Goal: Task Accomplishment & Management: Use online tool/utility

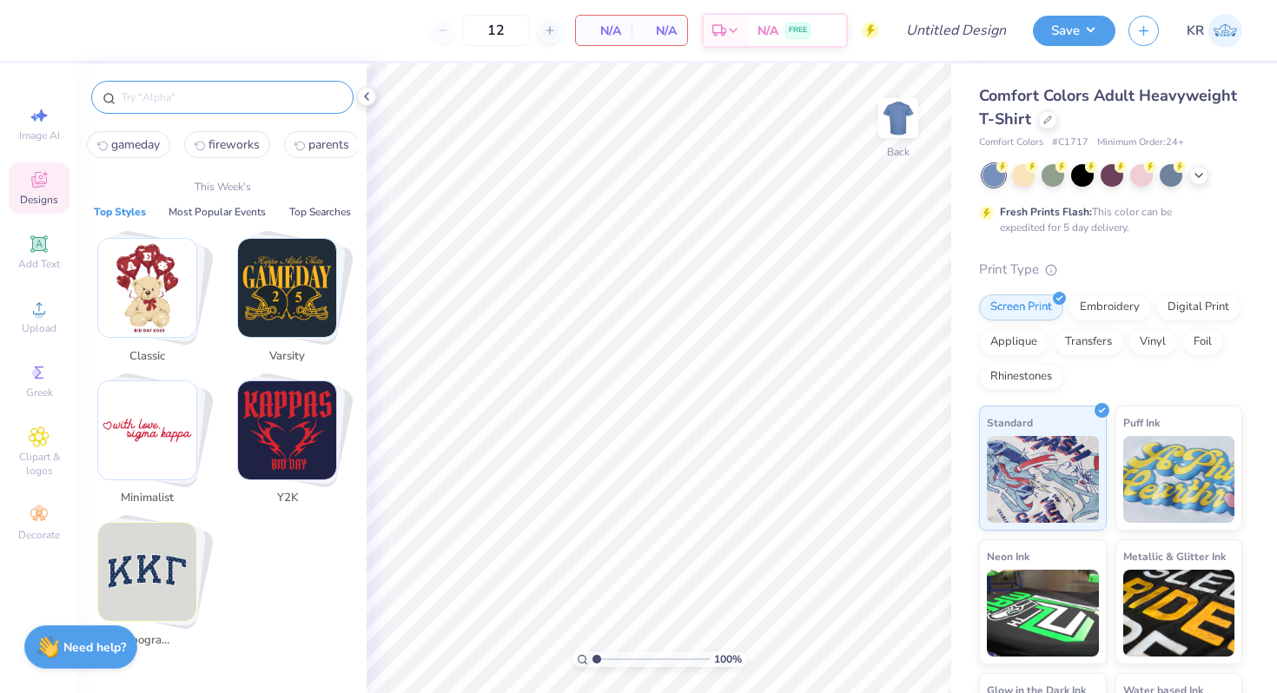
click at [162, 103] on input "text" at bounding box center [231, 97] width 222 height 17
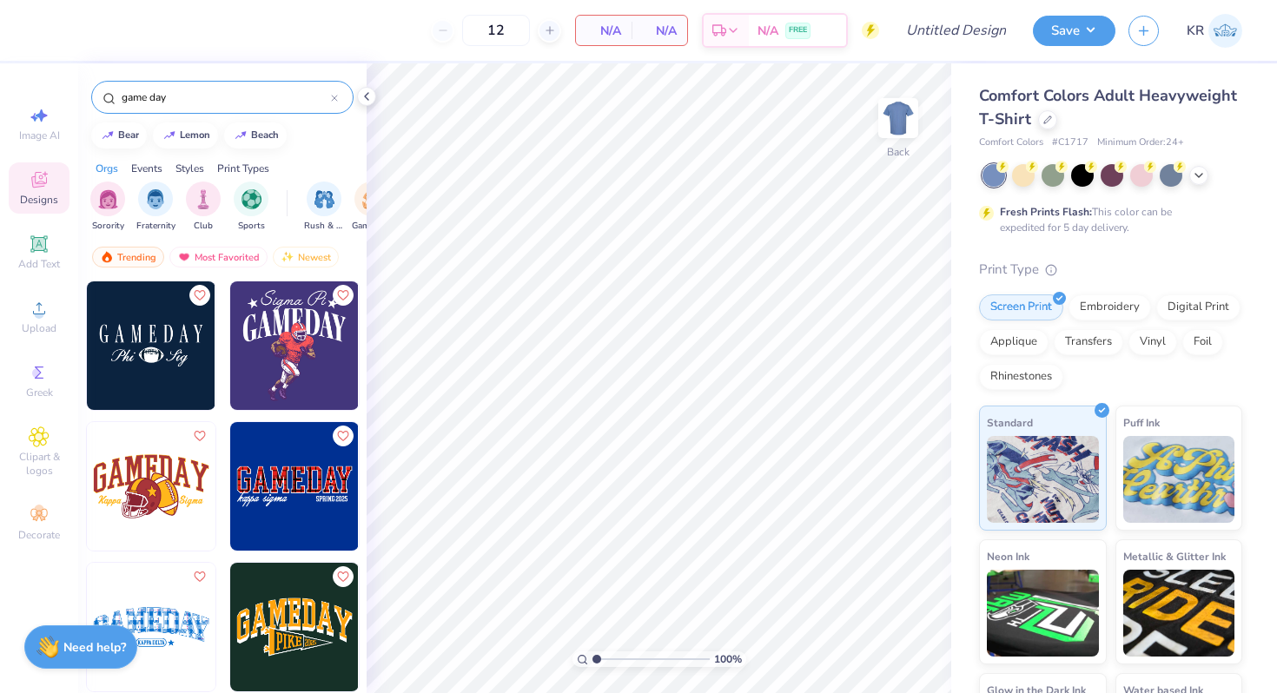
scroll to position [1305, 0]
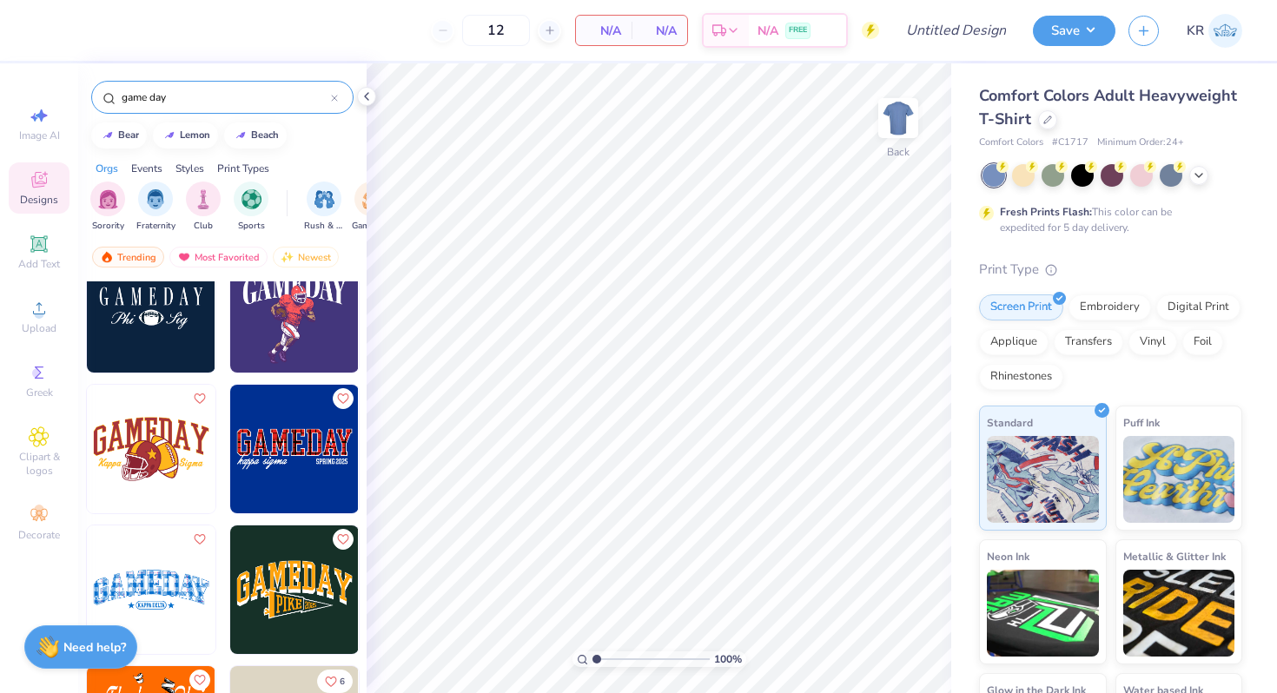
type input "game day"
click at [282, 327] on img at bounding box center [294, 308] width 129 height 129
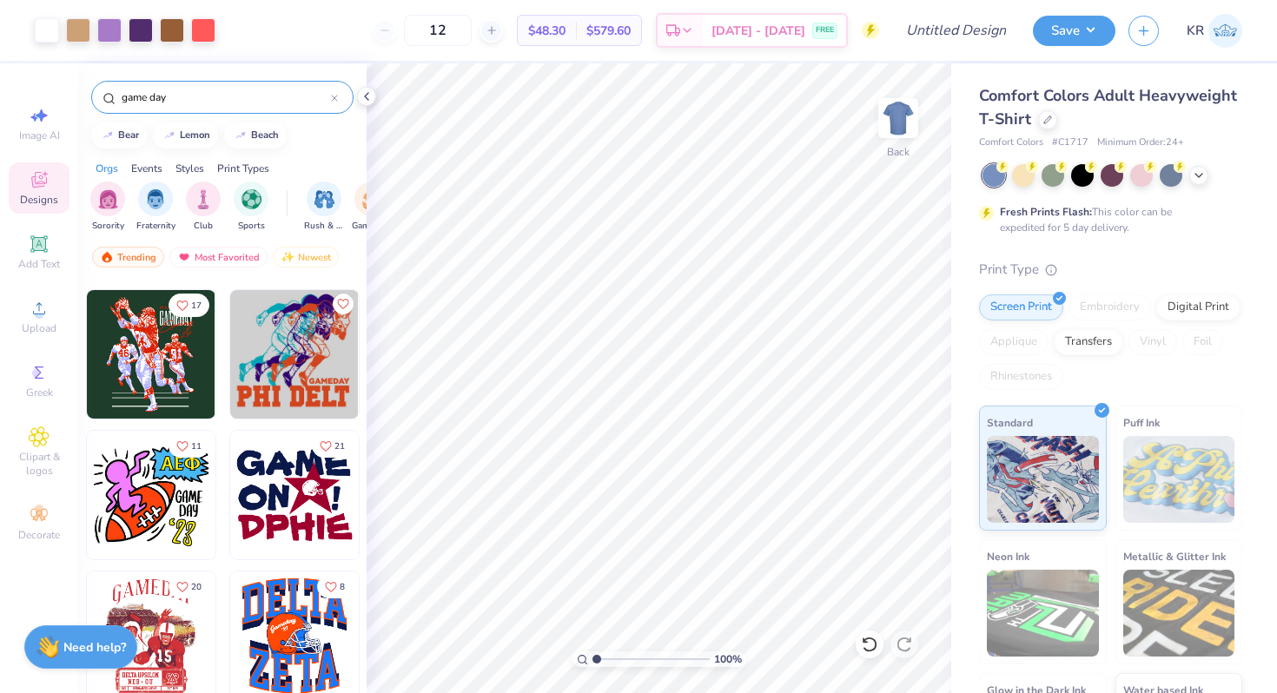
scroll to position [1965, 0]
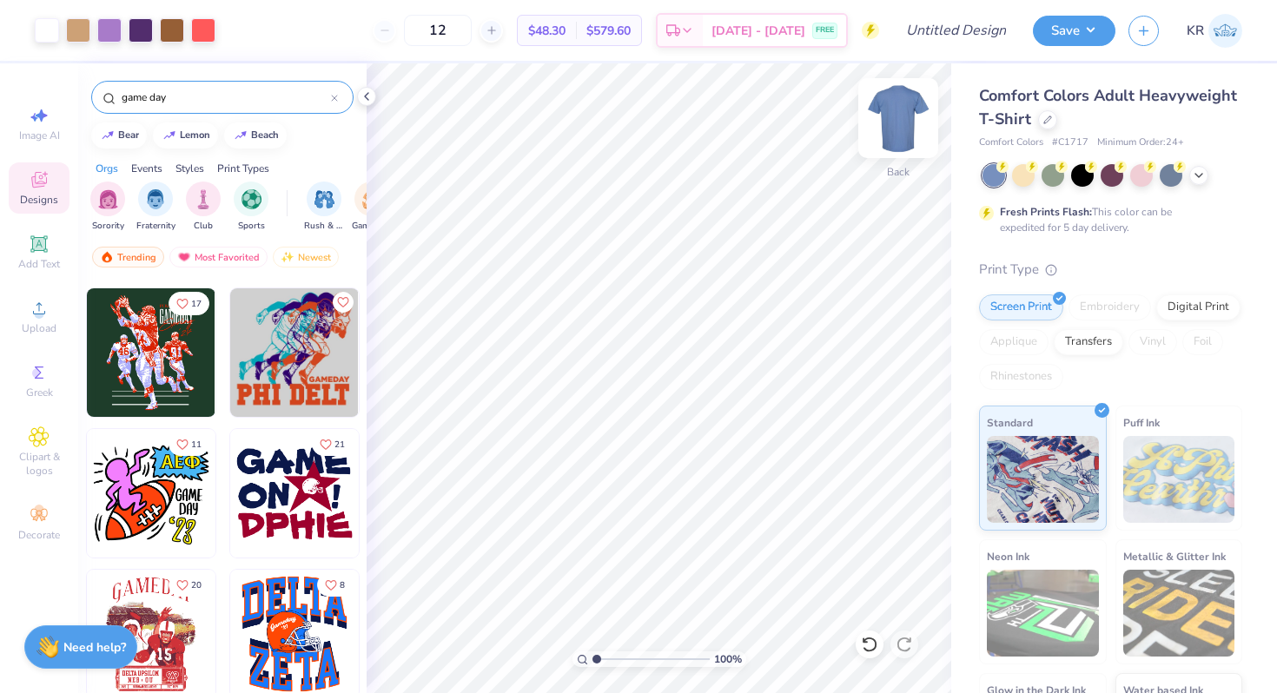
click at [900, 151] on div at bounding box center [898, 118] width 80 height 80
click at [127, 341] on img at bounding box center [151, 352] width 129 height 129
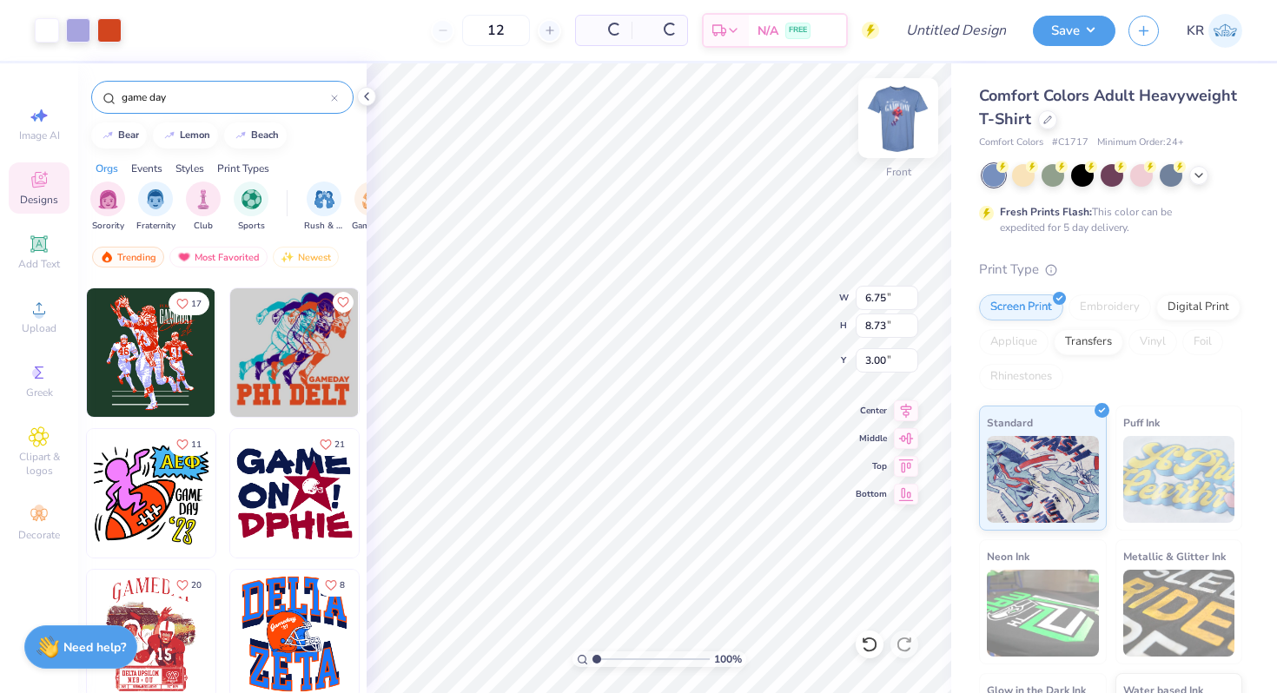
click at [898, 136] on img at bounding box center [899, 118] width 70 height 70
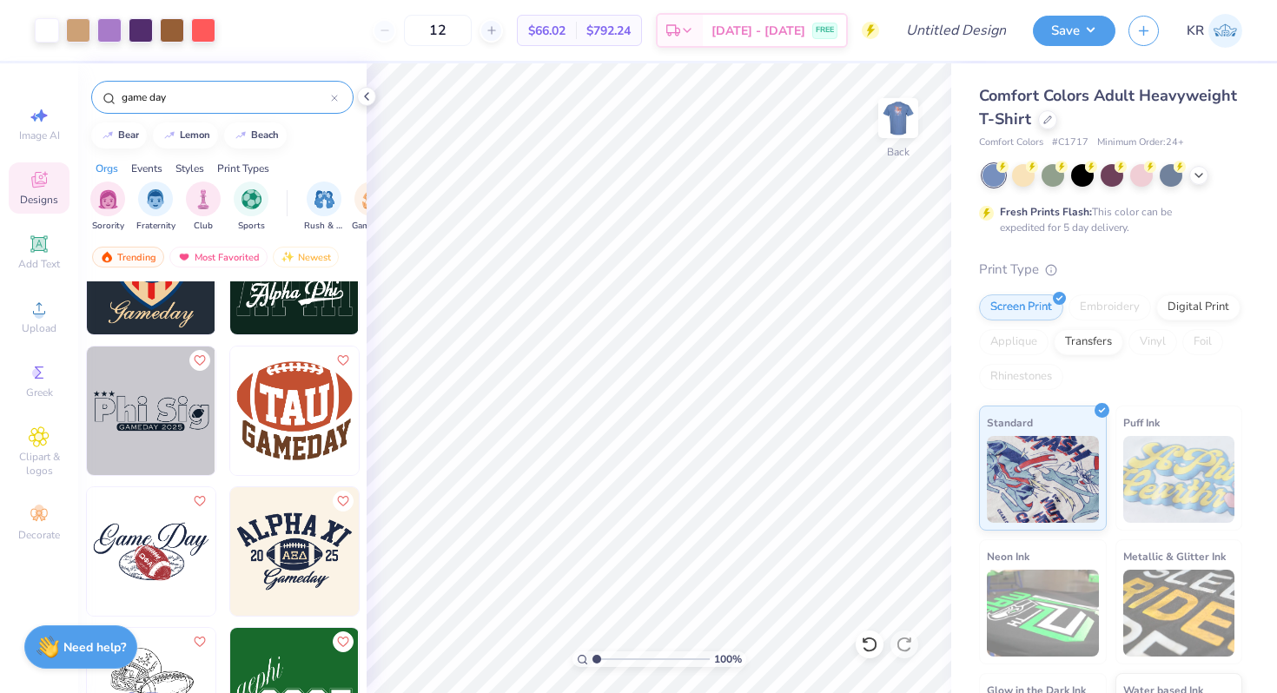
scroll to position [4259, 0]
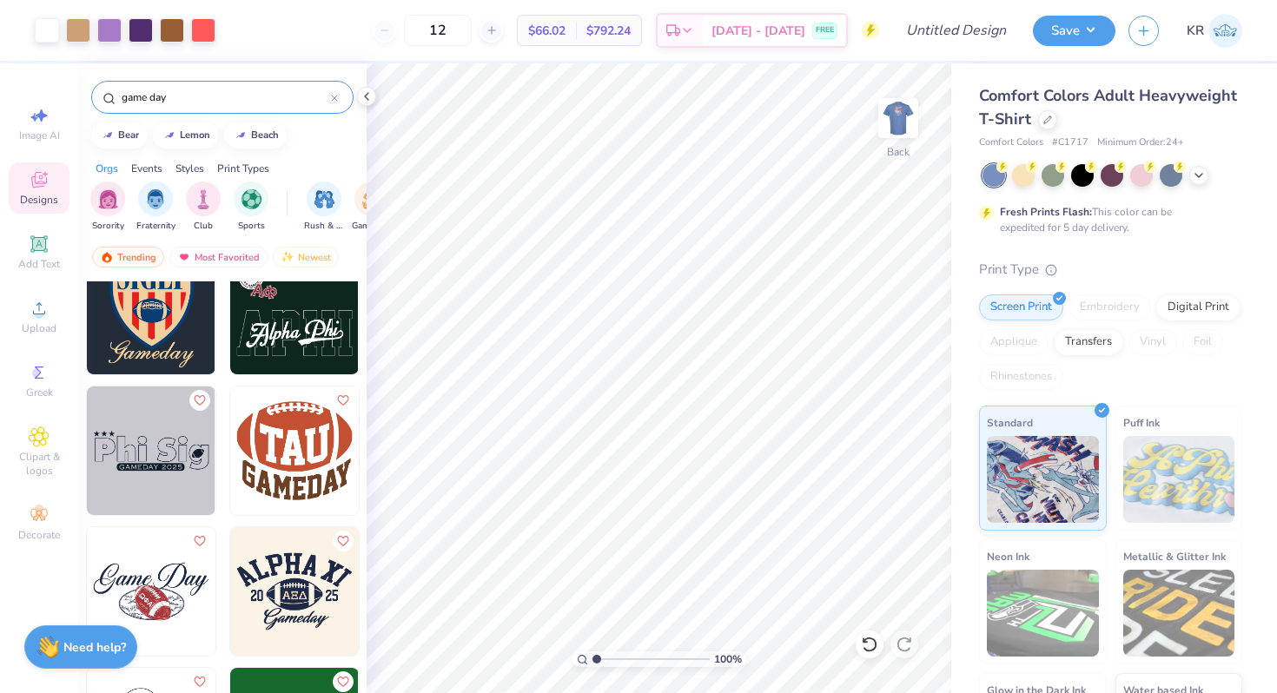
click at [288, 455] on img at bounding box center [294, 451] width 129 height 129
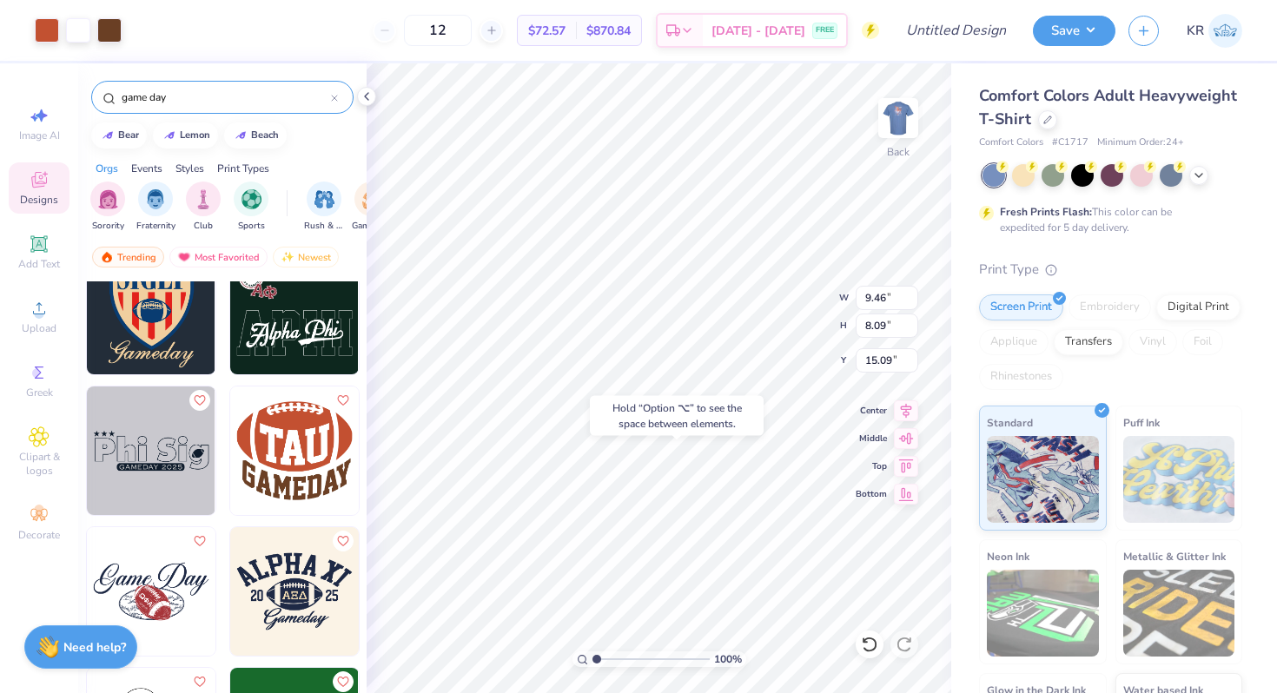
type input "15.09"
type input "10.89"
type input "11.70"
type input "3.00"
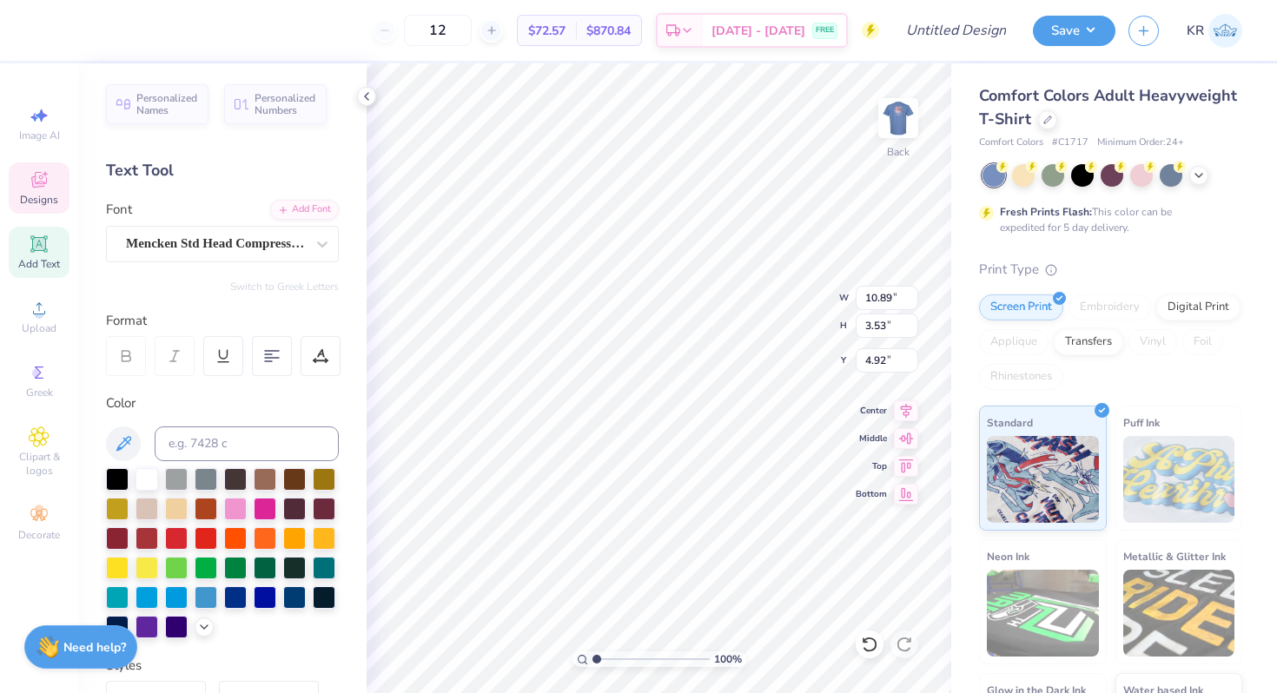
type textarea "Delta"
click at [760, 317] on div "100 % Back W 10.89 10.89 " H 3.53 3.53 " Y 4.92 4.92 " Center Middle Top Bottom" at bounding box center [659, 378] width 585 height 630
type input "12.21"
type input "5.45"
type input "4.66"
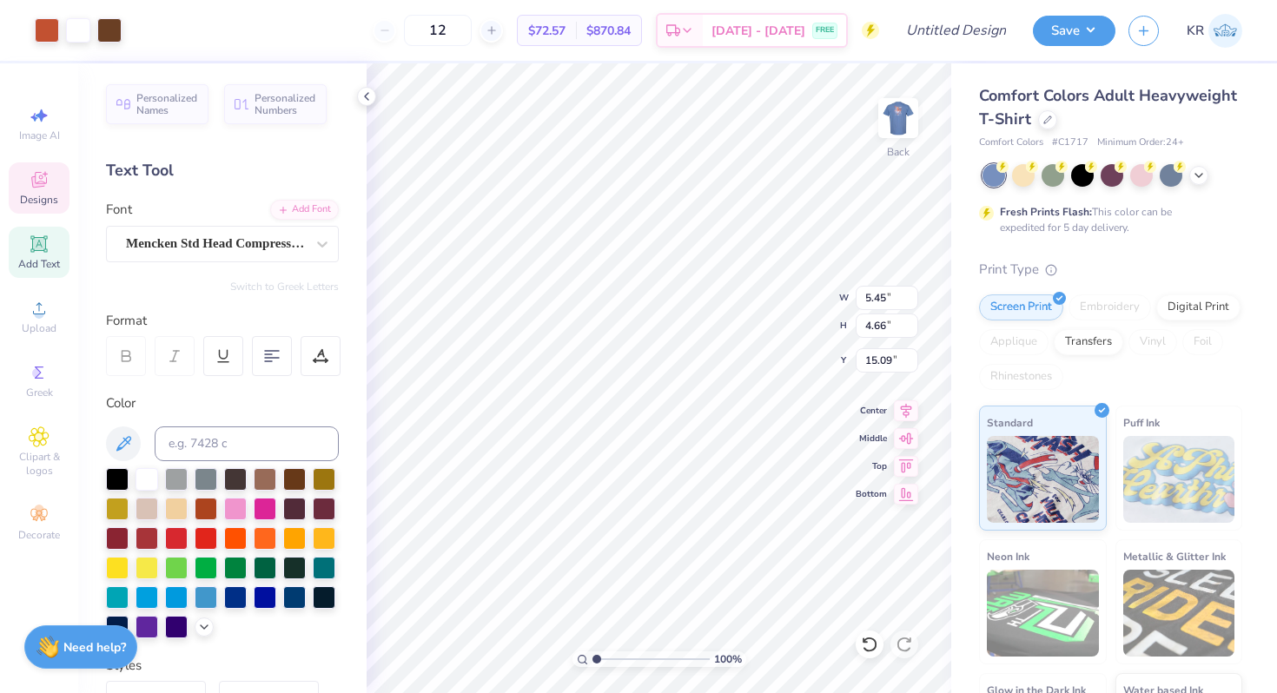
type input "17.36"
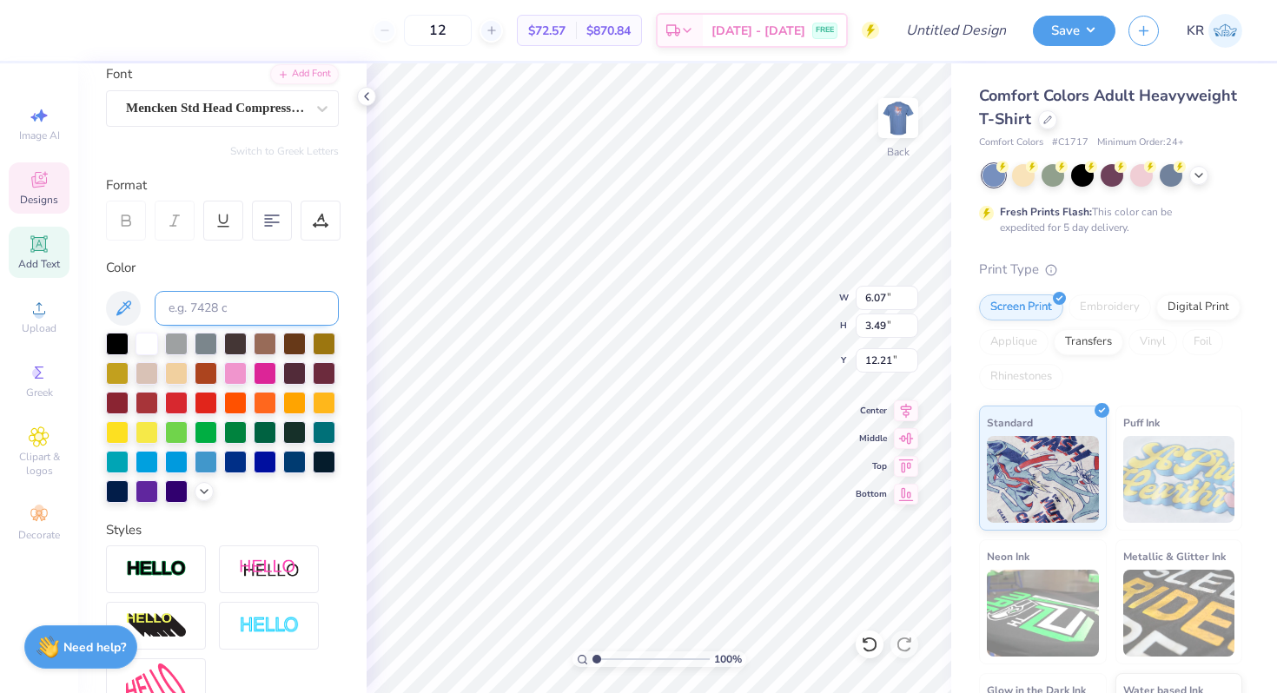
scroll to position [316, 0]
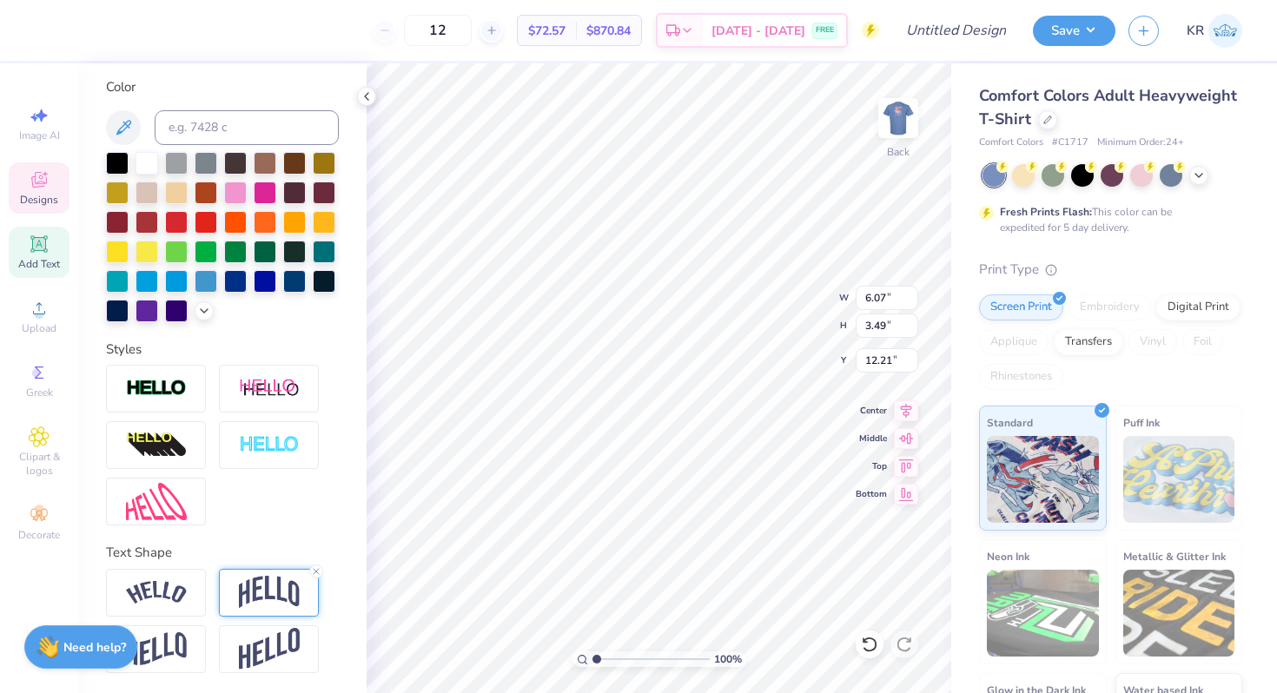
click at [282, 592] on img at bounding box center [269, 592] width 61 height 33
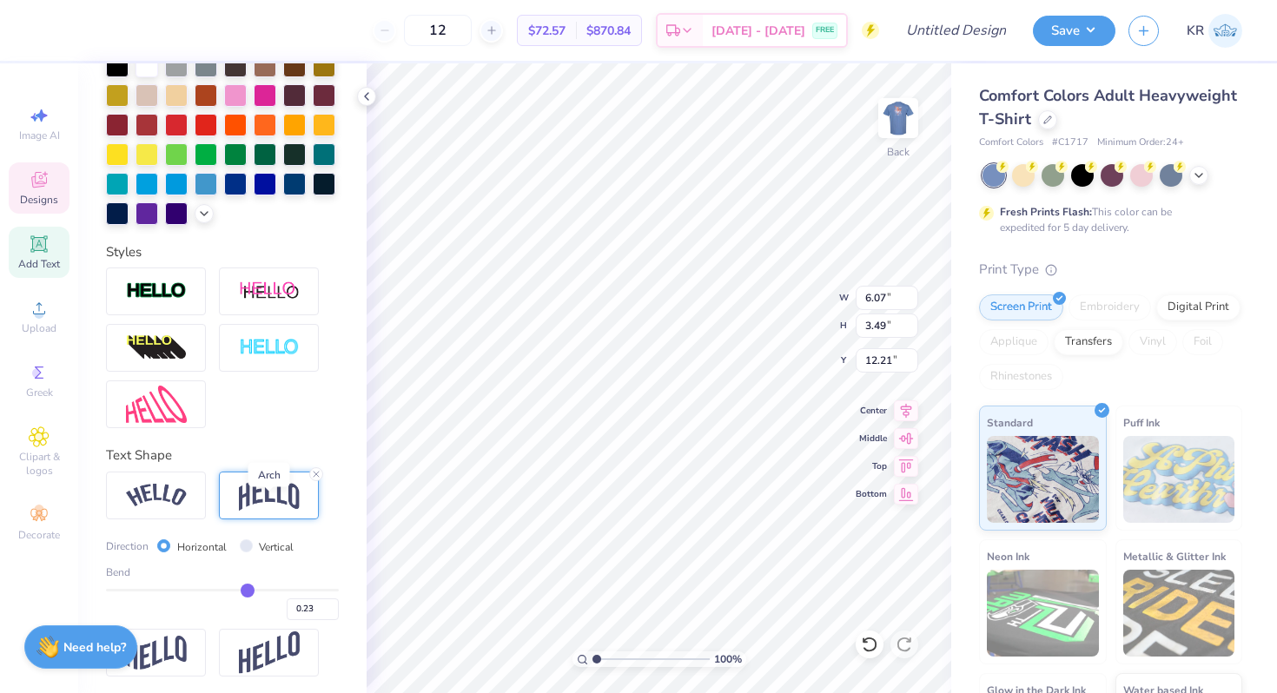
scroll to position [418, 0]
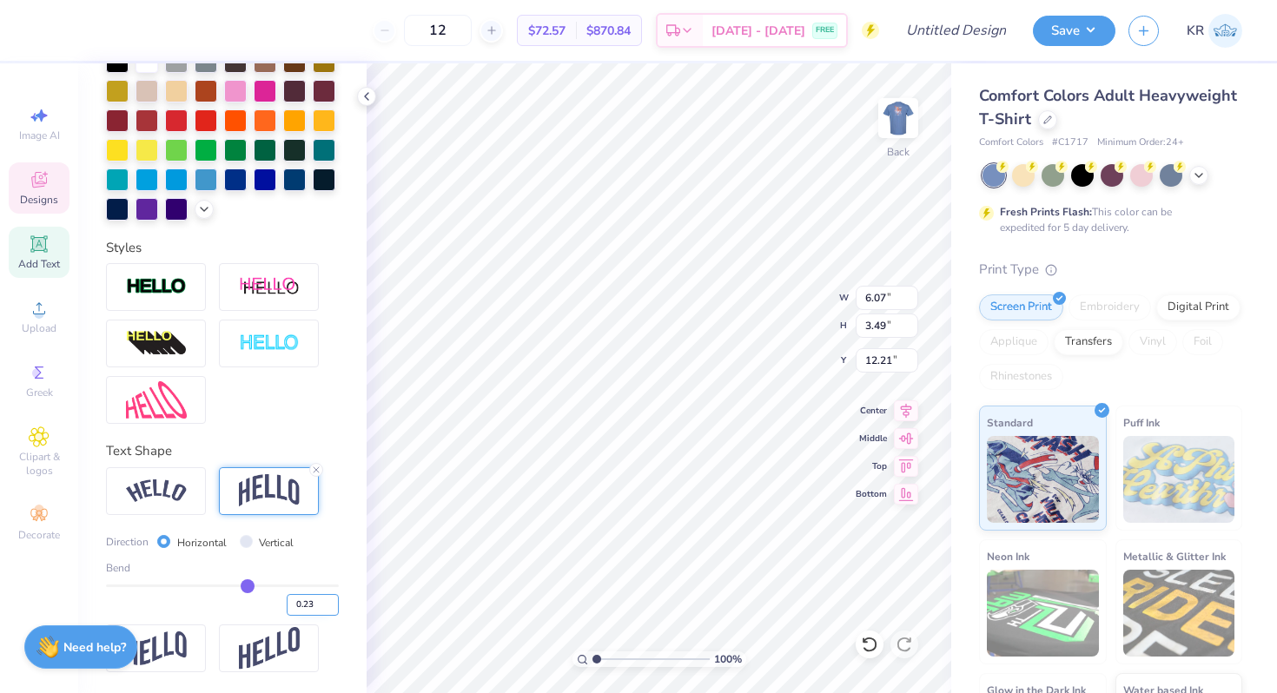
click at [302, 607] on input "0.23" at bounding box center [313, 605] width 52 height 22
type input "-0.23"
type input "3.27"
type input "12.32"
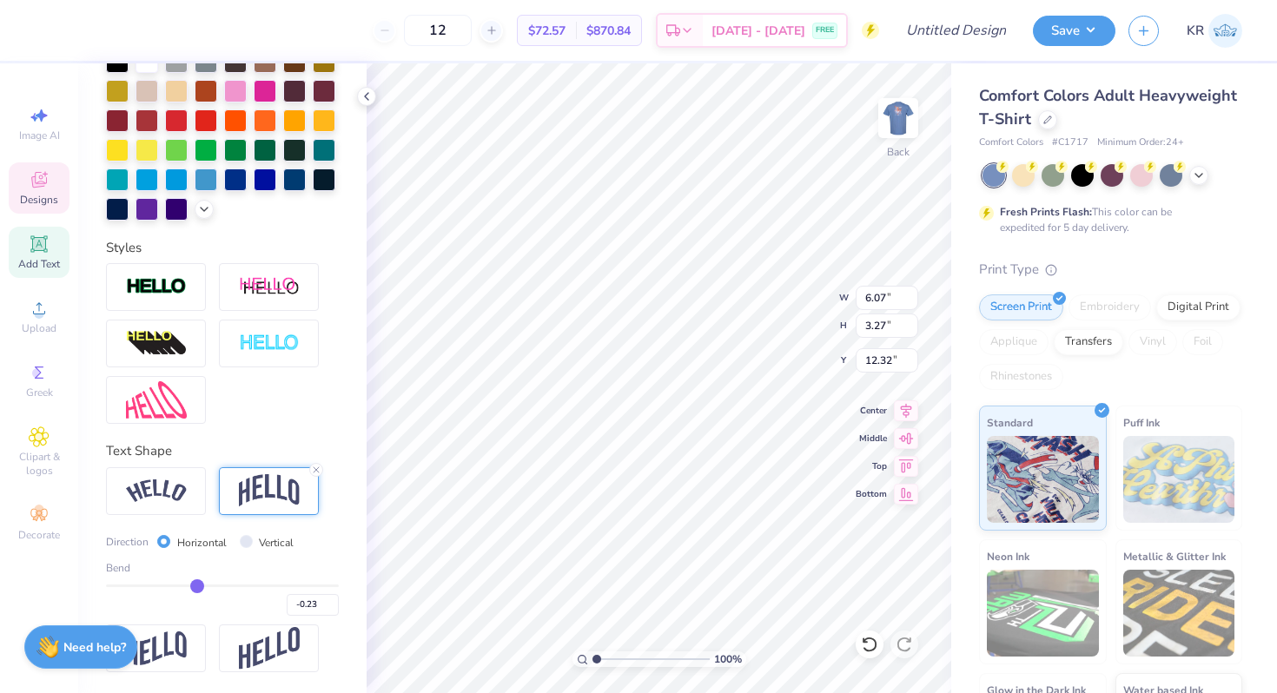
type input "3.49"
type input "4.96"
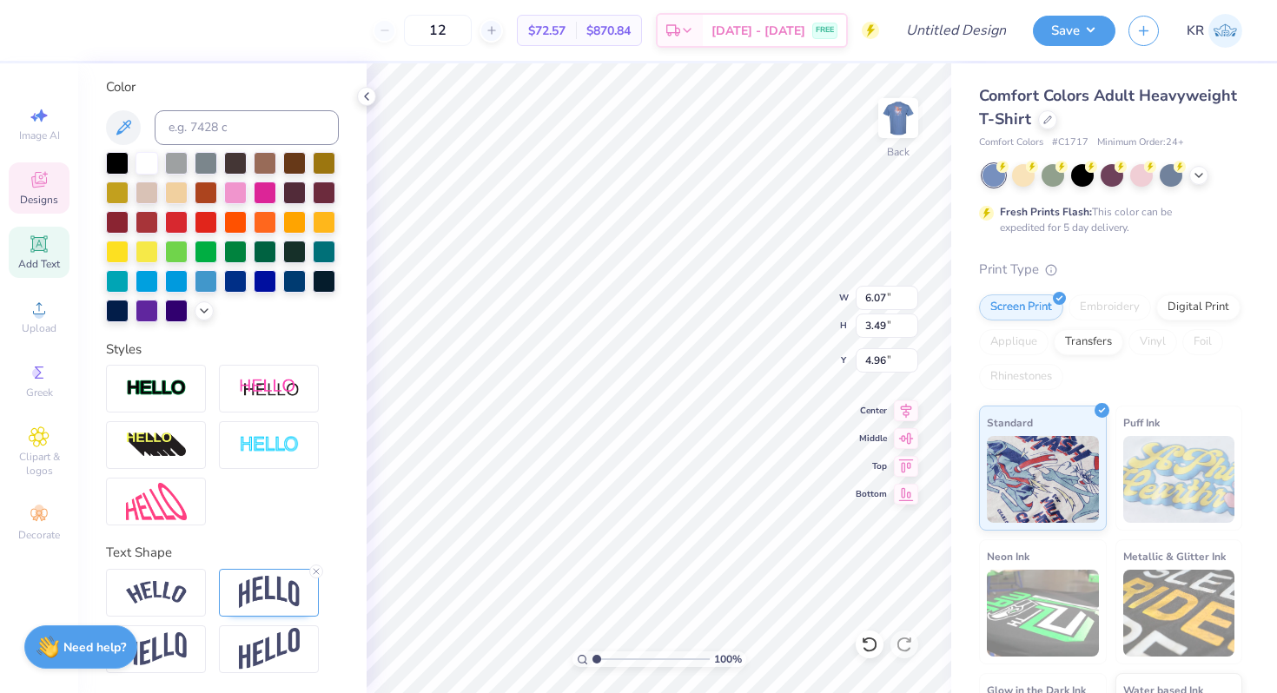
type textarea "DELTA"
type input "3.27"
type input "12.32"
type textarea "GAMMA"
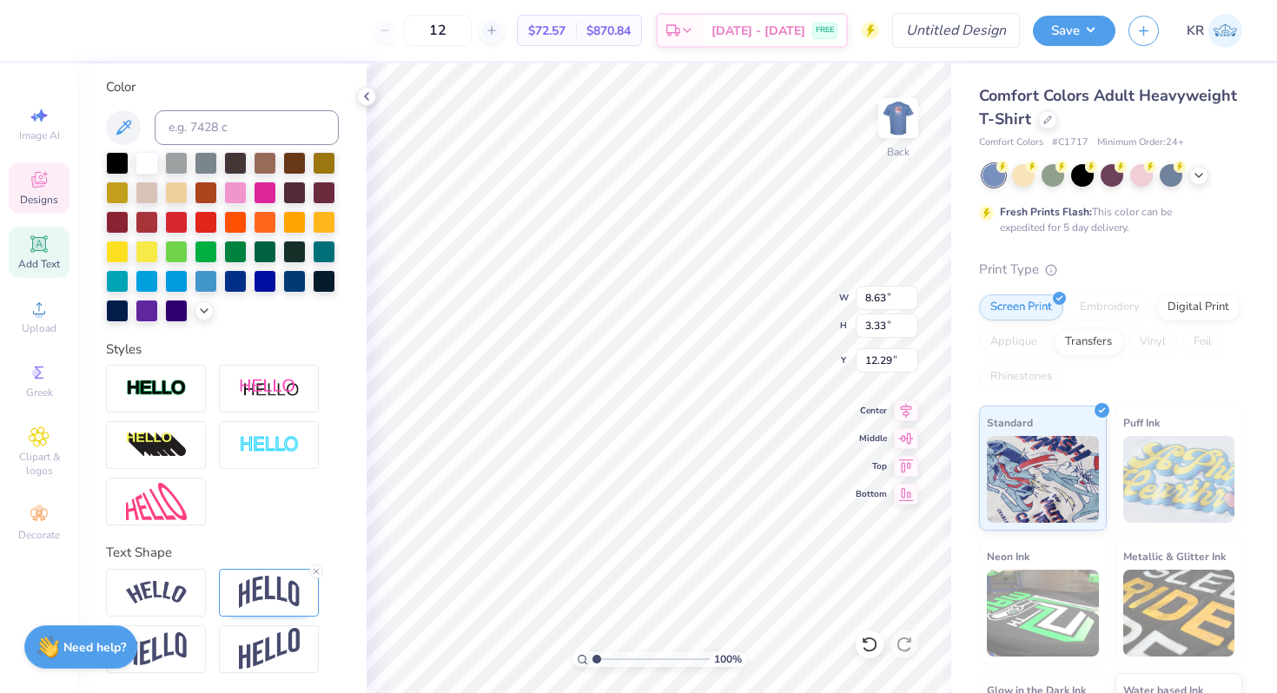
type input "7.05"
type input "3.32"
type input "4.96"
type input "6.91"
type input "2.36"
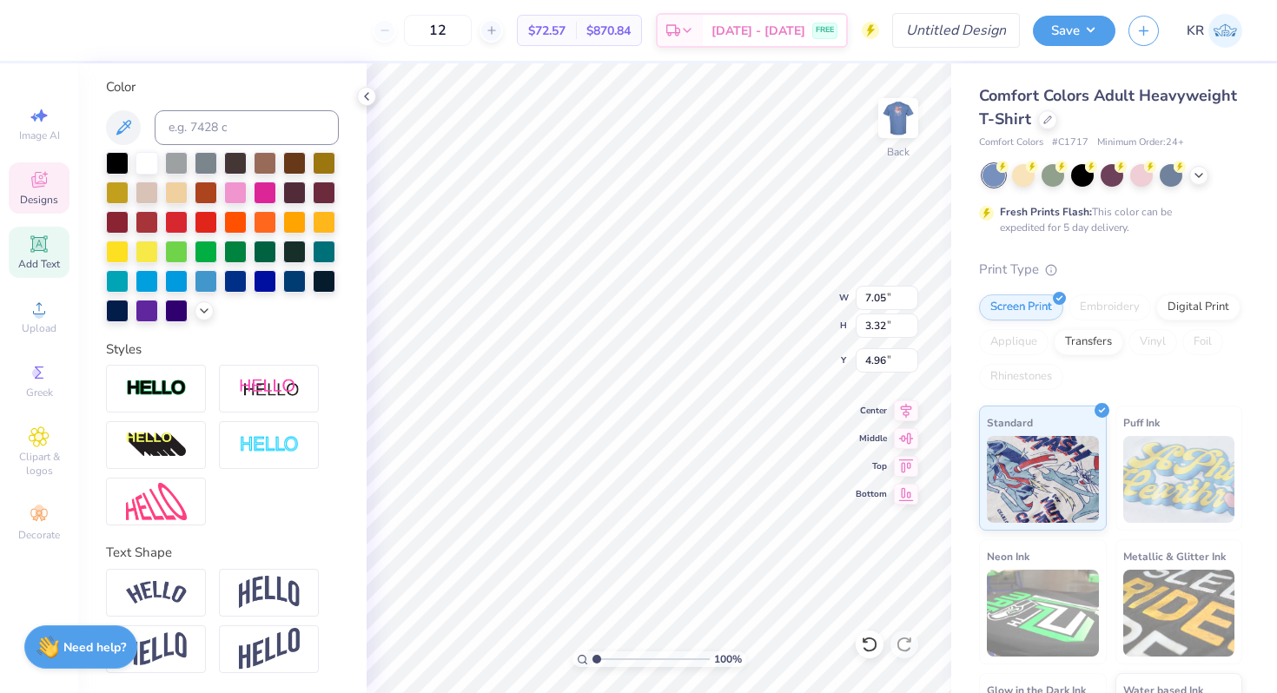
type input "3.00"
type textarea "Parents Weekend"
type input "8.00"
type input "1.05"
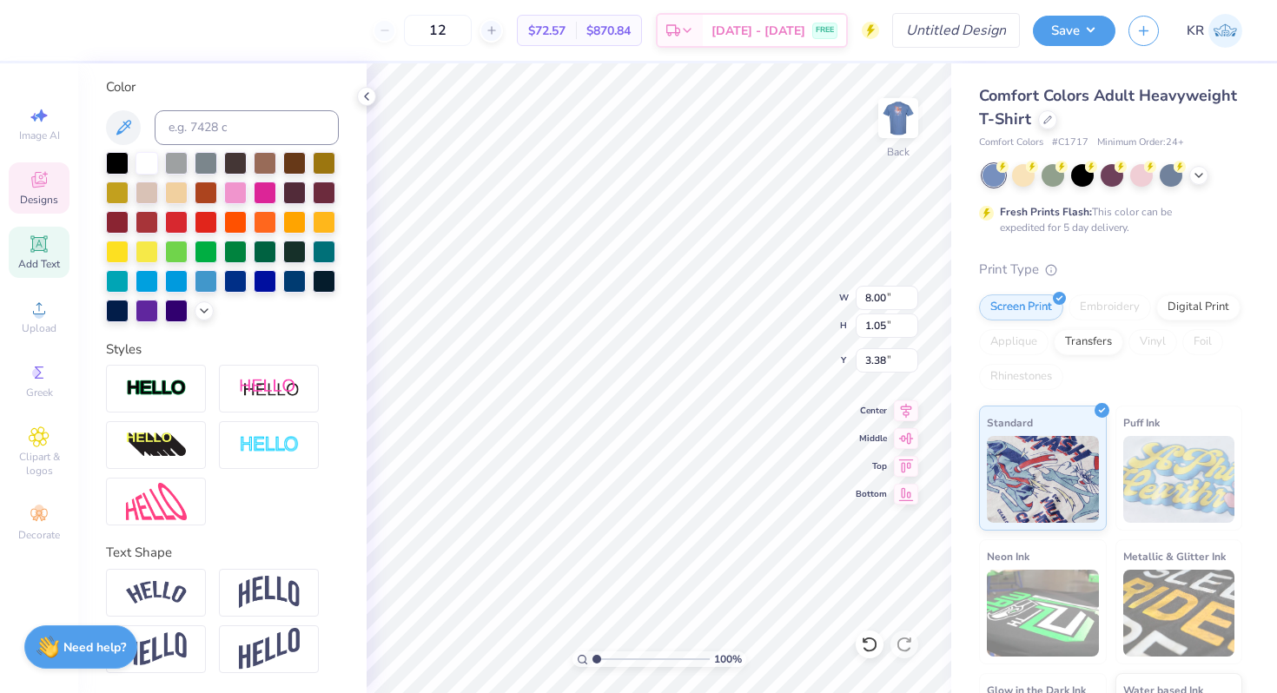
type input "3.61"
type input "6.58"
type input "0.86"
type input "3.86"
type input "6.83"
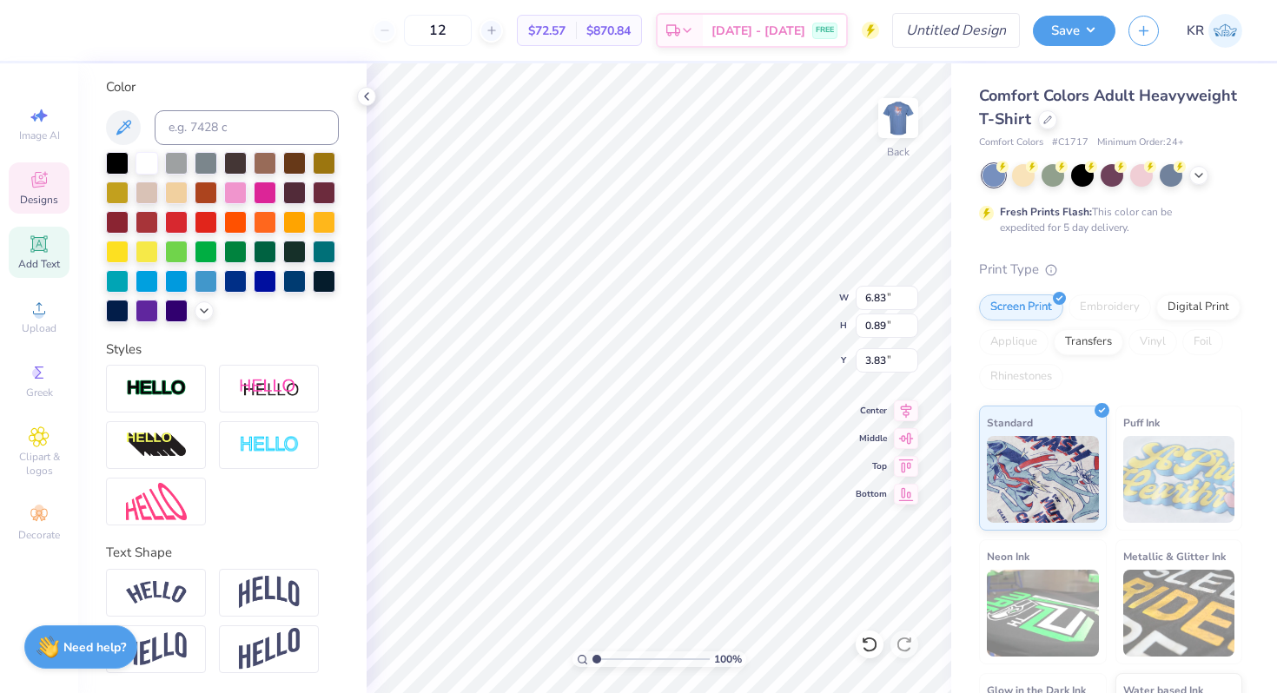
type input "0.89"
type input "3.83"
type textarea "2025"
type textarea "At [US_STATE][GEOGRAPHIC_DATA]"
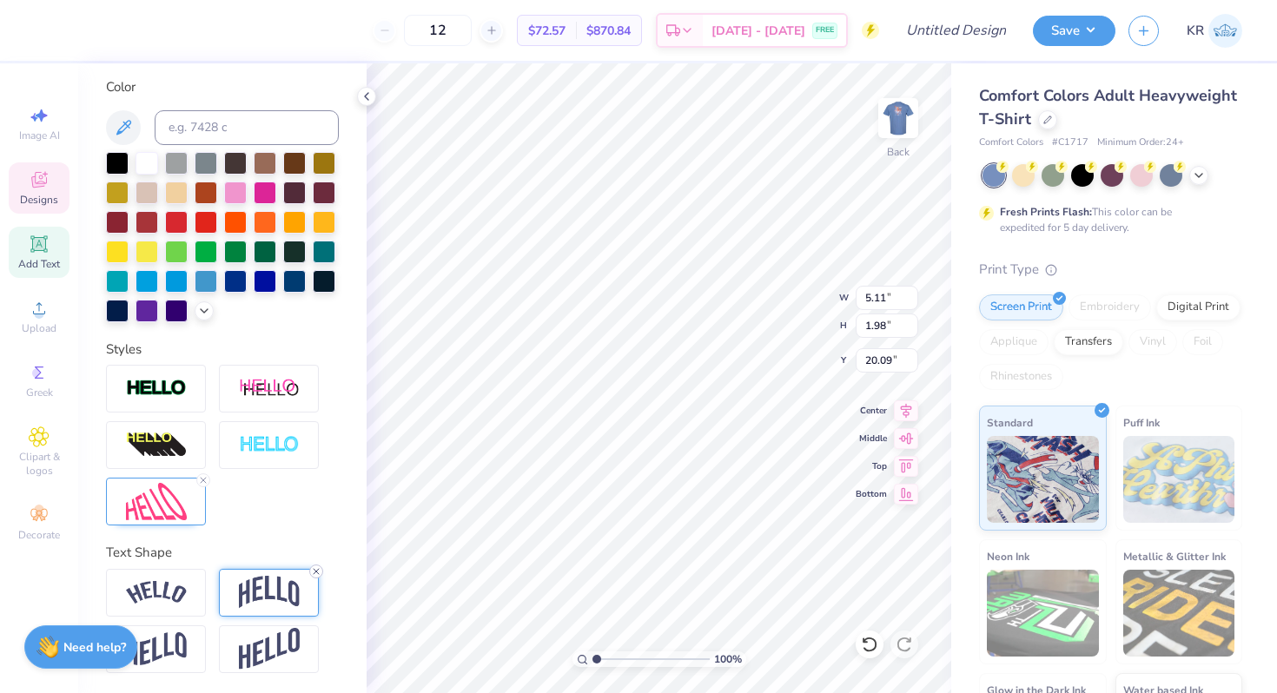
click at [318, 569] on line at bounding box center [316, 571] width 5 height 5
type input "5.15"
type input "2.00"
type input "20.08"
click at [201, 479] on icon at bounding box center [203, 480] width 10 height 10
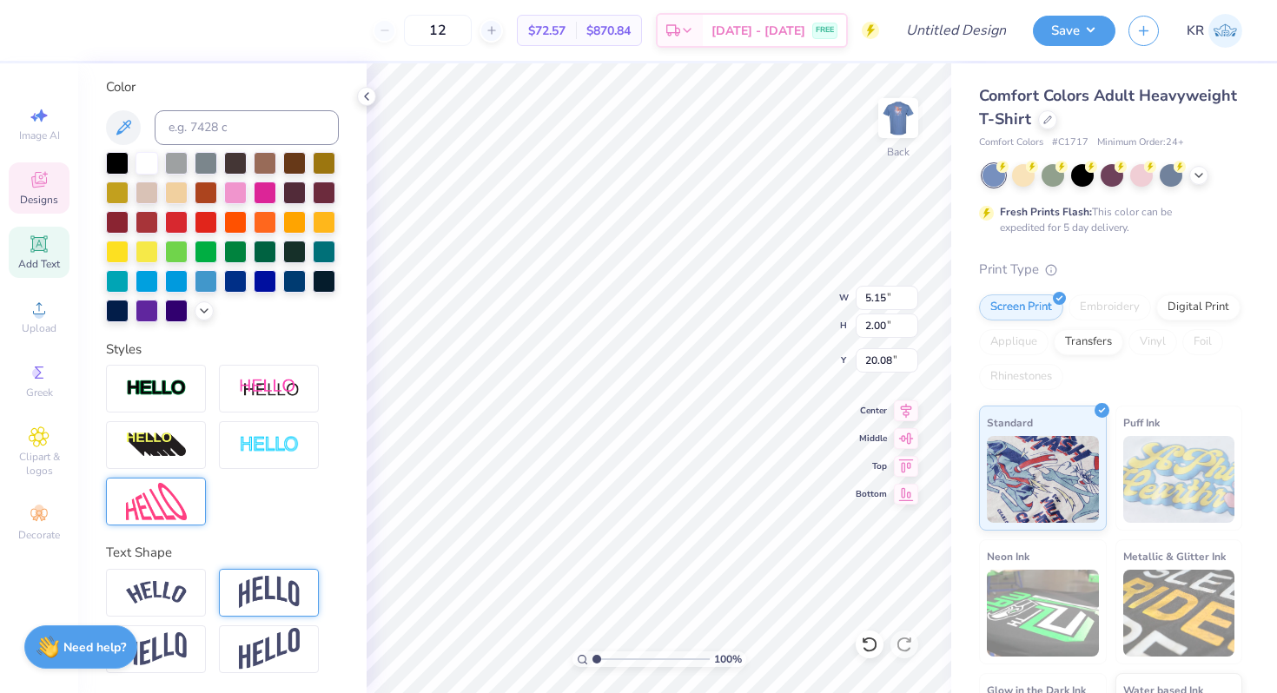
type input "9.89"
type input "1.03"
type input "20.56"
type input "6.81"
type input "0.71"
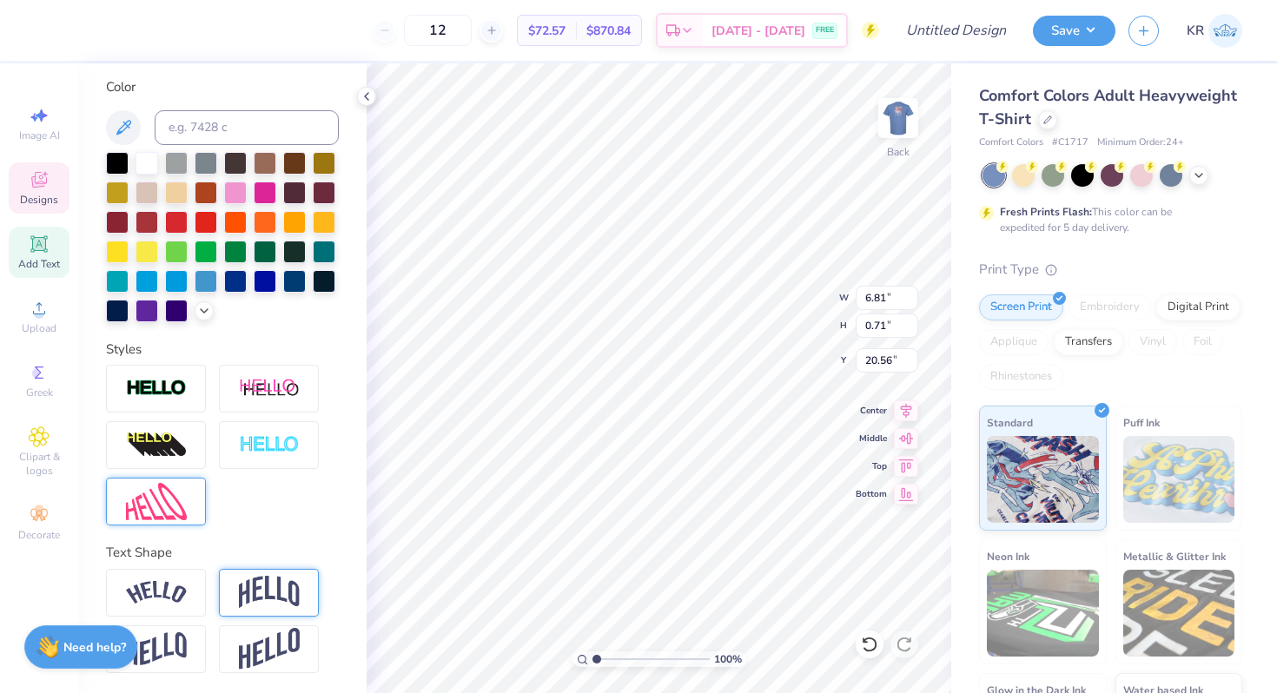
type input "20.68"
type input "16.10"
type input "3.49"
type input "2.12"
type input "16.11"
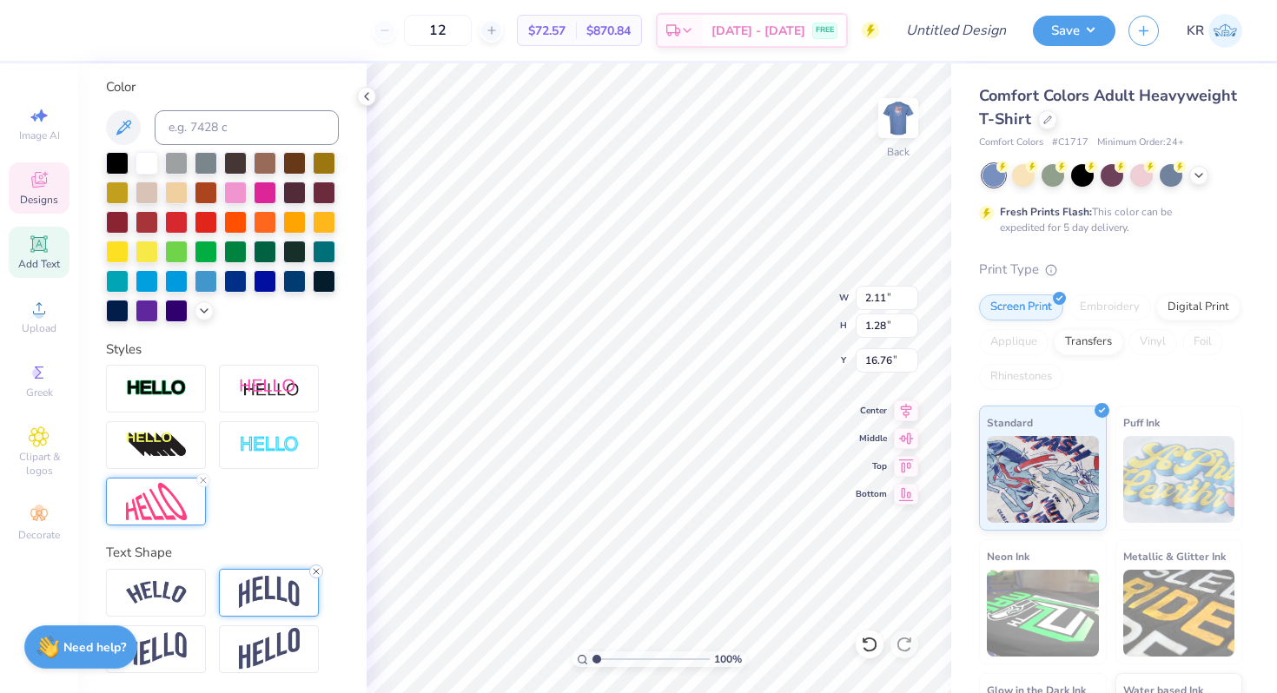
click at [314, 572] on line at bounding box center [316, 571] width 5 height 5
type input "1.79"
type input "1.09"
type input "16.62"
type input "18.80"
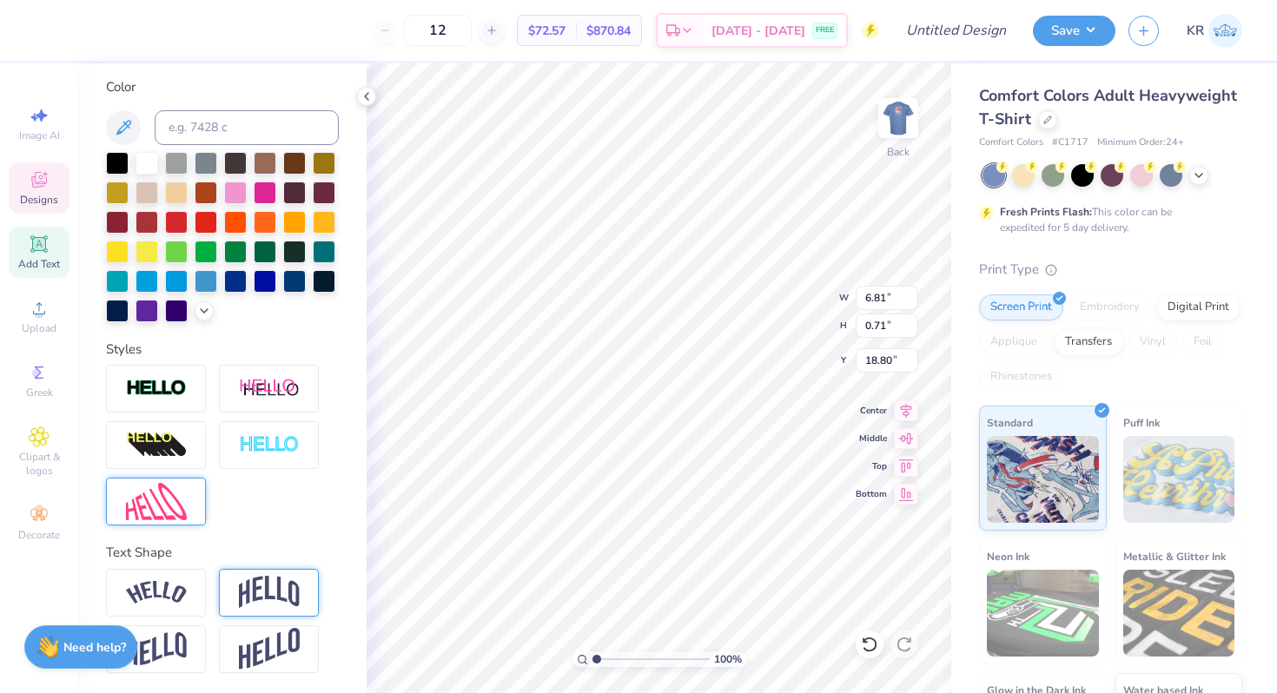
scroll to position [0, 0]
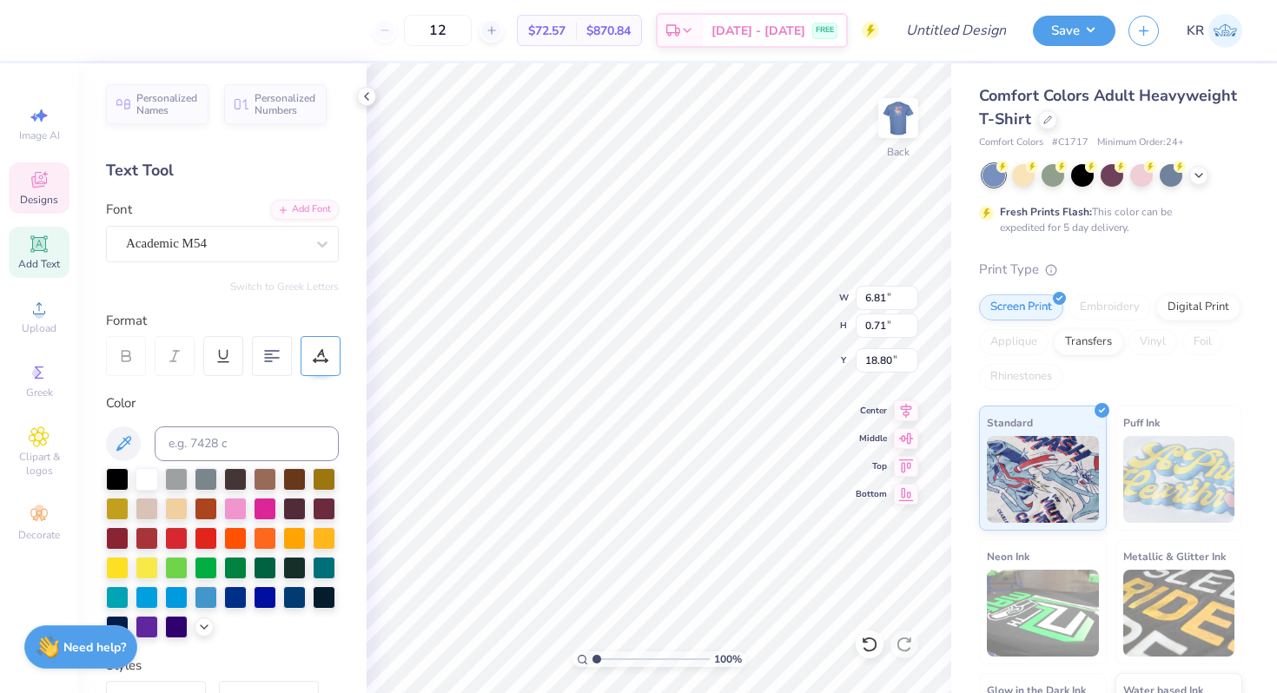
click at [317, 366] on div at bounding box center [321, 356] width 40 height 40
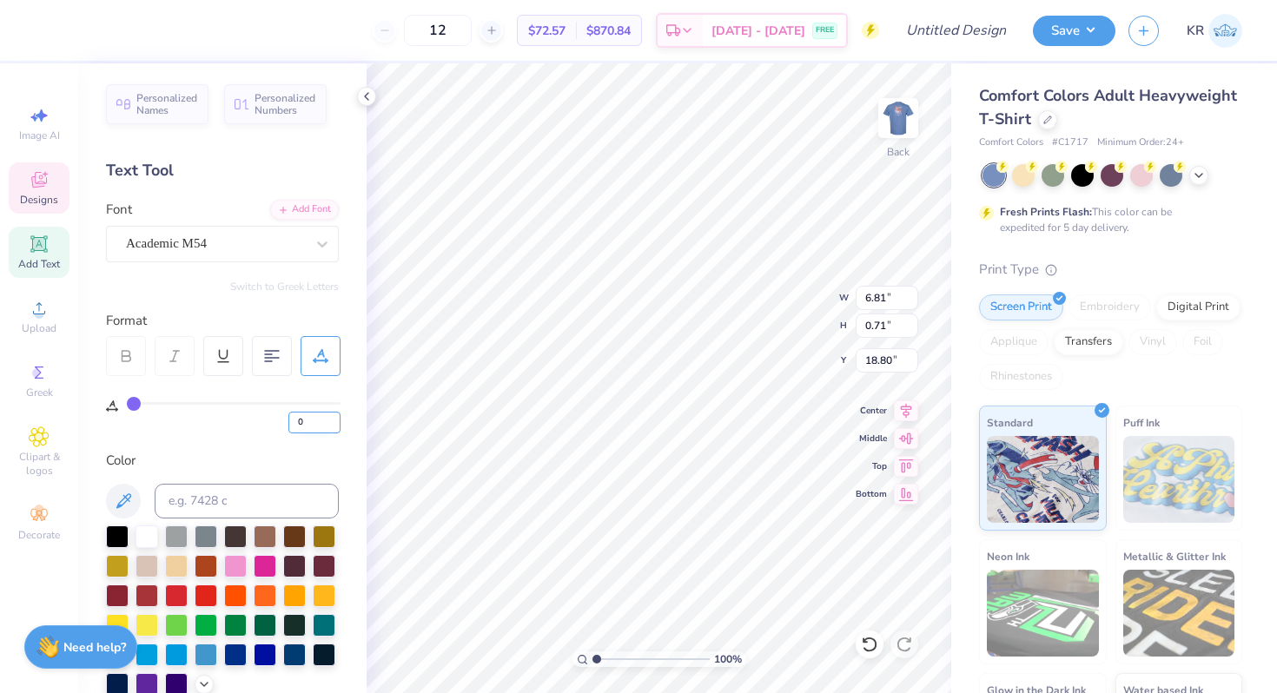
click at [317, 421] on input "0" at bounding box center [314, 423] width 52 height 22
type input "06"
type input "6"
type input "7.63"
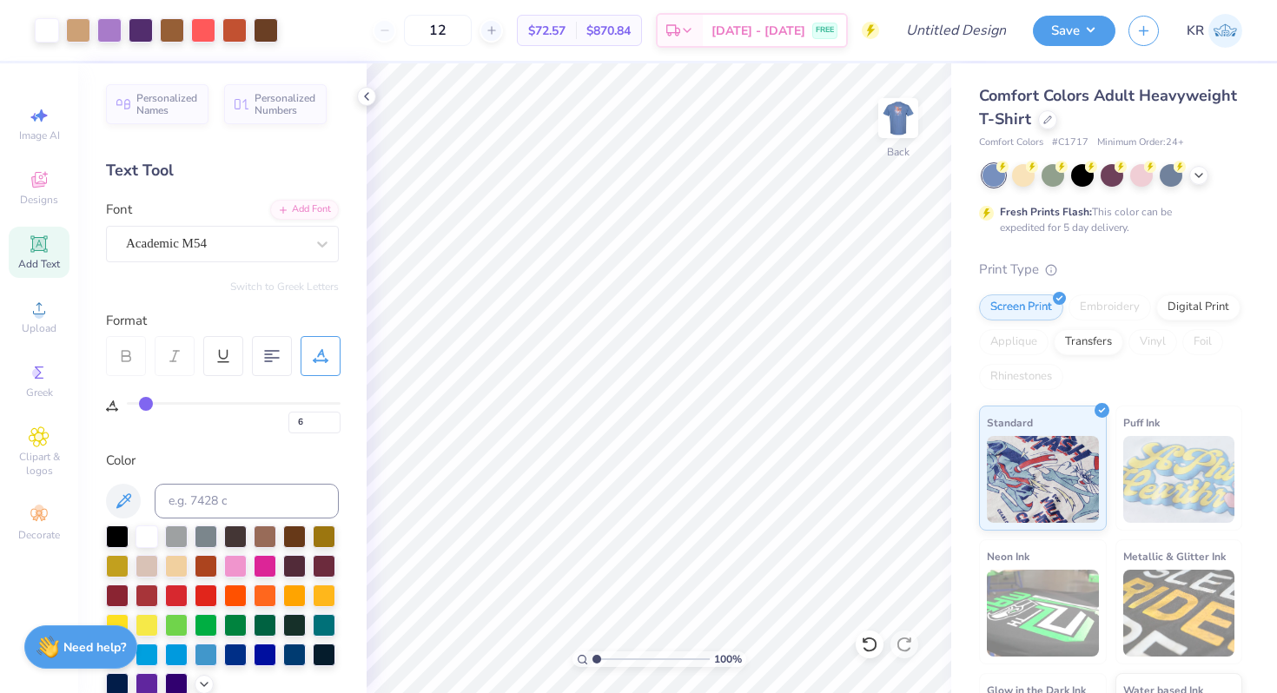
type input "0"
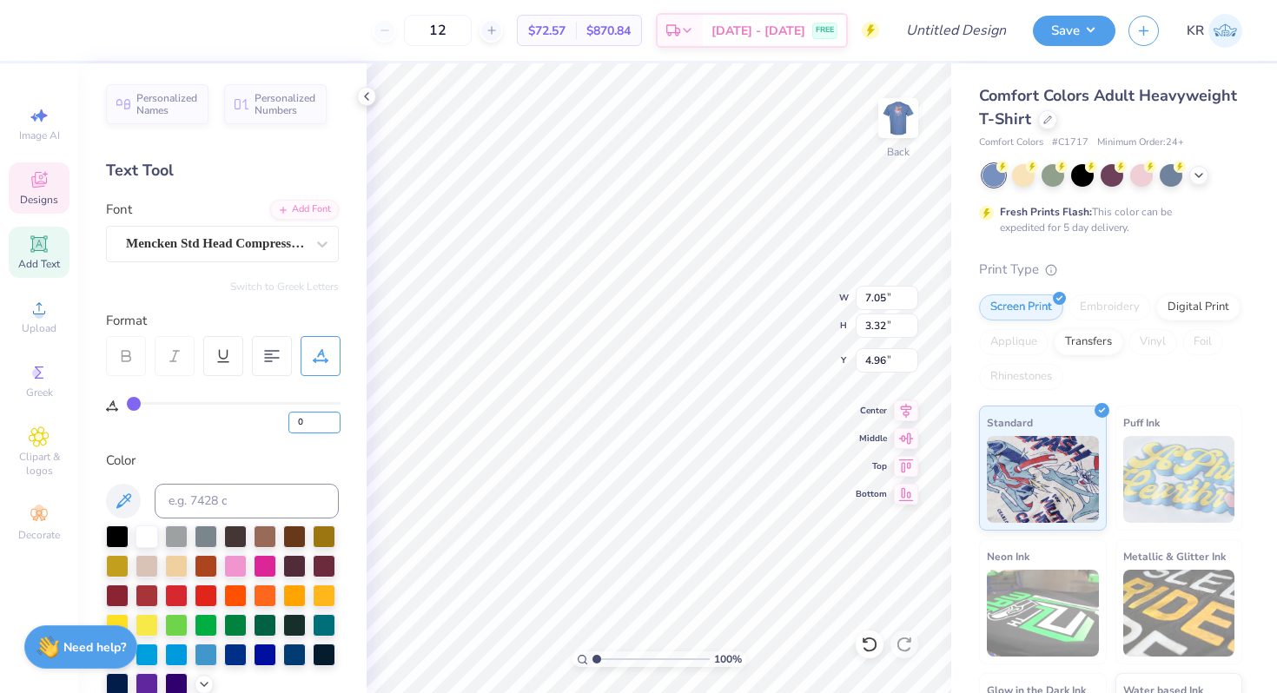
click at [315, 422] on input "0" at bounding box center [314, 423] width 52 height 22
type input "3"
type input "7.53"
type input "3.36"
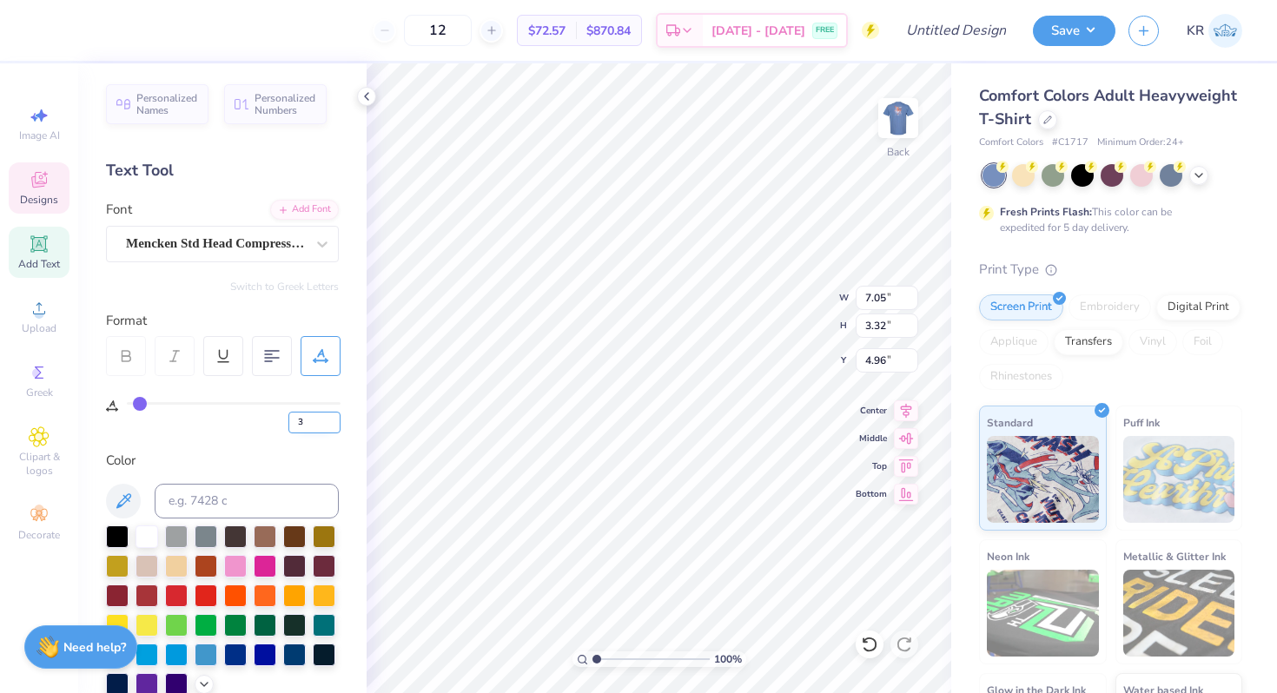
type input "4.94"
click at [303, 425] on input "3" at bounding box center [314, 423] width 52 height 22
type input "4"
click at [334, 421] on input "4" at bounding box center [314, 423] width 52 height 22
type input "0"
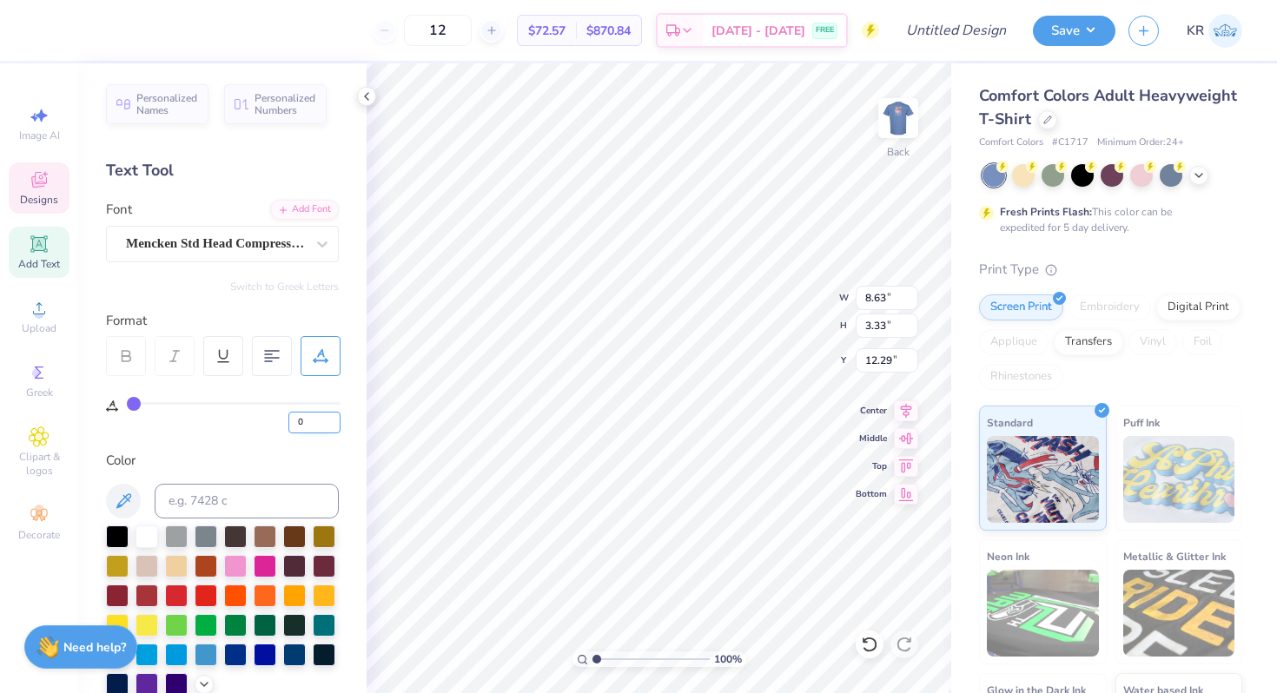
click at [319, 420] on input "0" at bounding box center [314, 423] width 52 height 22
click at [335, 417] on input "1" at bounding box center [314, 423] width 52 height 22
click at [335, 417] on input "2" at bounding box center [314, 423] width 52 height 22
click at [335, 417] on input "3" at bounding box center [314, 423] width 52 height 22
type input "4"
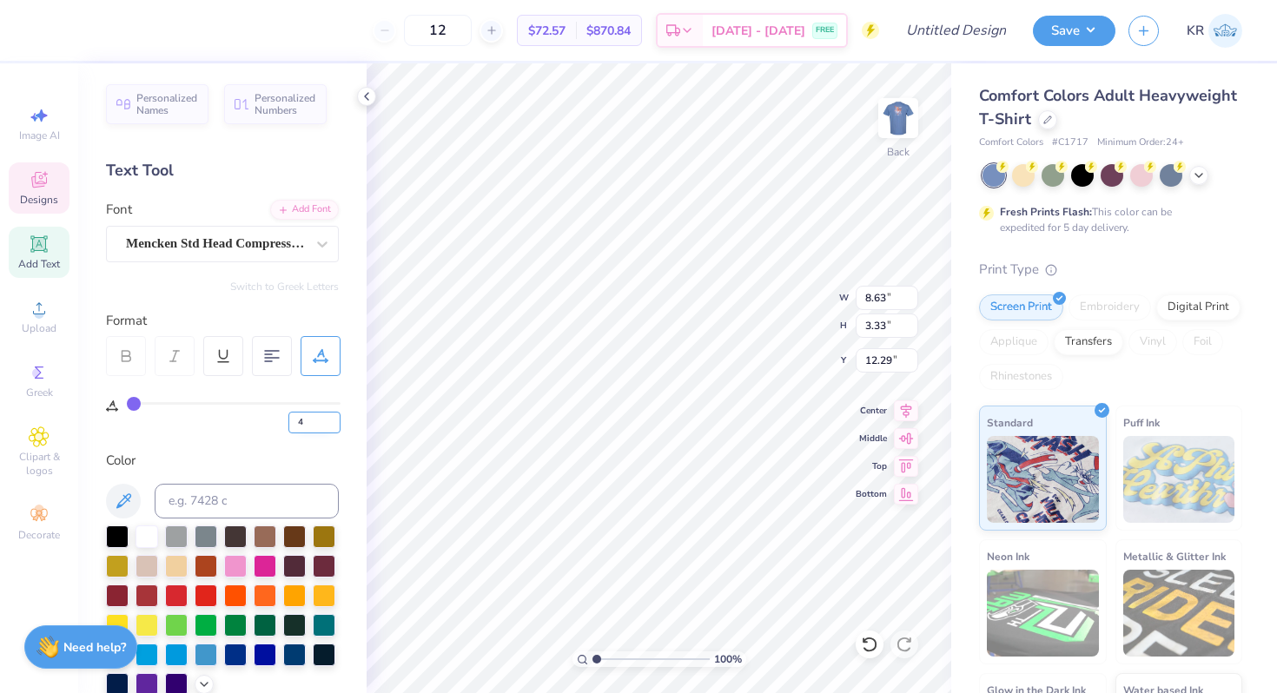
click at [335, 418] on input "4" at bounding box center [314, 423] width 52 height 22
type input "4"
type input "12.72"
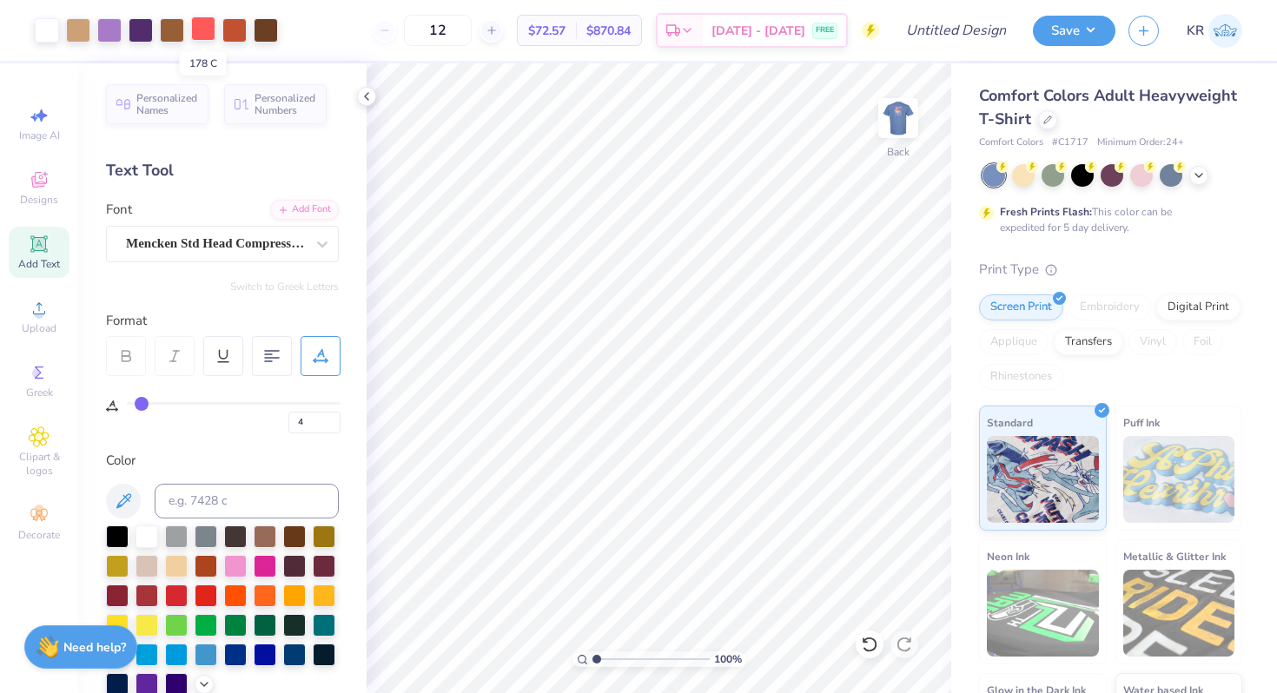
click at [206, 35] on div at bounding box center [203, 29] width 24 height 24
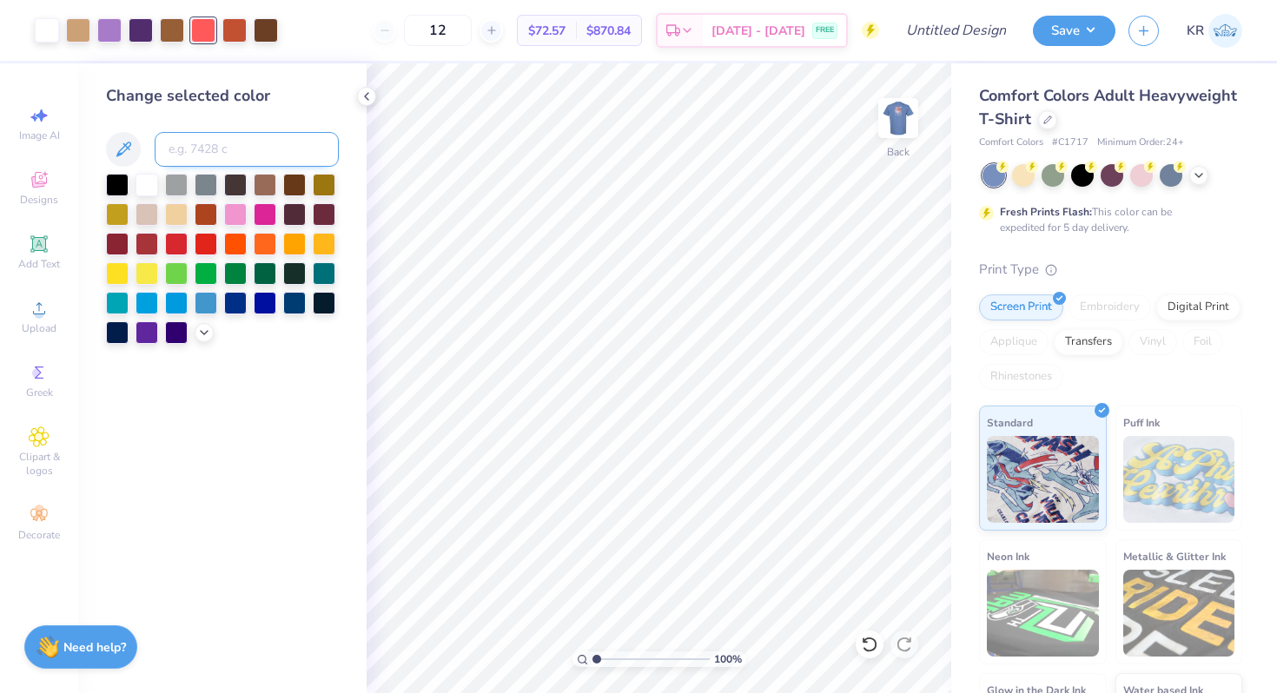
click at [240, 161] on input at bounding box center [247, 149] width 184 height 35
type input "188"
click at [872, 640] on icon at bounding box center [869, 644] width 17 height 17
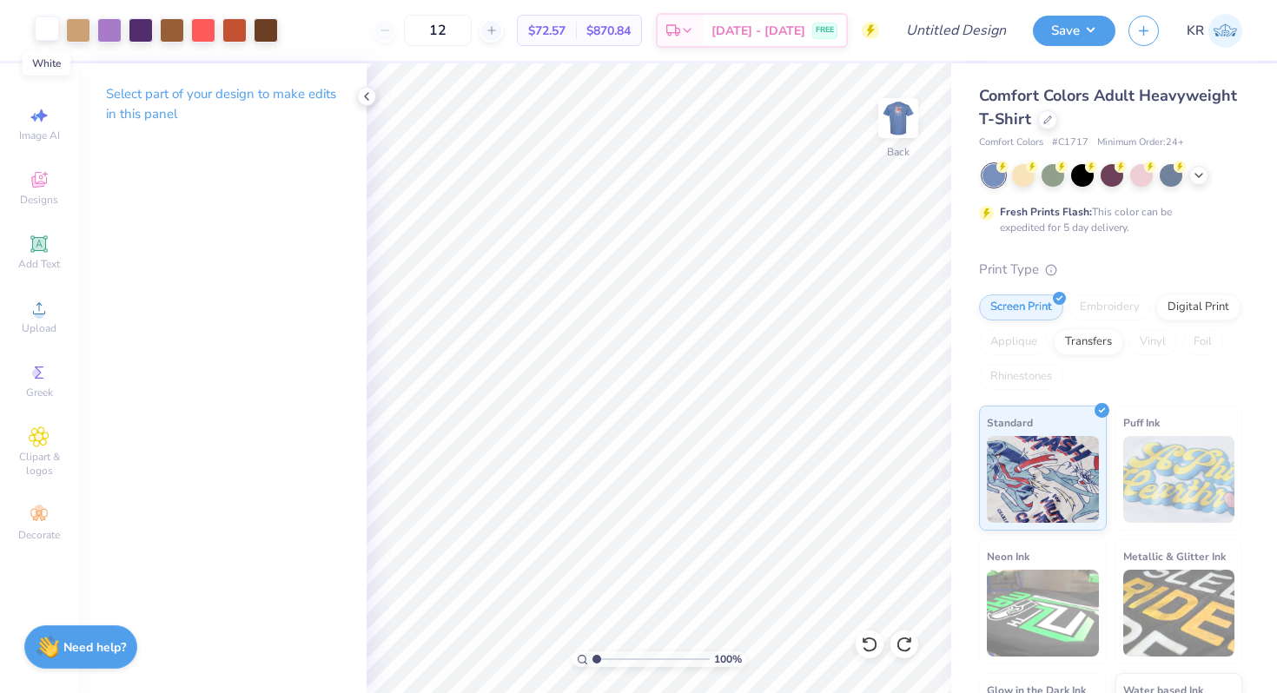
click at [43, 35] on div at bounding box center [47, 29] width 24 height 24
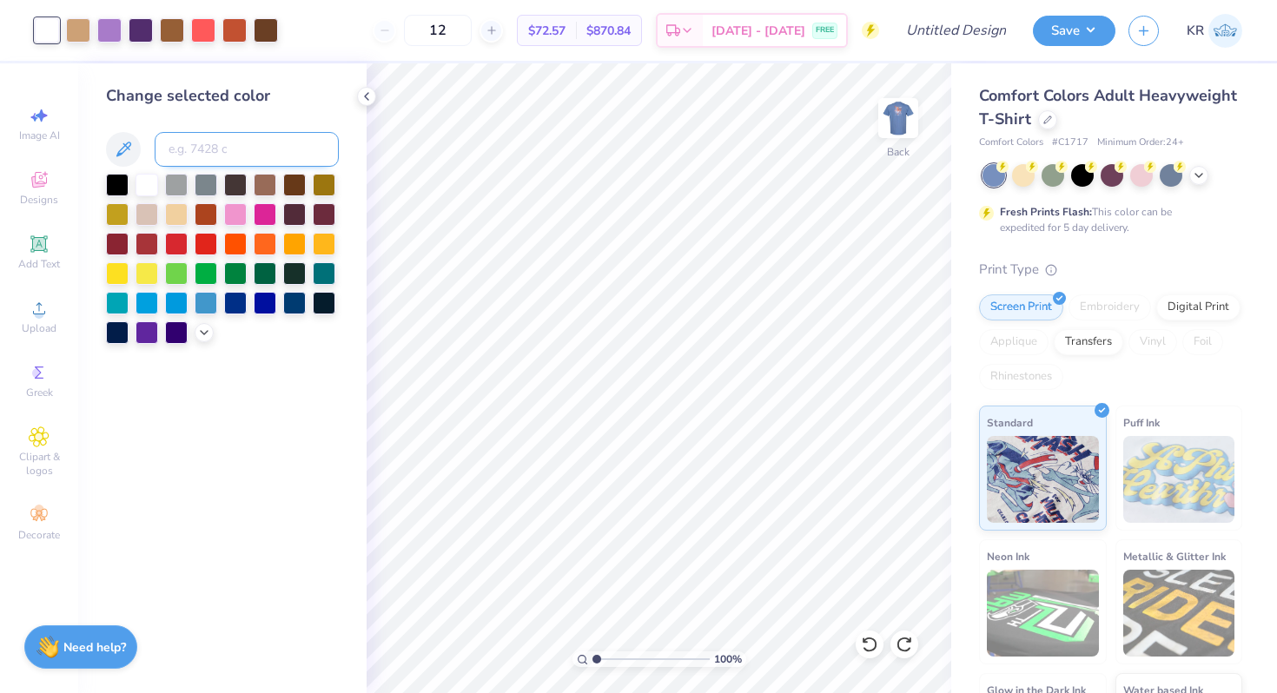
click at [211, 147] on input at bounding box center [247, 149] width 184 height 35
type input "188"
click at [204, 151] on input at bounding box center [247, 149] width 184 height 35
type input "208"
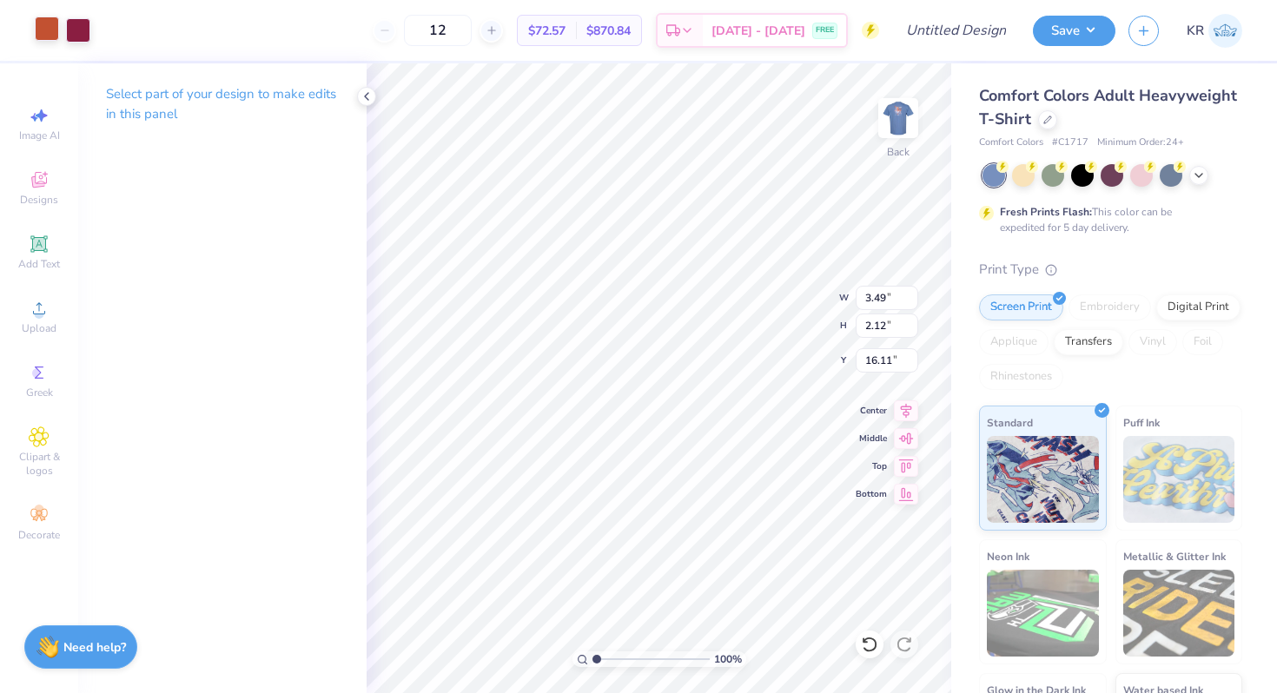
click at [48, 32] on div at bounding box center [47, 29] width 24 height 24
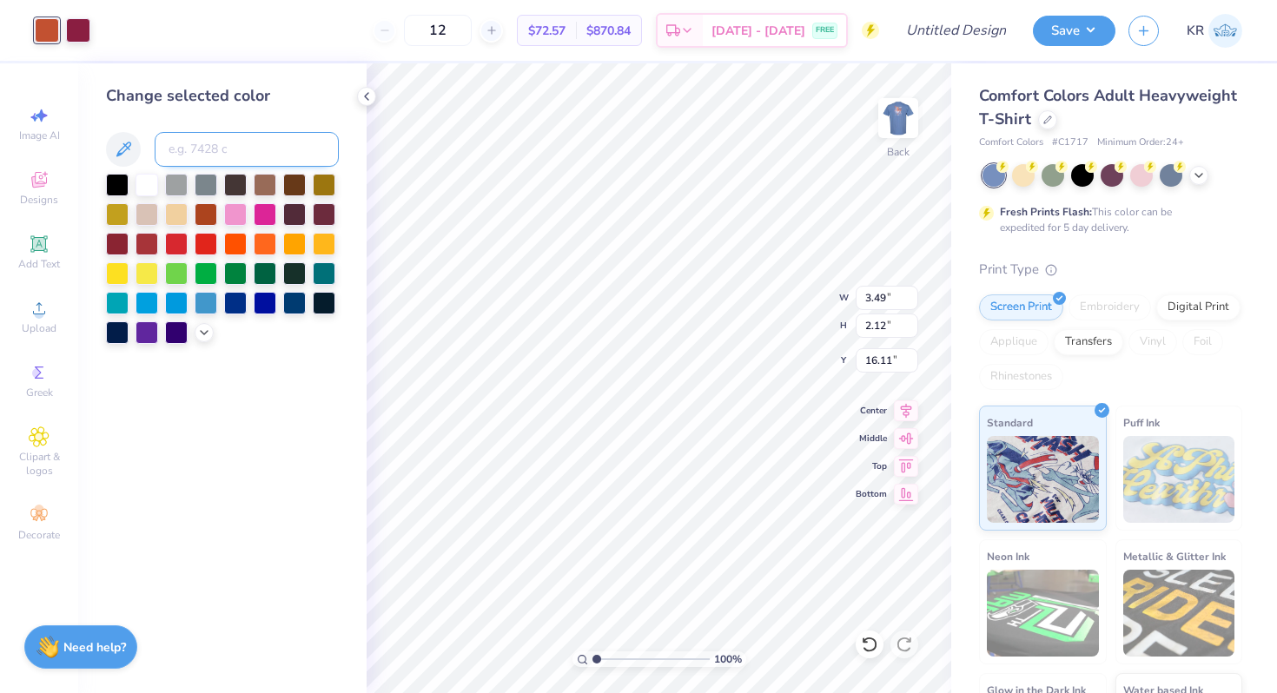
click at [206, 156] on input at bounding box center [247, 149] width 184 height 35
type input "158"
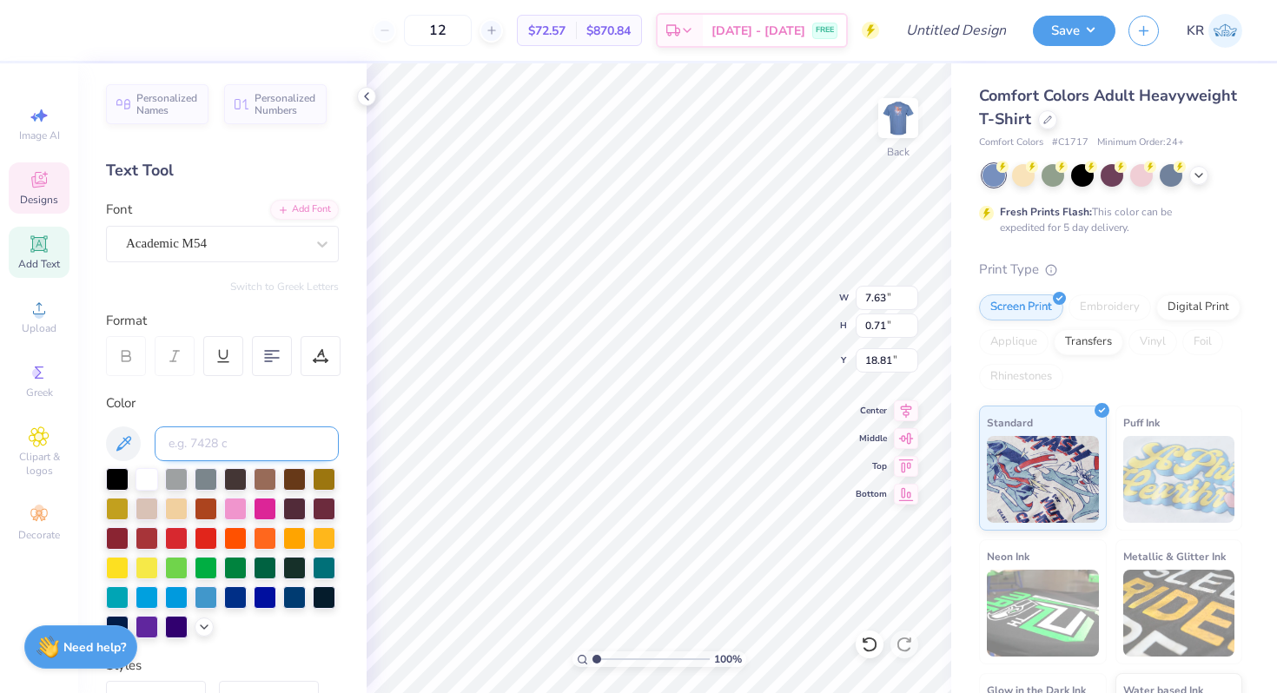
click at [246, 457] on input at bounding box center [247, 444] width 184 height 35
type input "208"
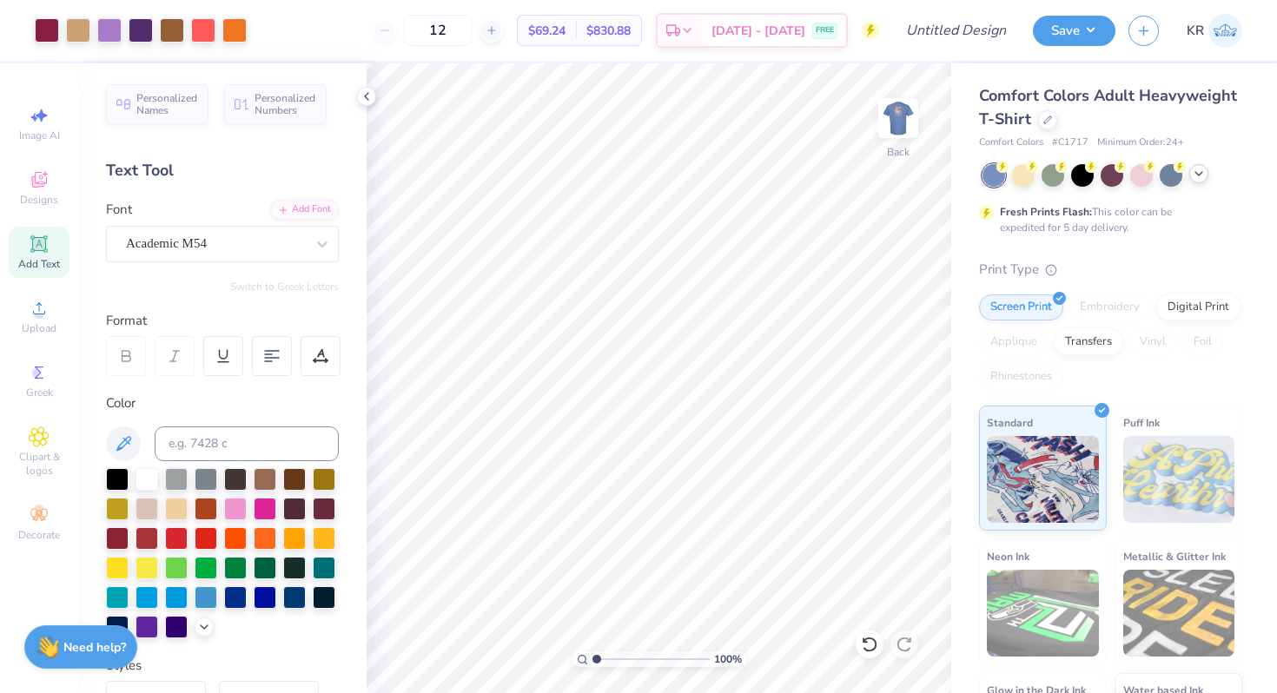
click at [1199, 180] on icon at bounding box center [1199, 174] width 14 height 14
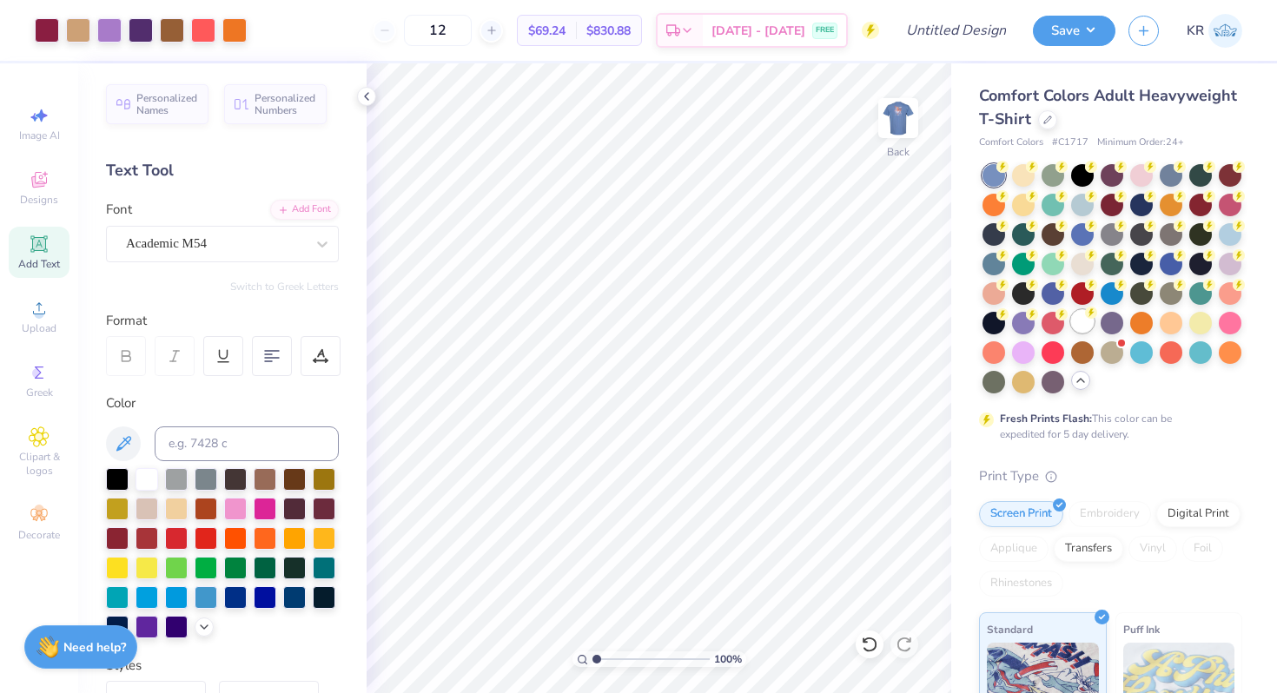
click at [1089, 322] on div at bounding box center [1082, 321] width 23 height 23
click at [206, 34] on div at bounding box center [203, 29] width 24 height 24
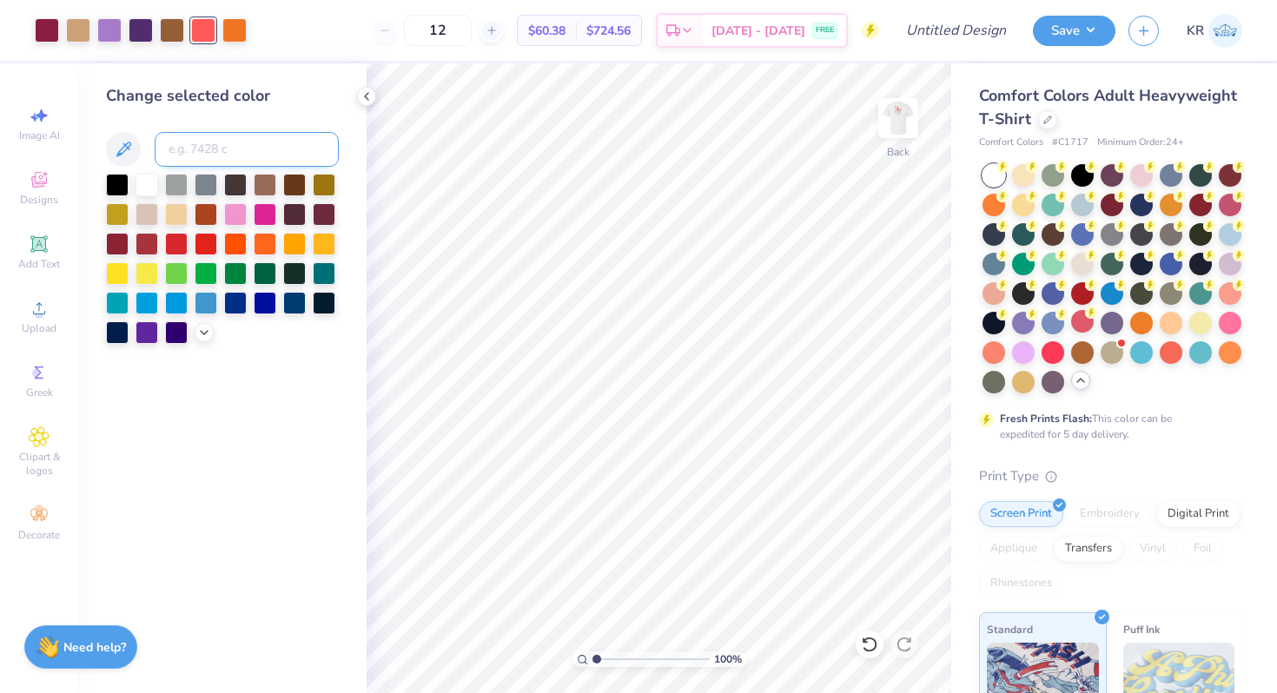
click at [251, 162] on input at bounding box center [247, 149] width 184 height 35
type input "108"
type input "158"
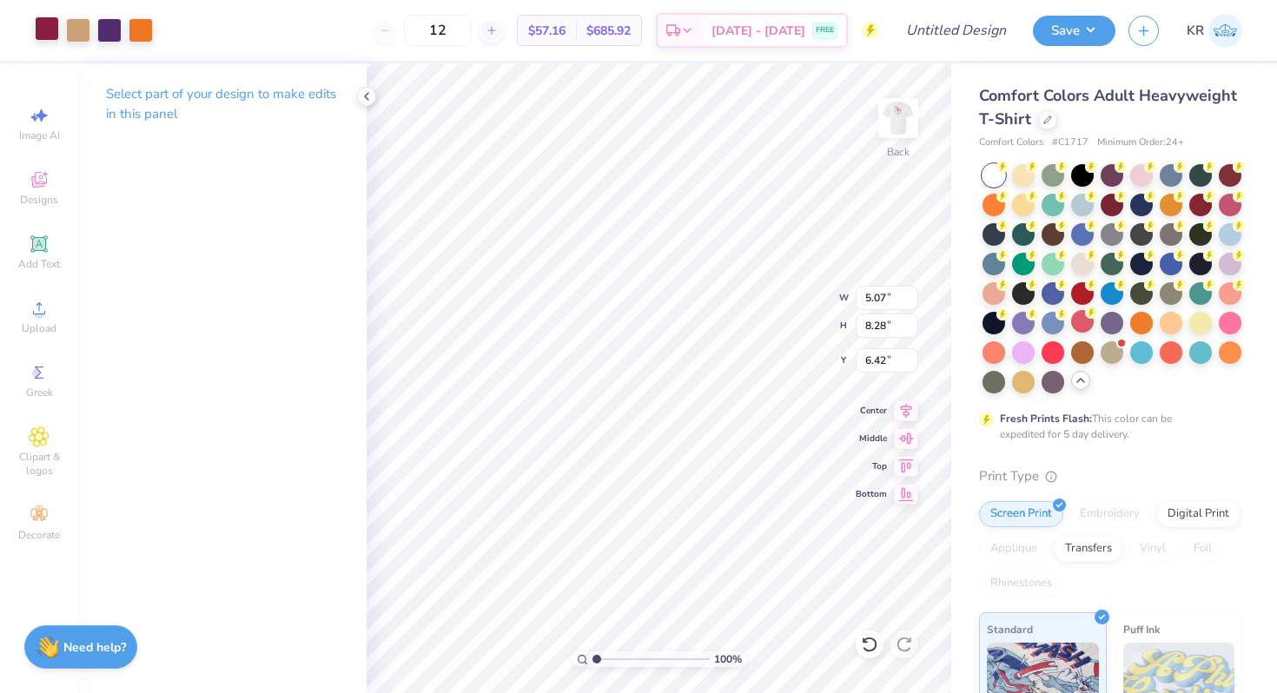
click at [53, 36] on div at bounding box center [47, 29] width 24 height 24
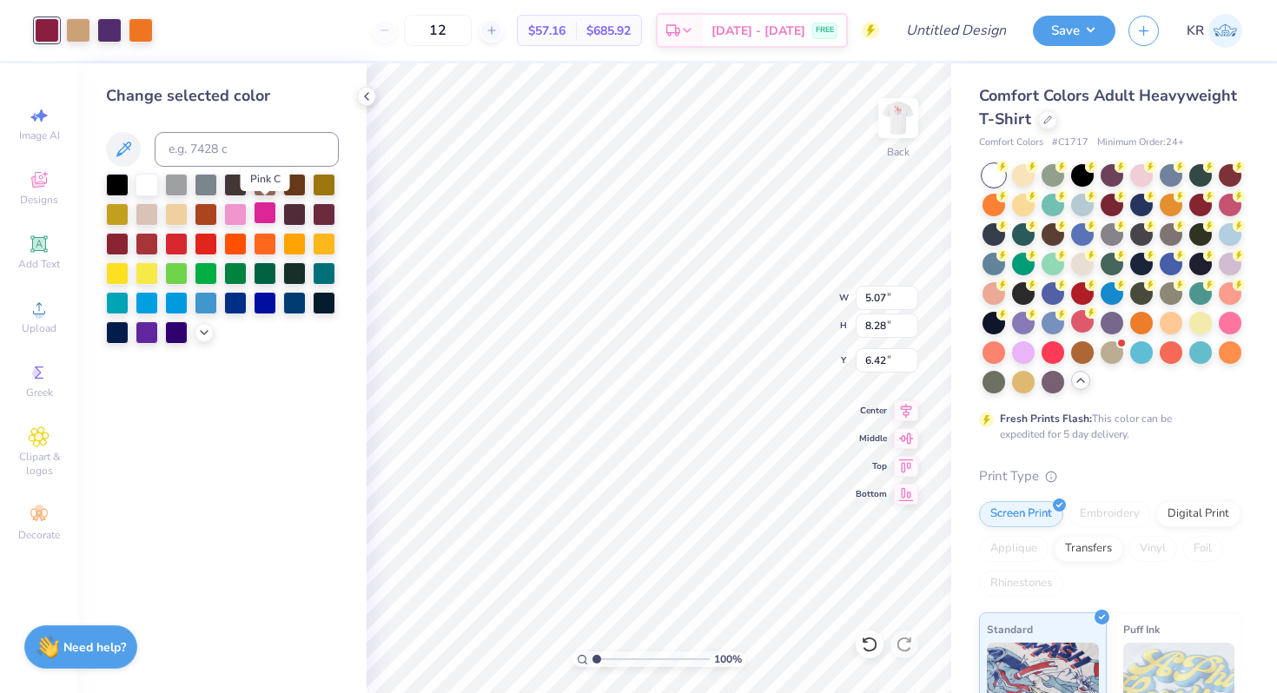
click at [262, 215] on div at bounding box center [265, 213] width 23 height 23
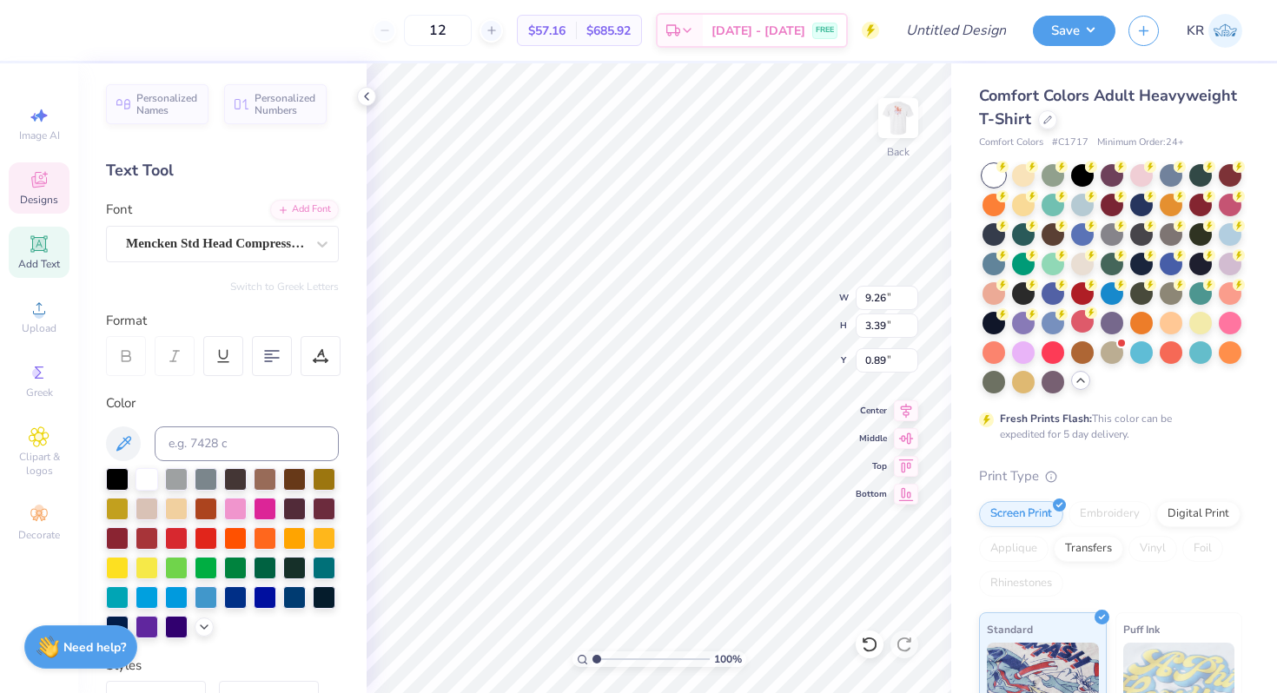
type input "0.89"
type input "4.92"
type input "2.20"
type input "19.32"
type input "0.89"
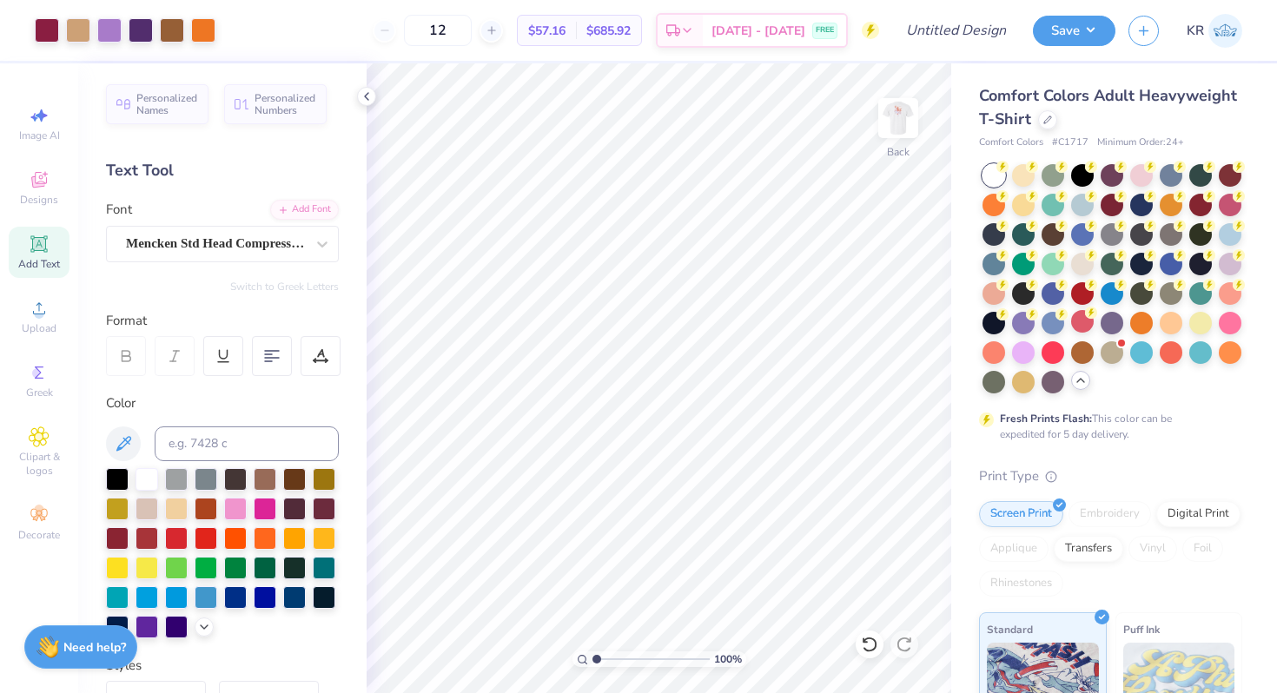
drag, startPoint x: 588, startPoint y: 660, endPoint x: 604, endPoint y: 660, distance: 15.6
click at [604, 660] on div "100 %" at bounding box center [660, 660] width 174 height 16
drag, startPoint x: 600, startPoint y: 660, endPoint x: 613, endPoint y: 659, distance: 13.9
type input "2.52"
click at [613, 659] on input "range" at bounding box center [651, 660] width 117 height 16
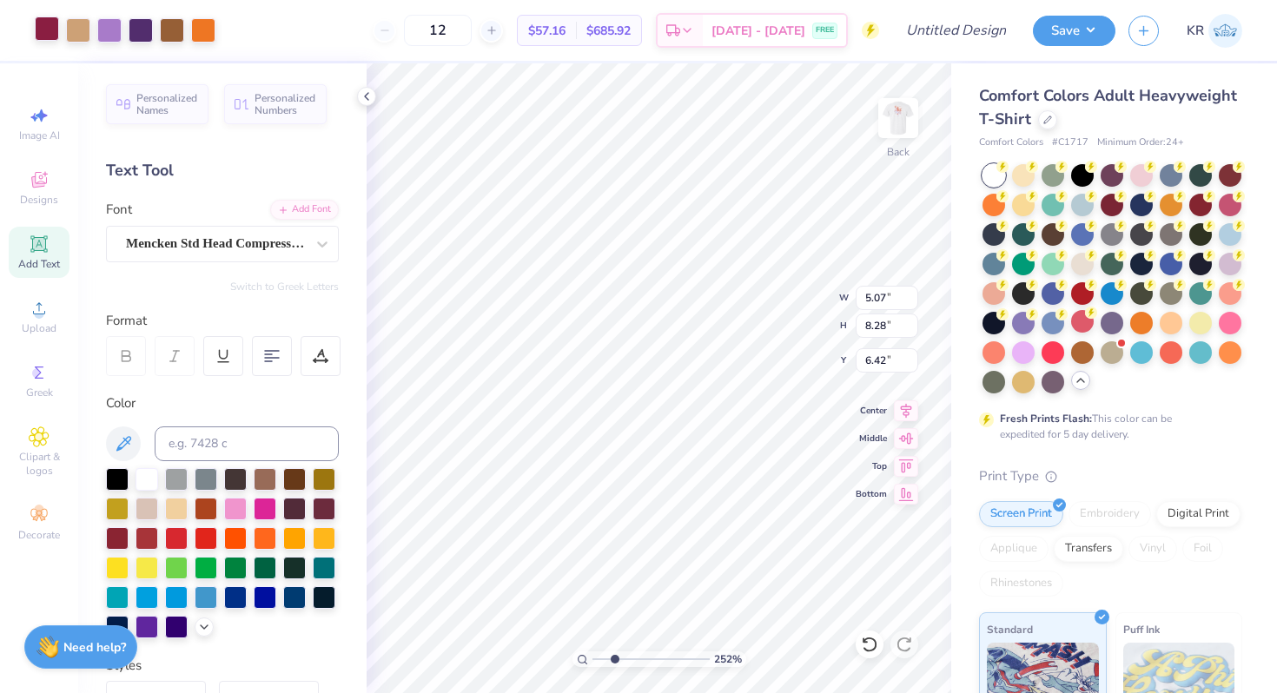
click at [48, 27] on div at bounding box center [47, 29] width 24 height 24
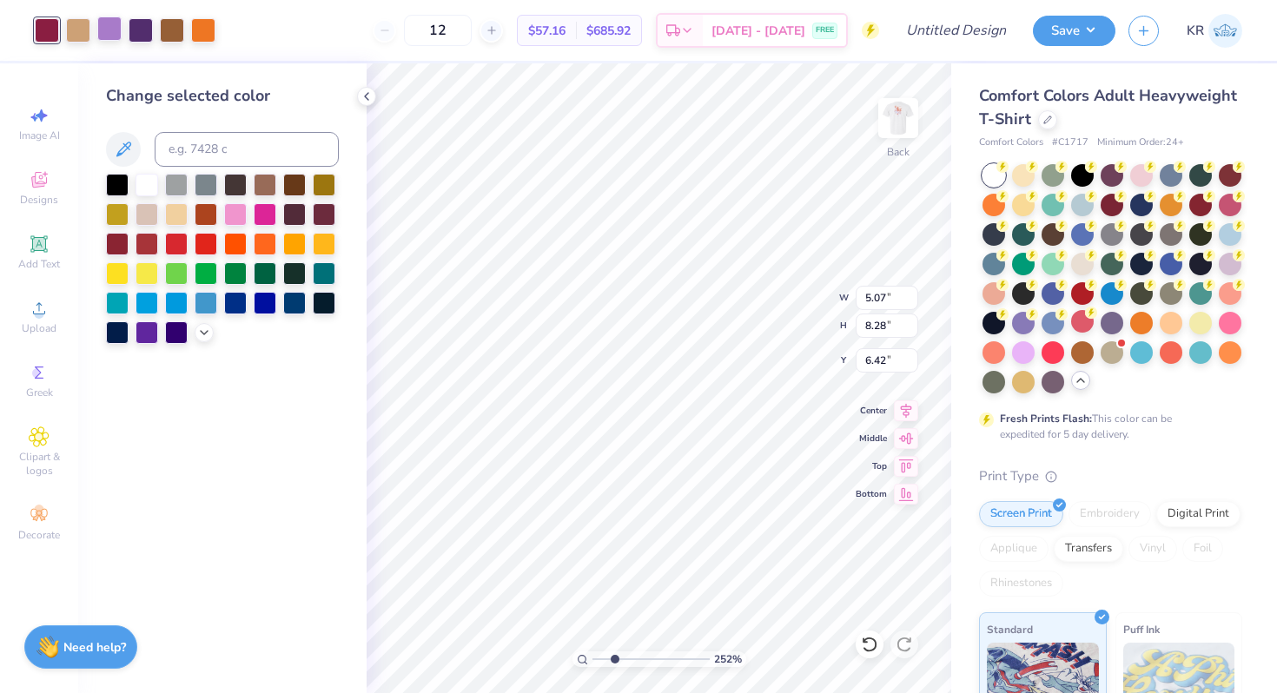
click at [105, 30] on div at bounding box center [109, 29] width 24 height 24
click at [141, 182] on div at bounding box center [147, 183] width 23 height 23
click at [146, 30] on div at bounding box center [141, 29] width 24 height 24
click at [177, 186] on div at bounding box center [176, 183] width 23 height 23
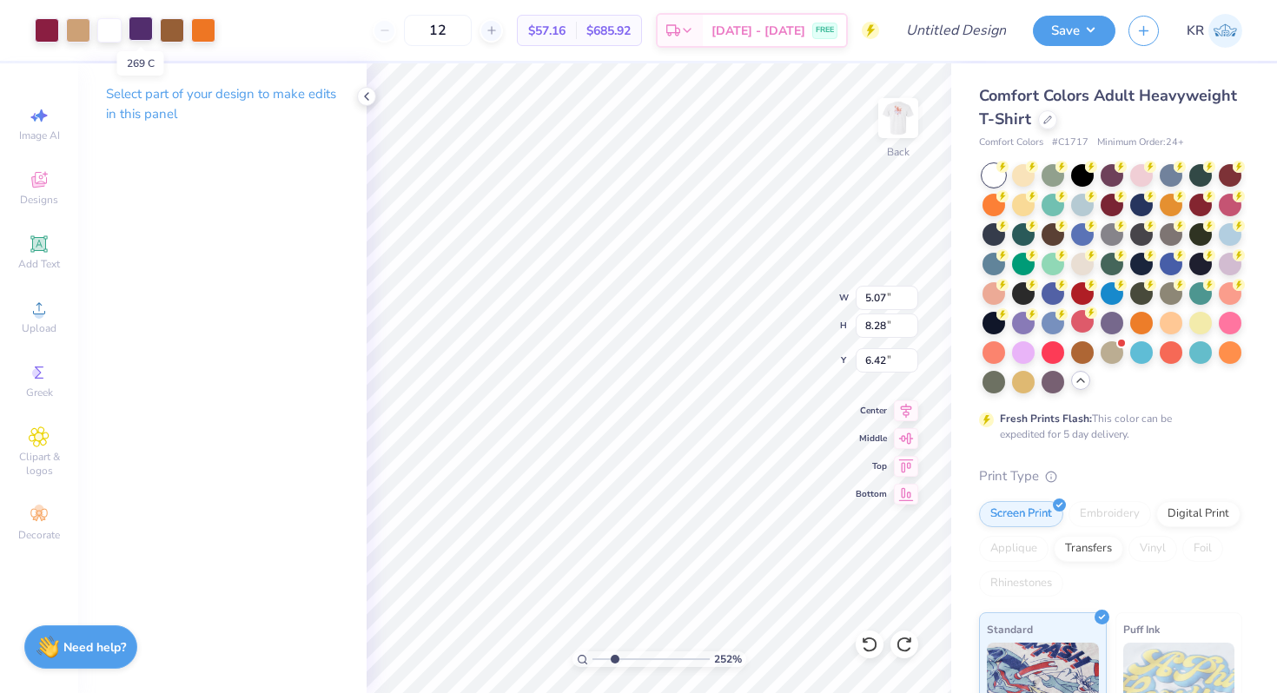
click at [146, 30] on div at bounding box center [141, 29] width 24 height 24
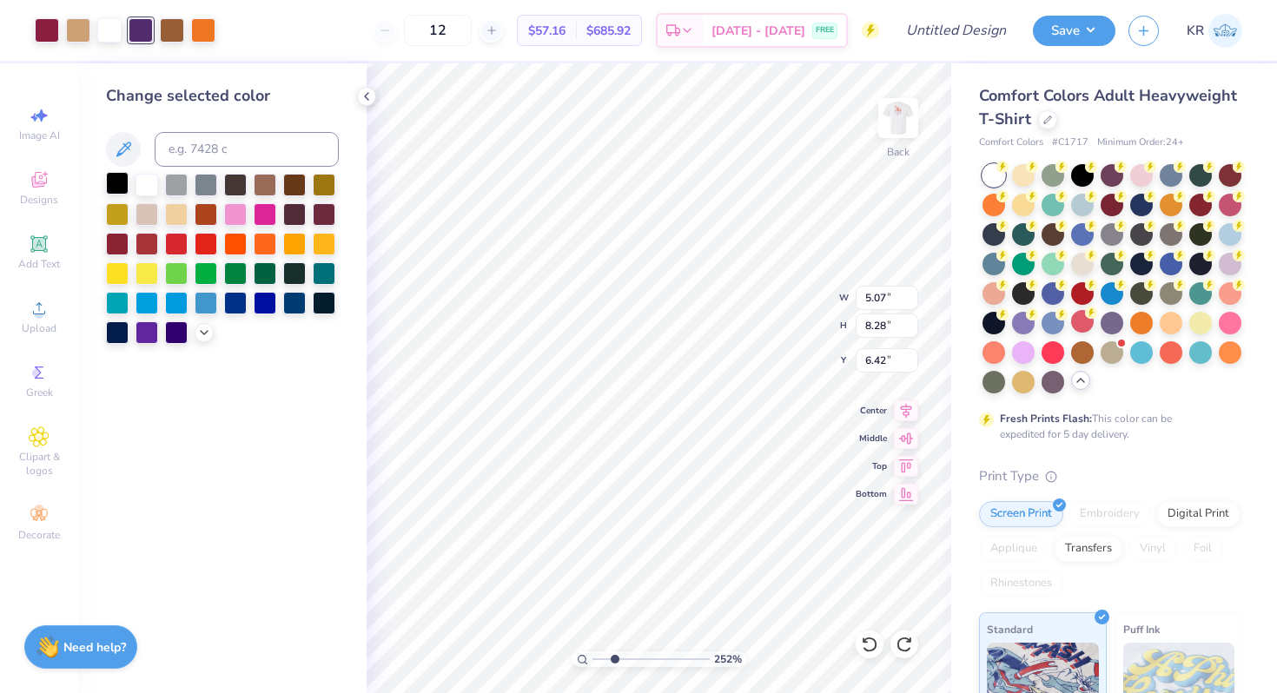
click at [118, 186] on div at bounding box center [117, 183] width 23 height 23
click at [239, 187] on div at bounding box center [235, 183] width 23 height 23
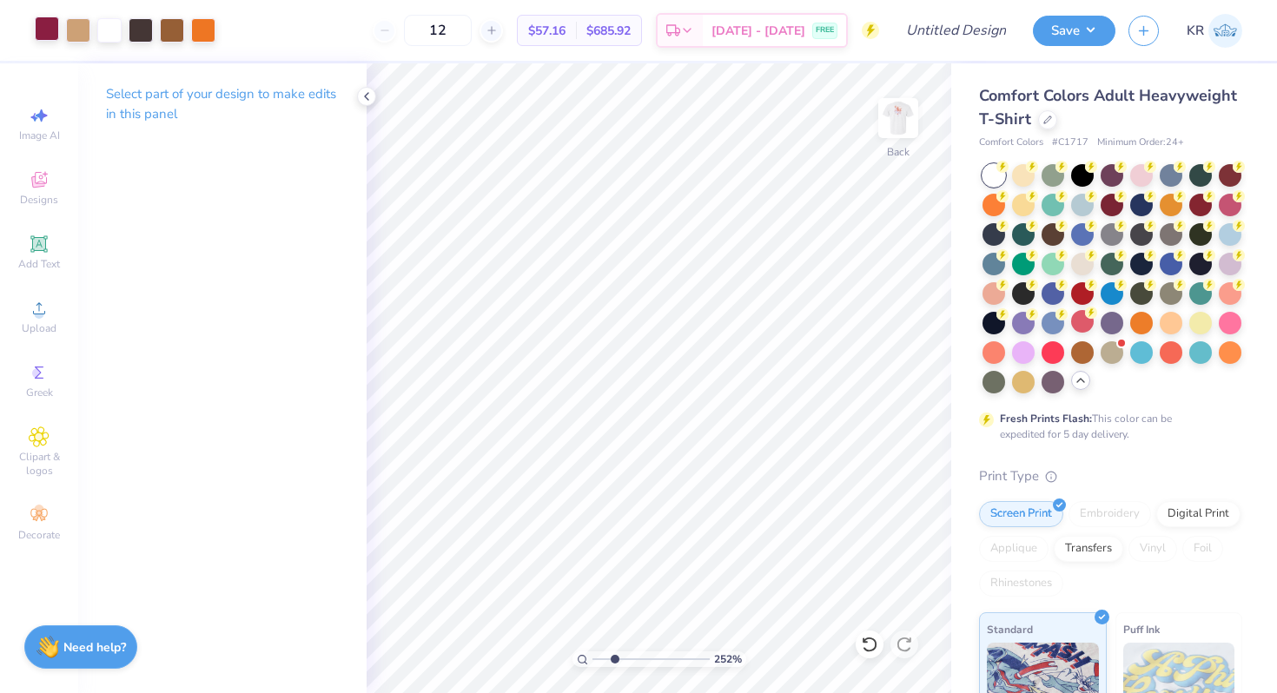
click at [51, 32] on div at bounding box center [47, 29] width 24 height 24
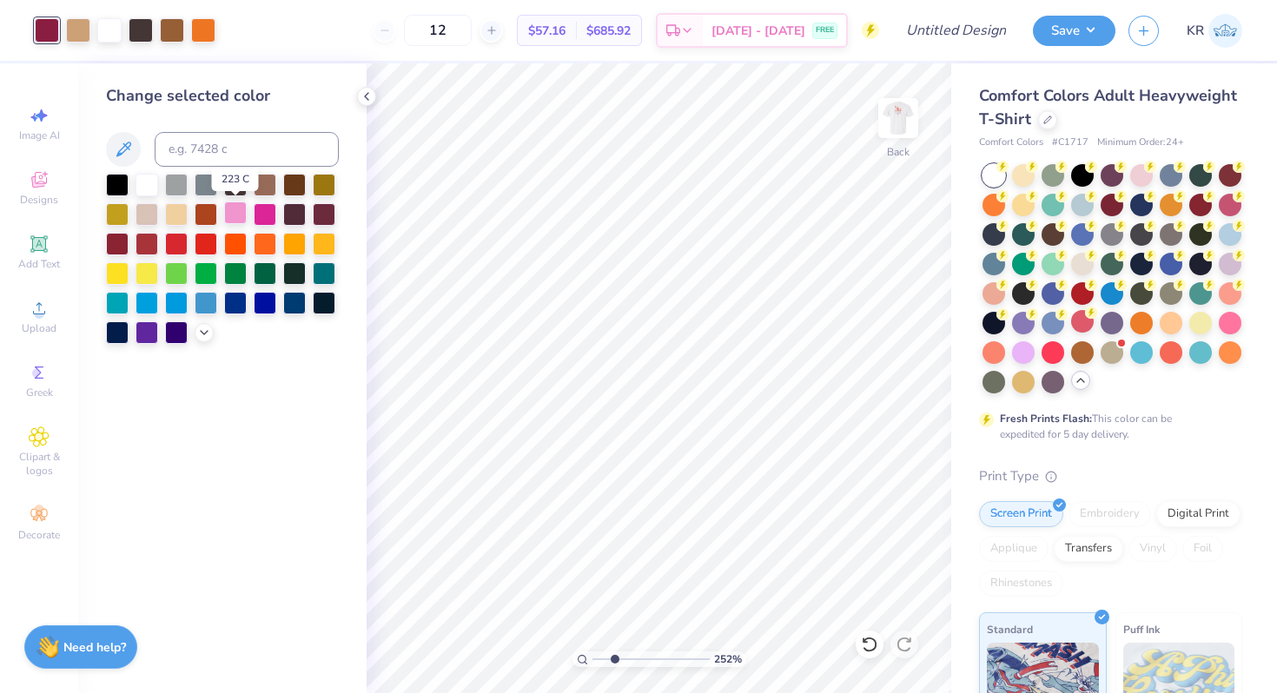
click at [240, 217] on div at bounding box center [235, 213] width 23 height 23
click at [149, 189] on div at bounding box center [147, 183] width 23 height 23
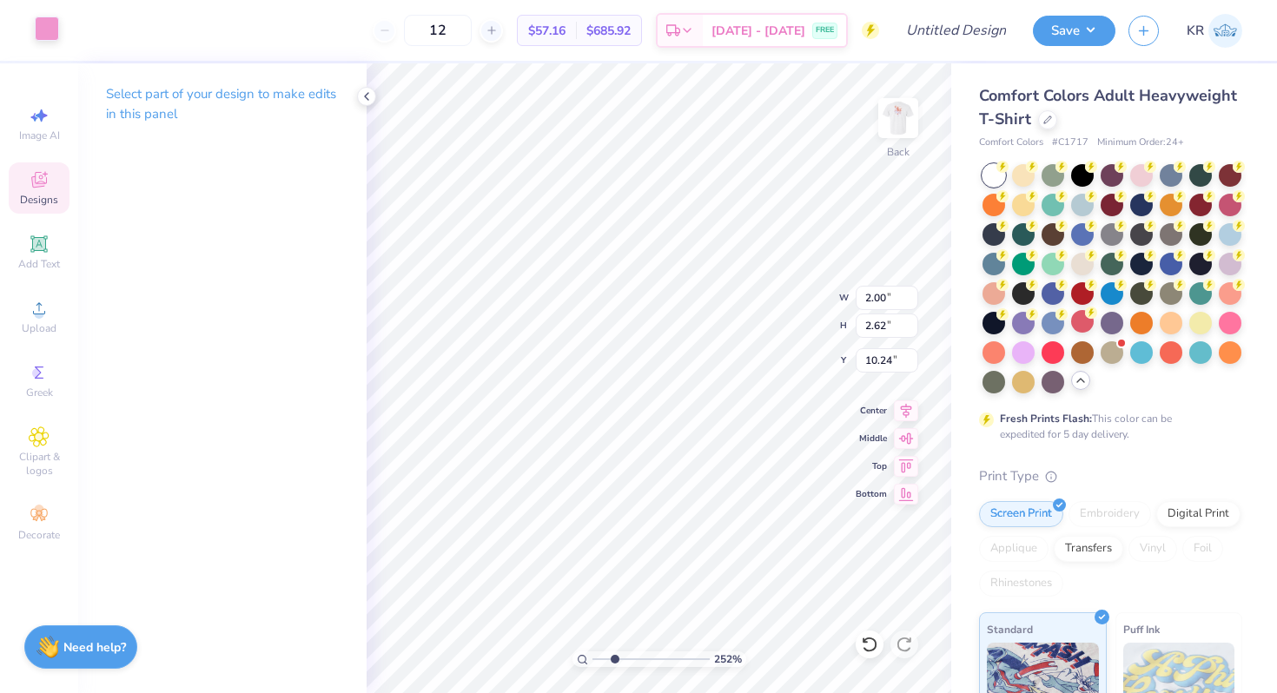
click at [52, 27] on div at bounding box center [47, 29] width 24 height 24
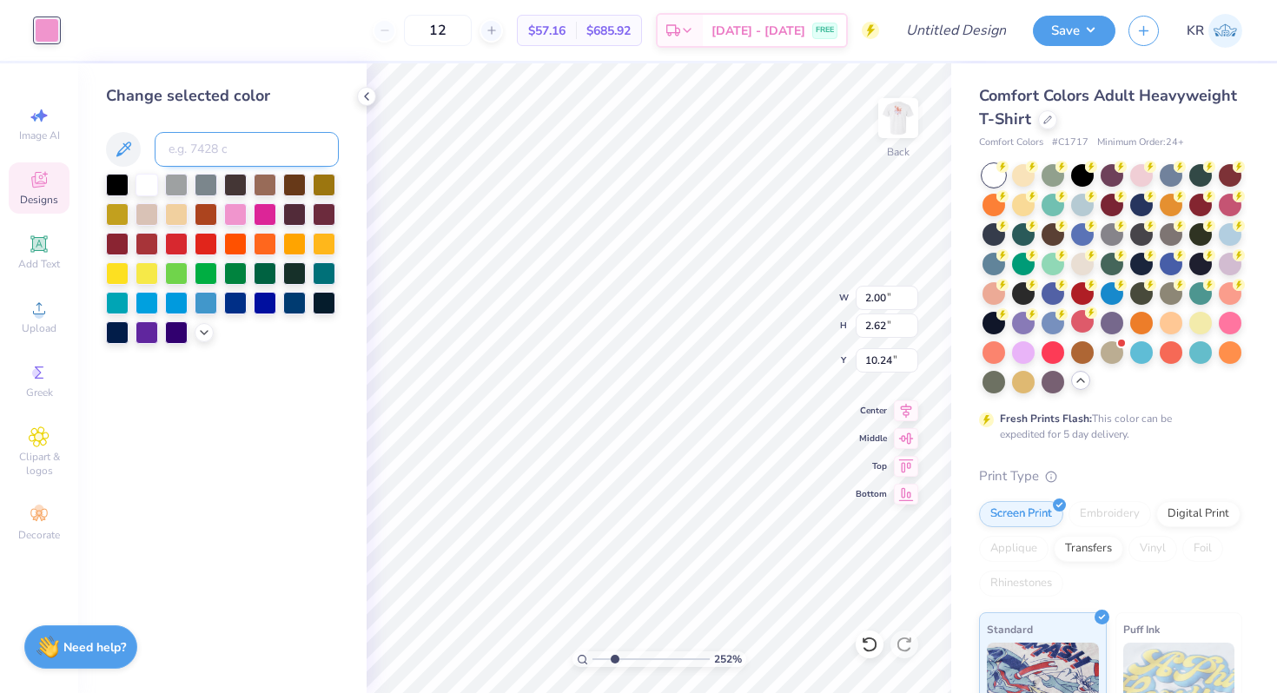
click at [196, 151] on input at bounding box center [247, 149] width 184 height 35
type input "158"
click at [871, 648] on icon at bounding box center [869, 644] width 17 height 17
click at [148, 241] on div at bounding box center [147, 242] width 23 height 23
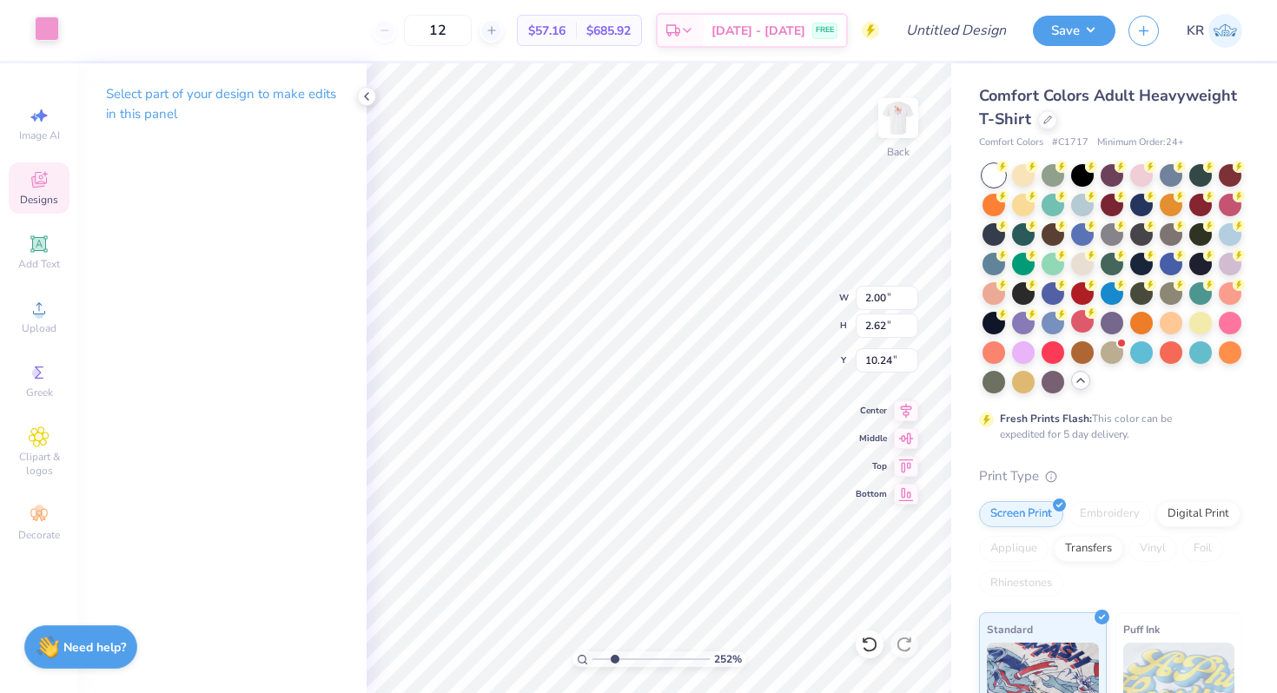
click at [53, 37] on div at bounding box center [47, 29] width 24 height 24
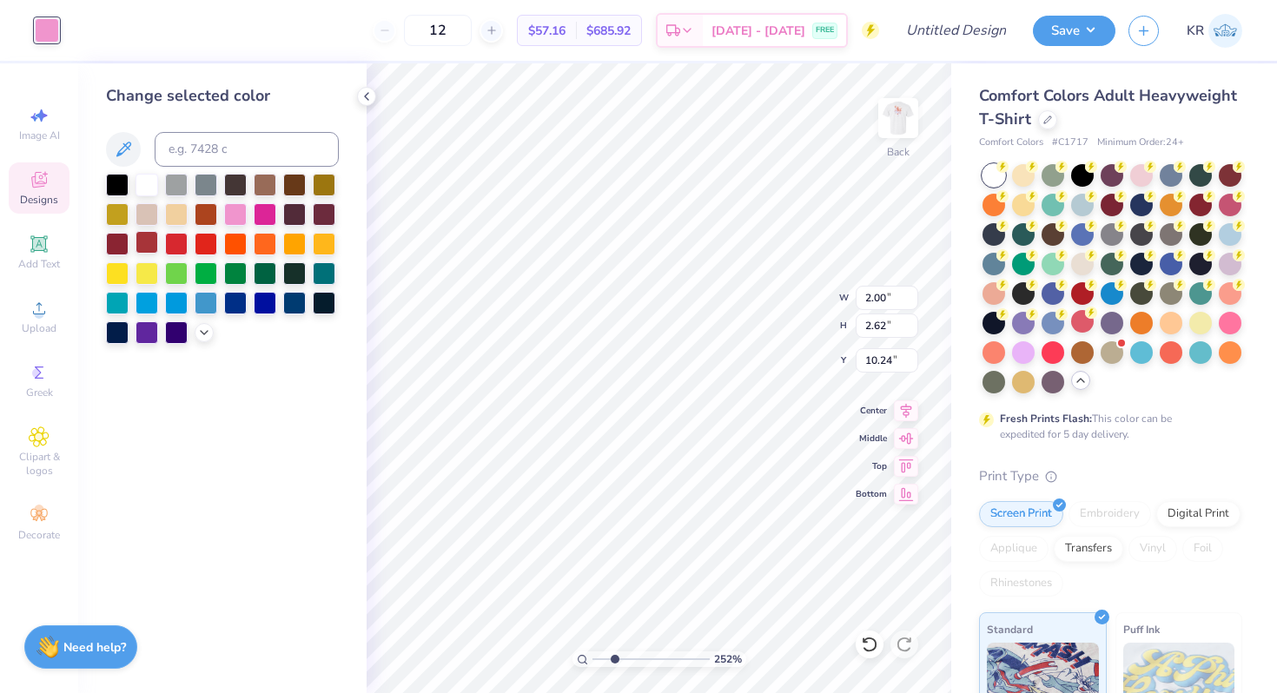
click at [149, 244] on div at bounding box center [147, 242] width 23 height 23
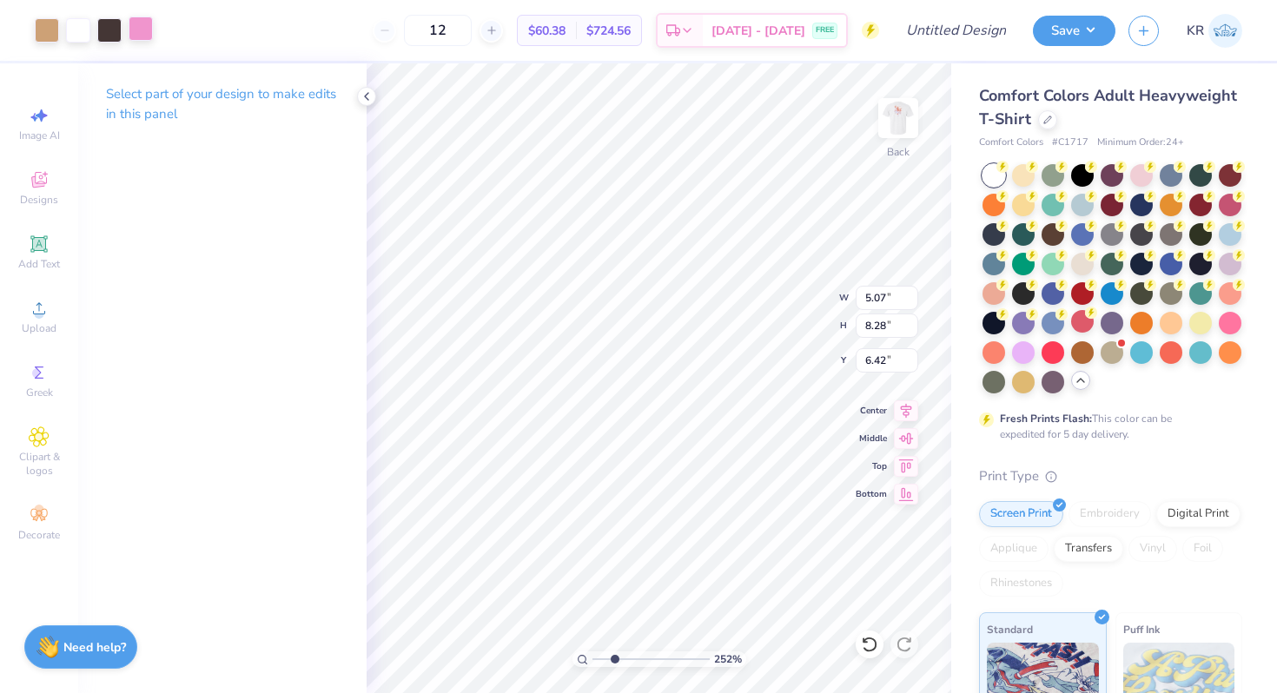
click at [142, 32] on div at bounding box center [141, 29] width 24 height 24
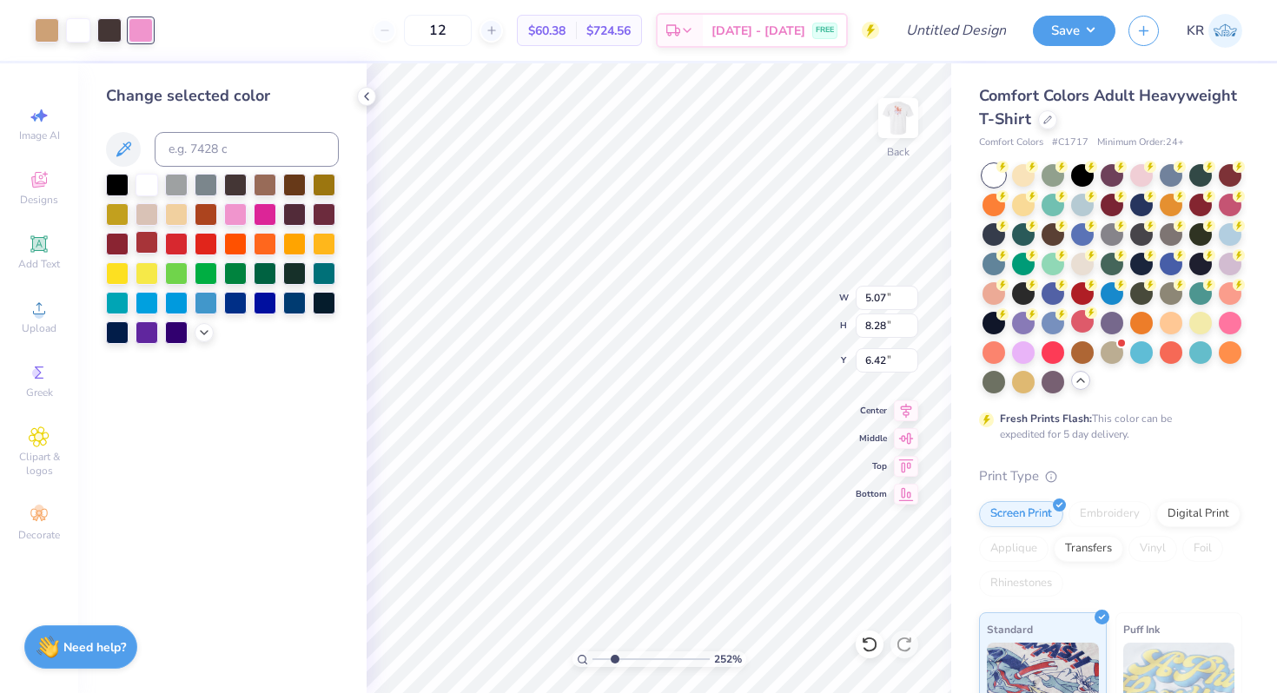
click at [144, 238] on div at bounding box center [147, 242] width 23 height 23
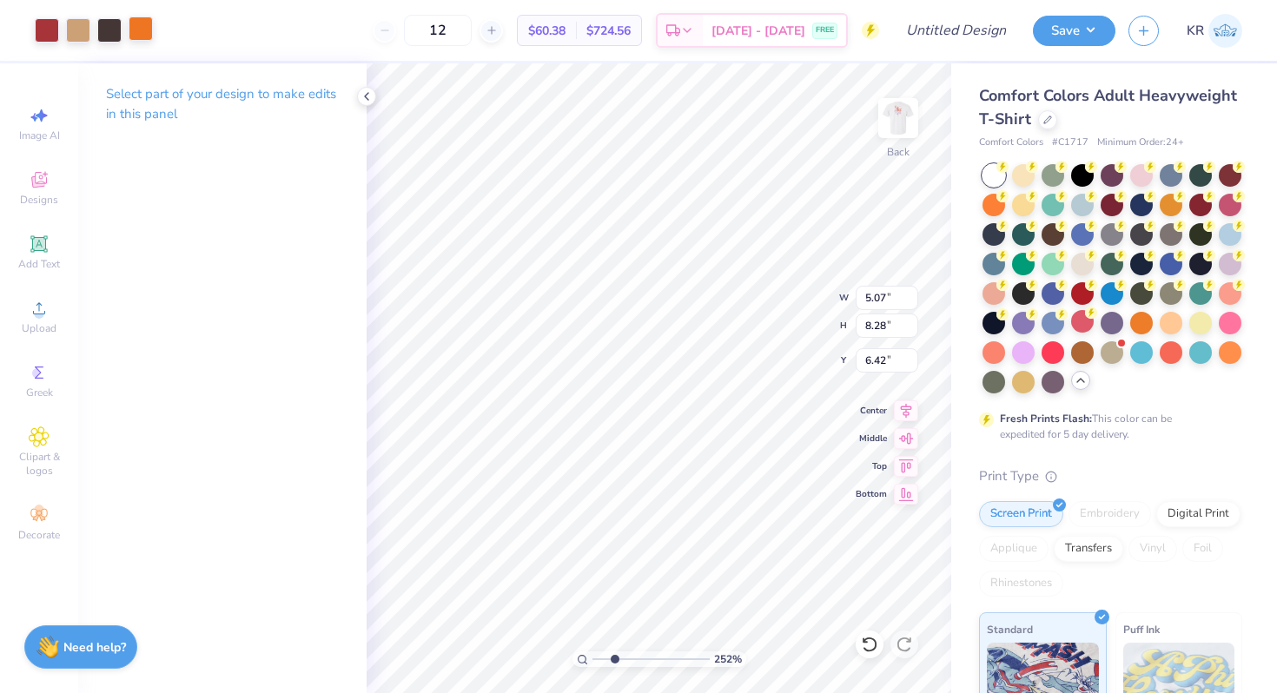
click at [142, 31] on div at bounding box center [141, 29] width 24 height 24
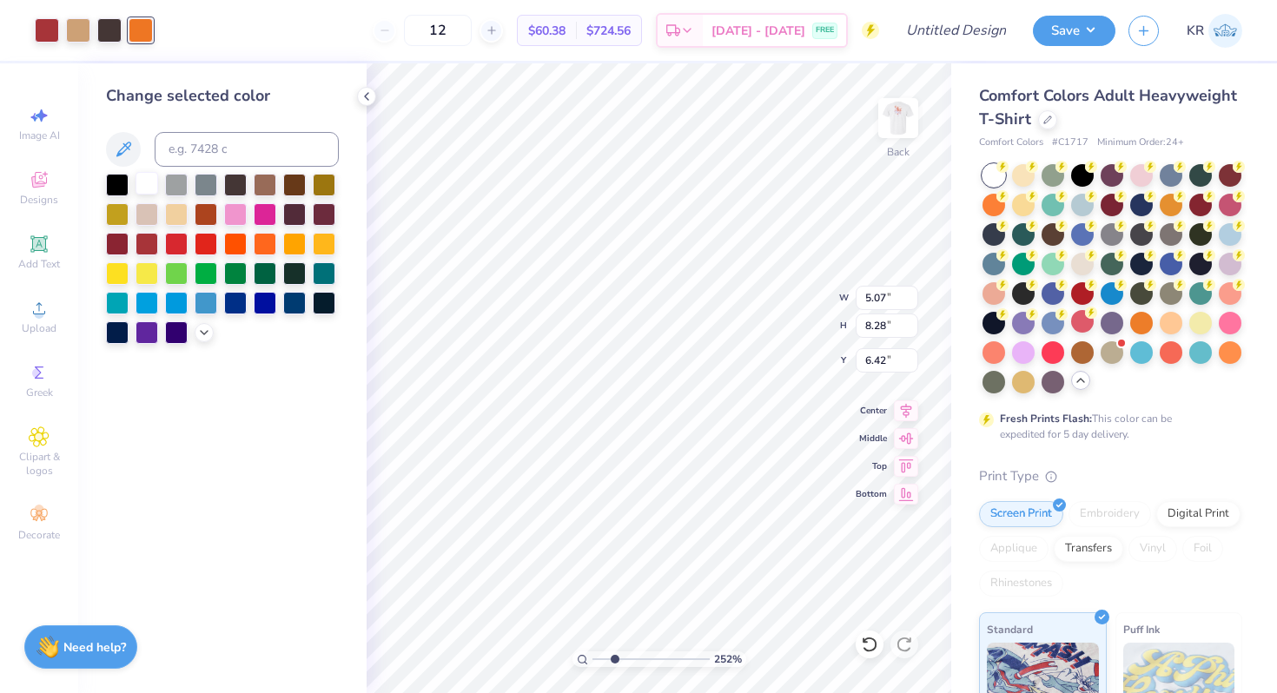
click at [143, 185] on div at bounding box center [147, 183] width 23 height 23
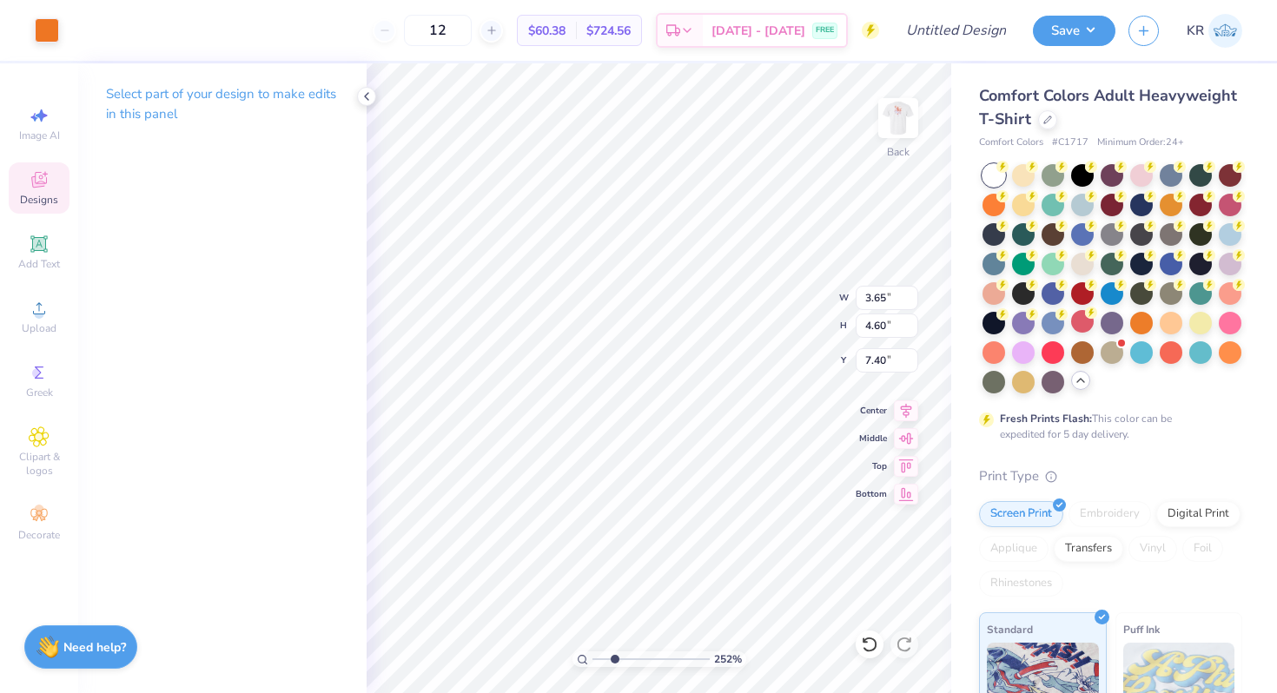
type input "7.38"
type input "5.07"
type input "8.28"
type input "6.42"
click at [89, 32] on div at bounding box center [78, 29] width 24 height 24
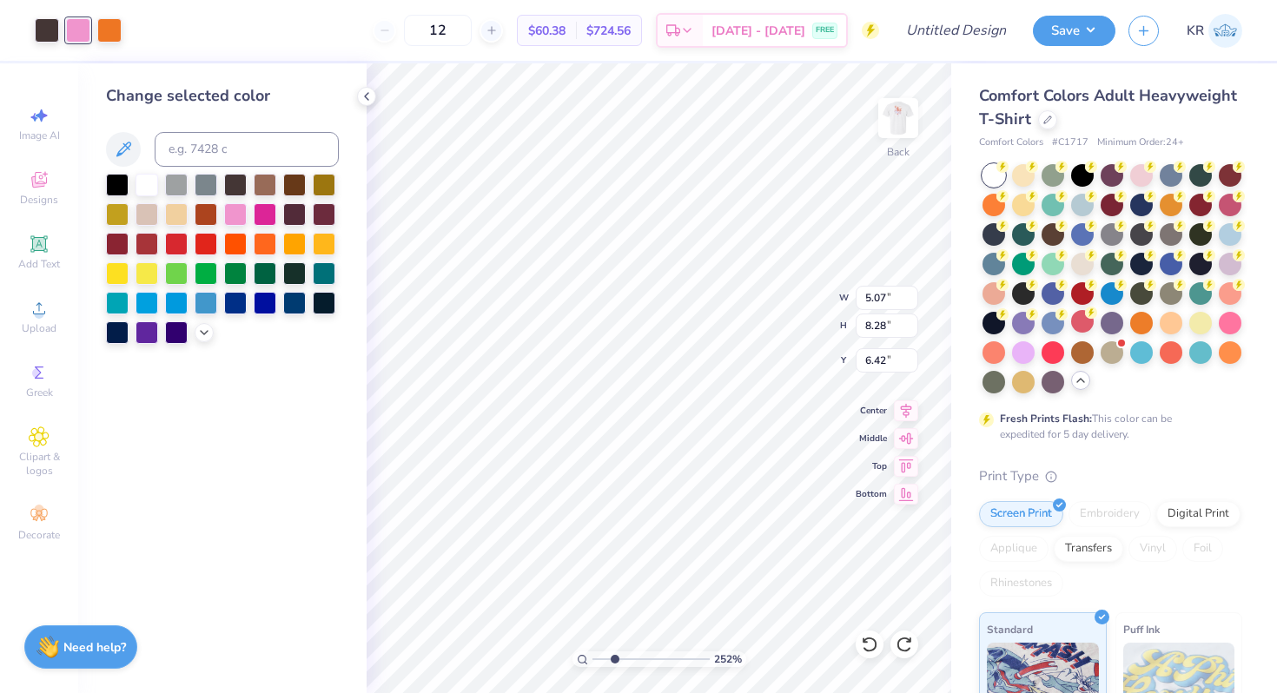
click at [150, 182] on div at bounding box center [147, 185] width 23 height 23
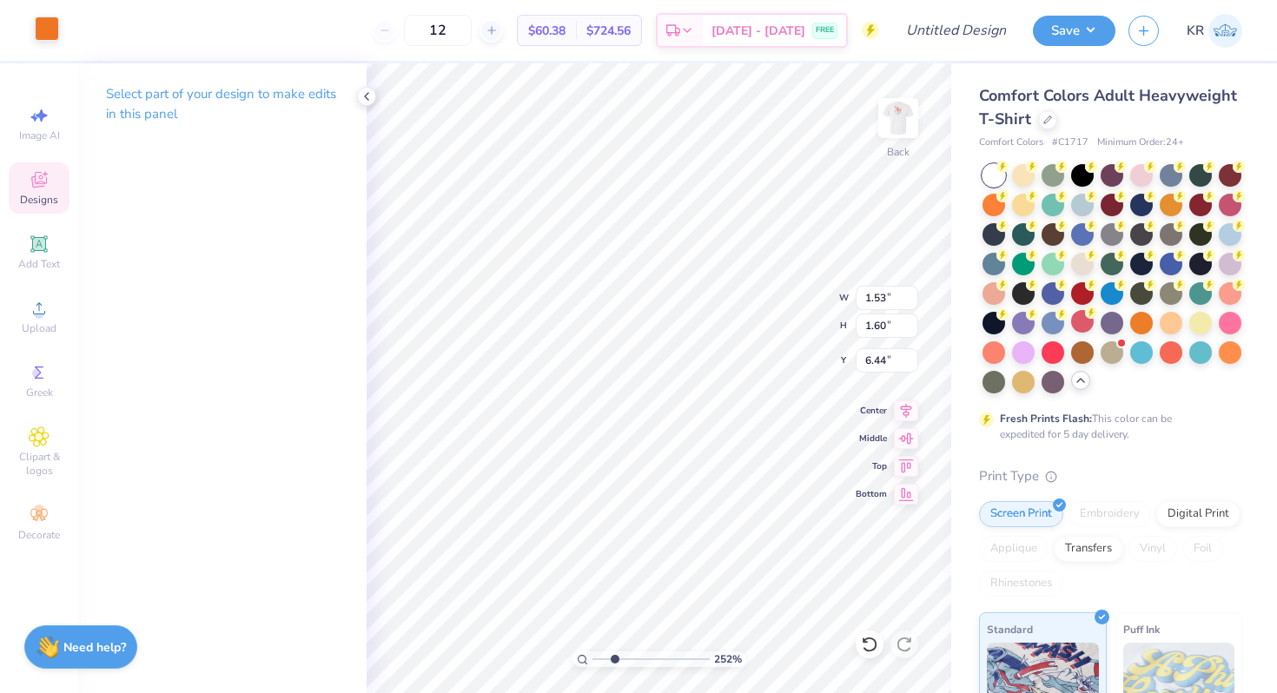
click at [48, 37] on div at bounding box center [47, 29] width 24 height 24
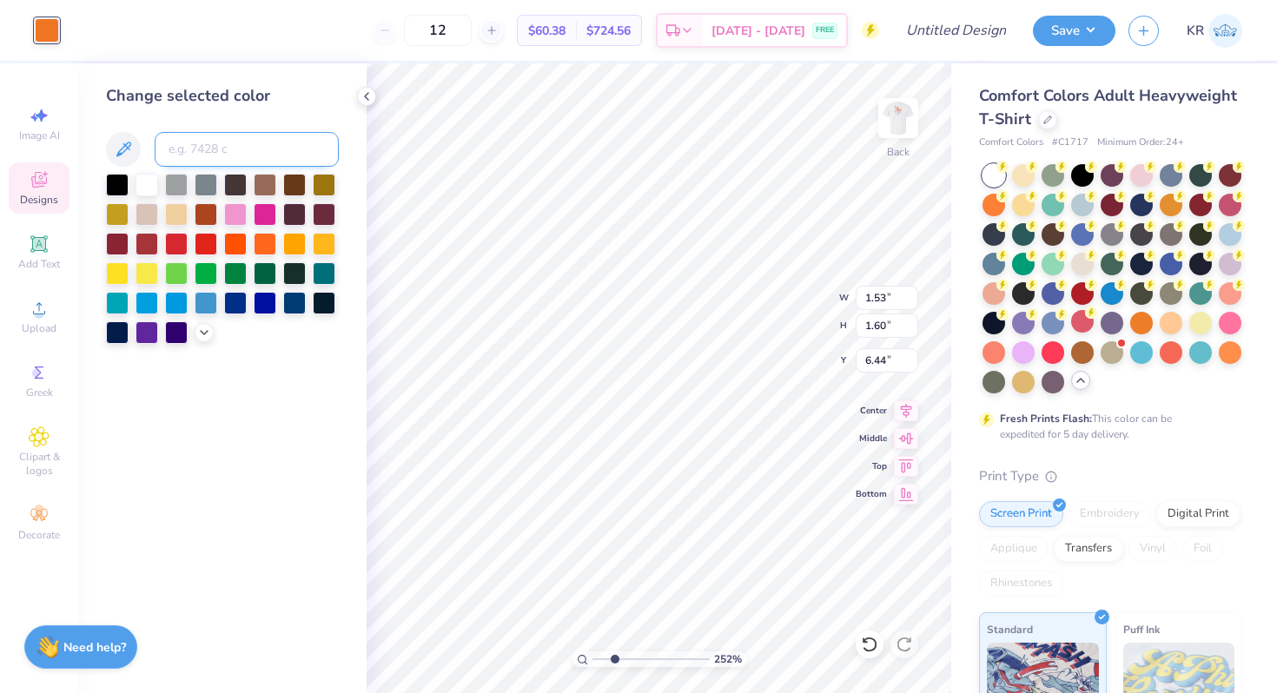
click at [231, 152] on input at bounding box center [247, 149] width 184 height 35
type input "208"
type input "5.07"
type input "8.28"
type input "6.42"
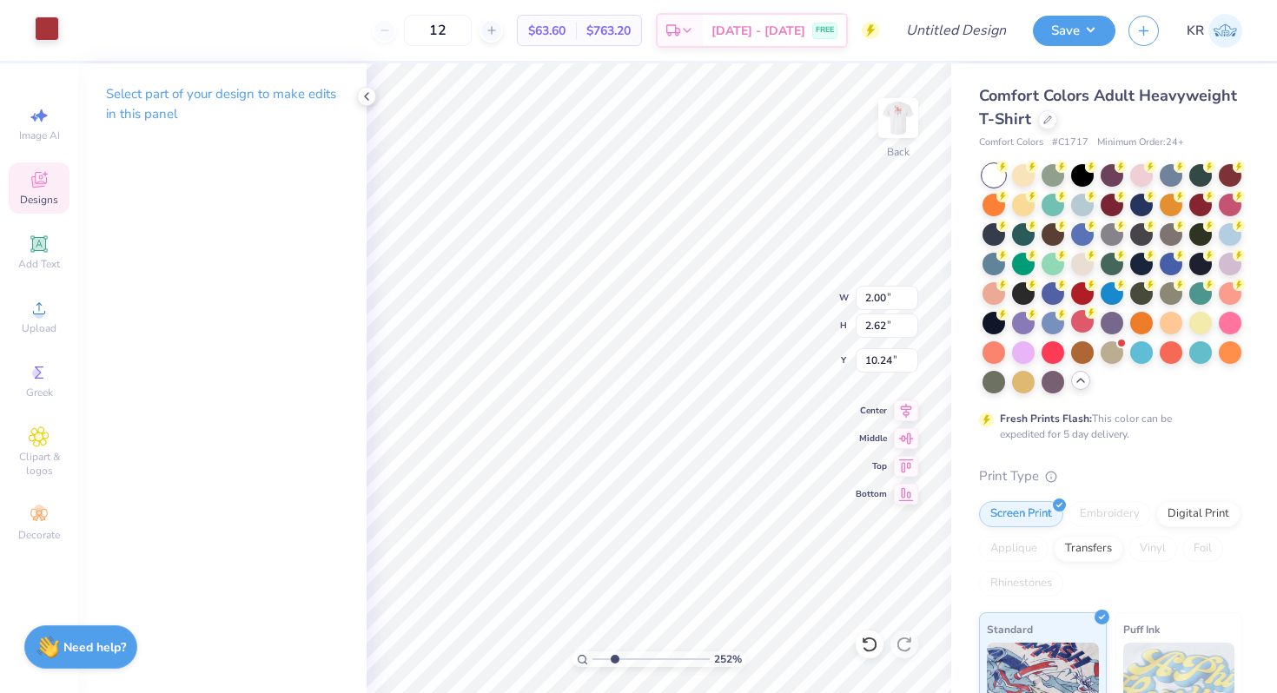
click at [40, 29] on div at bounding box center [47, 29] width 24 height 24
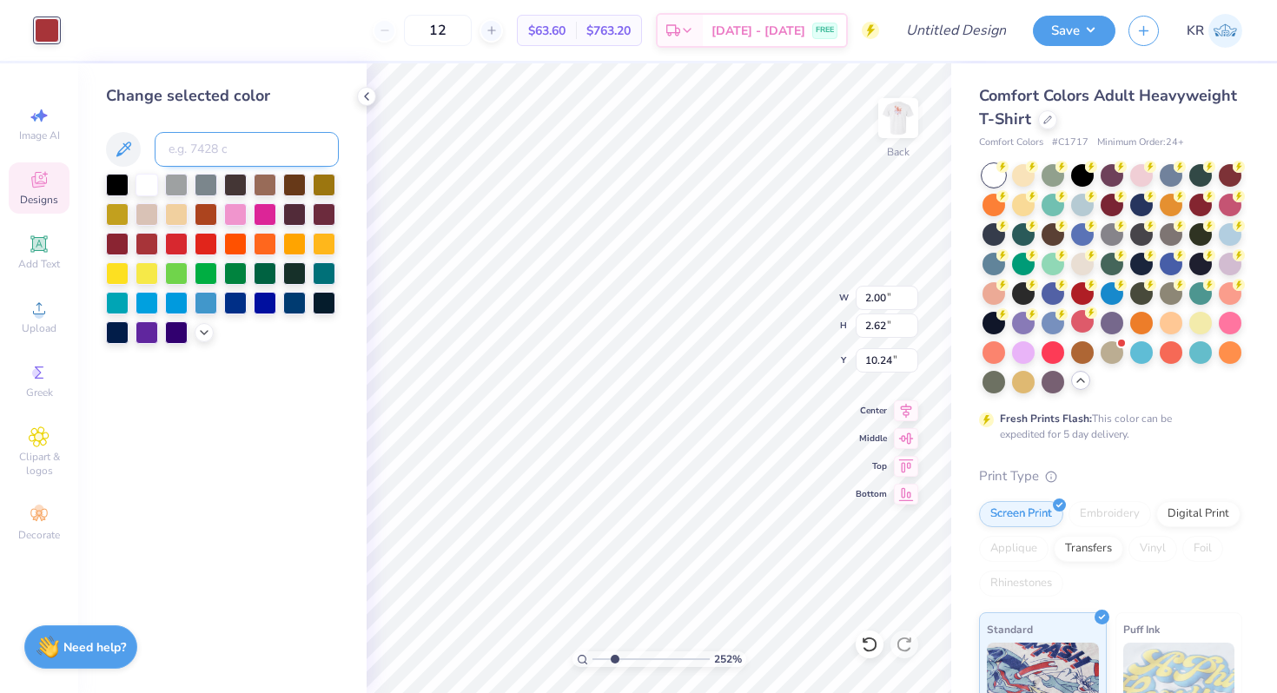
click at [194, 152] on input at bounding box center [247, 149] width 184 height 35
type input "158"
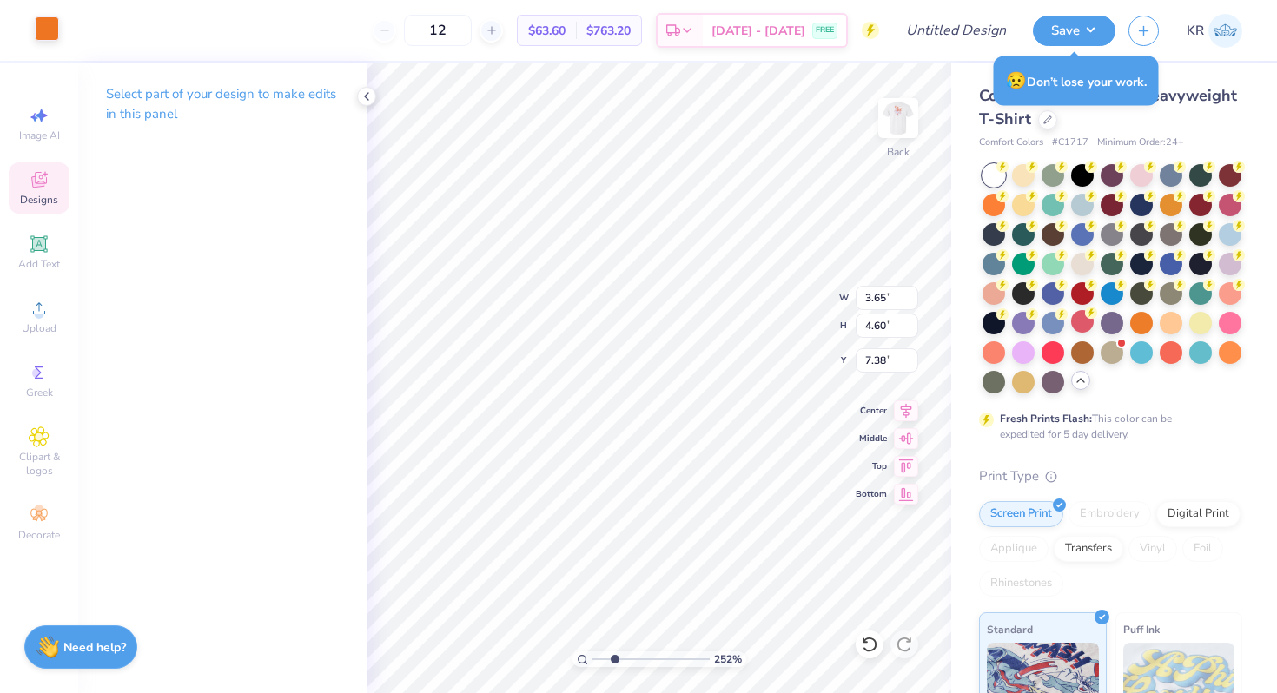
click at [42, 32] on div at bounding box center [47, 29] width 24 height 24
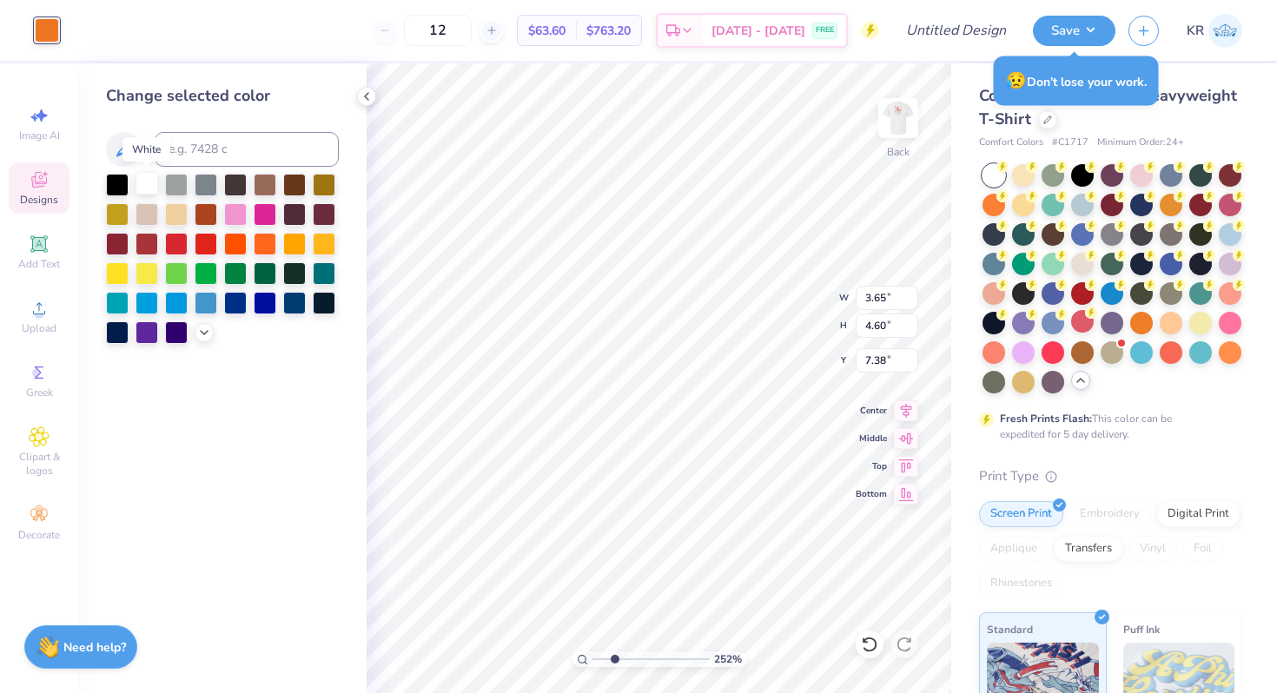
click at [151, 187] on div at bounding box center [147, 183] width 23 height 23
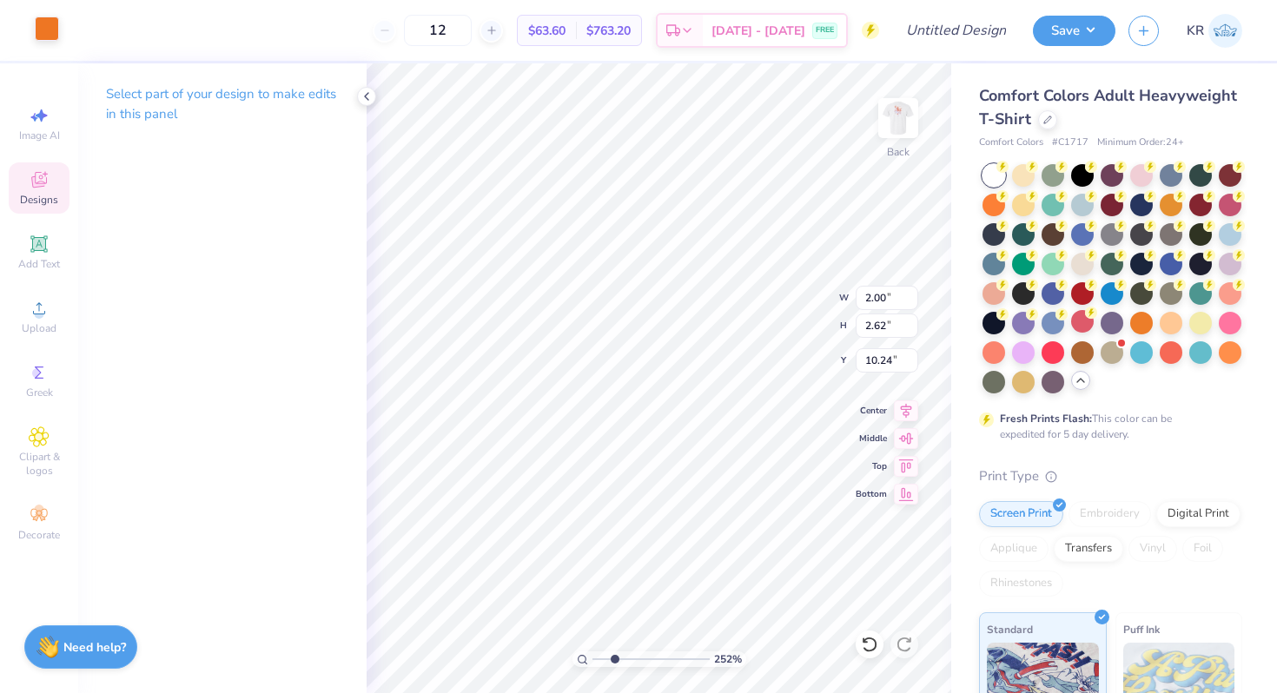
click at [46, 31] on div at bounding box center [47, 29] width 24 height 24
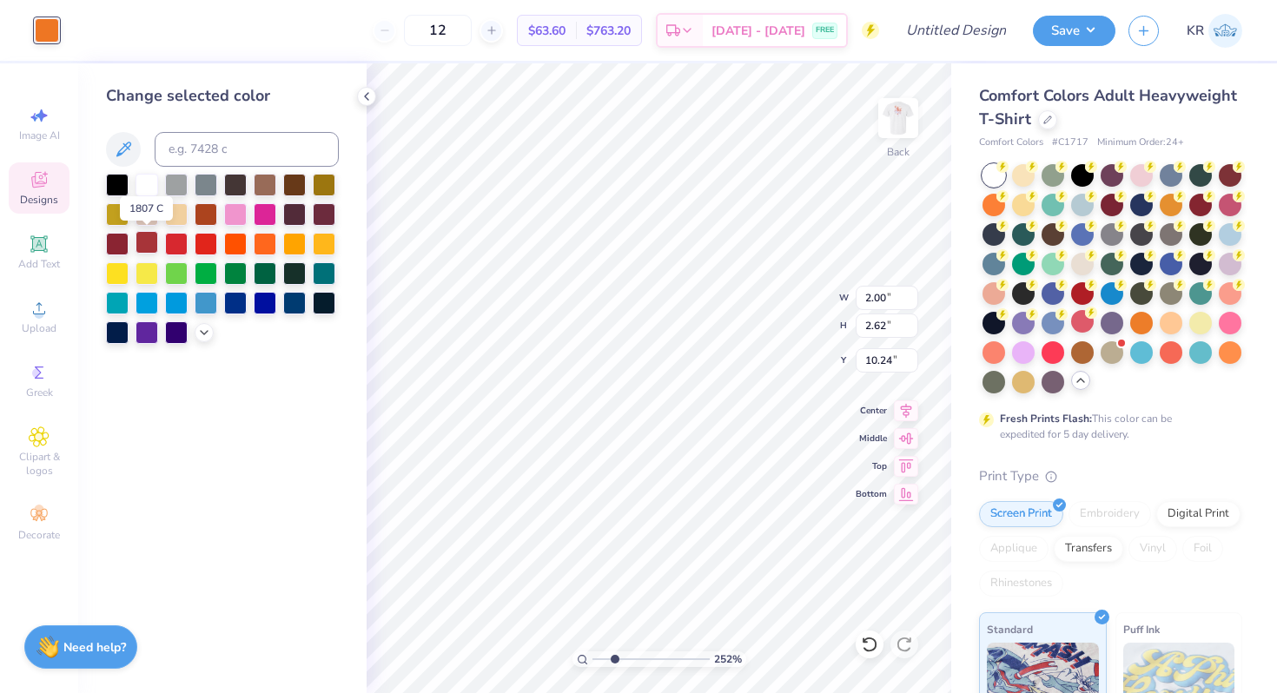
click at [149, 247] on div at bounding box center [147, 242] width 23 height 23
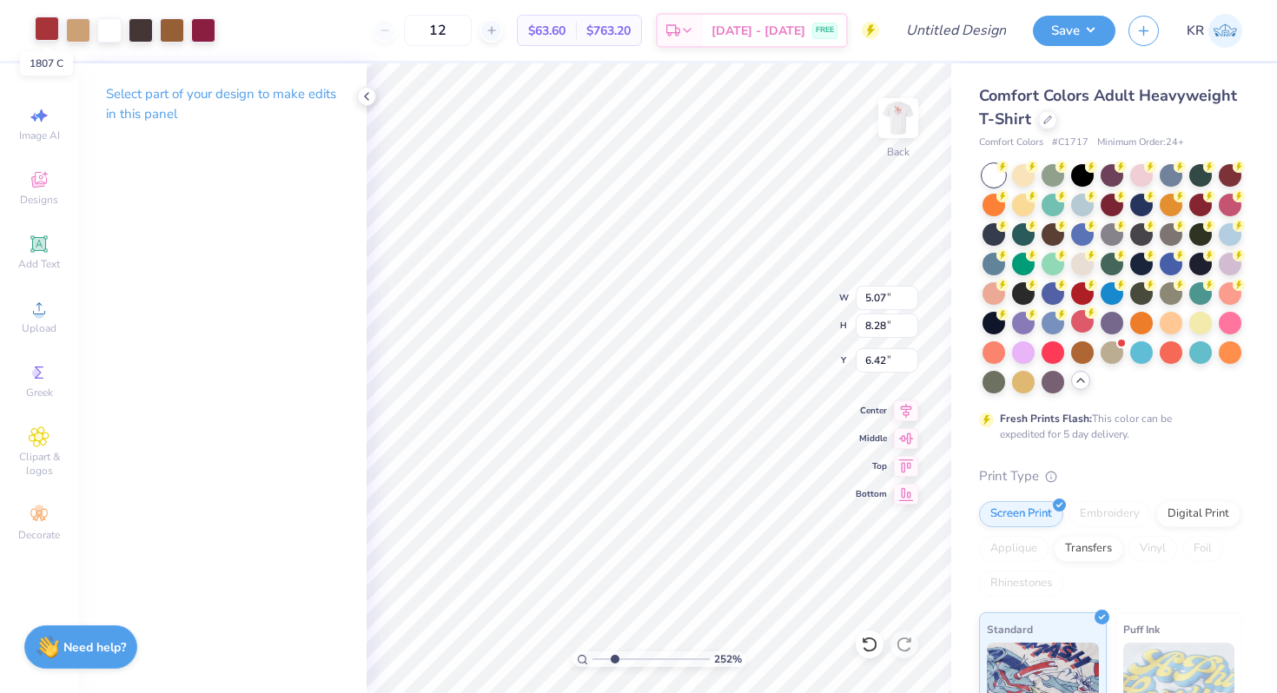
click at [41, 35] on div at bounding box center [47, 29] width 24 height 24
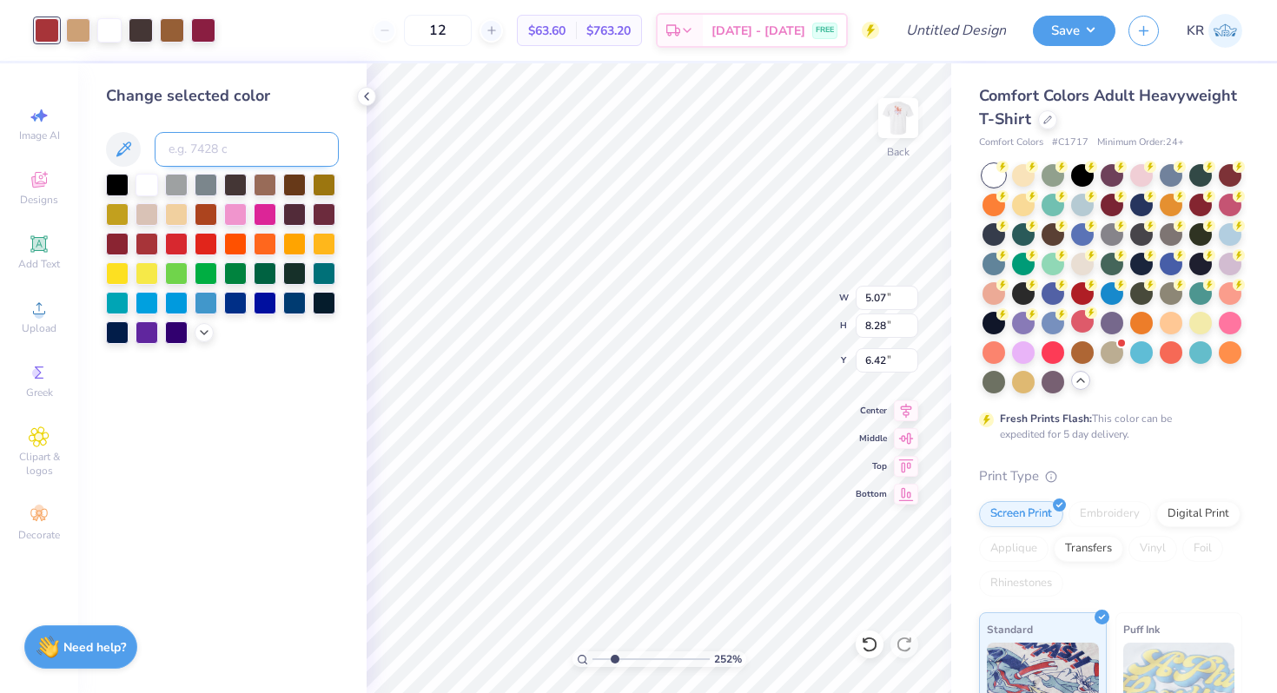
click at [202, 146] on input at bounding box center [247, 149] width 184 height 35
type input "208"
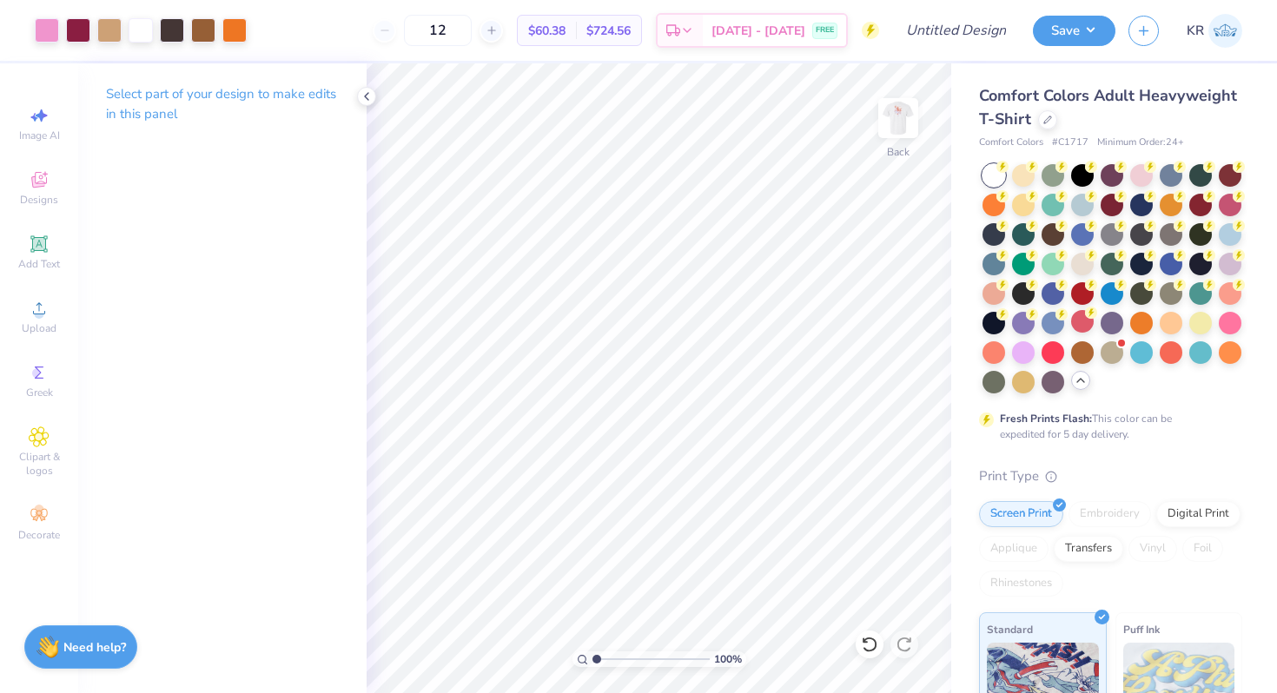
drag, startPoint x: 609, startPoint y: 660, endPoint x: 571, endPoint y: 660, distance: 38.2
click at [593, 660] on input "range" at bounding box center [651, 660] width 117 height 16
drag, startPoint x: 593, startPoint y: 658, endPoint x: 613, endPoint y: 659, distance: 19.1
type input "2.4"
click at [613, 659] on input "range" at bounding box center [651, 660] width 117 height 16
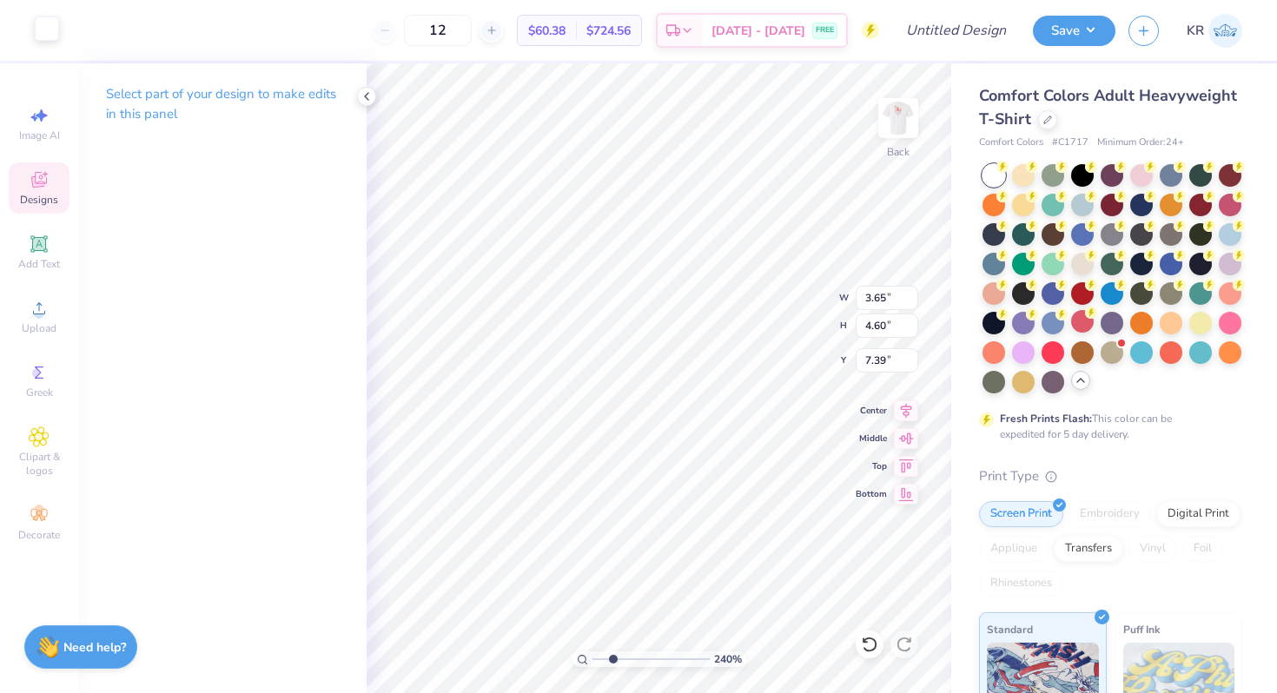
click at [37, 25] on div at bounding box center [47, 29] width 24 height 24
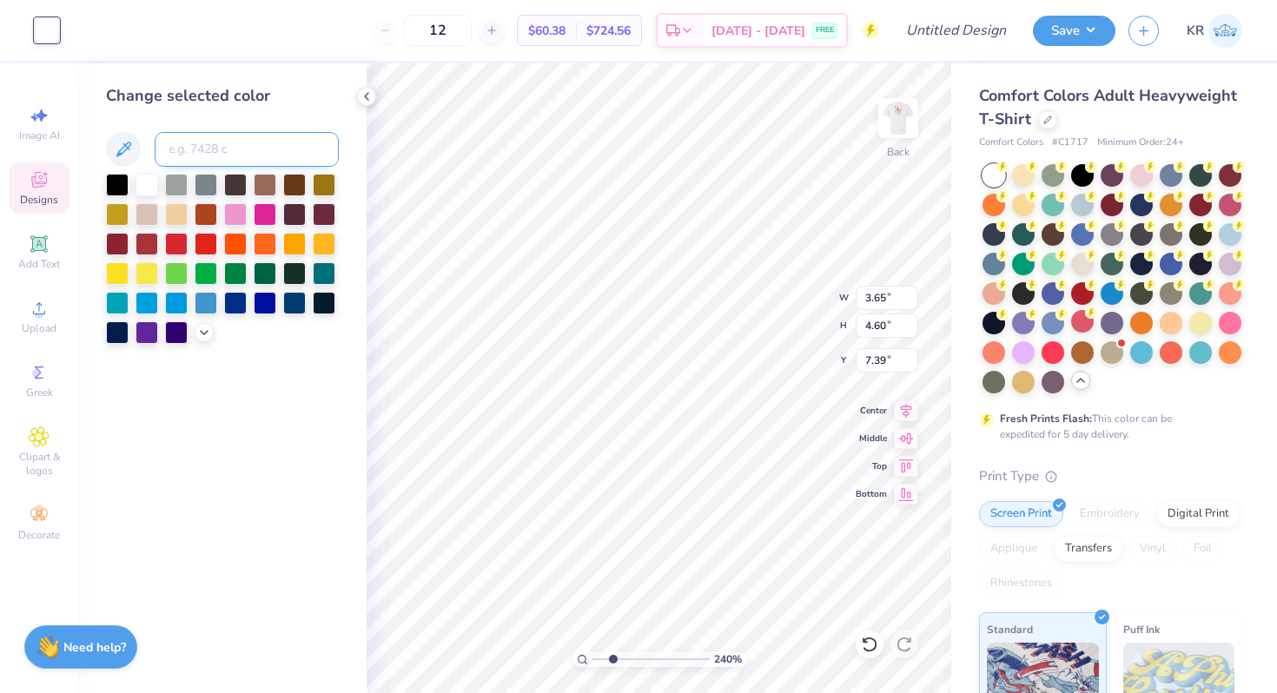
click at [206, 150] on input at bounding box center [247, 149] width 184 height 35
type input "185"
type input "158"
drag, startPoint x: 611, startPoint y: 659, endPoint x: 562, endPoint y: 659, distance: 48.7
type input "1"
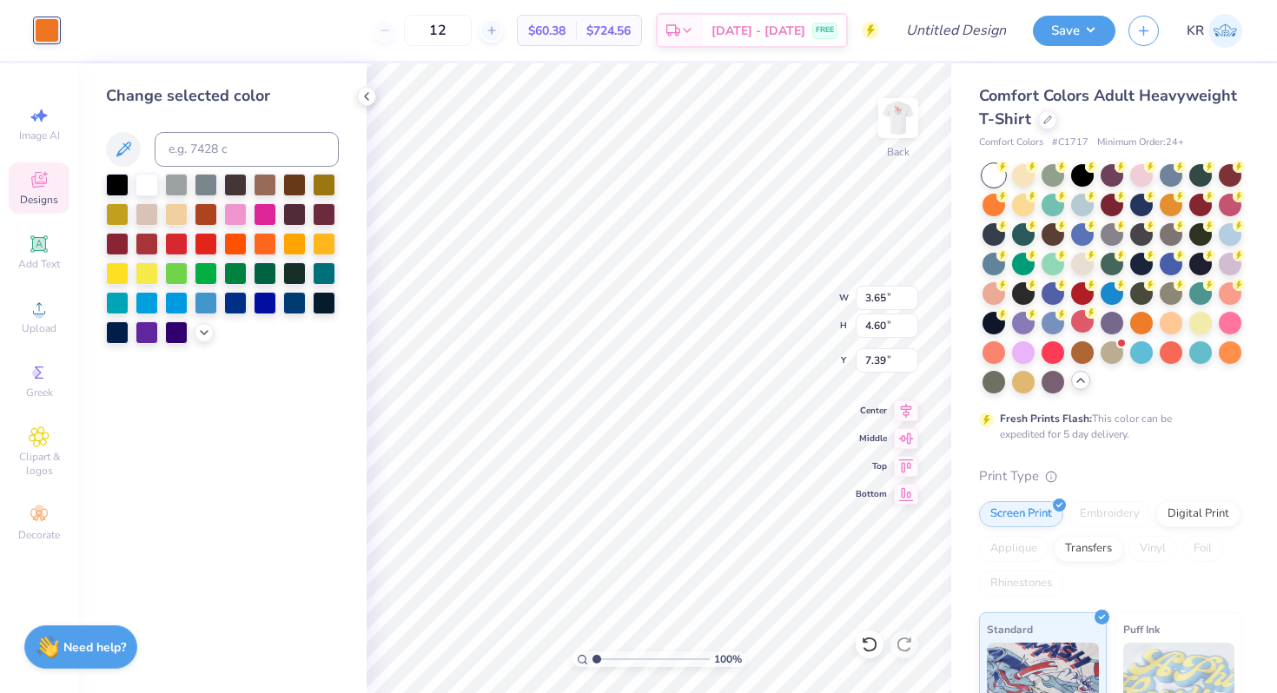
click at [593, 659] on input "range" at bounding box center [651, 660] width 117 height 16
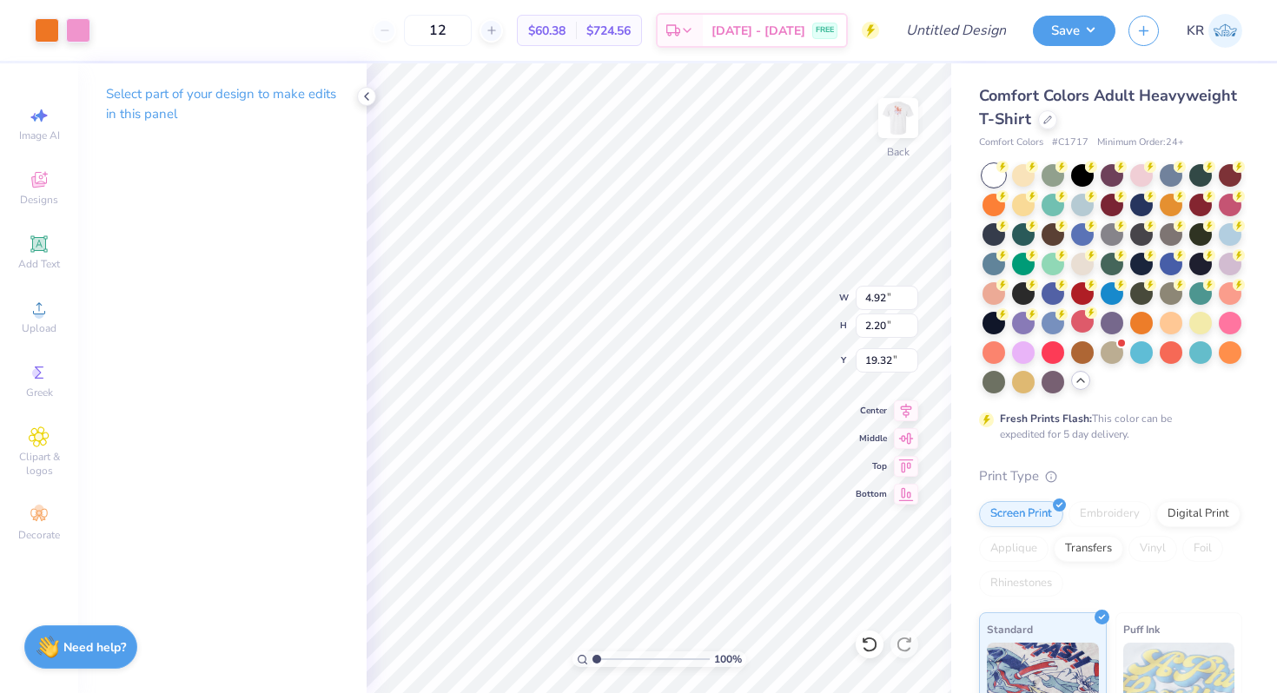
type input "15.89"
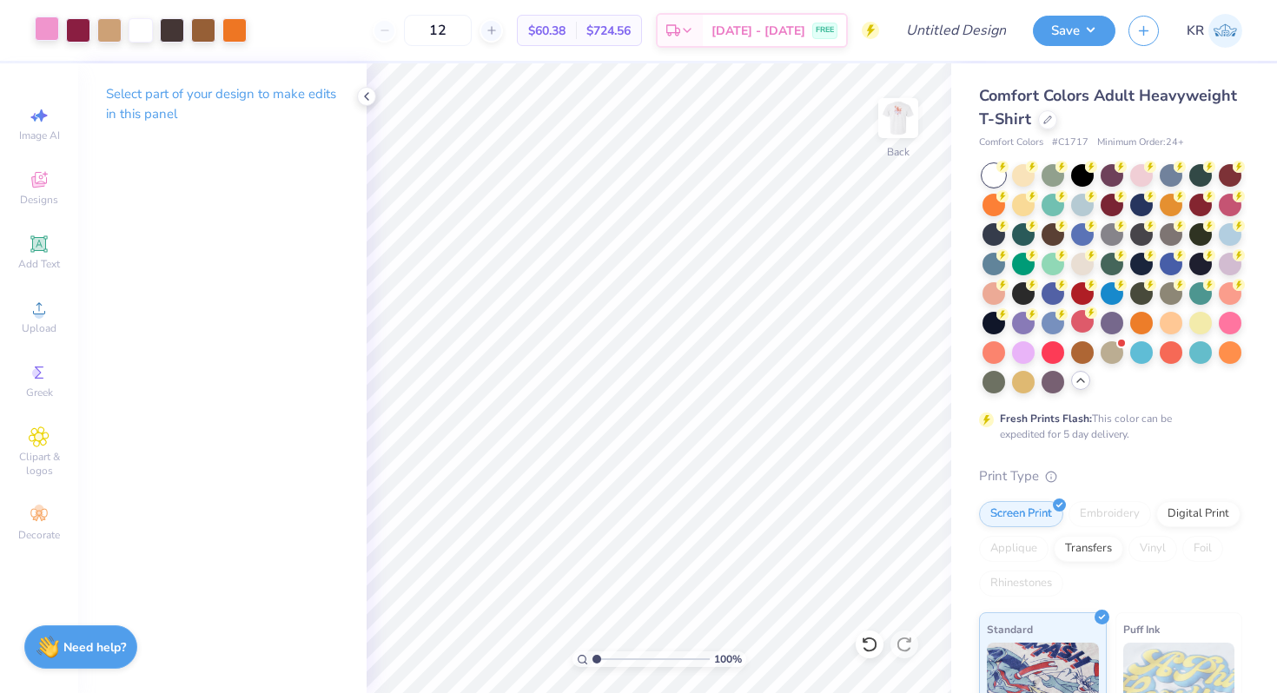
click at [51, 30] on div at bounding box center [47, 29] width 24 height 24
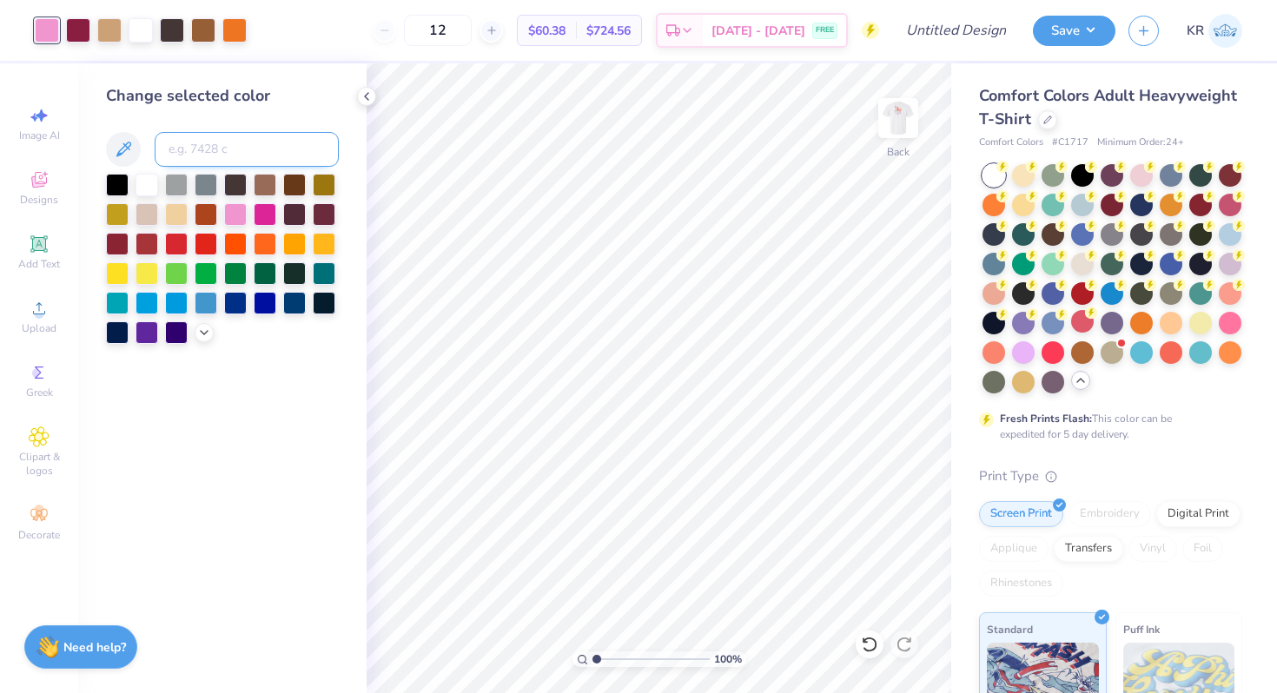
click at [209, 150] on input at bounding box center [247, 149] width 184 height 35
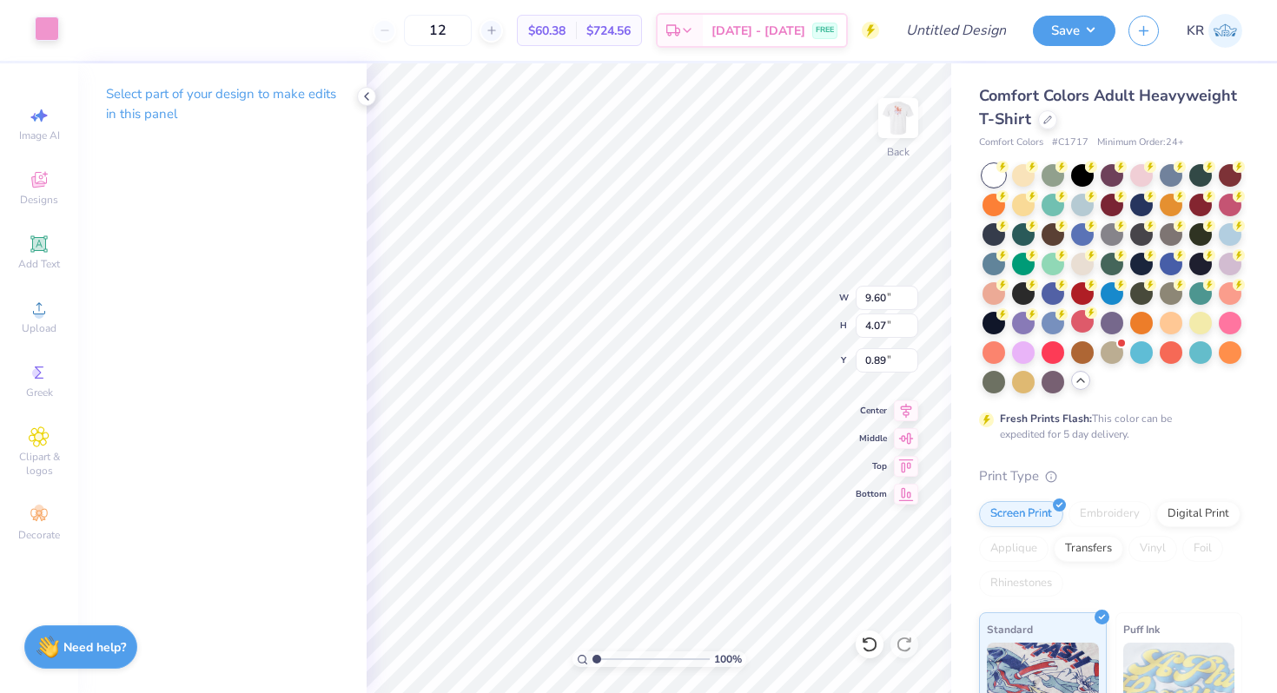
click at [43, 37] on div at bounding box center [47, 29] width 24 height 24
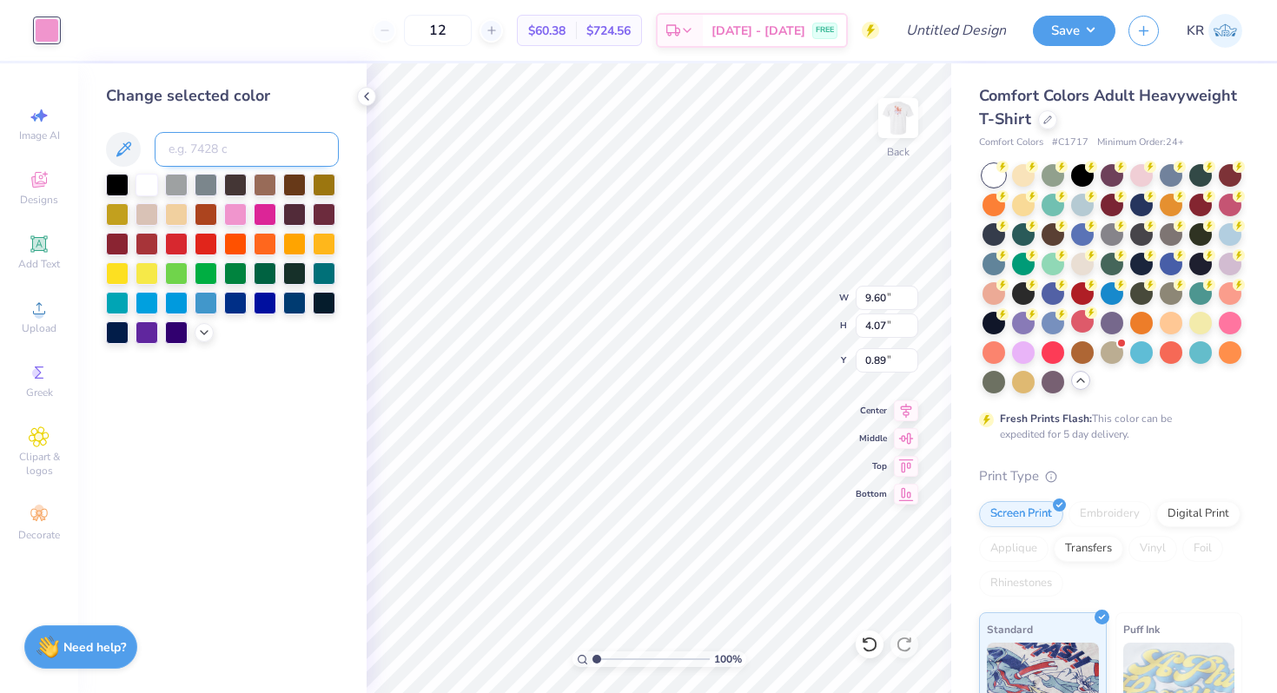
click at [205, 150] on input at bounding box center [247, 149] width 184 height 35
type input "158"
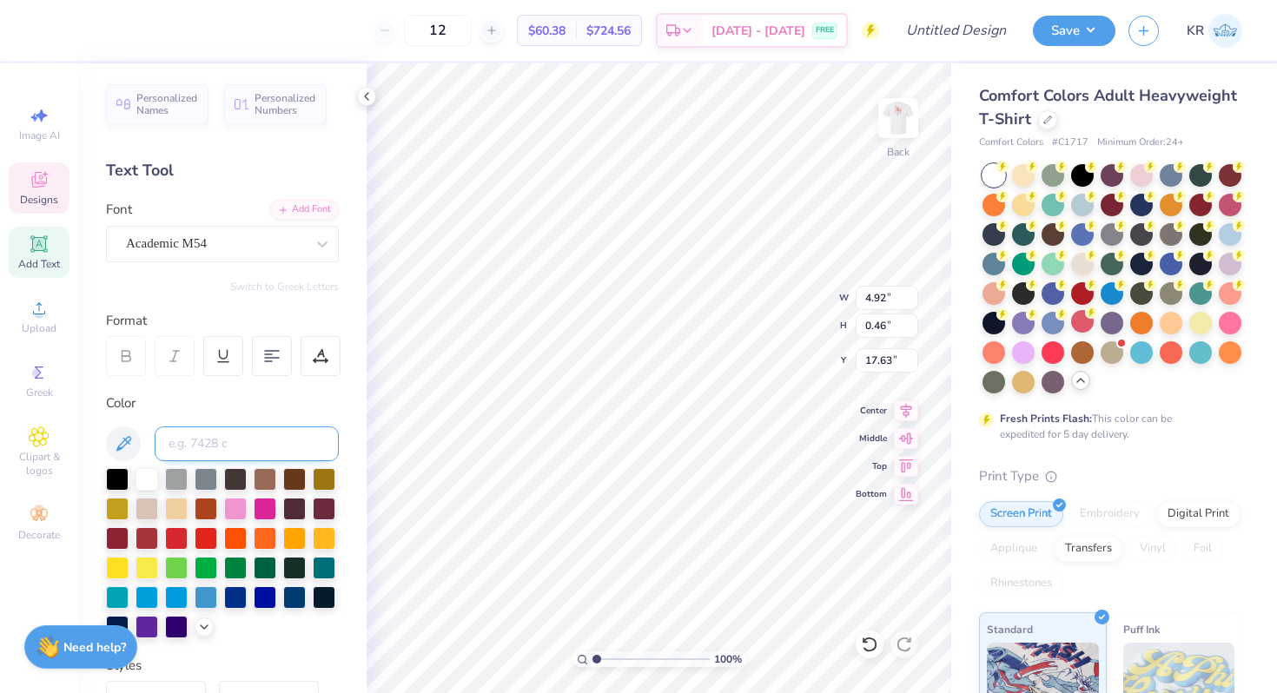
click at [215, 432] on input at bounding box center [247, 444] width 184 height 35
type input "208"
click at [47, 35] on div at bounding box center [47, 29] width 24 height 24
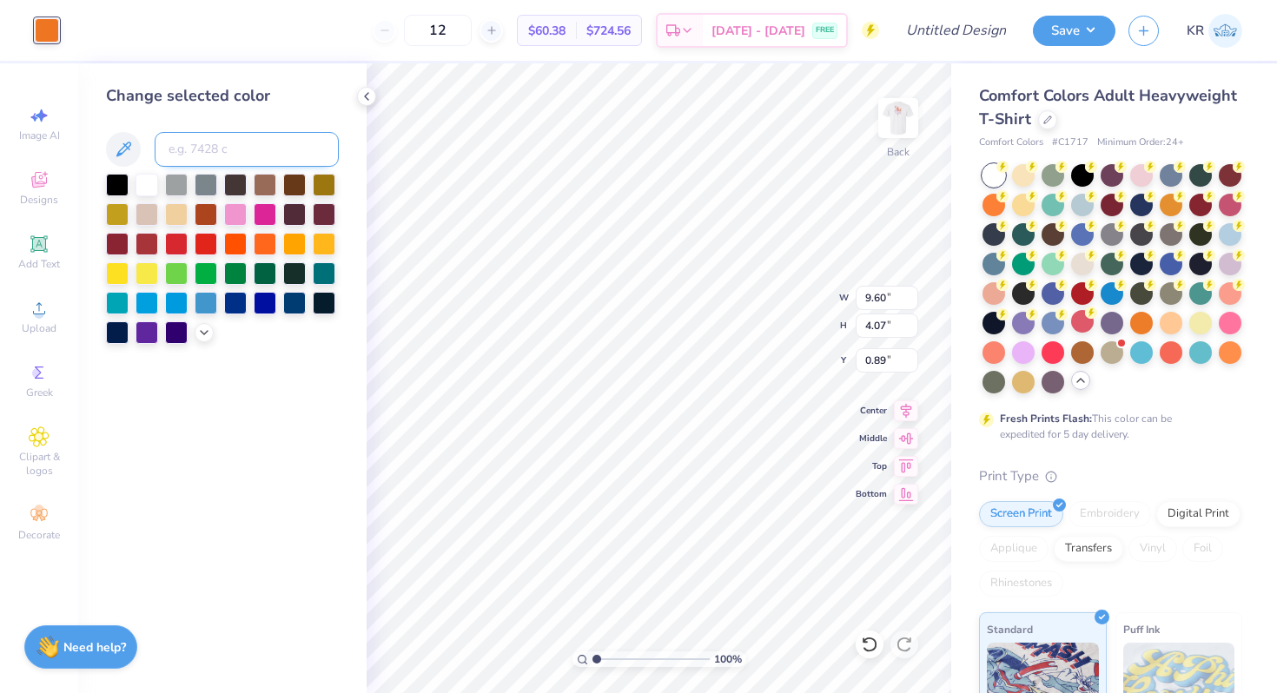
click at [211, 154] on input at bounding box center [247, 149] width 184 height 35
type input "208"
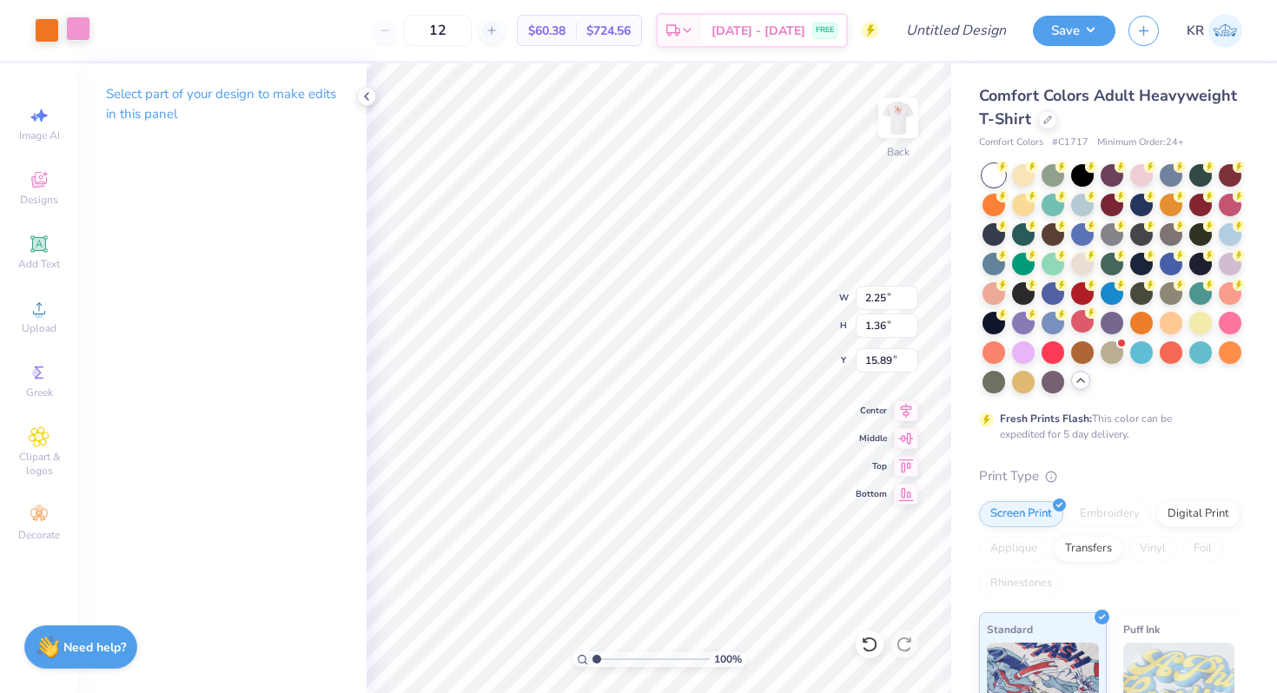
click at [83, 34] on div at bounding box center [78, 29] width 24 height 24
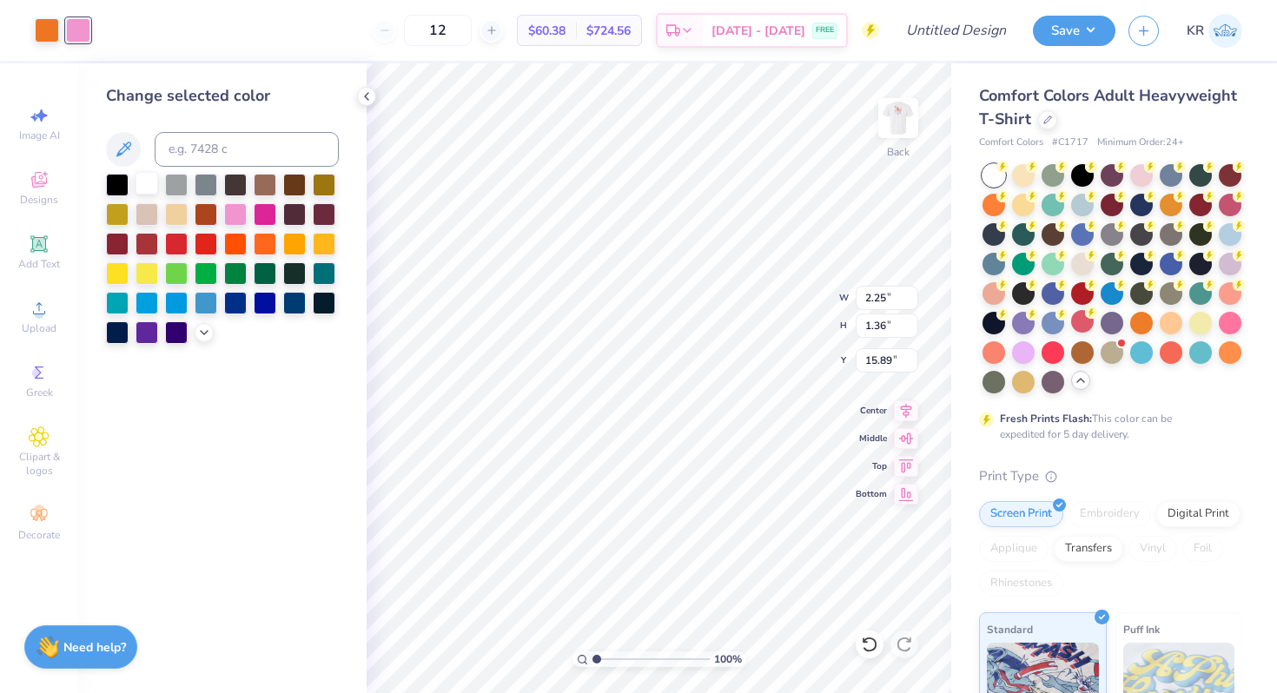
click at [146, 185] on div at bounding box center [147, 183] width 23 height 23
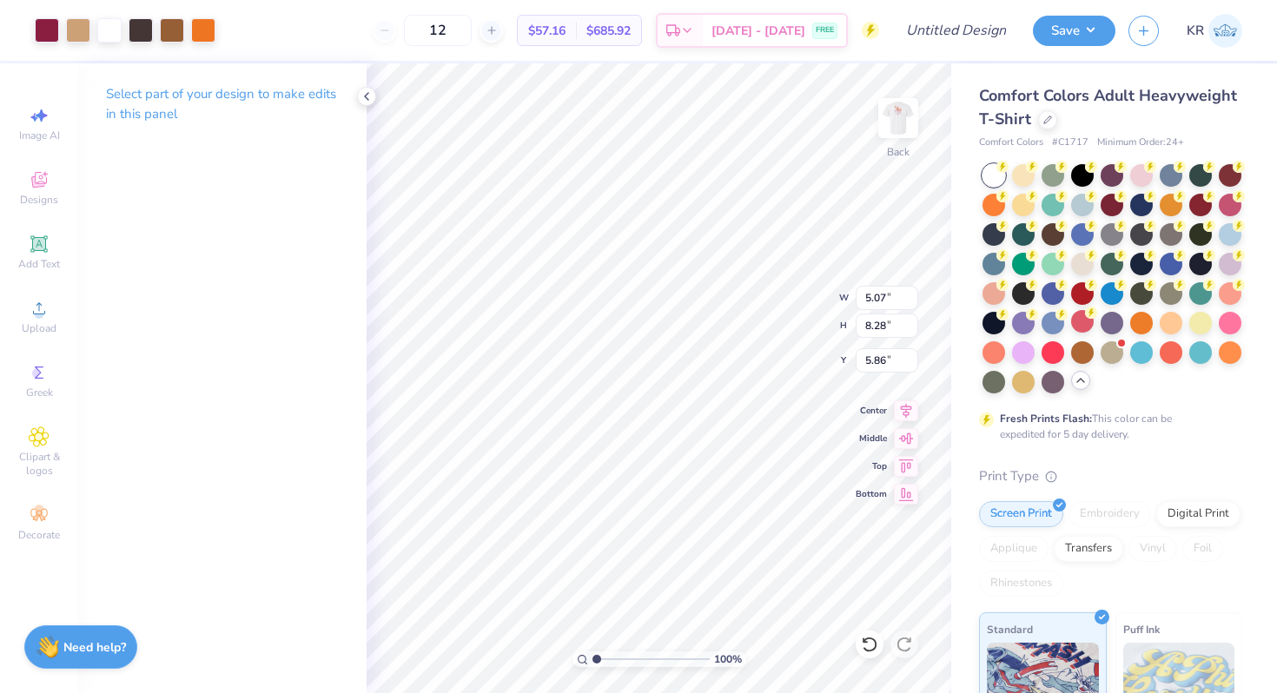
type input "5.86"
drag, startPoint x: 597, startPoint y: 657, endPoint x: 609, endPoint y: 658, distance: 12.2
type input "2.1"
click at [609, 658] on input "range" at bounding box center [651, 660] width 117 height 16
type input "5.87"
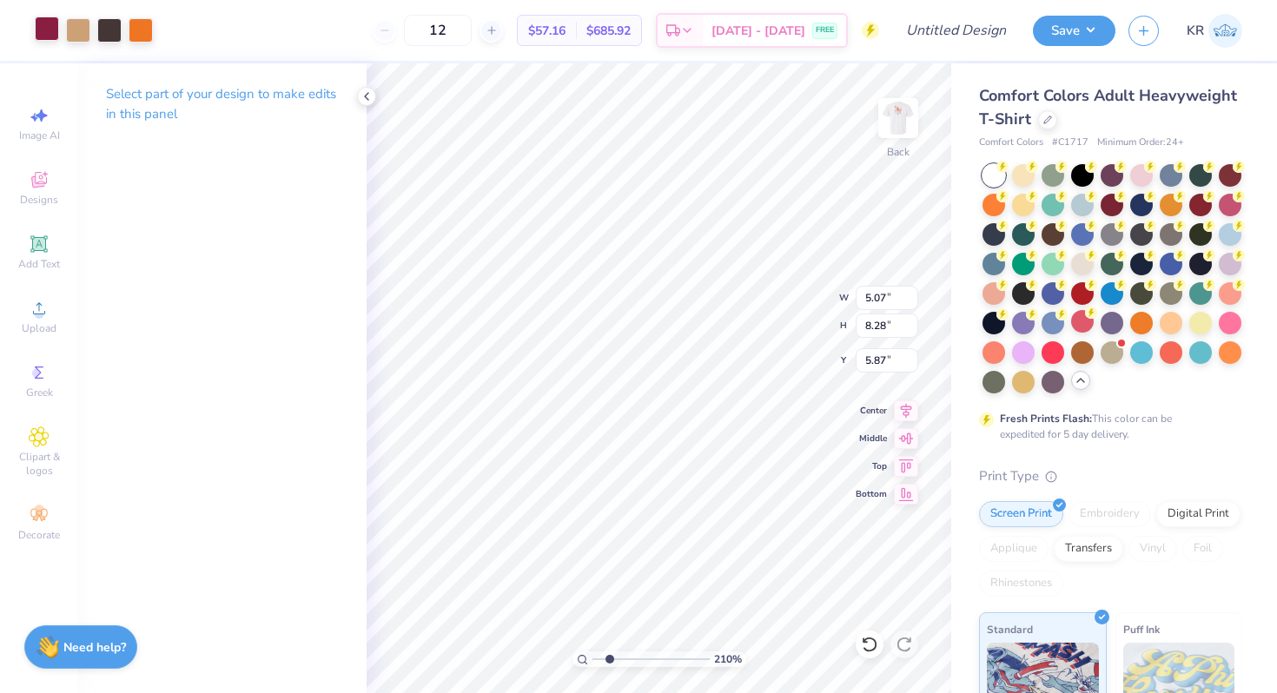
click at [50, 30] on div at bounding box center [47, 29] width 24 height 24
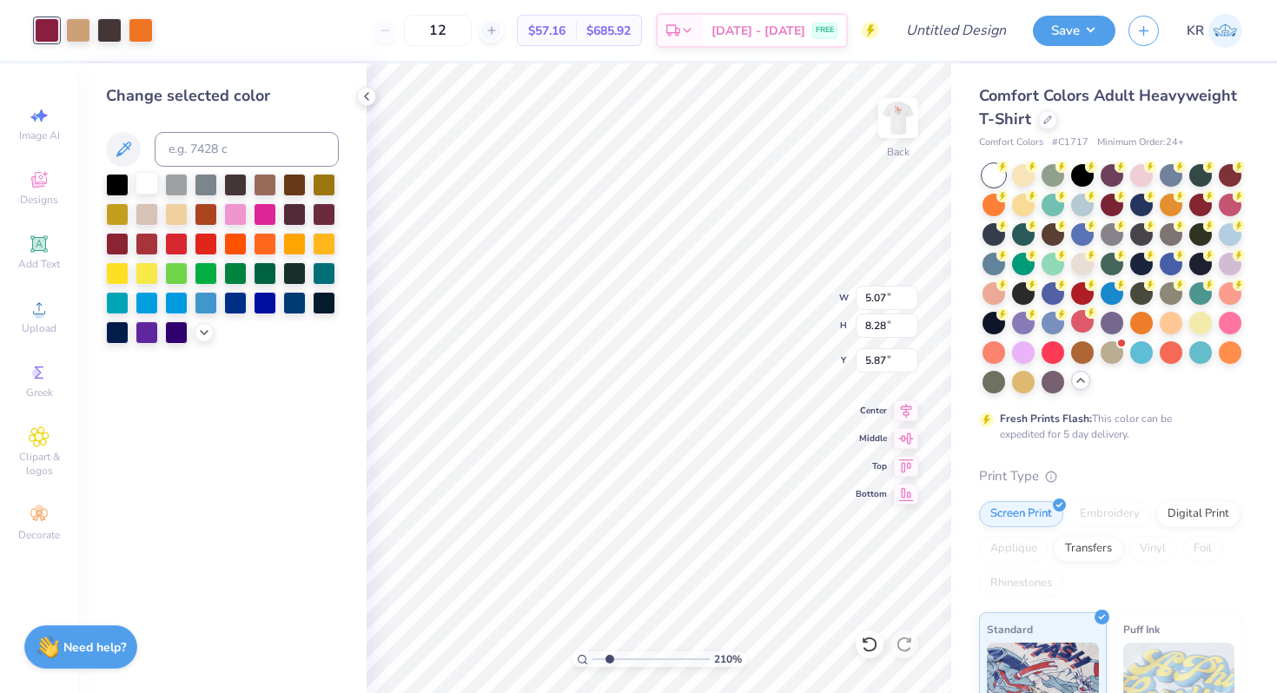
click at [143, 186] on div at bounding box center [147, 183] width 23 height 23
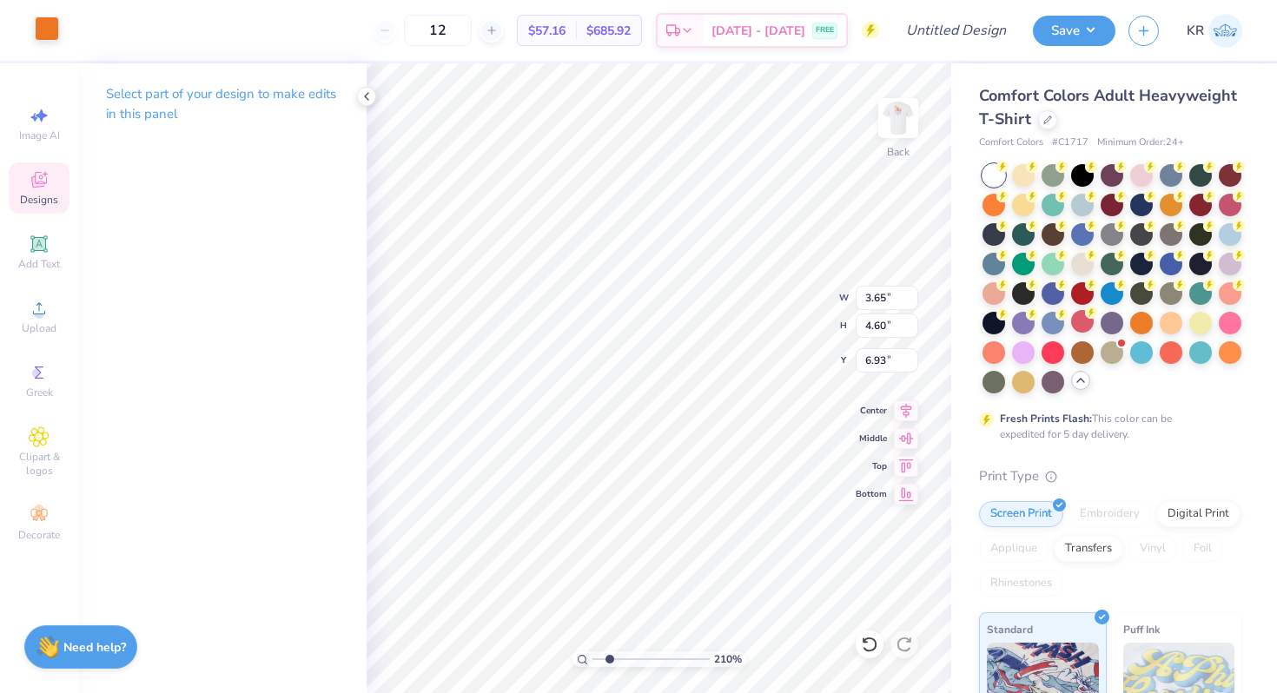
click at [46, 30] on div at bounding box center [47, 29] width 24 height 24
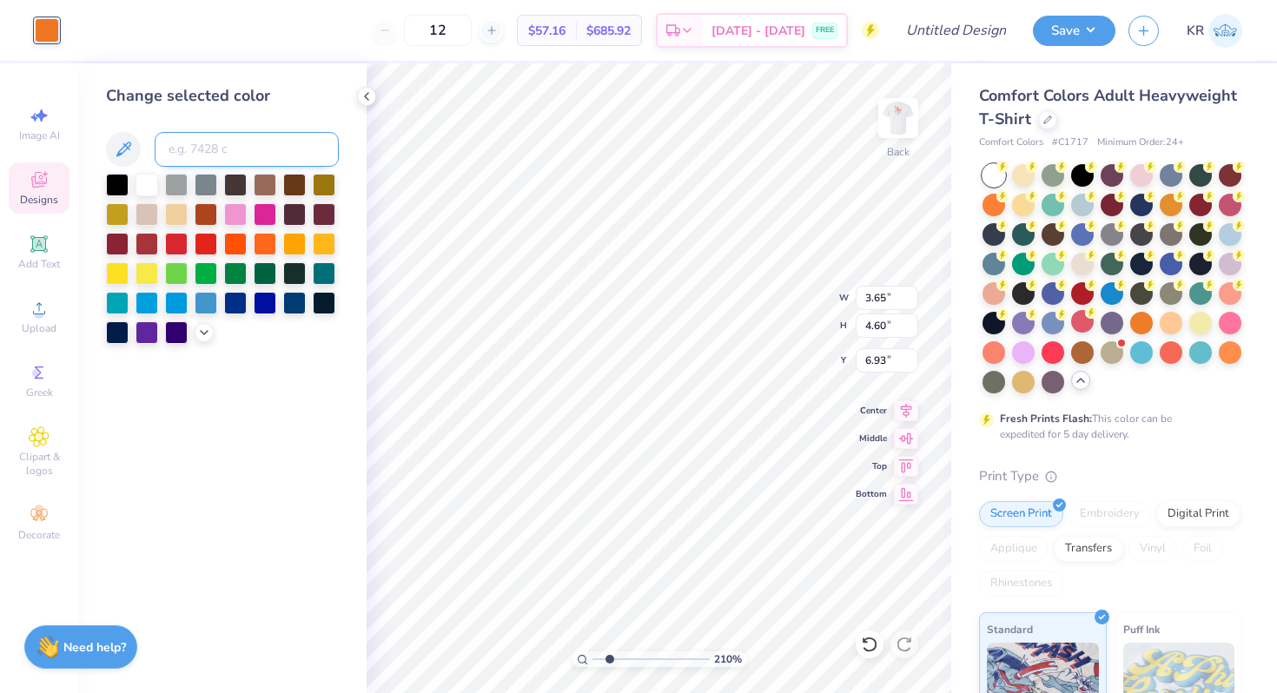
click at [198, 146] on input at bounding box center [247, 149] width 184 height 35
type input "208"
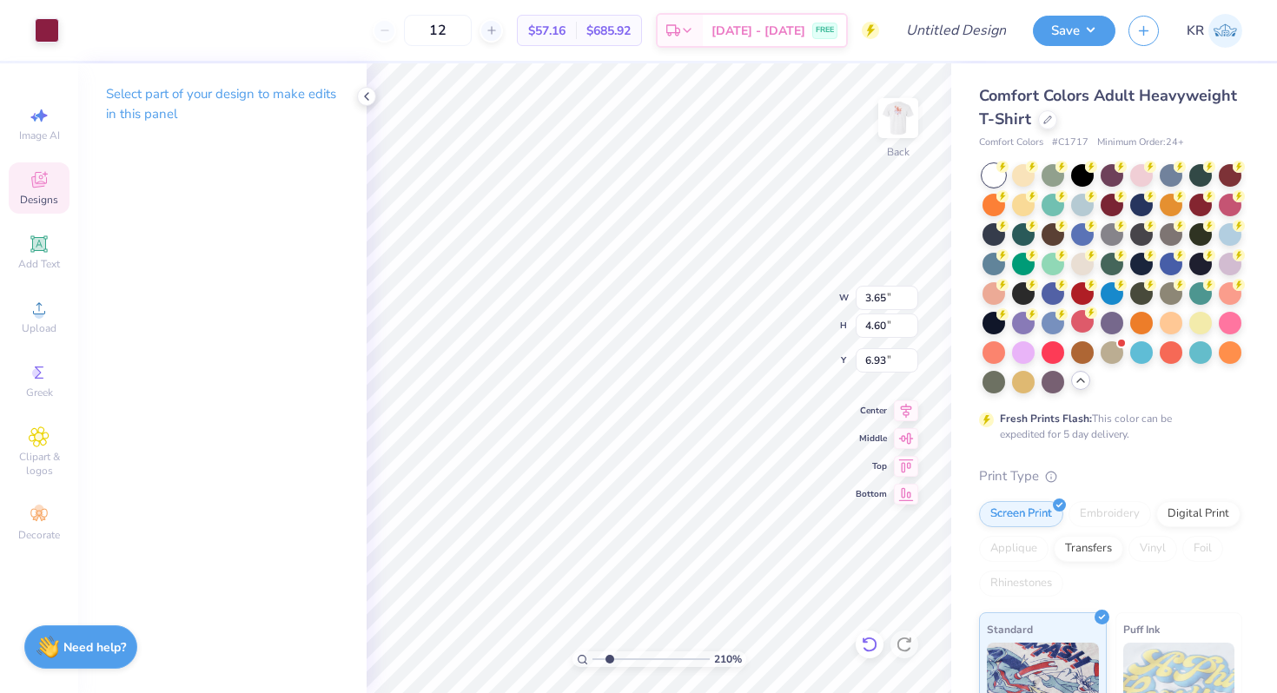
click at [868, 646] on icon at bounding box center [869, 644] width 17 height 17
type input "6.83"
click at [205, 35] on div at bounding box center [203, 29] width 24 height 24
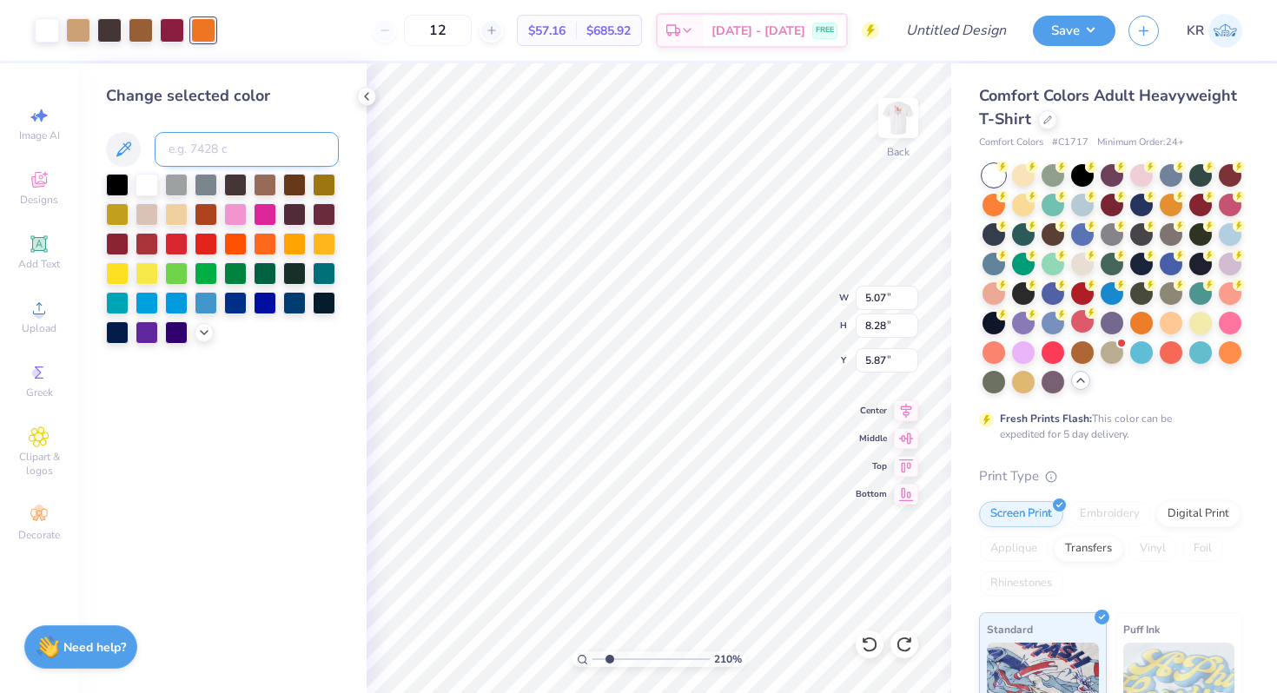
click at [235, 159] on input at bounding box center [247, 149] width 184 height 35
type input "208"
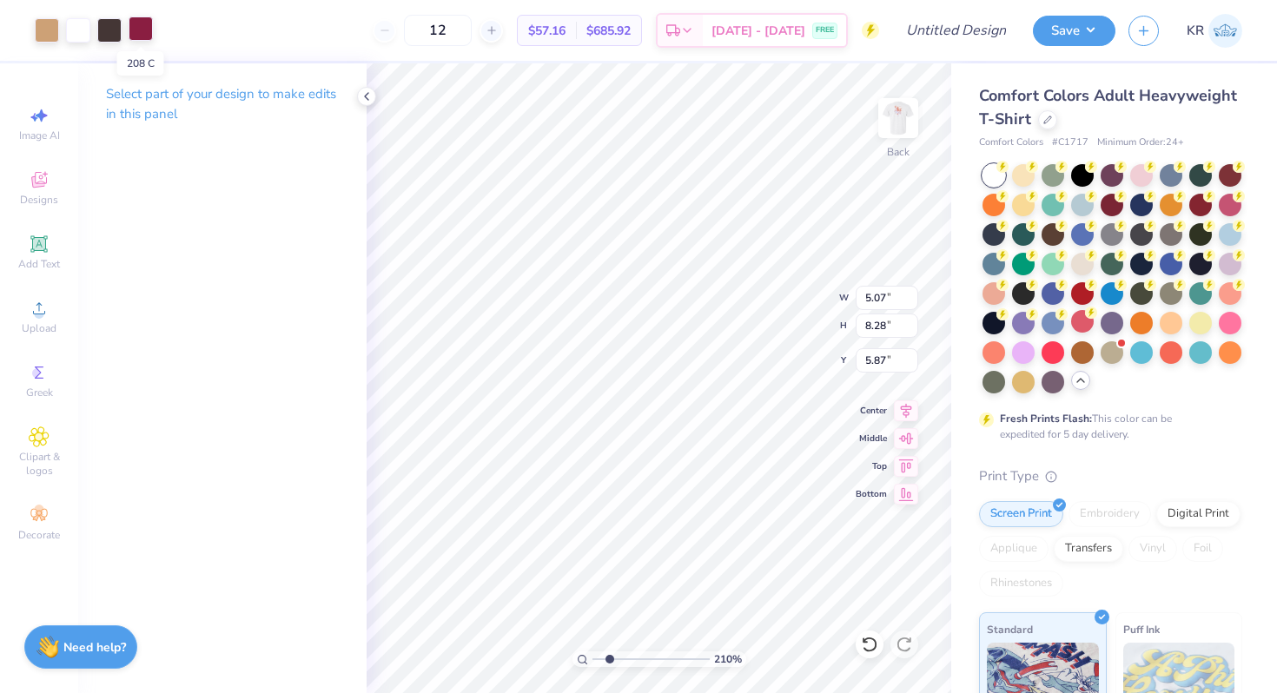
click at [144, 32] on div at bounding box center [141, 29] width 24 height 24
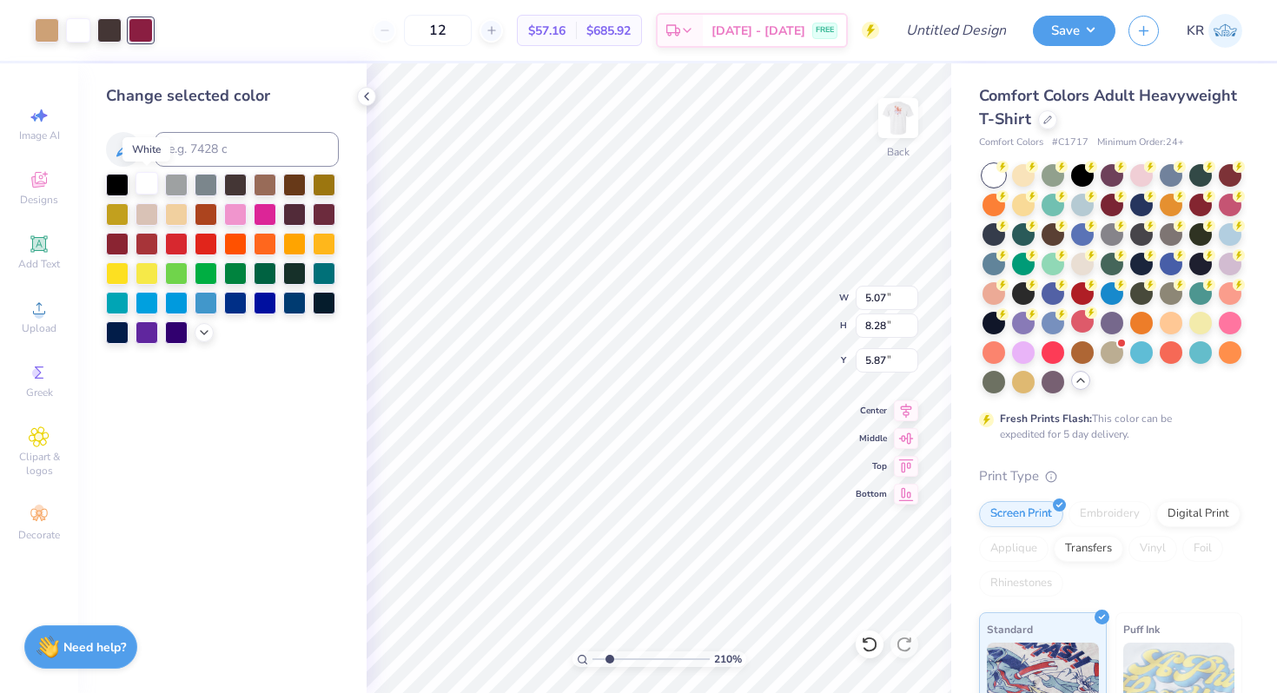
click at [153, 182] on div at bounding box center [147, 183] width 23 height 23
click at [867, 650] on icon at bounding box center [869, 645] width 15 height 16
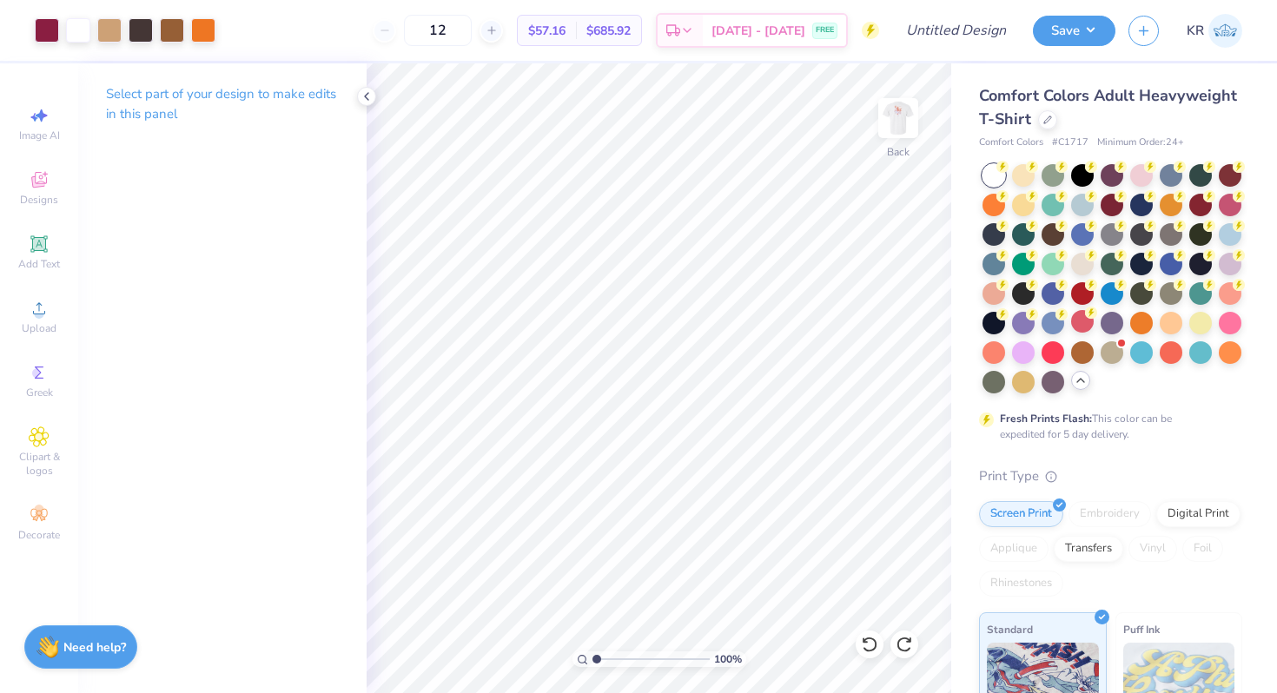
drag, startPoint x: 609, startPoint y: 654, endPoint x: 580, endPoint y: 654, distance: 28.7
type input "1"
click at [593, 654] on input "range" at bounding box center [651, 660] width 117 height 16
click at [871, 649] on icon at bounding box center [869, 644] width 17 height 17
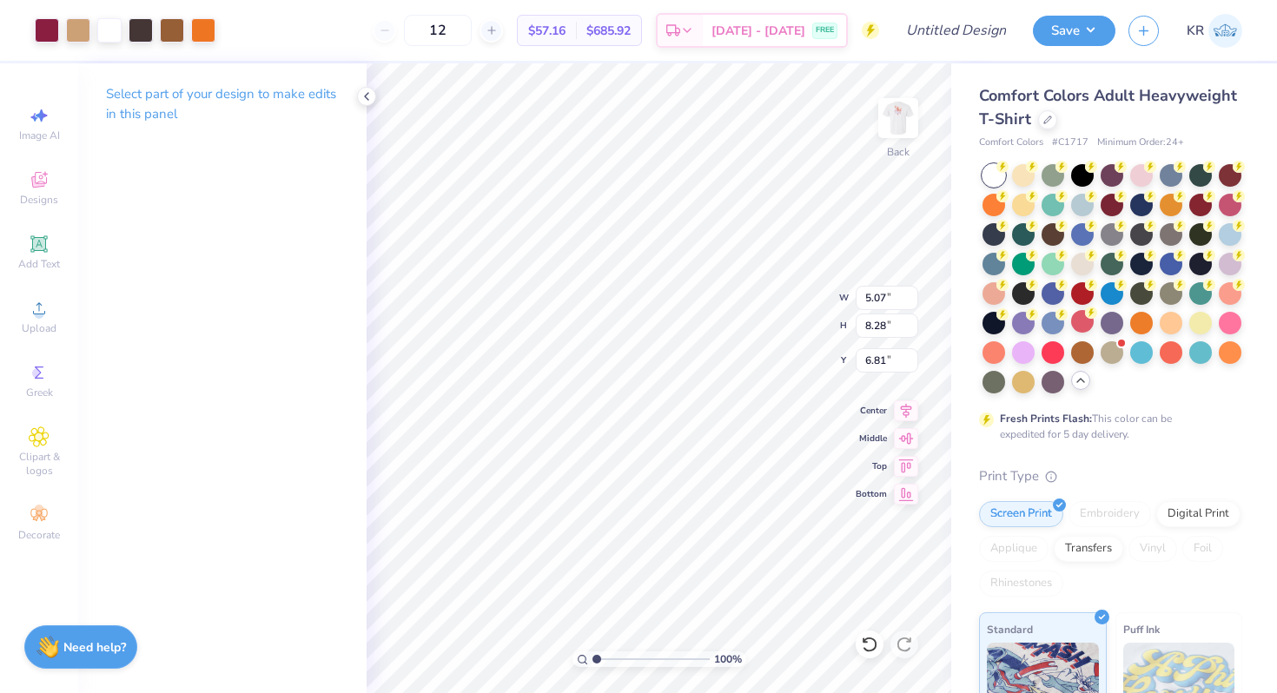
type input "5.87"
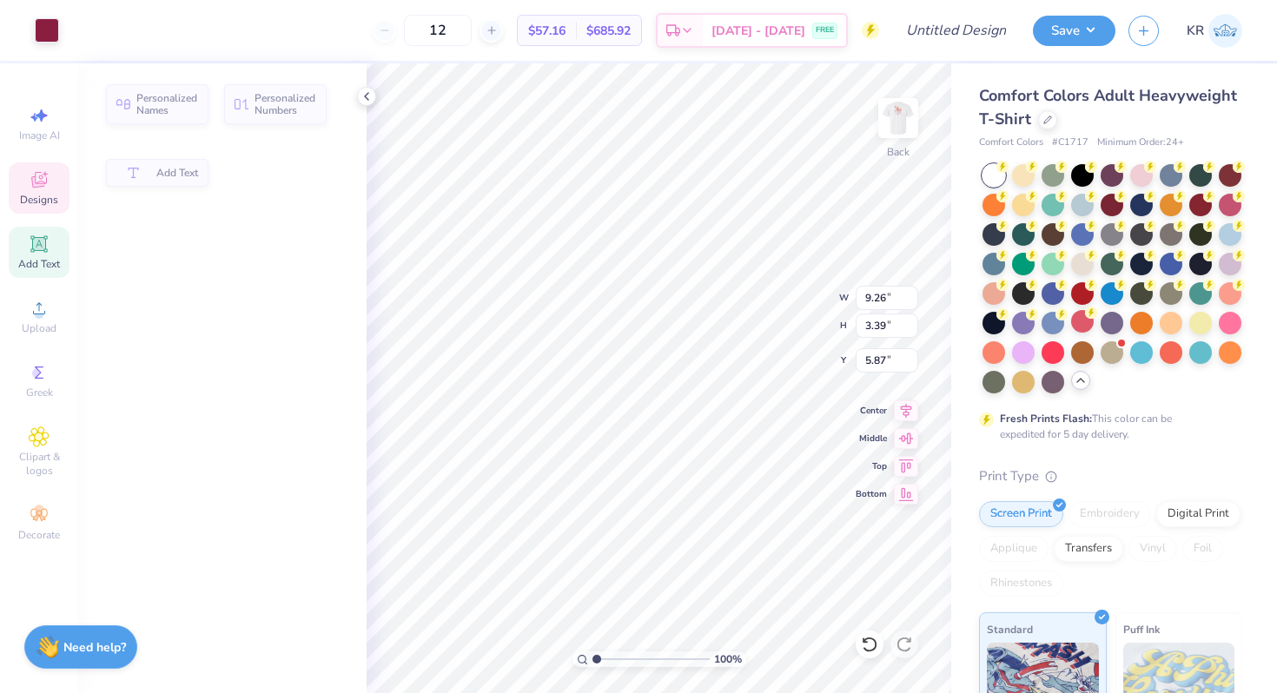
type input "9.26"
type input "3.39"
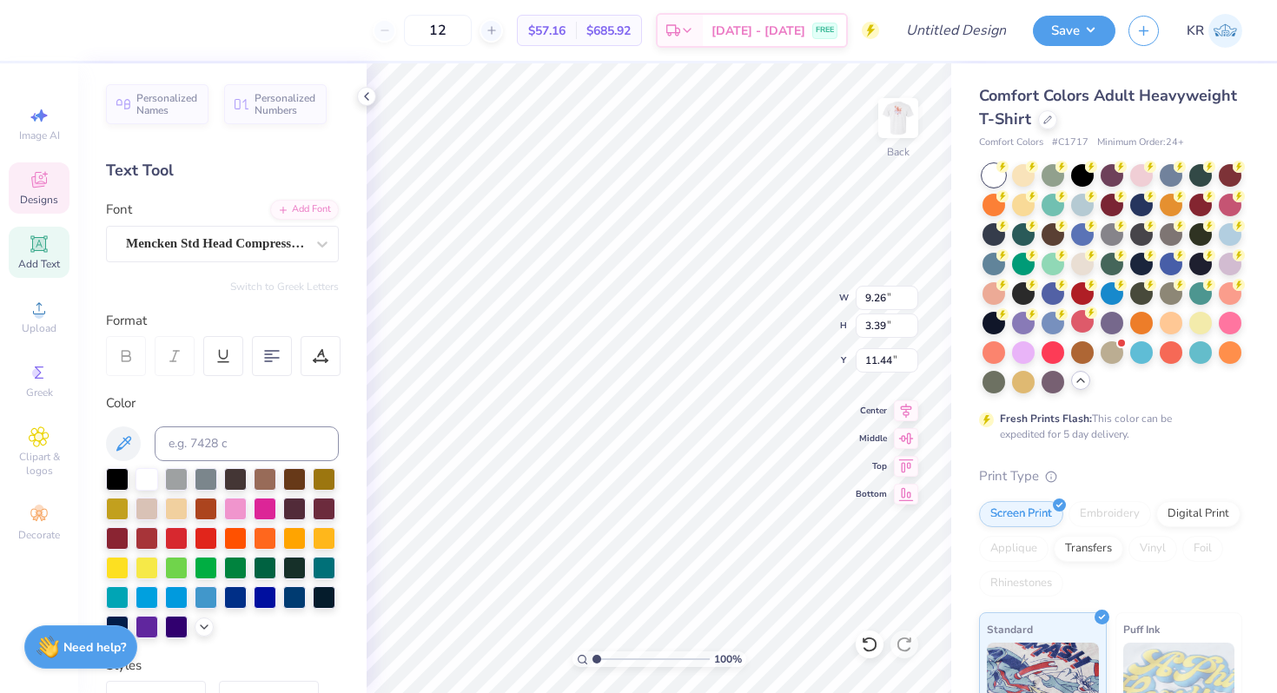
type input "11.71"
type input "5.14"
type input "5.87"
type input "17.56"
type input "3.83"
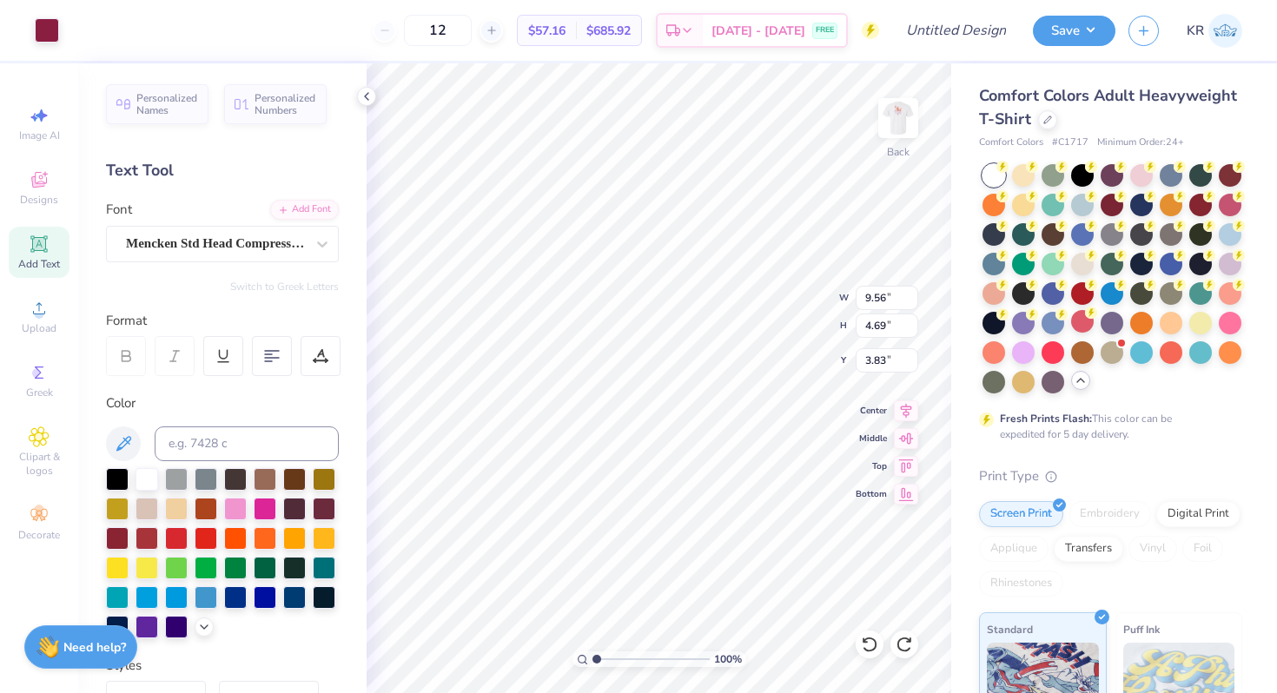
type input "3.00"
type input "0.92"
type input "5.87"
click at [776, 301] on div "100 % Back W 9.26 9.26 " H 9.22 9.22 " Y 5.87 5.87 " Center Middle Top Bottom" at bounding box center [659, 378] width 585 height 630
type input "7.23"
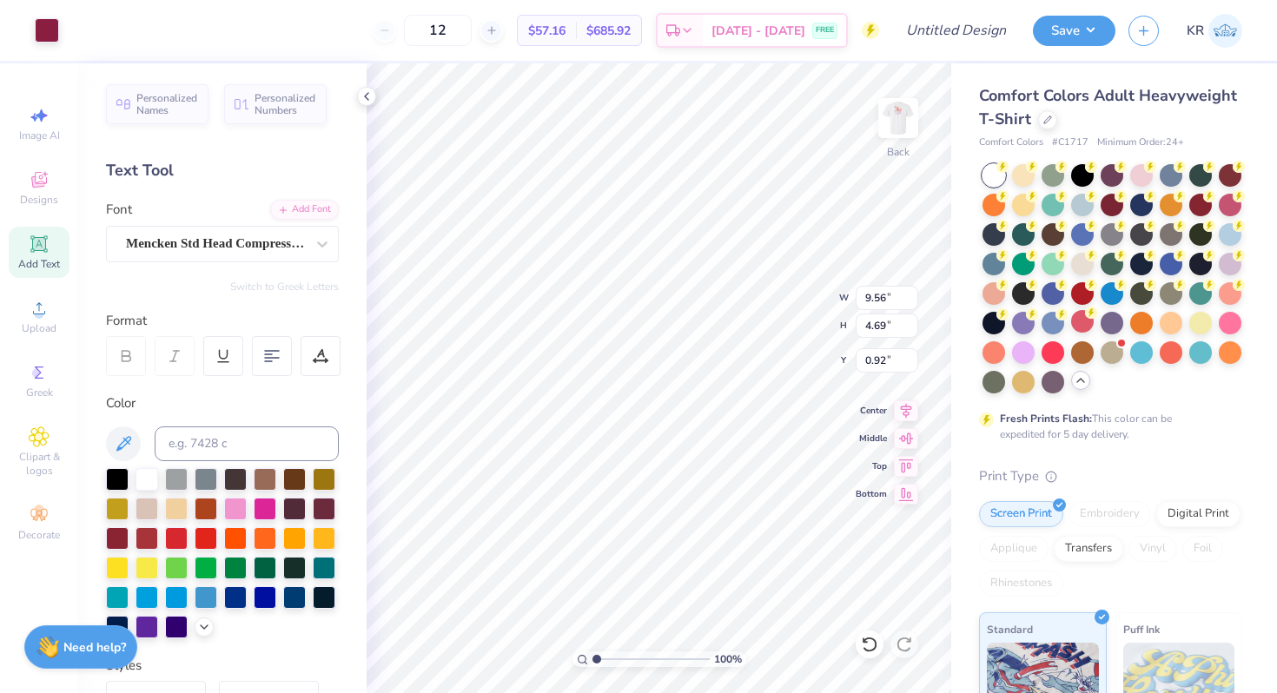
type input "4.16"
type input "12.80"
type input "16.66"
type input "4.06"
type input "1.82"
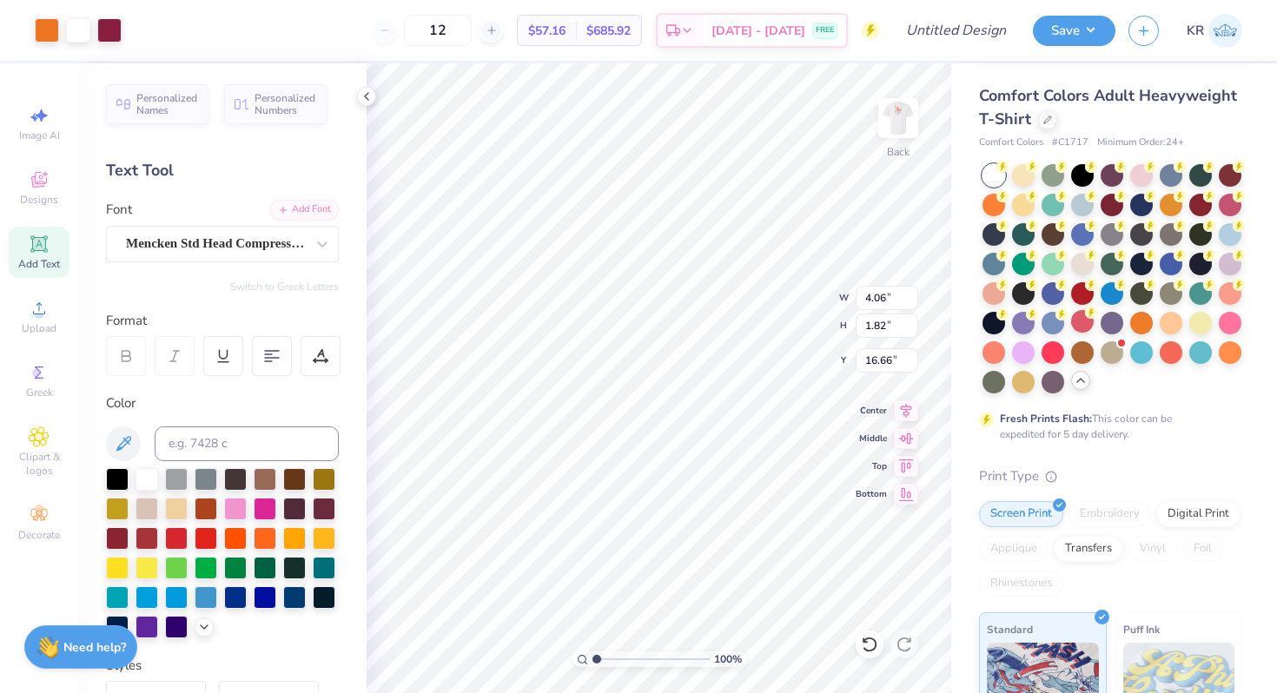
type input "16.61"
type input "0.81"
type input "0.85"
type input "3.00"
type input "1.05"
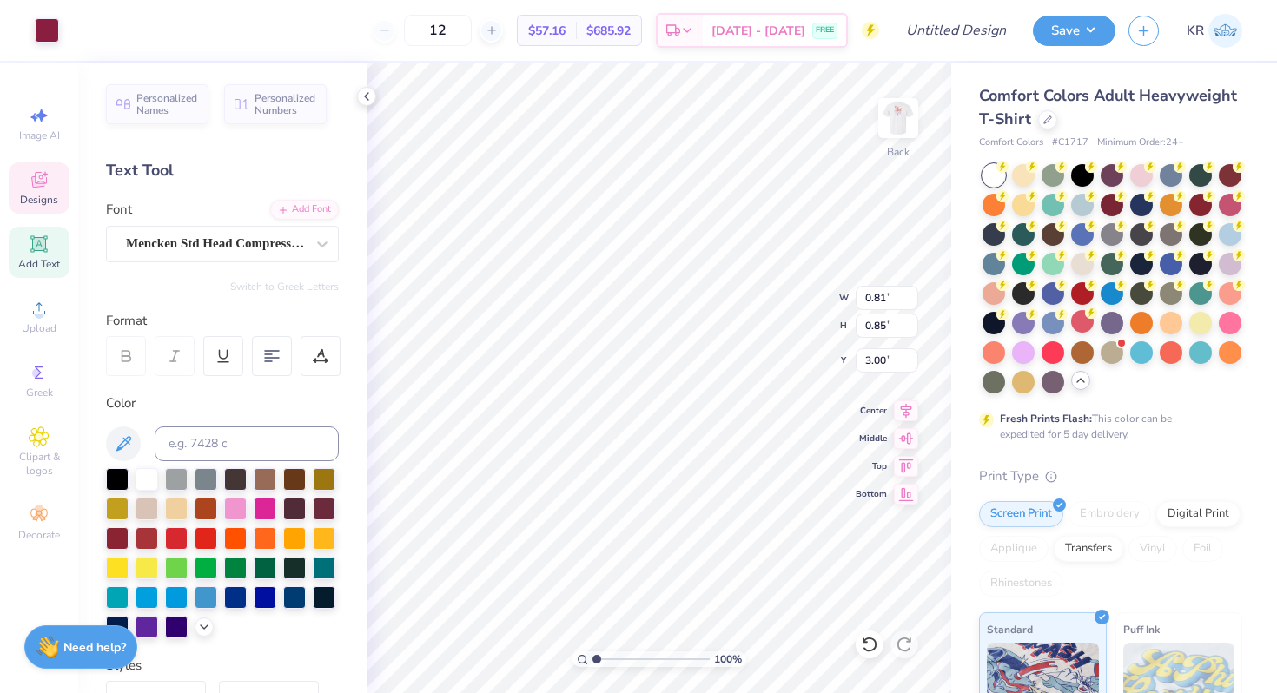
type input "1.10"
type input "4.16"
type input "4.20"
click at [312, 351] on div at bounding box center [321, 356] width 40 height 40
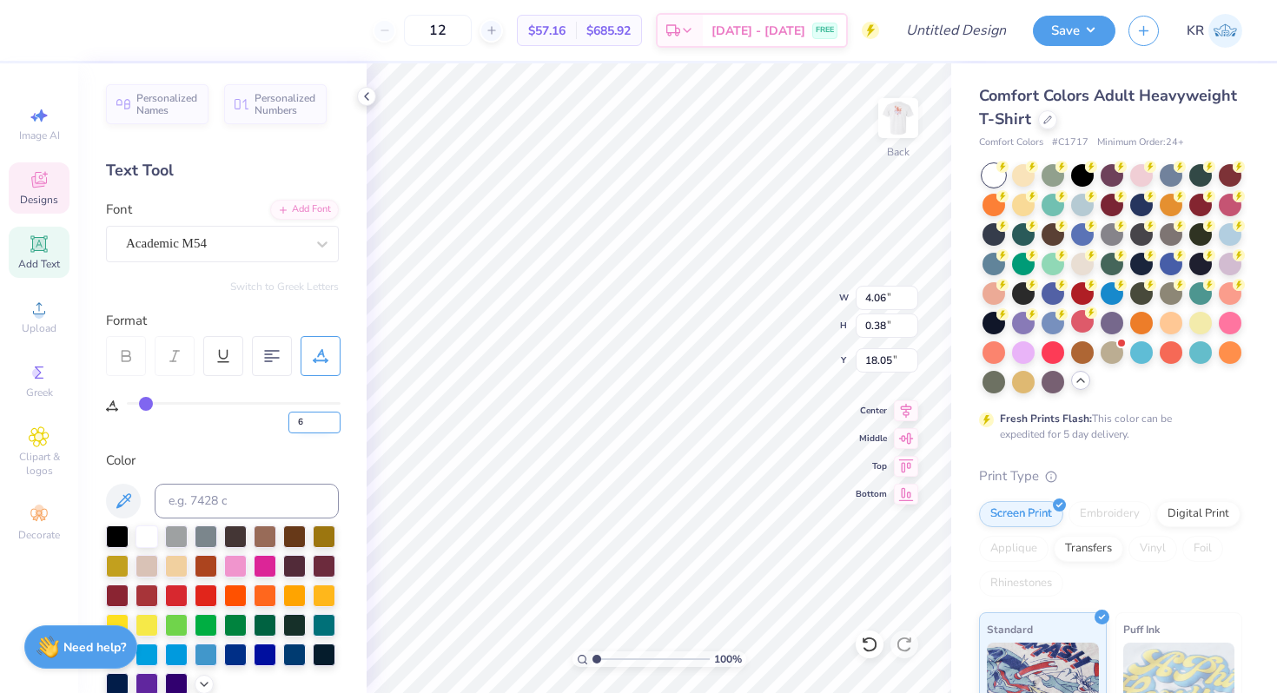
click at [310, 428] on input "6" at bounding box center [314, 423] width 52 height 22
click at [334, 418] on input "7" at bounding box center [314, 423] width 52 height 22
click at [334, 418] on input "8" at bounding box center [314, 423] width 52 height 22
click at [334, 418] on input "9" at bounding box center [314, 423] width 52 height 22
type input "10"
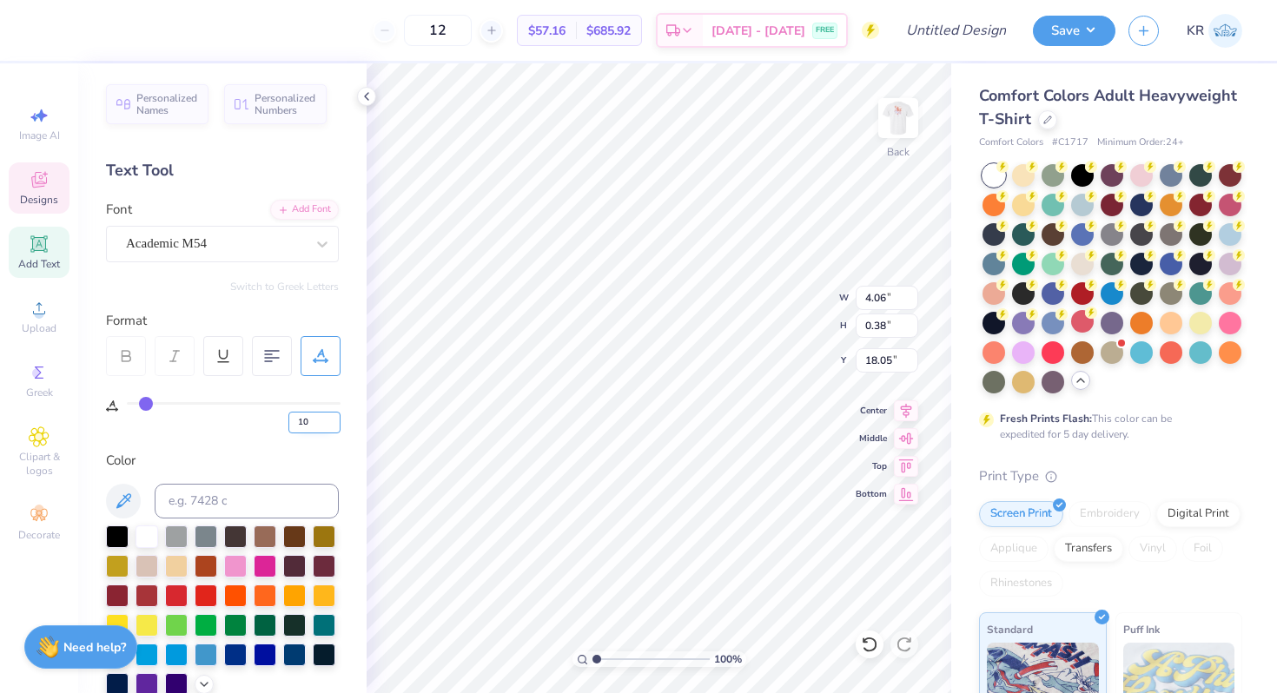
click at [334, 418] on input "10" at bounding box center [314, 423] width 52 height 22
type input "10"
click at [315, 418] on input "10" at bounding box center [314, 423] width 52 height 22
click at [320, 368] on div at bounding box center [321, 356] width 40 height 40
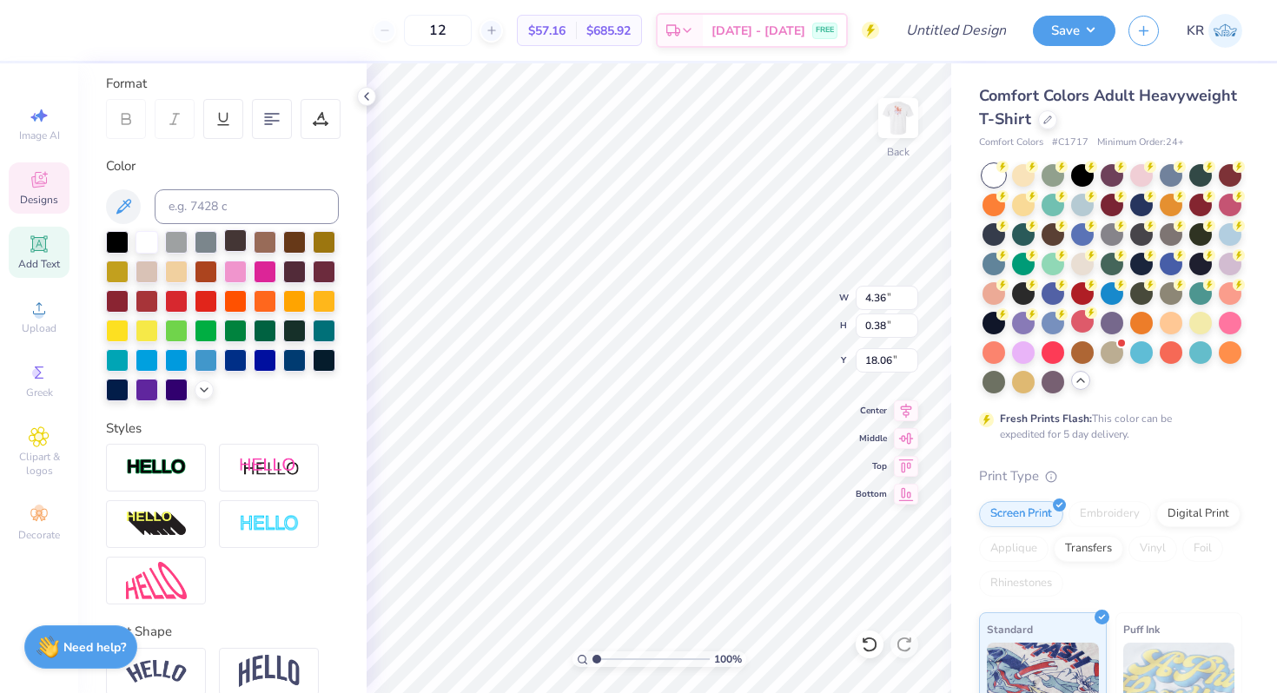
scroll to position [17, 0]
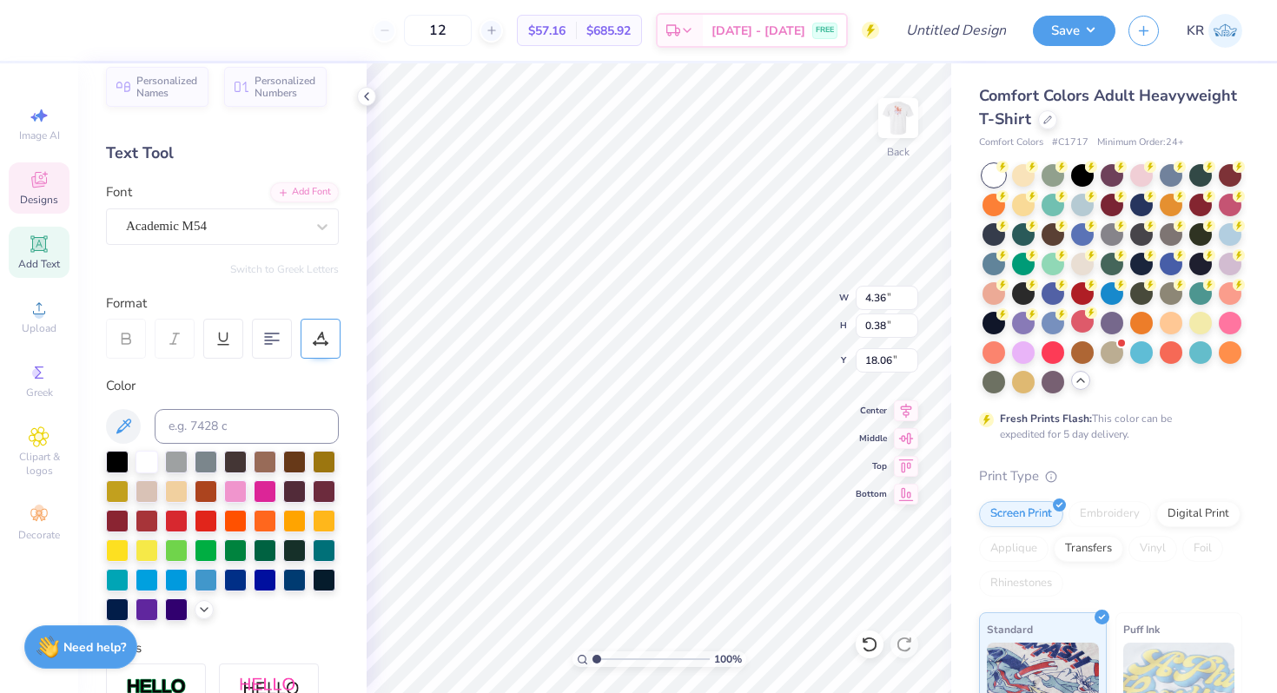
click at [315, 344] on icon at bounding box center [315, 344] width 2 height 2
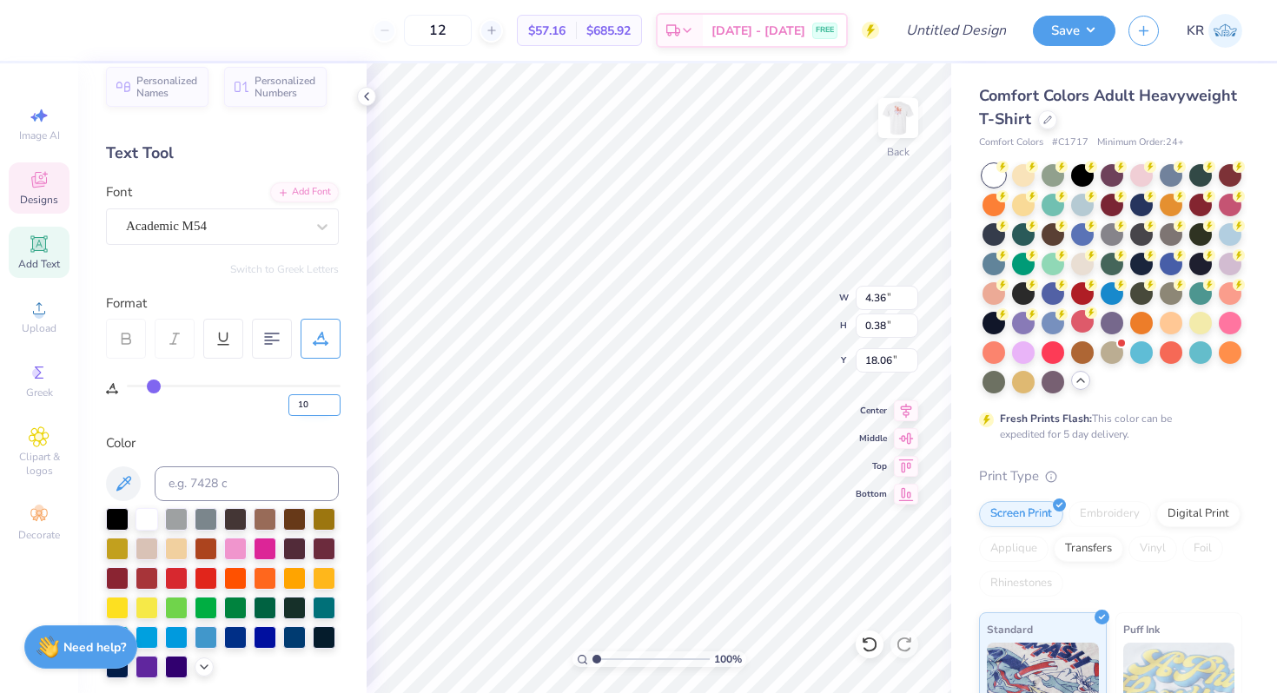
click at [314, 410] on input "10" at bounding box center [314, 405] width 52 height 22
type input "1"
type input "10"
type input "18.09"
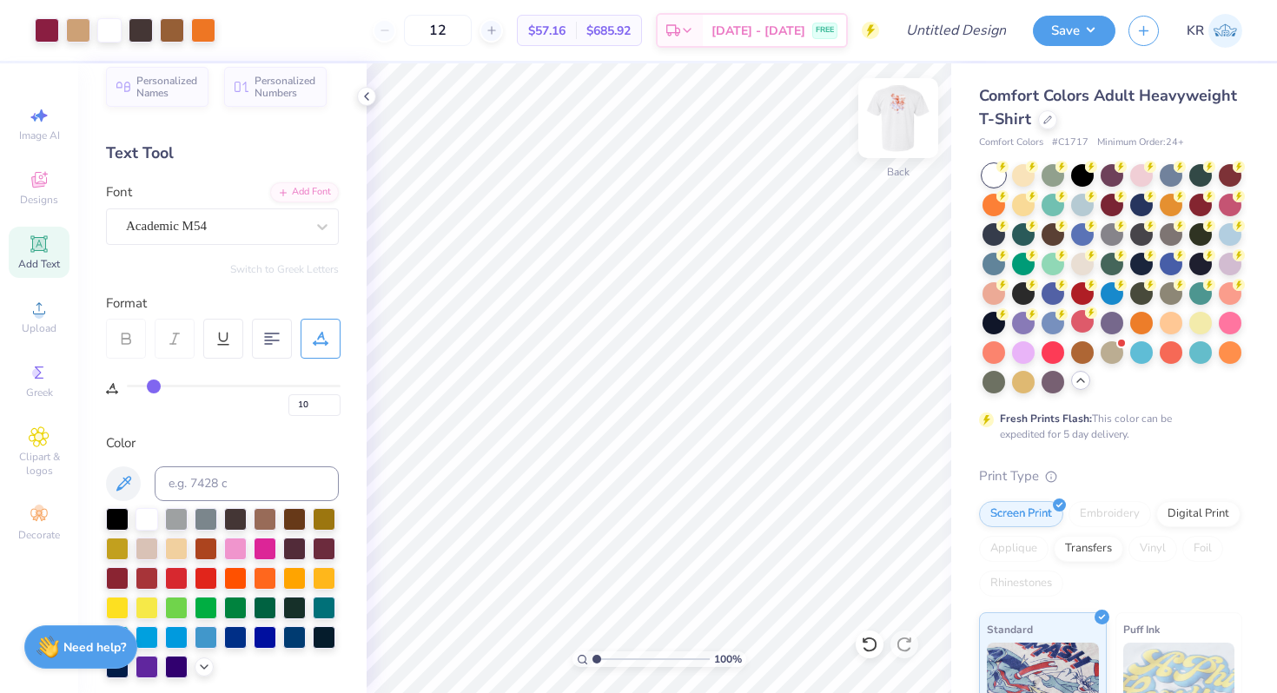
click at [892, 152] on img at bounding box center [899, 118] width 70 height 70
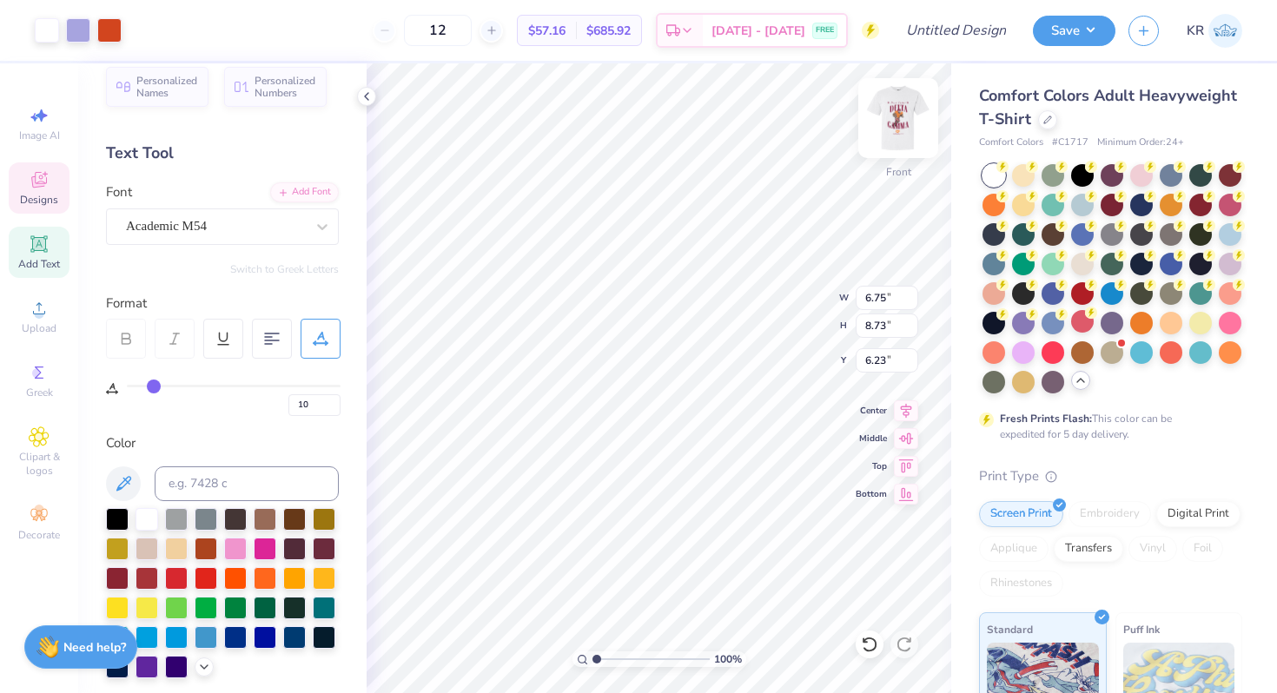
type input "6.23"
type input "8.25"
type input "10.66"
type input "5.48"
type input "9.47"
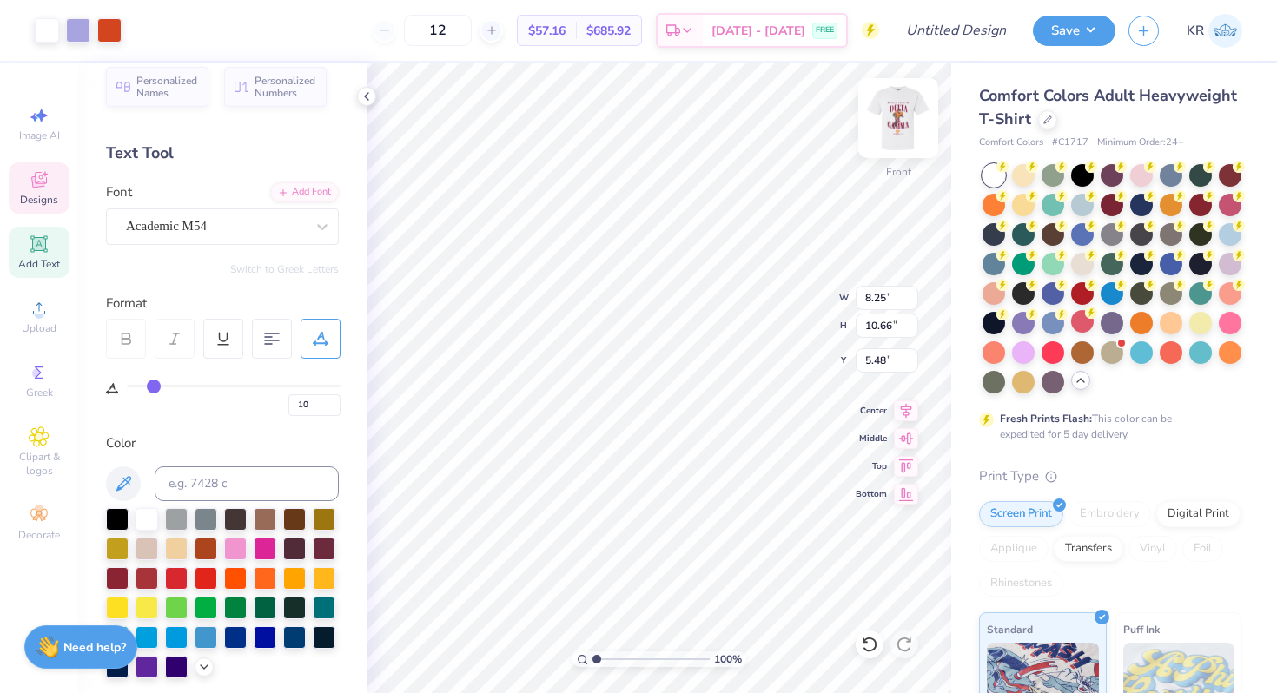
type input "12.25"
click at [36, 33] on div at bounding box center [47, 29] width 24 height 24
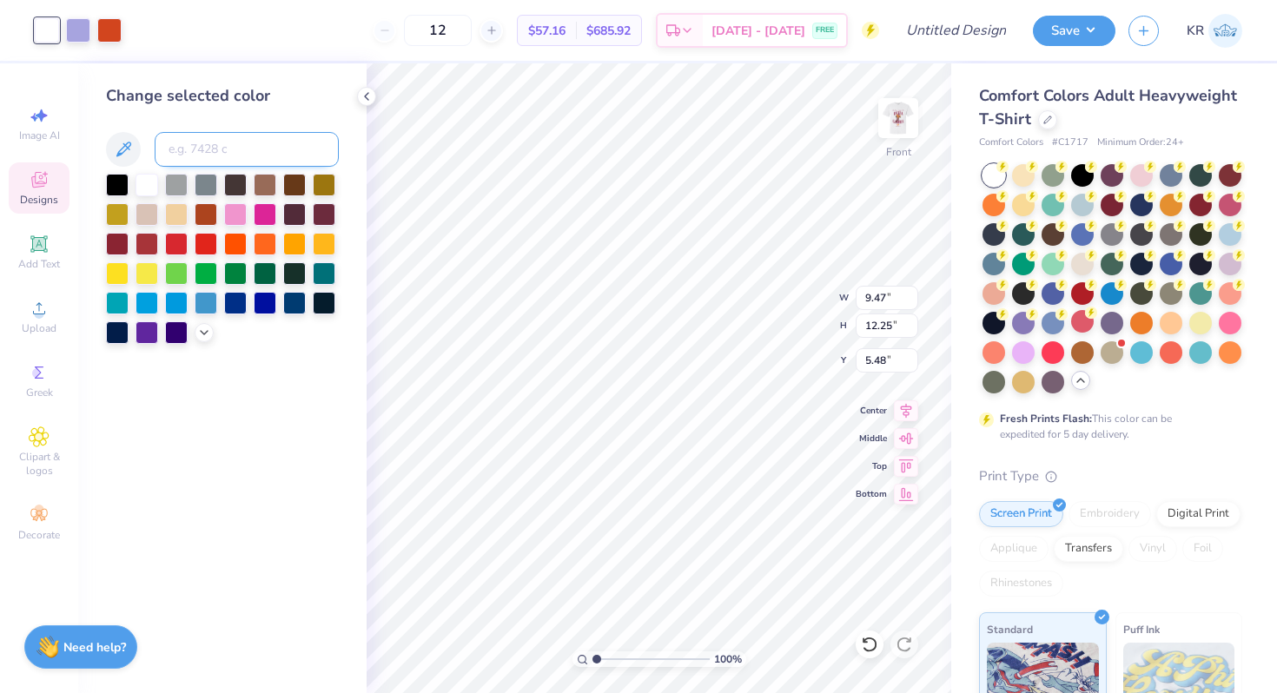
click at [199, 156] on input at bounding box center [247, 149] width 184 height 35
type input "208"
click at [868, 643] on icon at bounding box center [869, 644] width 17 height 17
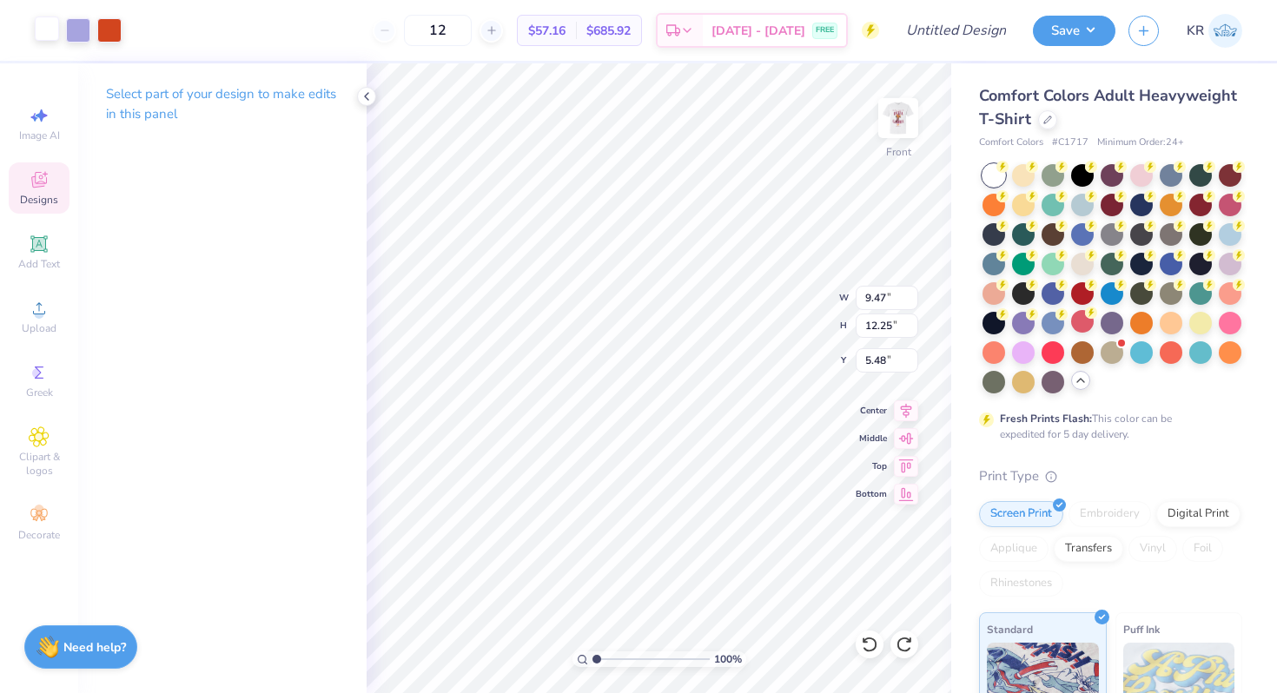
click at [50, 37] on div at bounding box center [47, 29] width 24 height 24
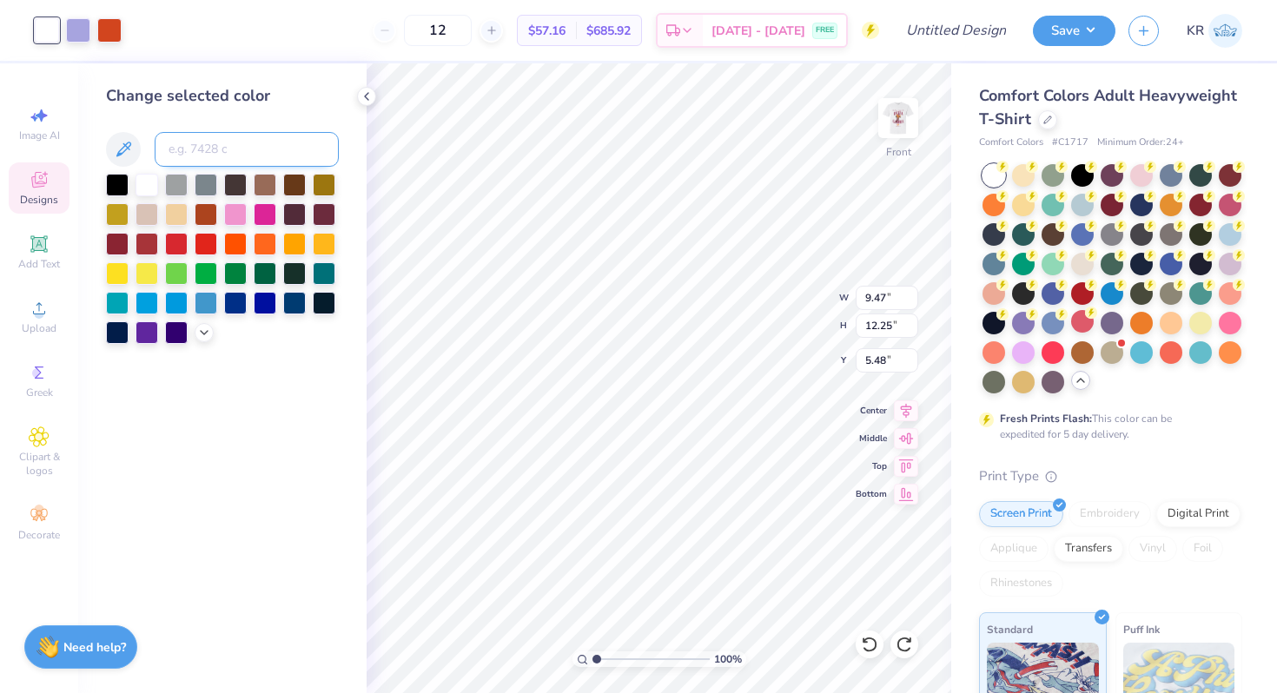
click at [202, 152] on input at bounding box center [247, 149] width 184 height 35
type input "9c"
click at [211, 328] on div at bounding box center [204, 331] width 19 height 19
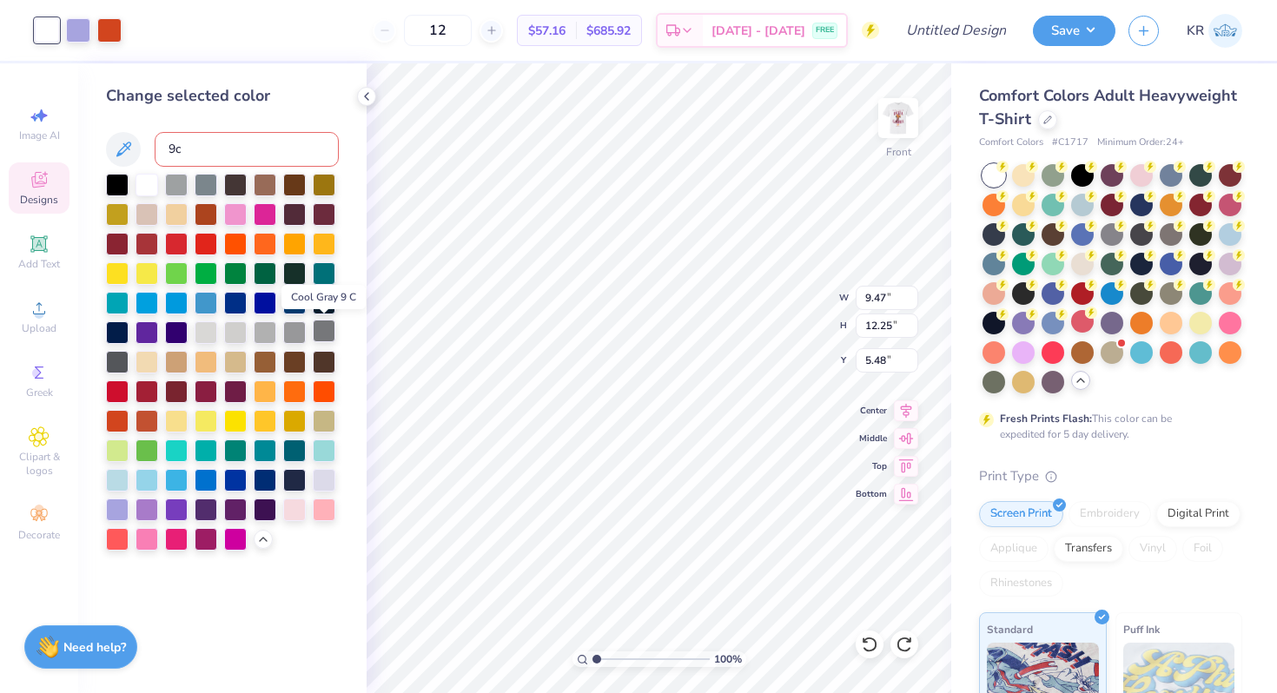
click at [323, 334] on div at bounding box center [324, 331] width 23 height 23
click at [262, 332] on div at bounding box center [265, 331] width 23 height 23
click at [242, 334] on div at bounding box center [235, 331] width 23 height 23
click at [205, 332] on div at bounding box center [206, 331] width 23 height 23
click at [81, 35] on div at bounding box center [78, 29] width 24 height 24
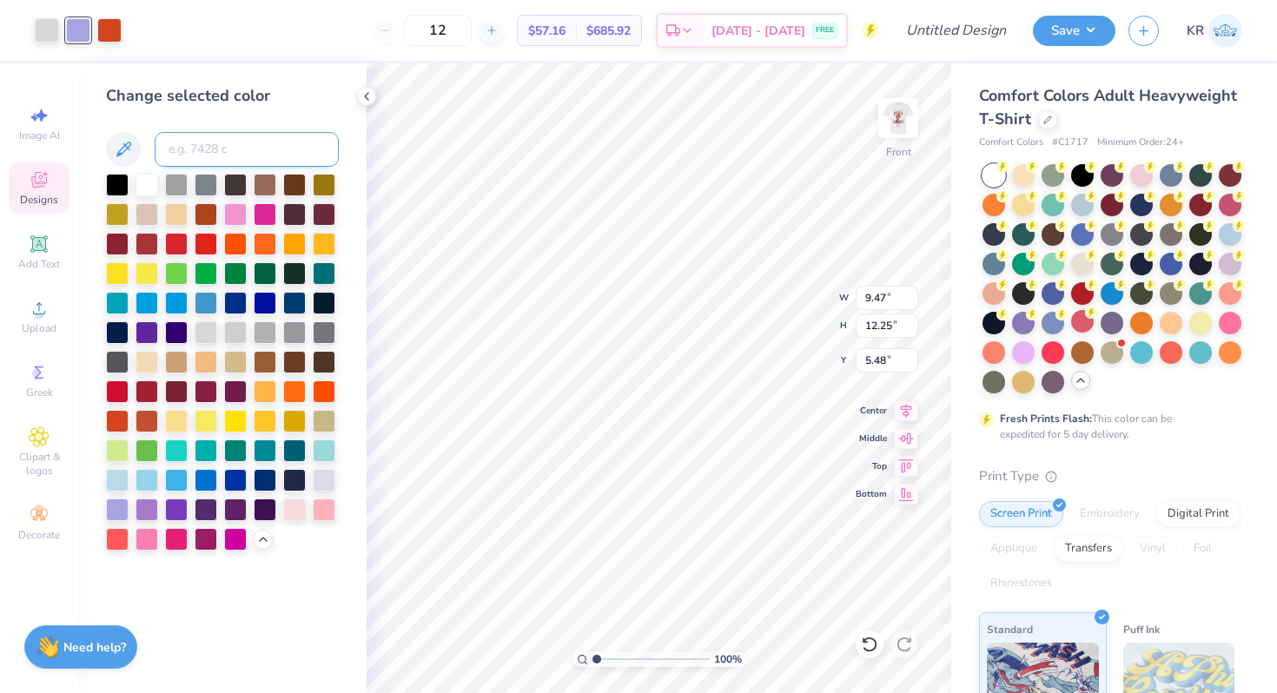
click at [220, 153] on input at bounding box center [247, 149] width 184 height 35
type input "208"
click at [233, 217] on div at bounding box center [235, 213] width 23 height 23
click at [55, 36] on div at bounding box center [47, 29] width 24 height 24
click at [182, 272] on div at bounding box center [176, 272] width 23 height 23
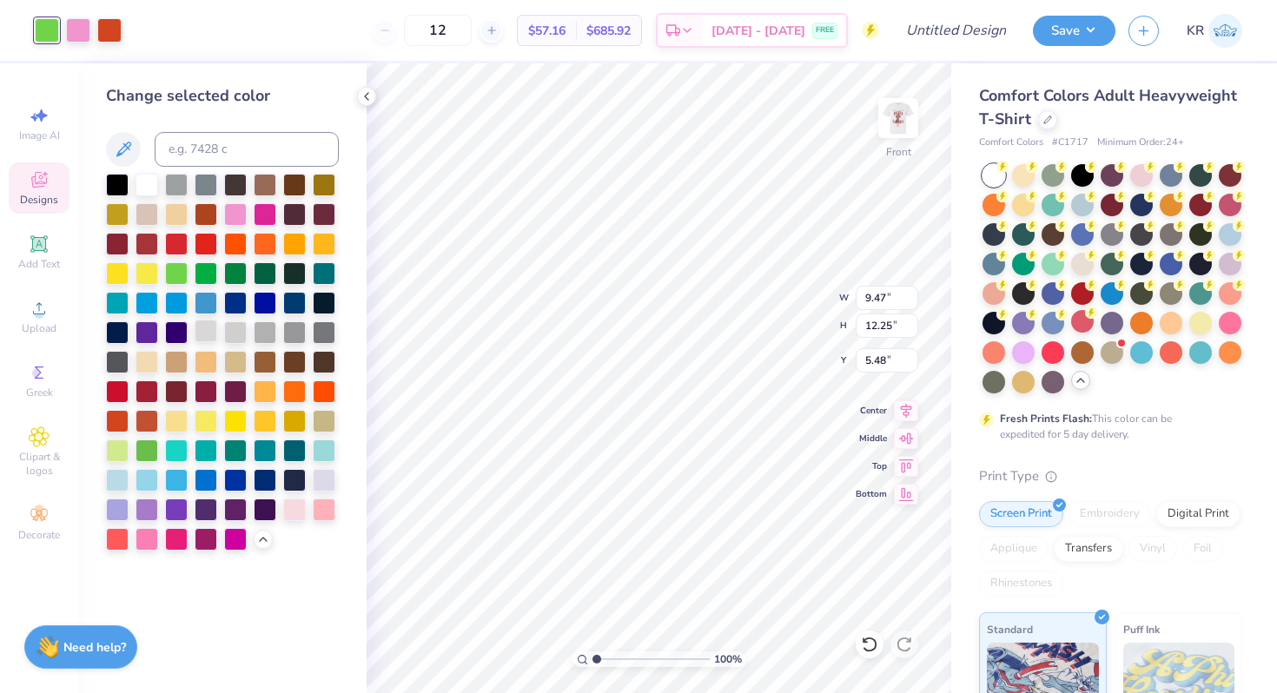
click at [209, 328] on div at bounding box center [206, 331] width 23 height 23
click at [233, 277] on div at bounding box center [235, 272] width 23 height 23
click at [109, 25] on div at bounding box center [109, 29] width 24 height 24
click at [210, 332] on div at bounding box center [206, 331] width 23 height 23
click at [71, 27] on div at bounding box center [78, 29] width 24 height 24
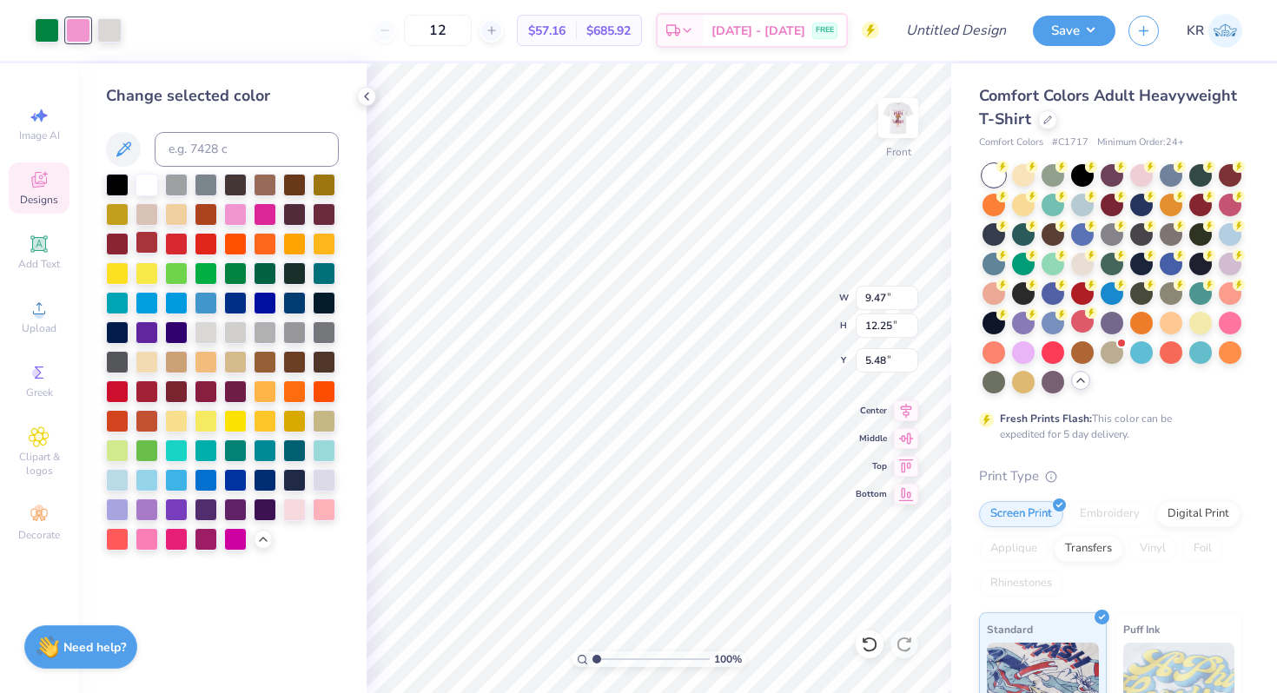
click at [146, 241] on div at bounding box center [147, 242] width 23 height 23
click at [41, 32] on div at bounding box center [47, 29] width 24 height 24
click at [121, 243] on div at bounding box center [117, 242] width 23 height 23
click at [289, 337] on div at bounding box center [294, 331] width 23 height 23
click at [107, 38] on div at bounding box center [109, 29] width 24 height 24
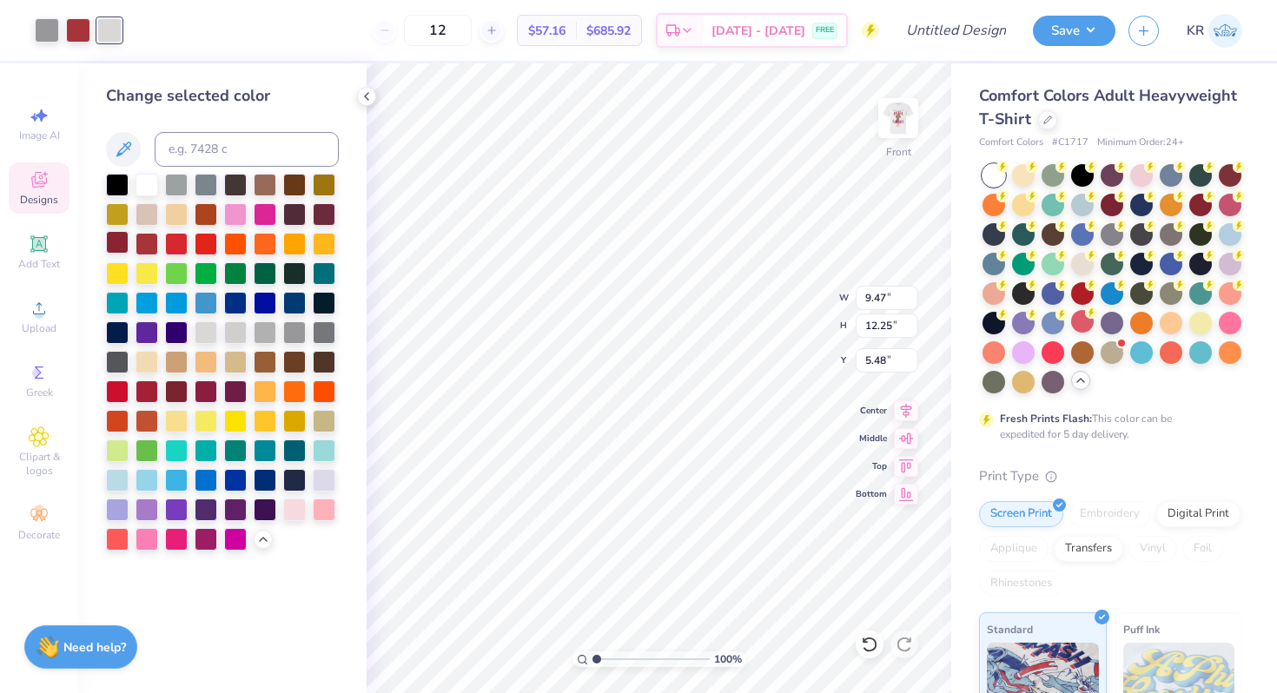
click at [118, 242] on div at bounding box center [117, 242] width 23 height 23
click at [75, 29] on div at bounding box center [78, 29] width 24 height 24
click at [258, 213] on div at bounding box center [265, 213] width 23 height 23
click at [141, 183] on div at bounding box center [147, 183] width 23 height 23
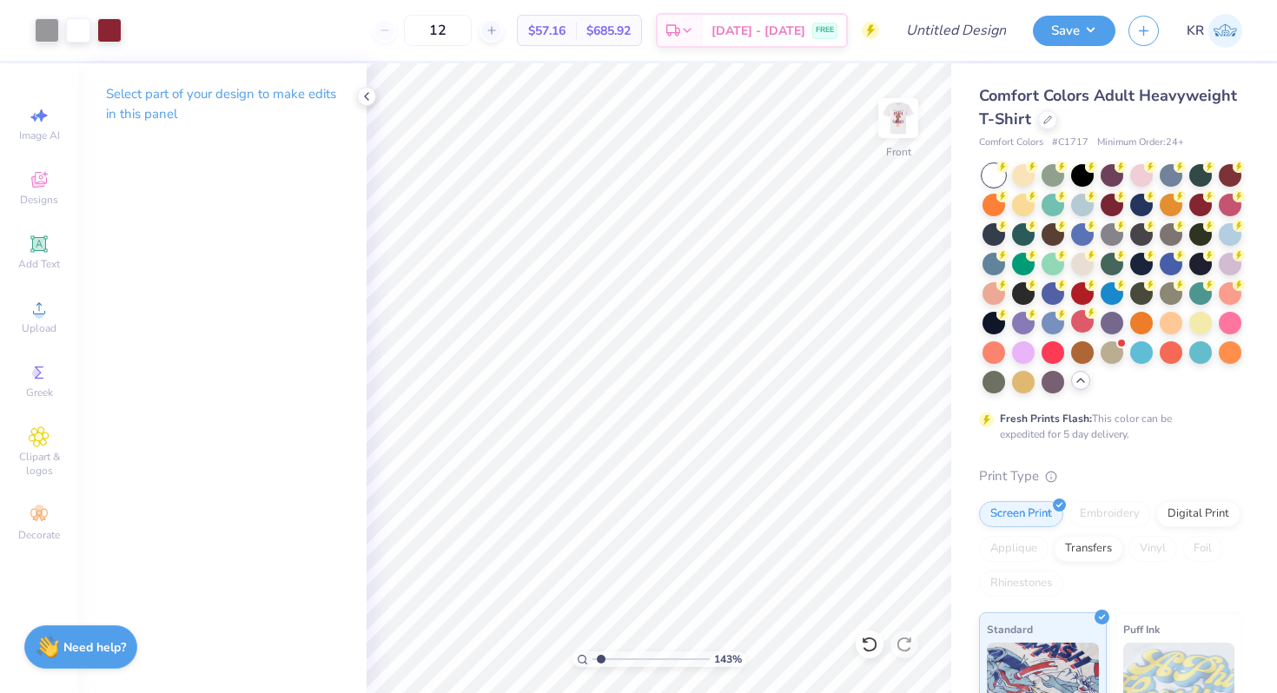
drag, startPoint x: 635, startPoint y: 660, endPoint x: 600, endPoint y: 657, distance: 34.9
type input "1.34"
click at [600, 657] on input "range" at bounding box center [651, 660] width 117 height 16
click at [74, 27] on div at bounding box center [78, 29] width 24 height 24
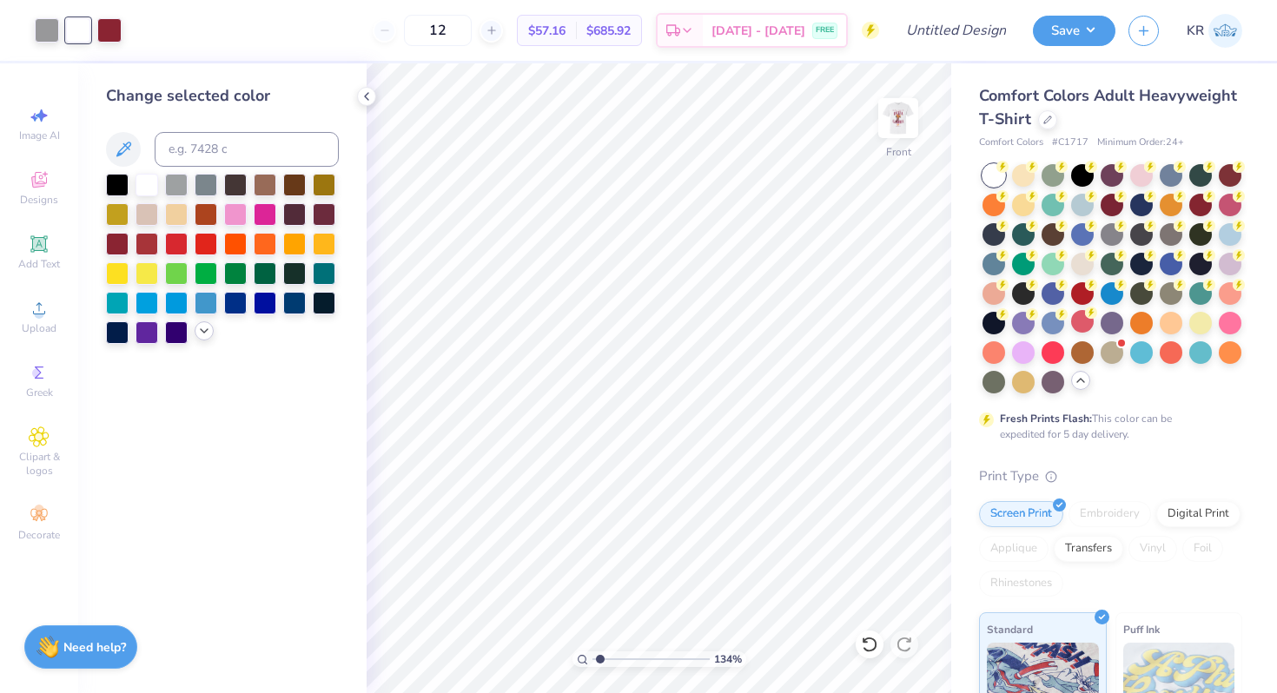
click at [204, 330] on icon at bounding box center [204, 331] width 14 height 14
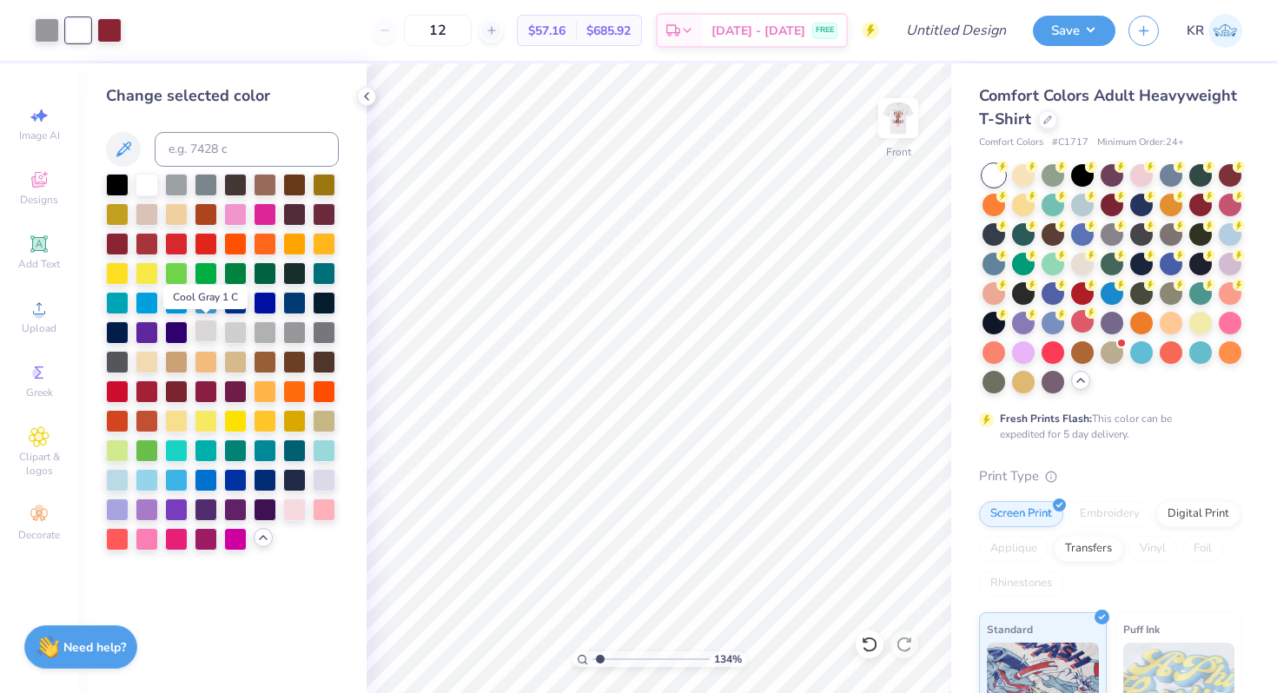
click at [206, 339] on div at bounding box center [206, 331] width 23 height 23
click at [46, 30] on div at bounding box center [47, 29] width 24 height 24
click at [150, 187] on div at bounding box center [147, 183] width 23 height 23
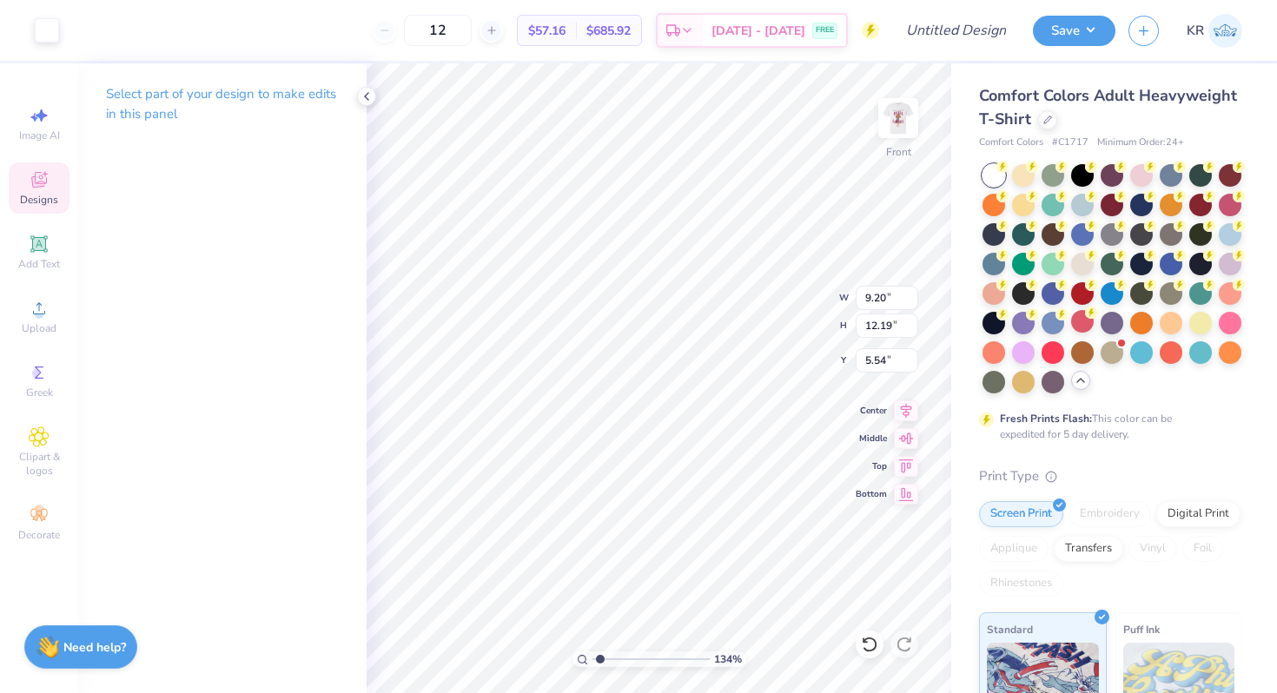
type input "9.20"
type input "12.19"
type input "5.54"
type input "5.59"
click at [43, 29] on div at bounding box center [47, 29] width 24 height 24
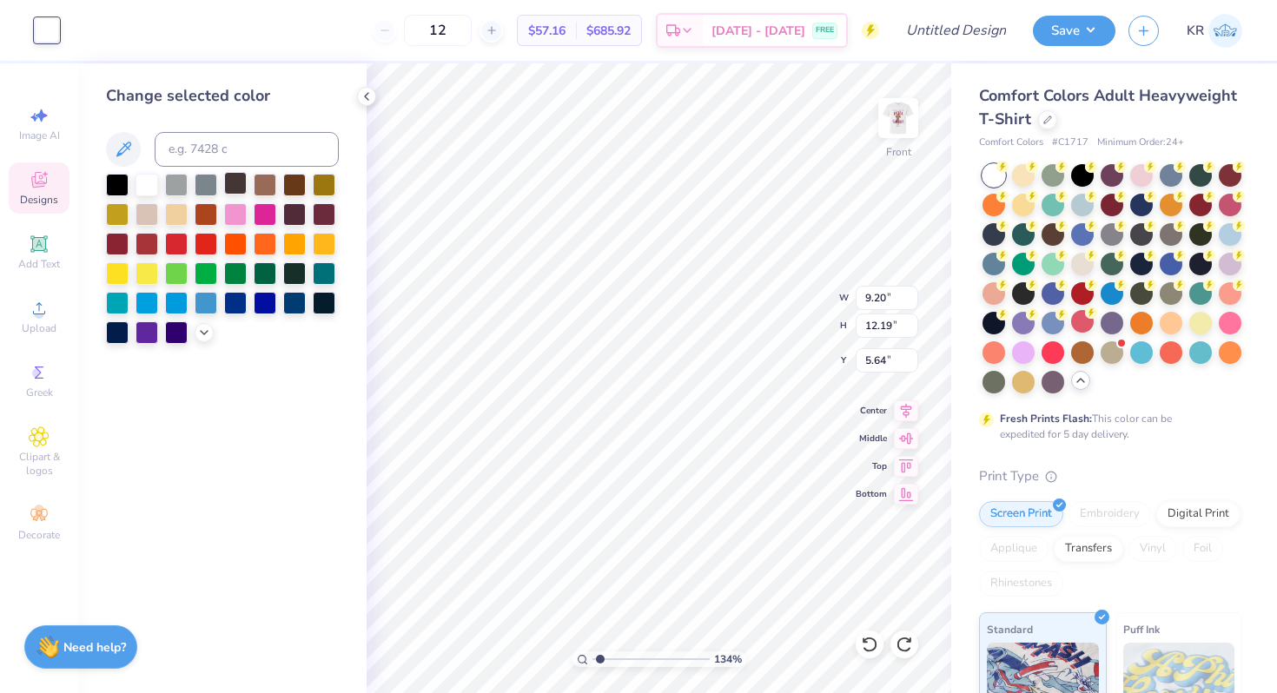
click at [238, 184] on div at bounding box center [235, 183] width 23 height 23
type input "12.37"
type input "3.67"
type input "4.86"
type input "19.69"
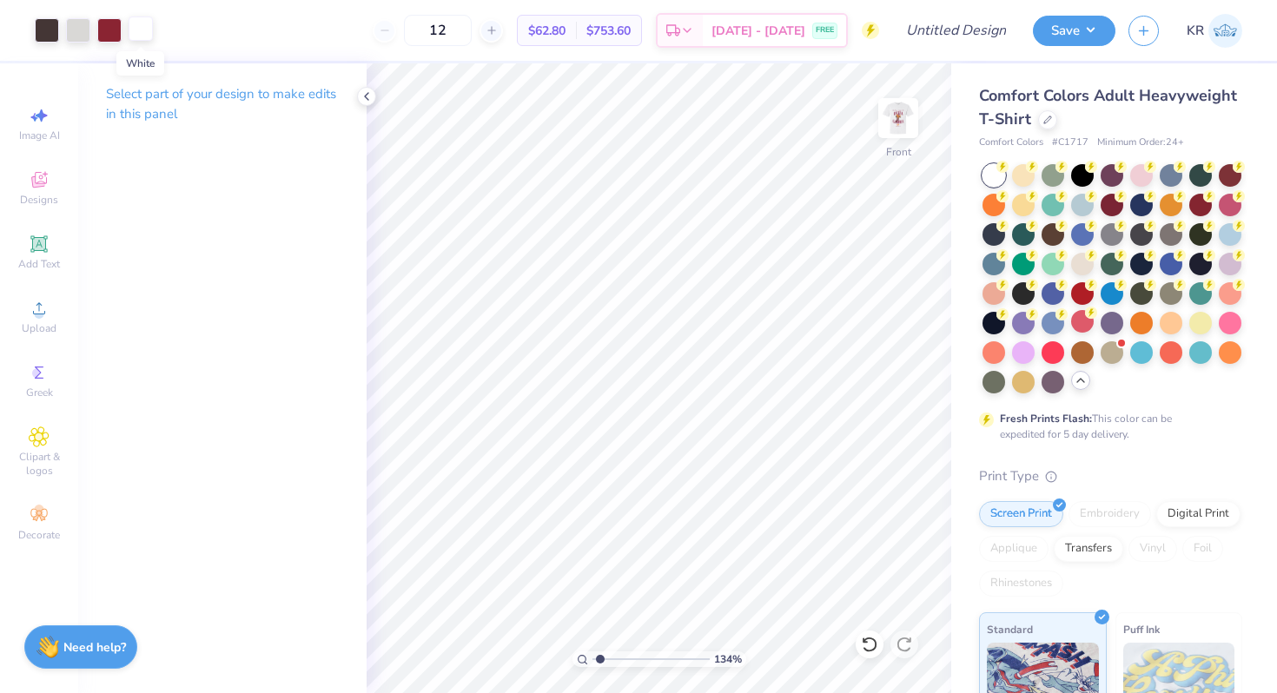
click at [144, 36] on div at bounding box center [141, 29] width 24 height 24
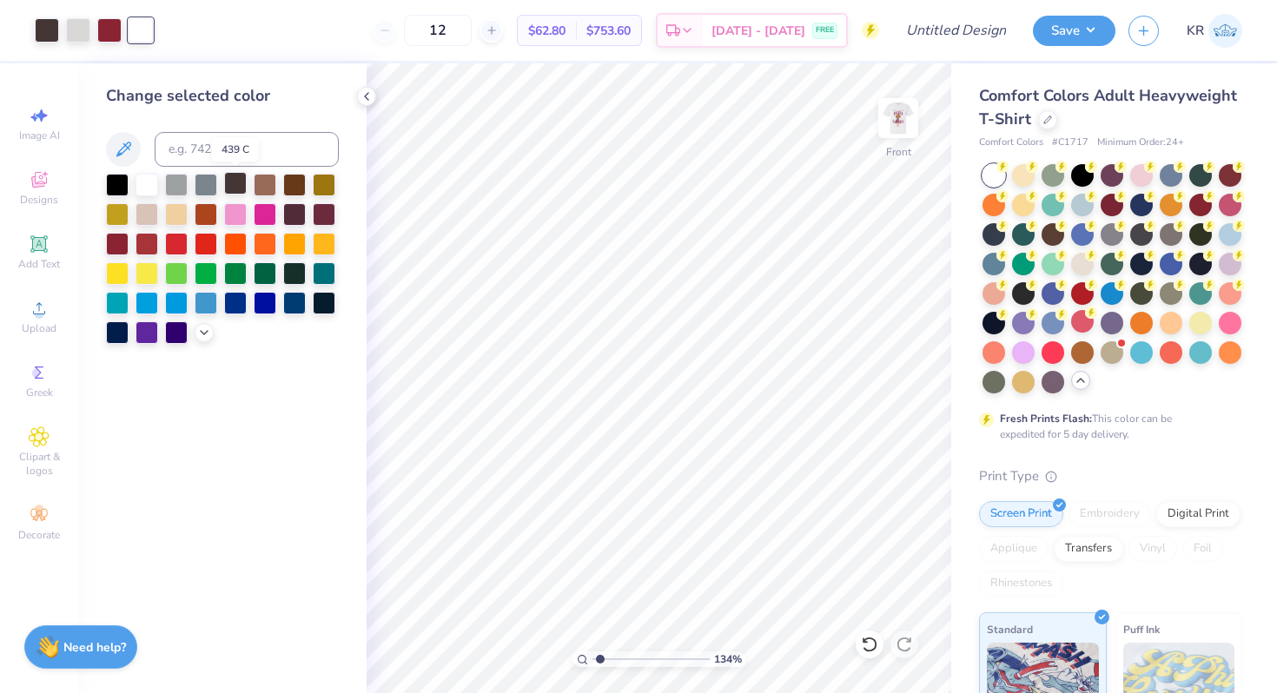
click at [242, 187] on div at bounding box center [235, 183] width 23 height 23
click at [82, 30] on div at bounding box center [78, 29] width 24 height 24
click at [148, 241] on div at bounding box center [147, 242] width 23 height 23
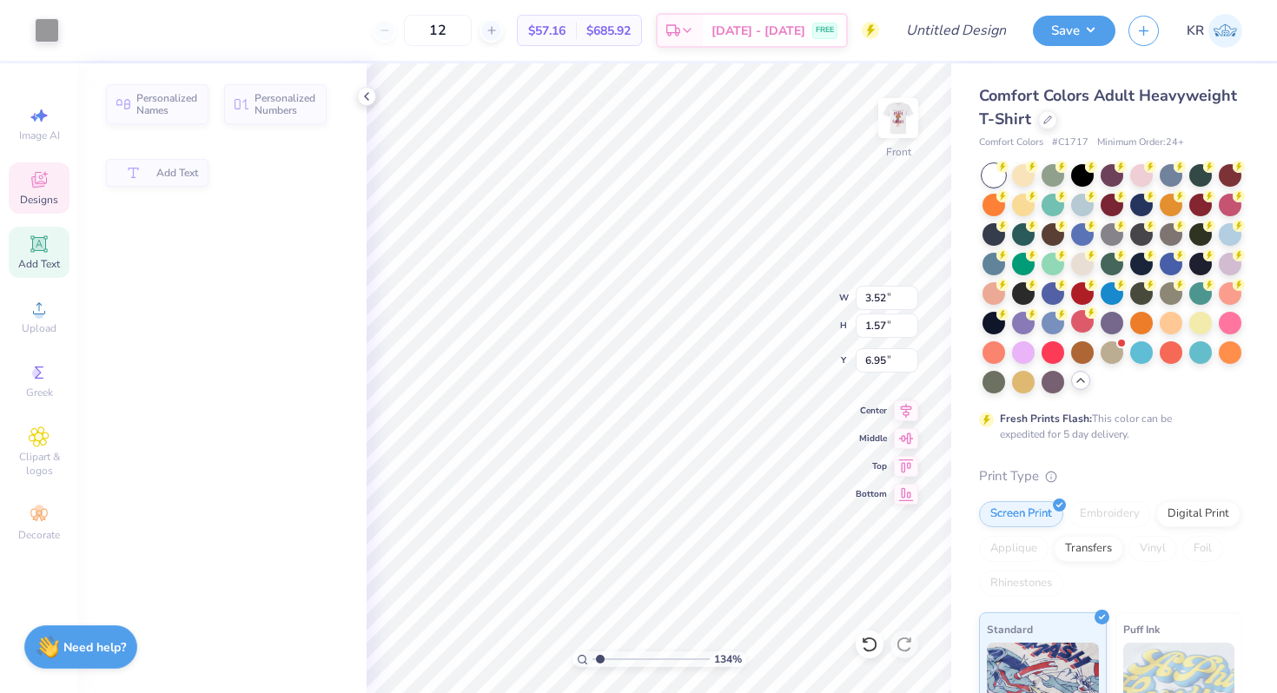
type input "3.52"
type input "1.57"
type input "6.95"
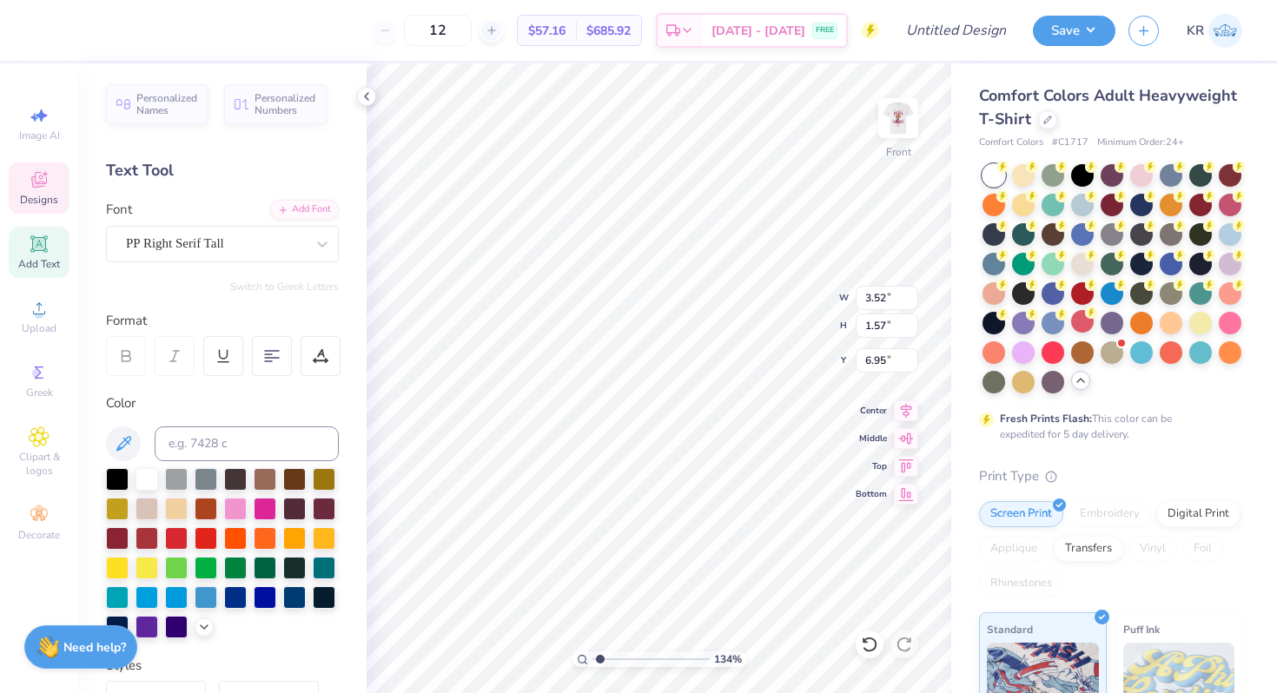
scroll to position [0, 2]
type textarea "PARENT'S WEEKEND"
type input "3.88"
type input "1.40"
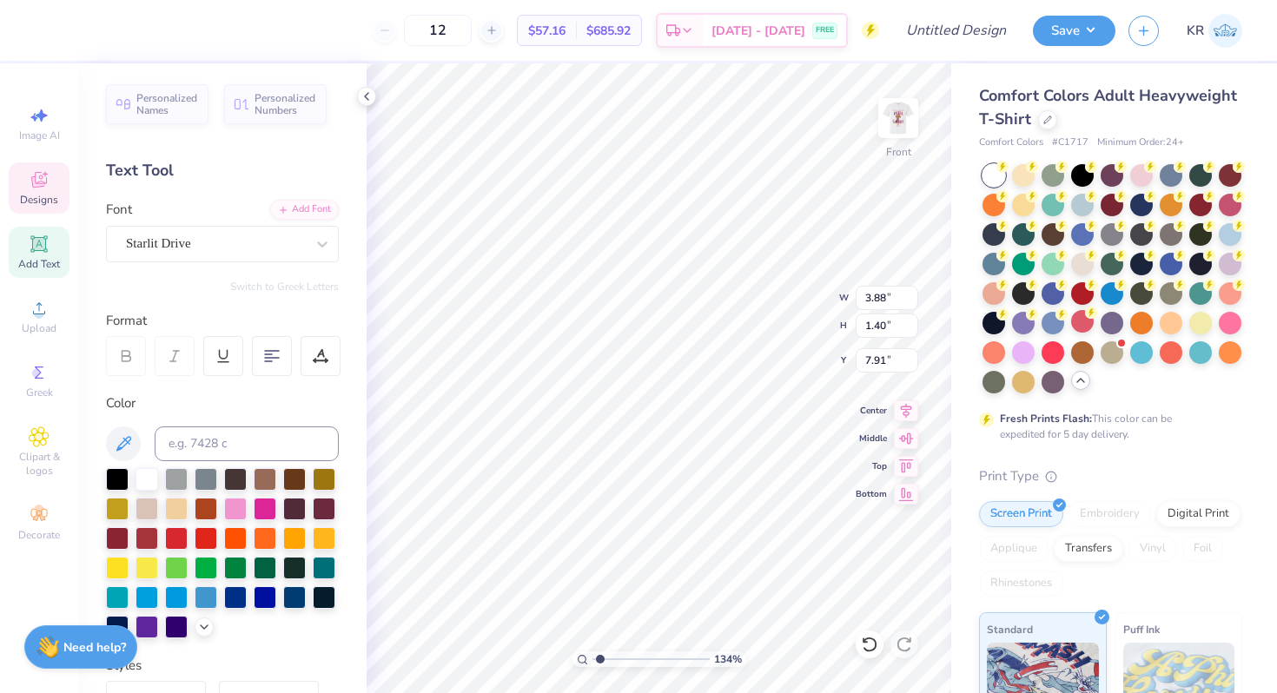
type input "8.06"
type input "6.94"
click at [209, 619] on icon at bounding box center [204, 626] width 14 height 14
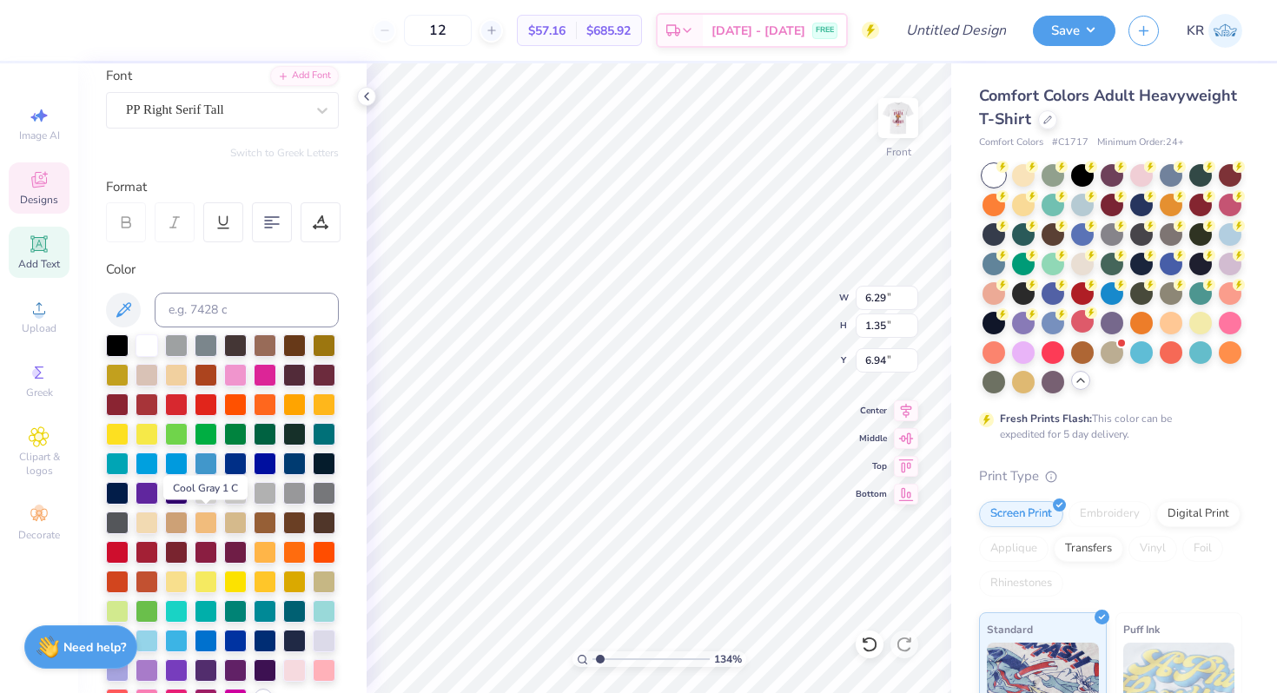
scroll to position [142, 0]
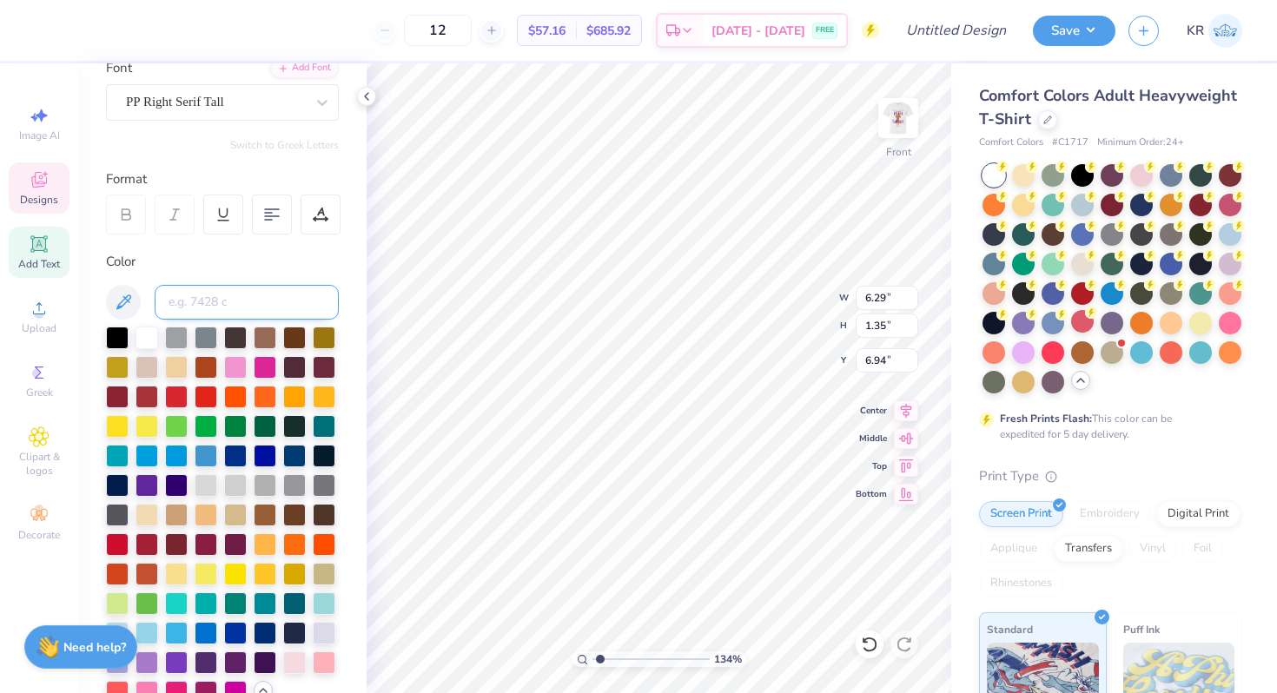
click at [205, 312] on input at bounding box center [247, 302] width 184 height 35
type input "208"
click at [203, 310] on input at bounding box center [247, 302] width 184 height 35
type input "185"
type input "158"
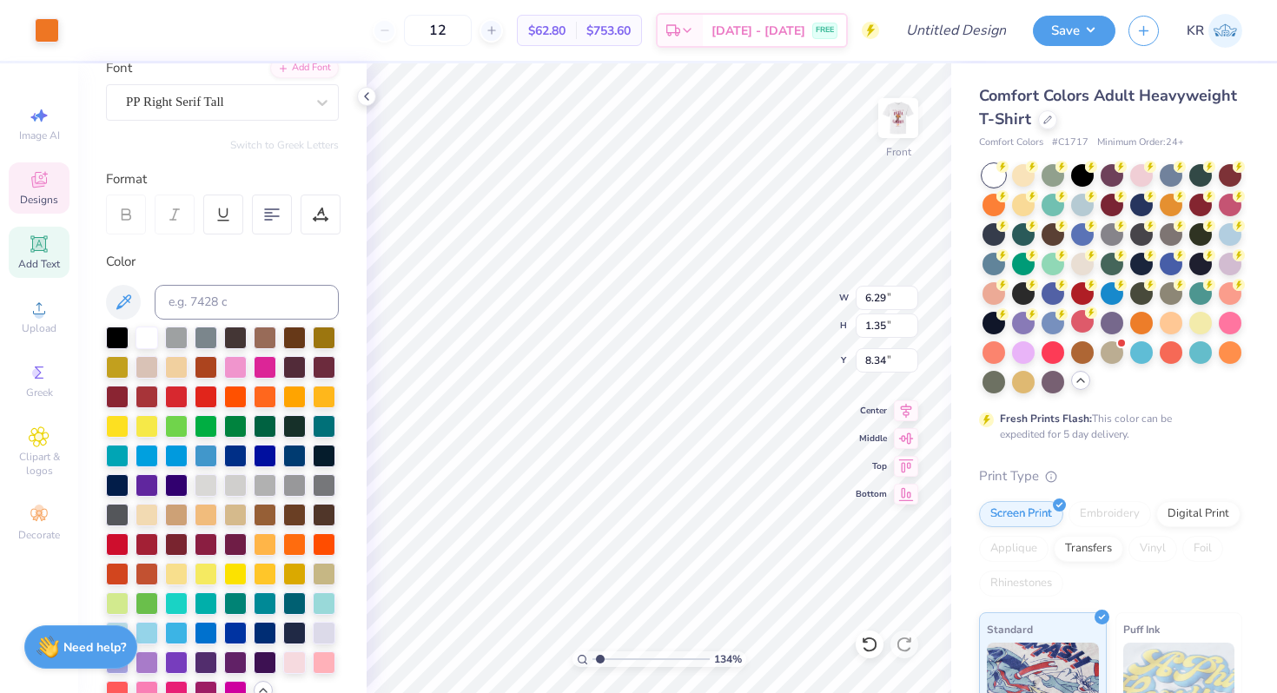
type input "8.34"
type textarea "DELTA GAMMA"
click at [792, 279] on div "134 % Front W 6.29 6.29 " H 1.35 1.35 " Y 8.34 8.34 " Center Middle Top Bottom" at bounding box center [659, 378] width 585 height 630
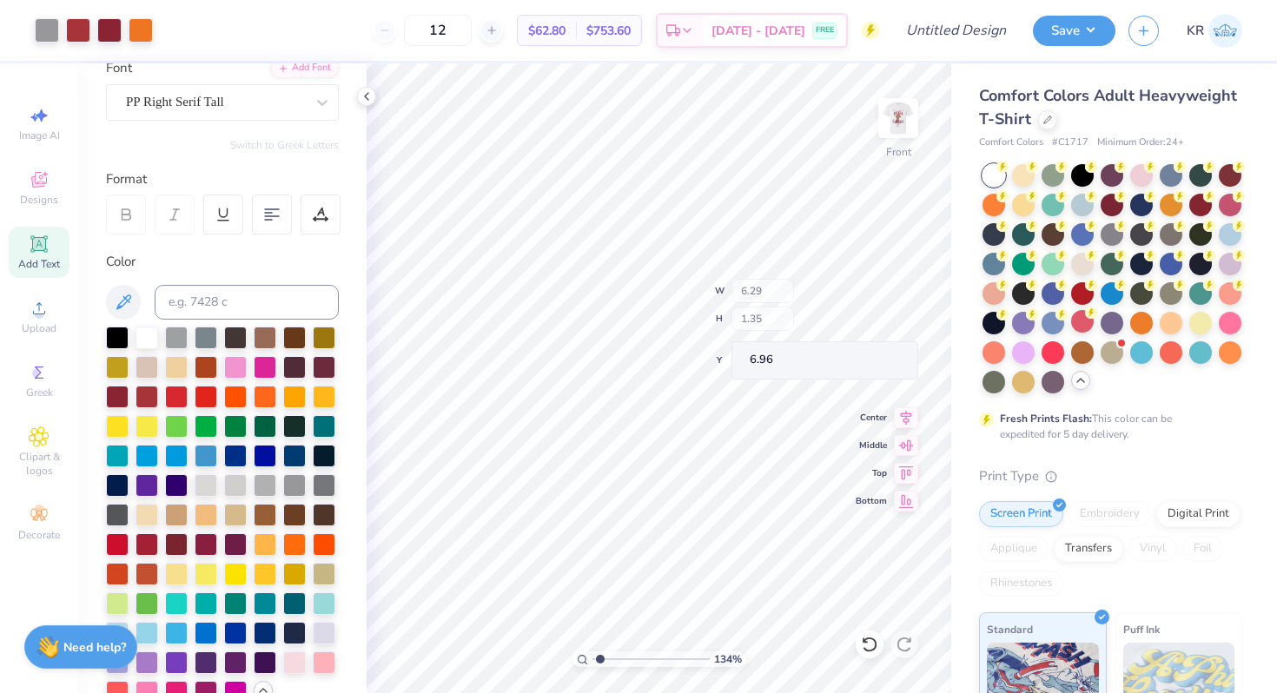
type input "6.96"
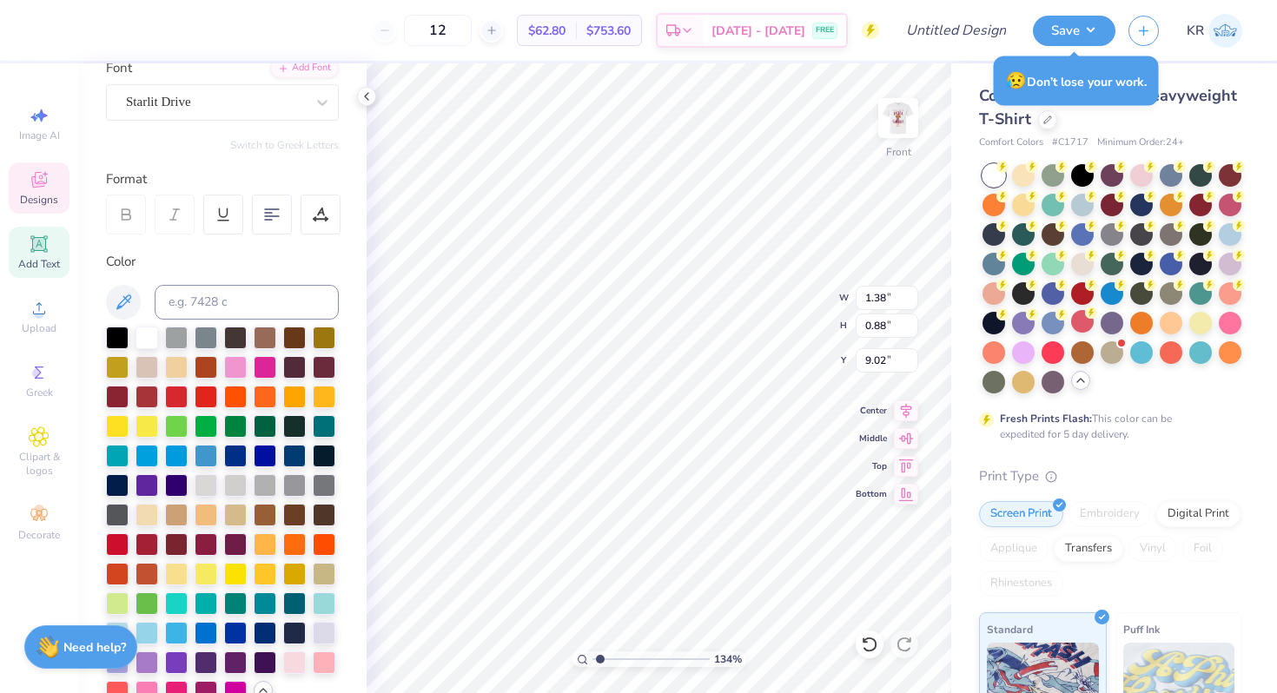
scroll to position [0, 0]
type textarea "2025"
type input "8.53"
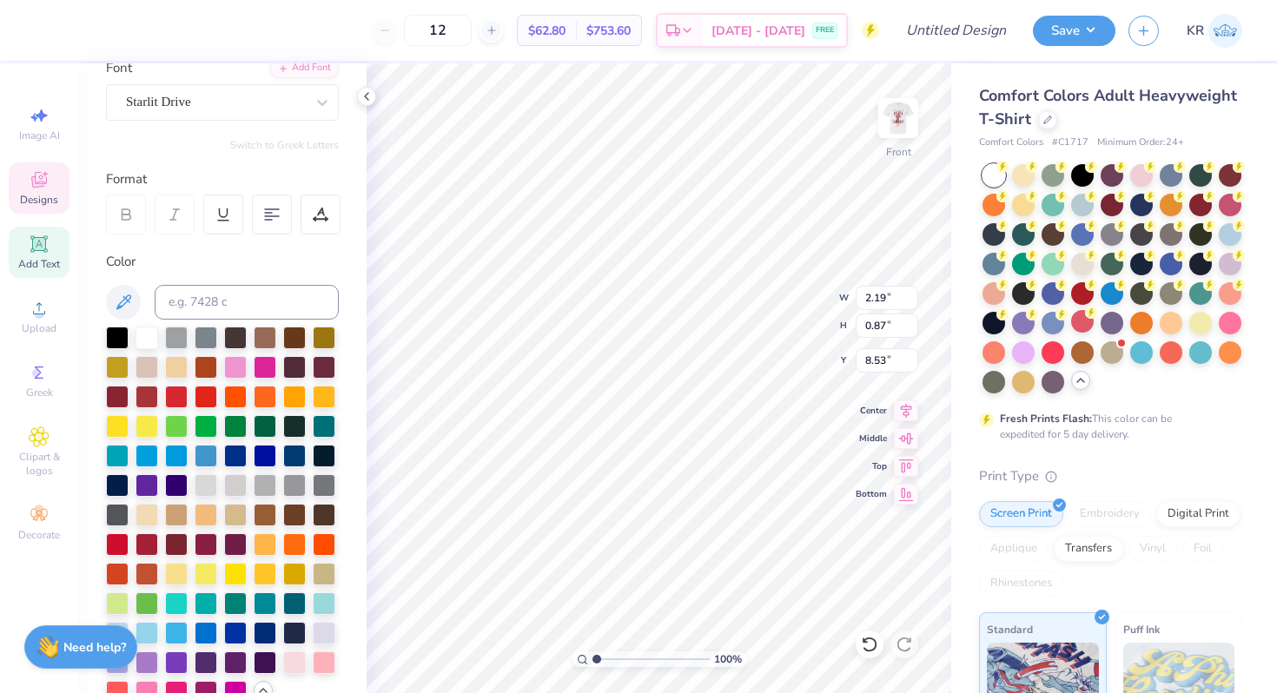
drag, startPoint x: 599, startPoint y: 660, endPoint x: 562, endPoint y: 660, distance: 36.5
type input "1"
click at [593, 660] on input "range" at bounding box center [651, 660] width 117 height 16
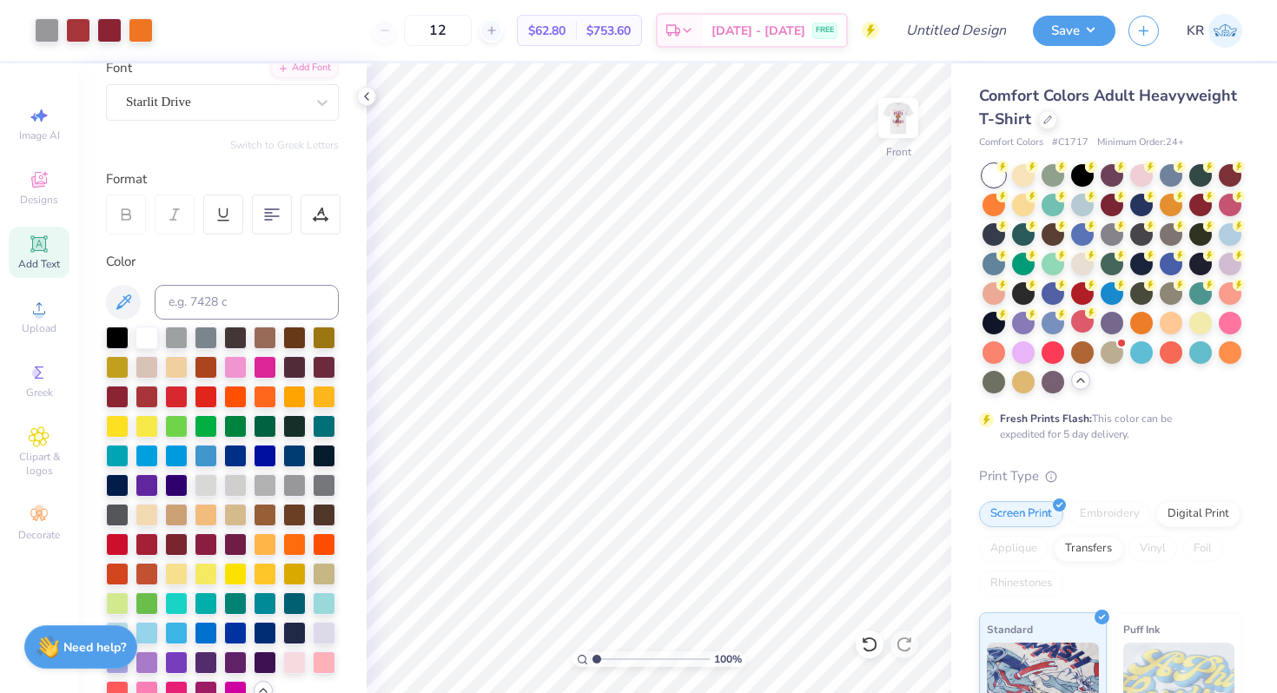
drag, startPoint x: 598, startPoint y: 657, endPoint x: 573, endPoint y: 657, distance: 25.2
click at [593, 657] on input "range" at bounding box center [651, 660] width 117 height 16
click at [896, 139] on img at bounding box center [899, 118] width 70 height 70
click at [898, 151] on img at bounding box center [899, 118] width 70 height 70
click at [898, 151] on div "Front" at bounding box center [898, 129] width 40 height 62
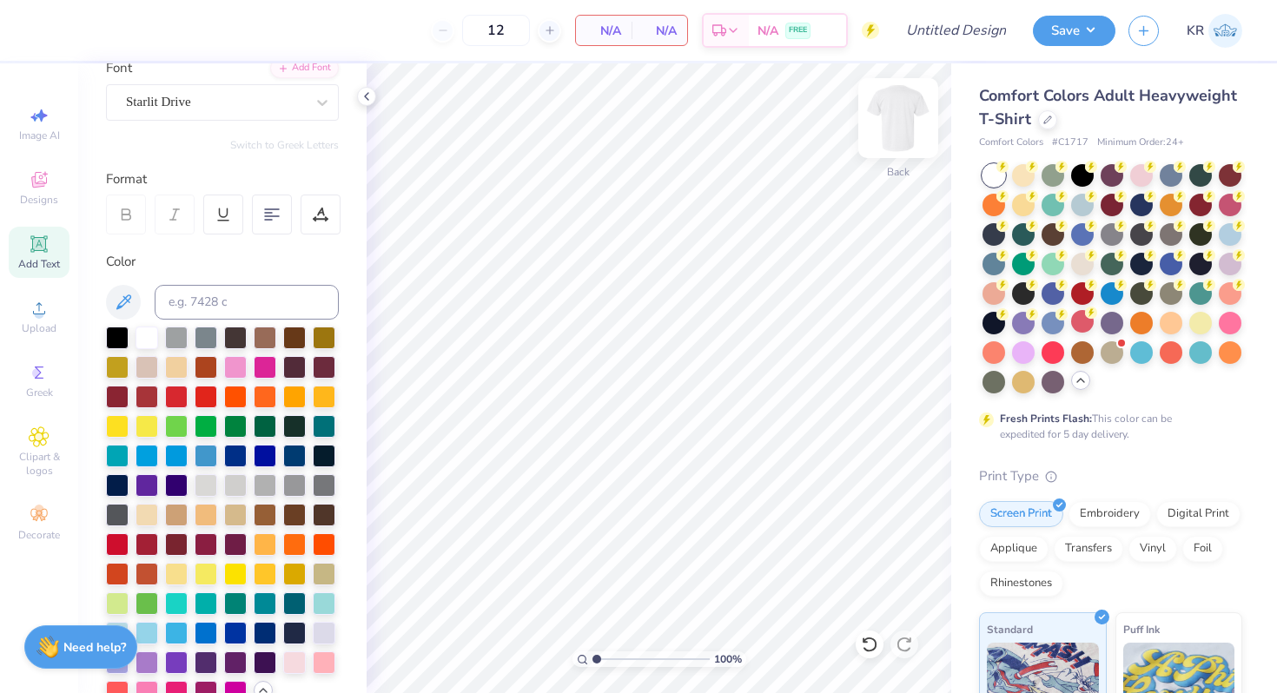
click at [908, 129] on img at bounding box center [899, 118] width 70 height 70
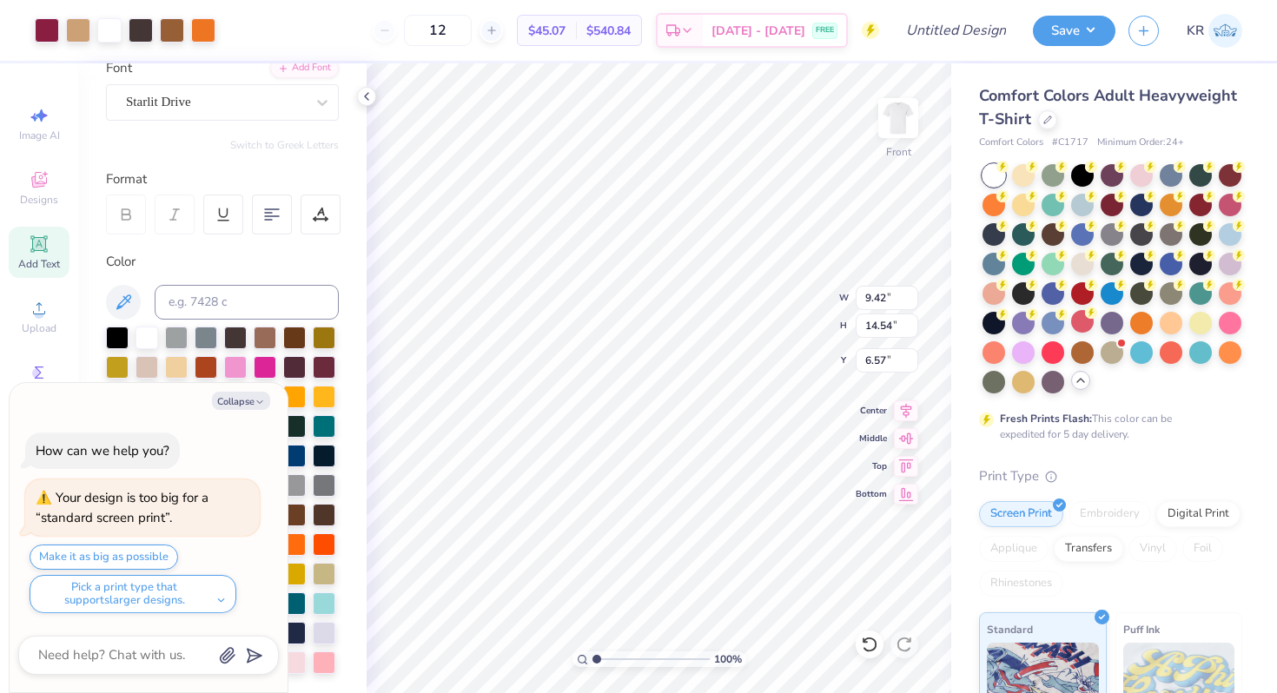
type textarea "x"
type input "6.48"
type textarea "x"
type input "11.51"
type input "17.78"
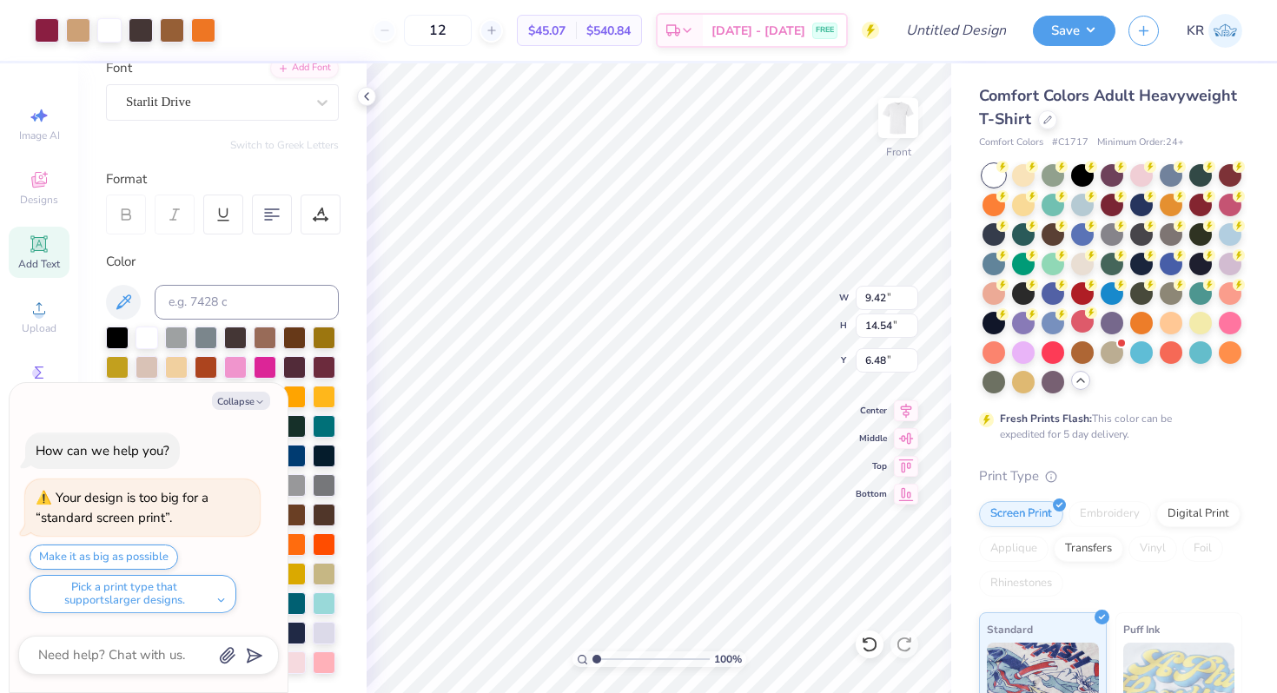
type input "3.24"
type textarea "x"
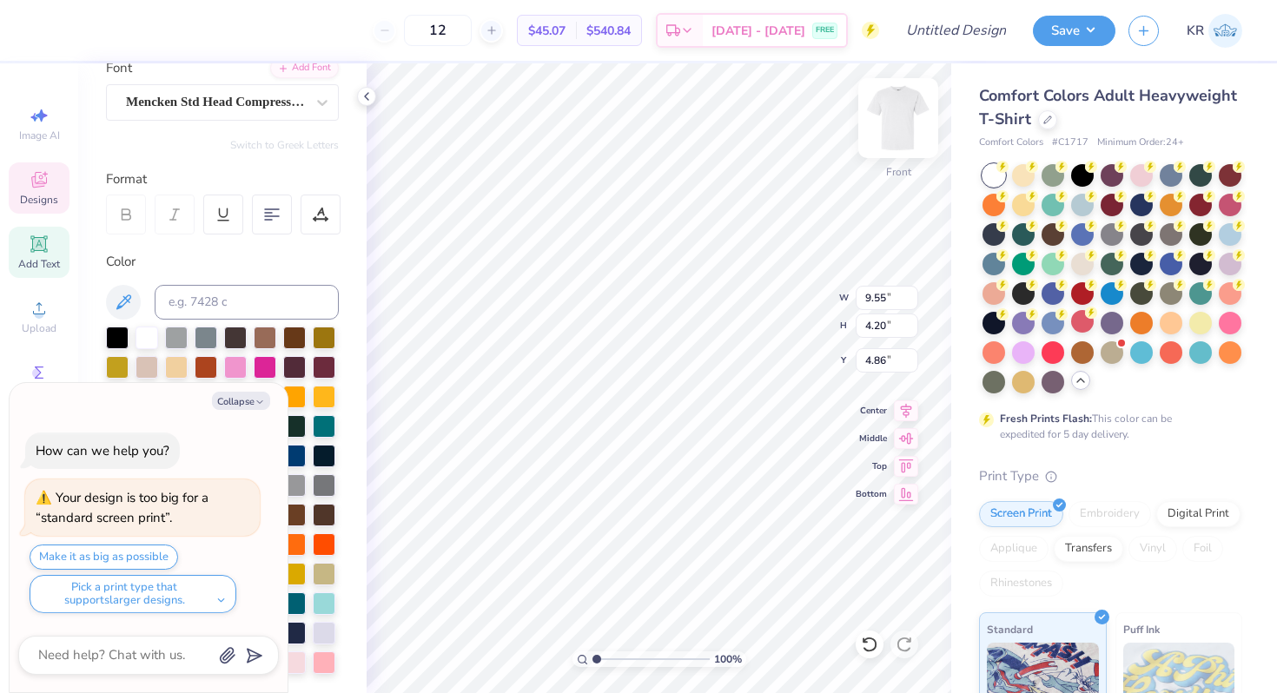
click at [908, 131] on img at bounding box center [899, 118] width 70 height 70
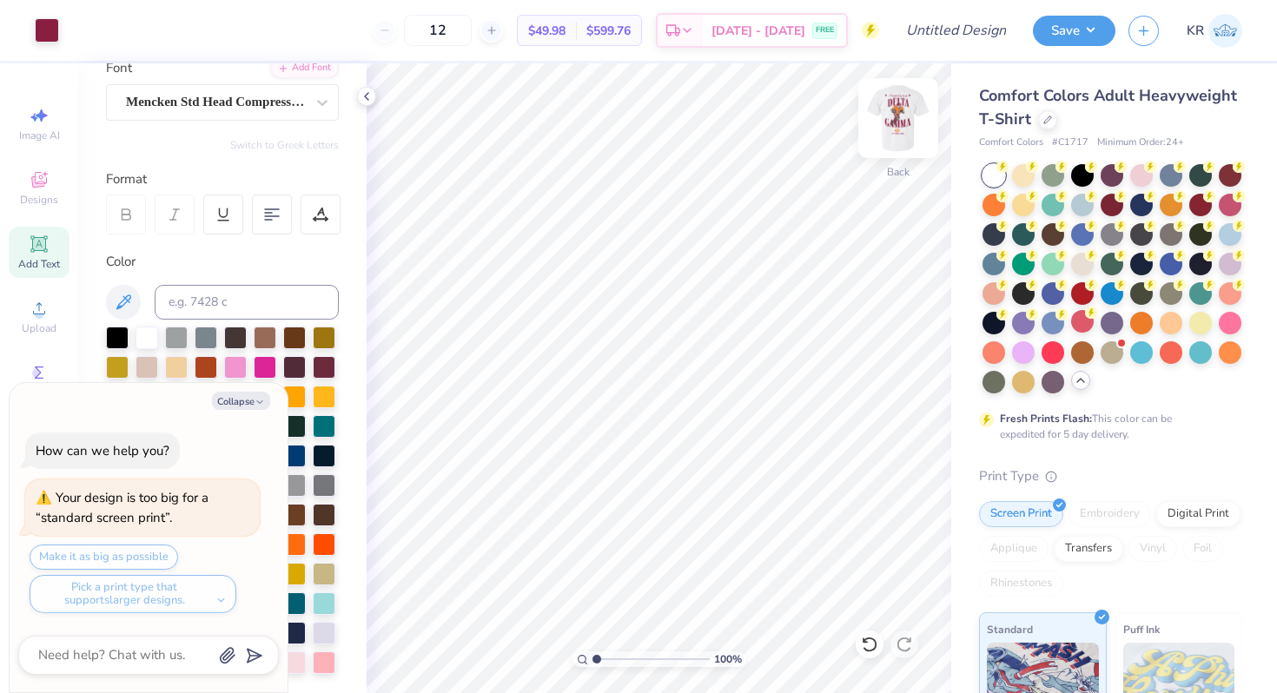
click at [913, 141] on img at bounding box center [899, 118] width 70 height 70
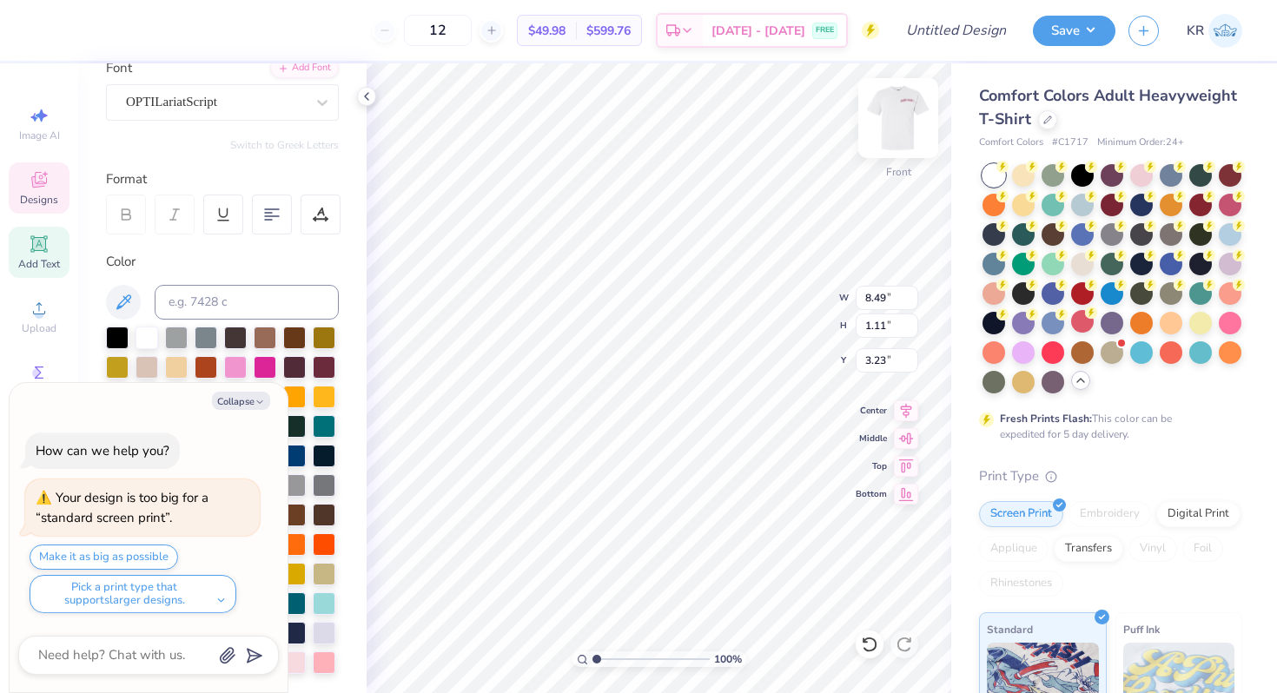
click at [894, 134] on img at bounding box center [899, 118] width 70 height 70
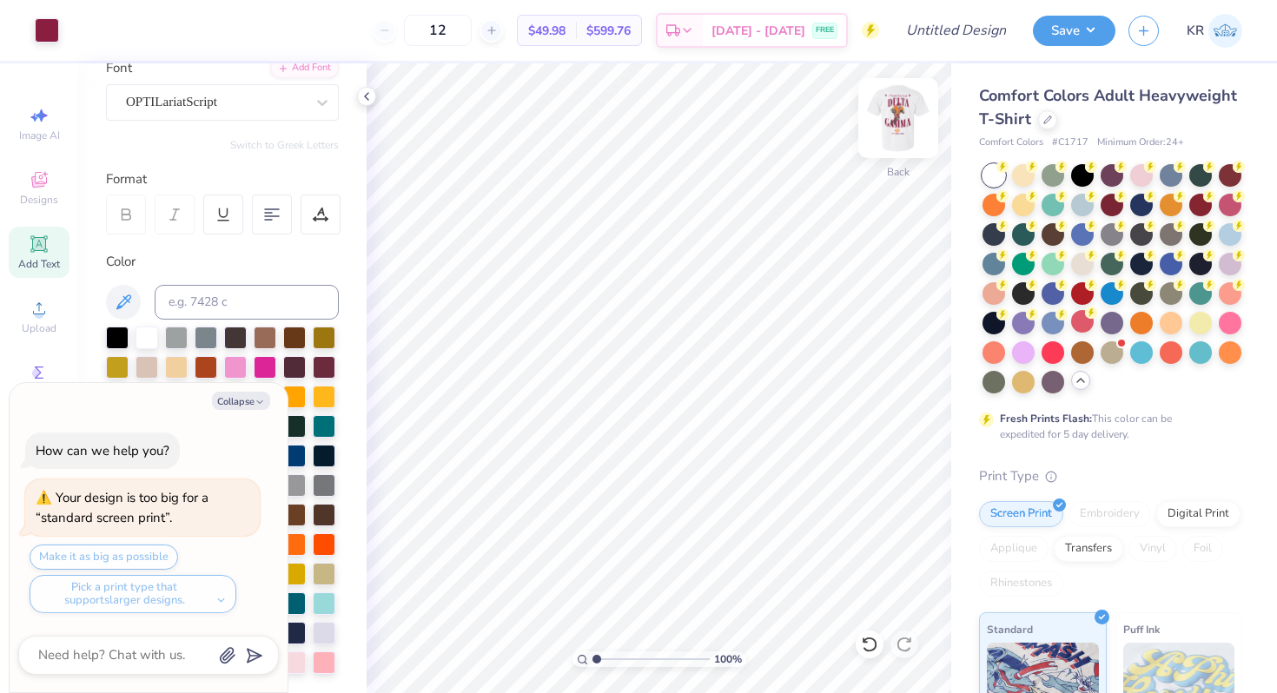
click at [896, 151] on img at bounding box center [899, 118] width 70 height 70
click at [901, 128] on img at bounding box center [899, 118] width 70 height 70
click at [901, 128] on img at bounding box center [898, 118] width 35 height 35
click at [892, 147] on img at bounding box center [899, 118] width 70 height 70
click at [892, 136] on img at bounding box center [898, 118] width 35 height 35
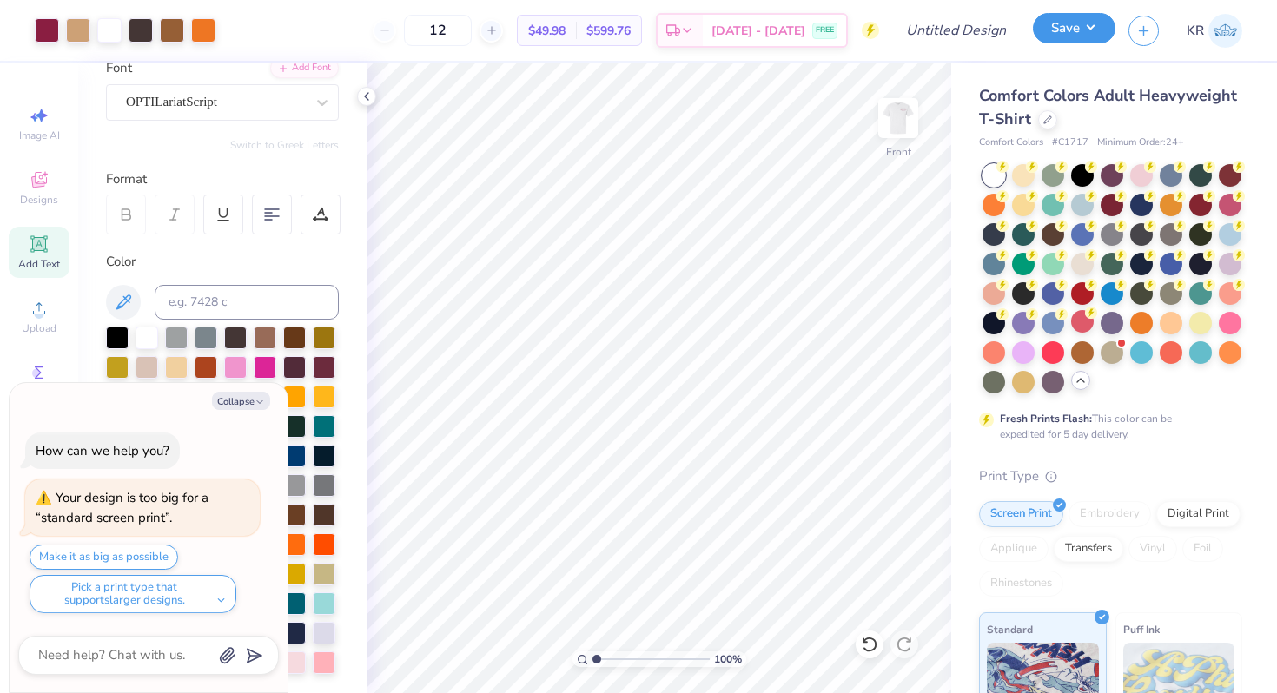
click at [1064, 35] on button "Save" at bounding box center [1074, 28] width 83 height 30
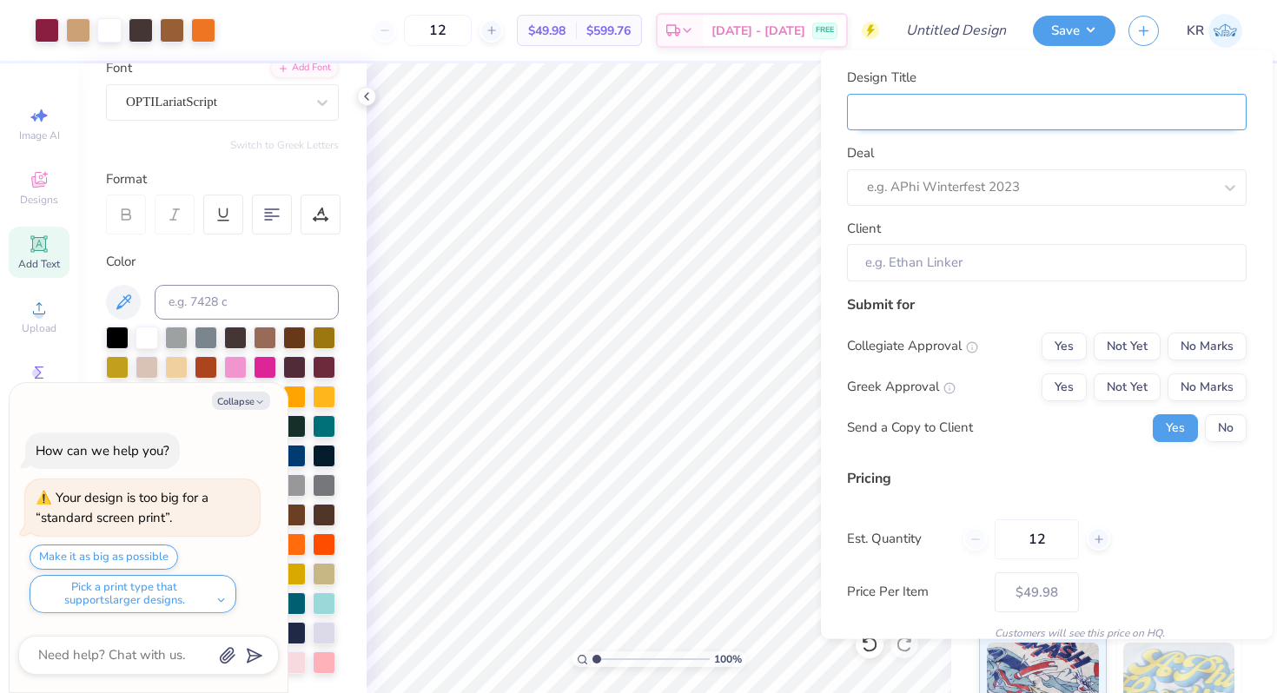
click at [932, 118] on input "Design Title" at bounding box center [1047, 111] width 400 height 37
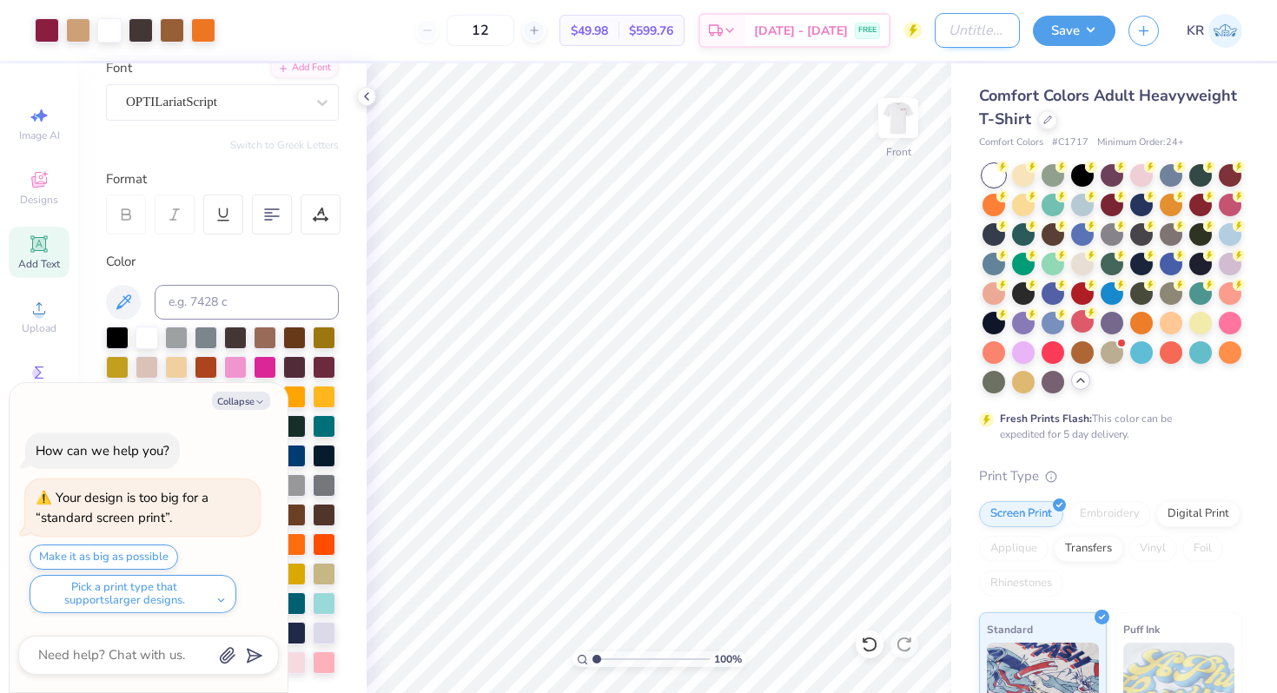
click at [939, 36] on input "Design Title" at bounding box center [977, 30] width 85 height 35
click at [1083, 34] on button "Save" at bounding box center [1074, 28] width 83 height 30
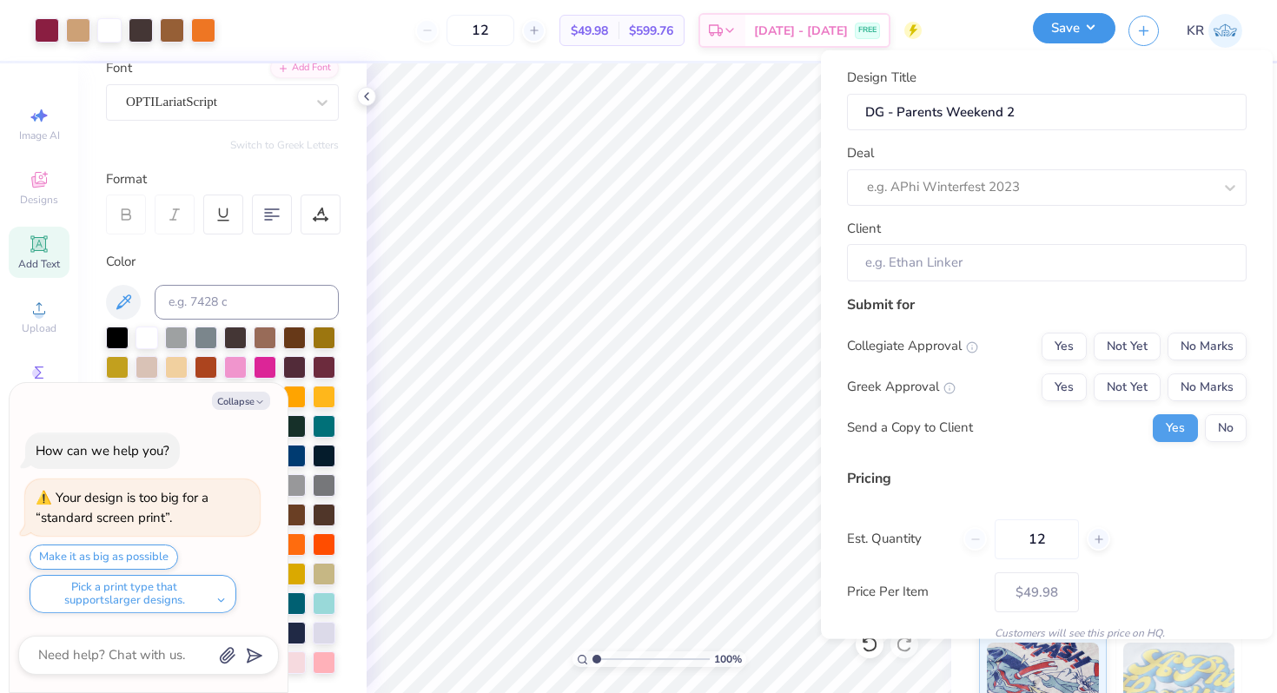
scroll to position [0, 0]
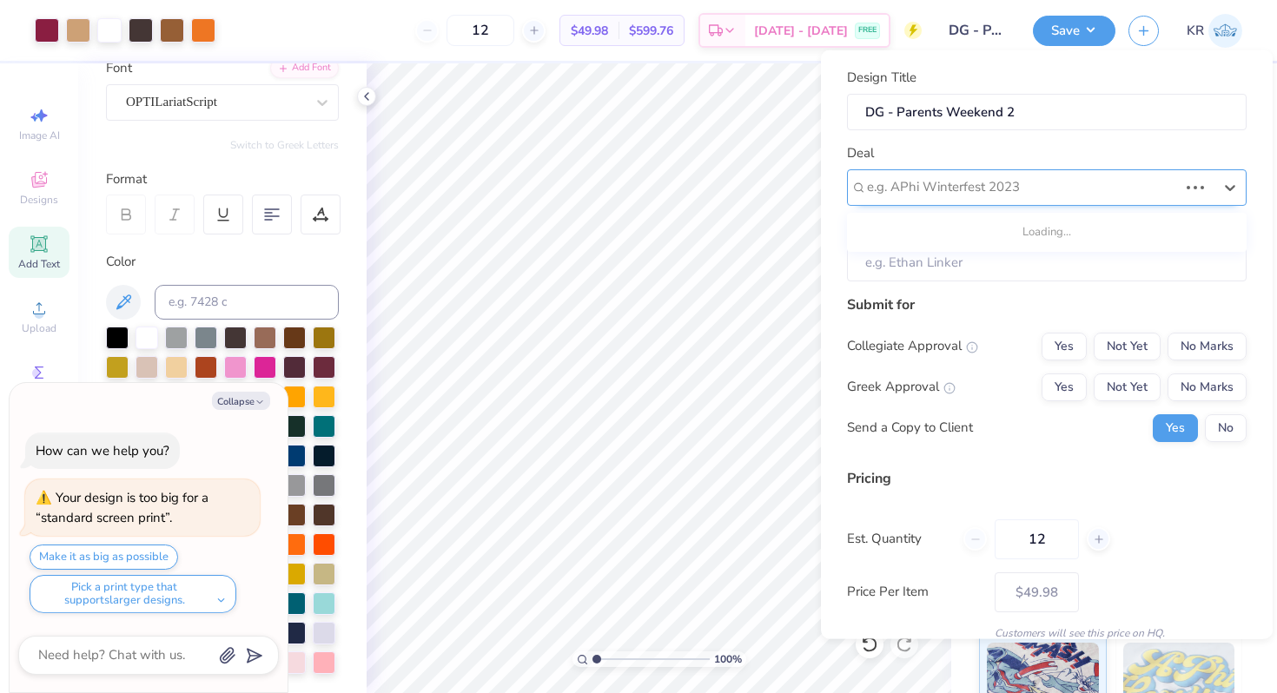
click at [1004, 194] on div at bounding box center [1022, 187] width 311 height 23
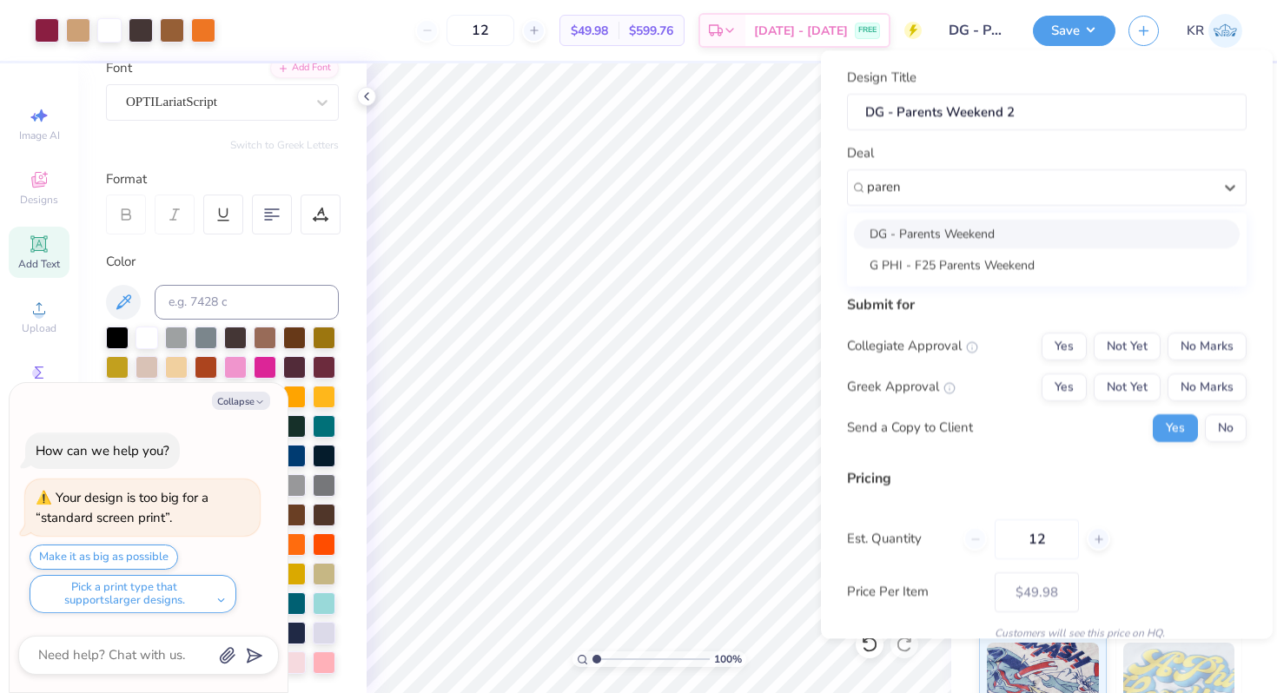
click at [981, 241] on div "DG - Parents Weekend" at bounding box center [1047, 233] width 386 height 29
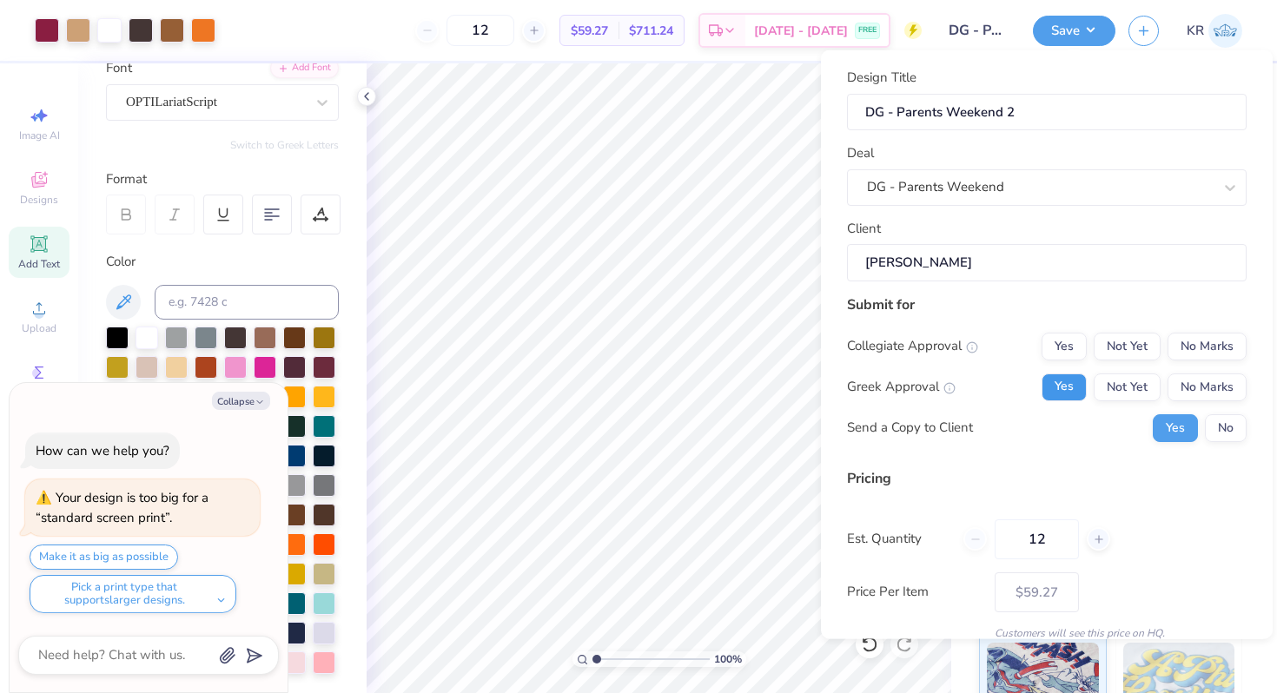
click at [1064, 389] on button "Yes" at bounding box center [1064, 387] width 45 height 28
click at [1066, 341] on button "Yes" at bounding box center [1064, 346] width 45 height 28
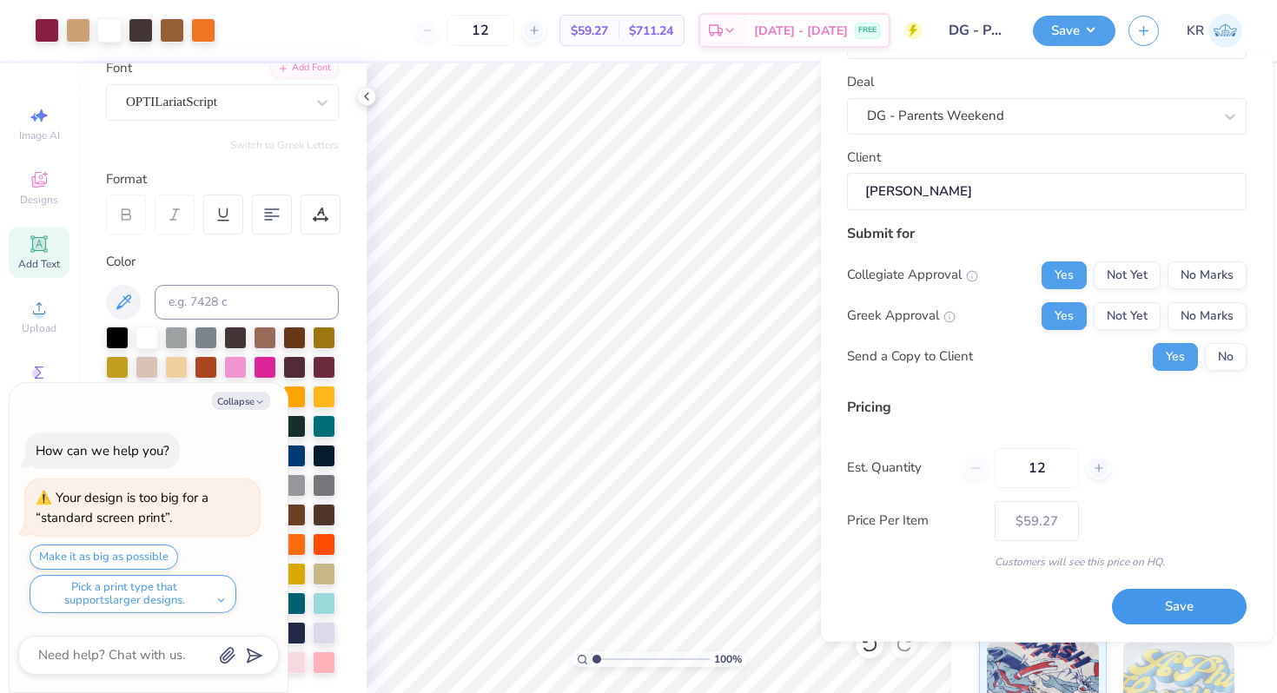
click at [1158, 598] on button "Save" at bounding box center [1179, 608] width 135 height 36
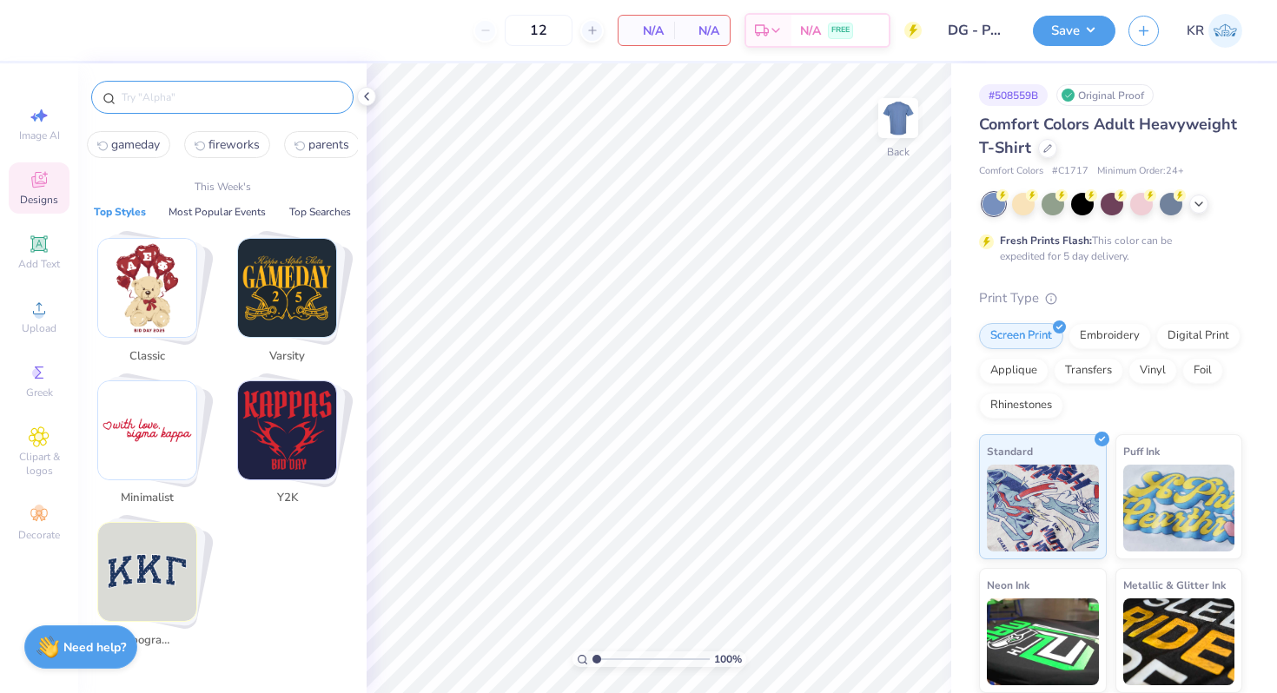
click at [149, 103] on input "text" at bounding box center [231, 97] width 222 height 17
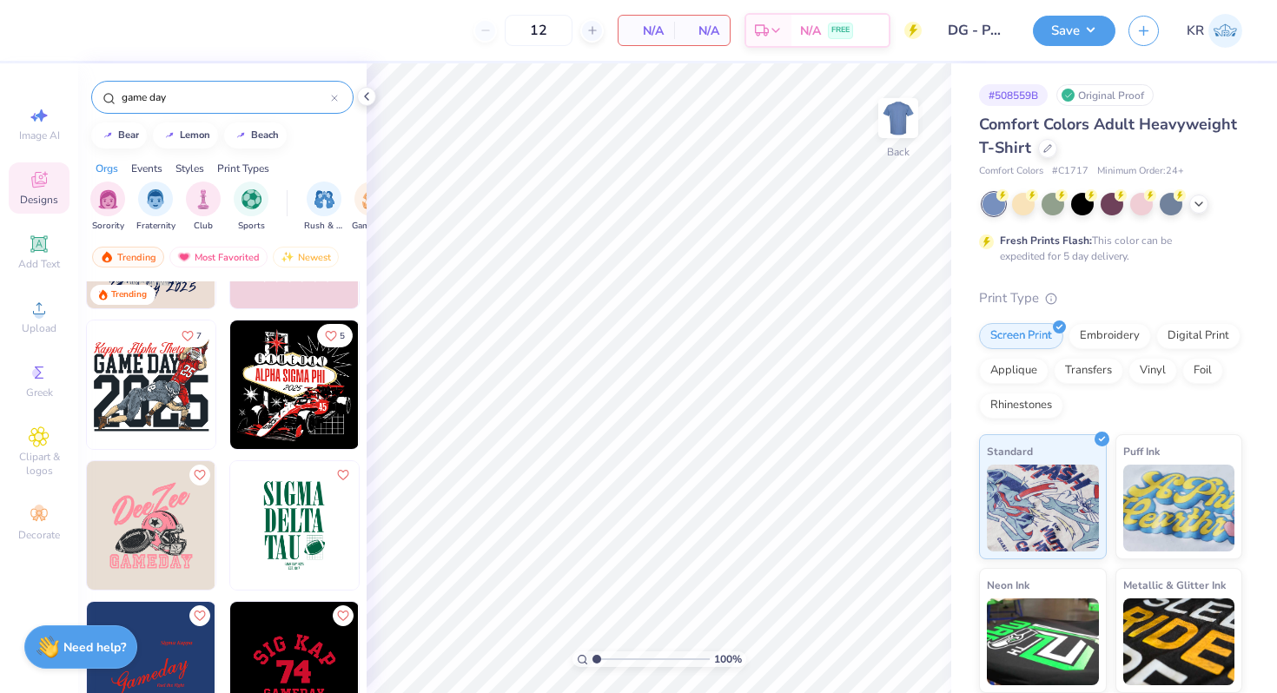
scroll to position [660, 0]
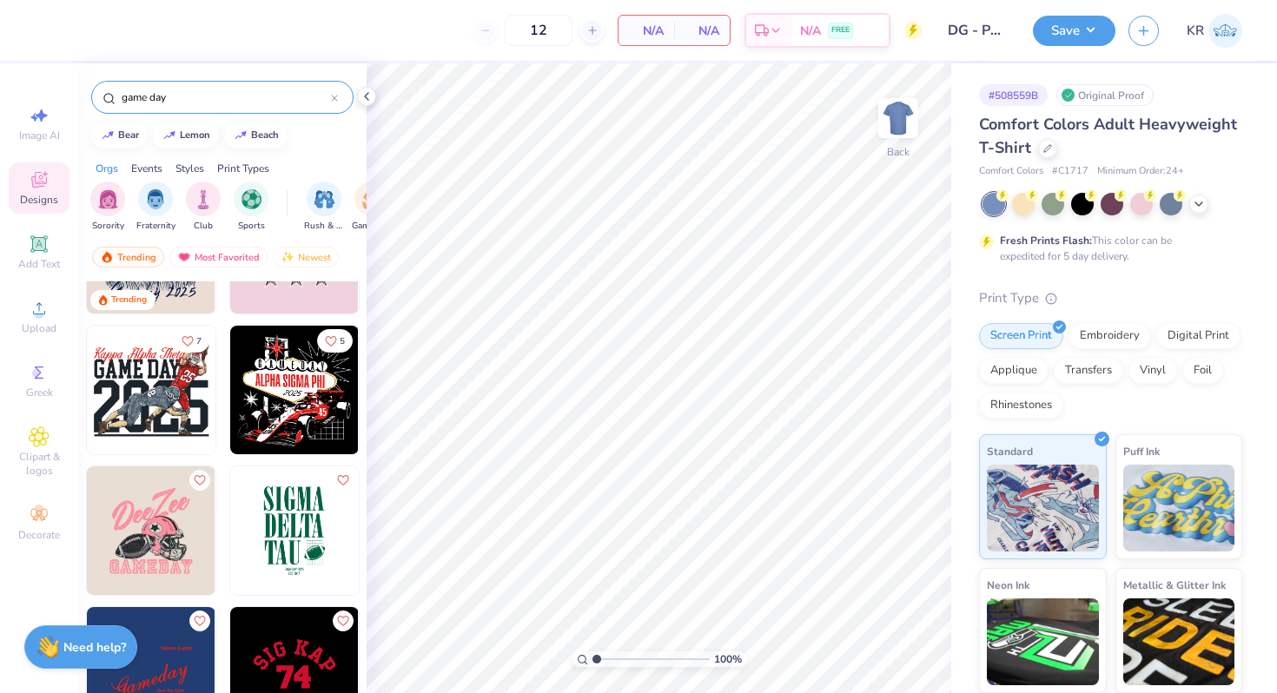
type input "game day"
click at [162, 401] on img at bounding box center [151, 390] width 129 height 129
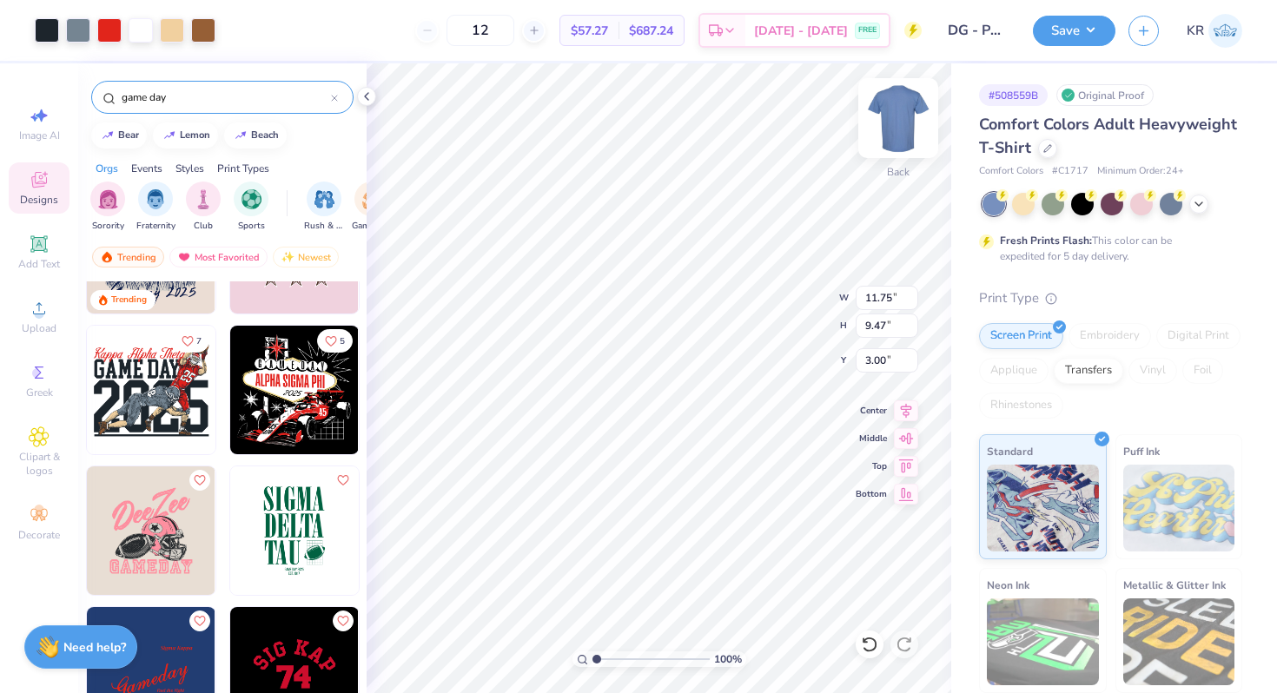
click at [898, 148] on img at bounding box center [899, 118] width 70 height 70
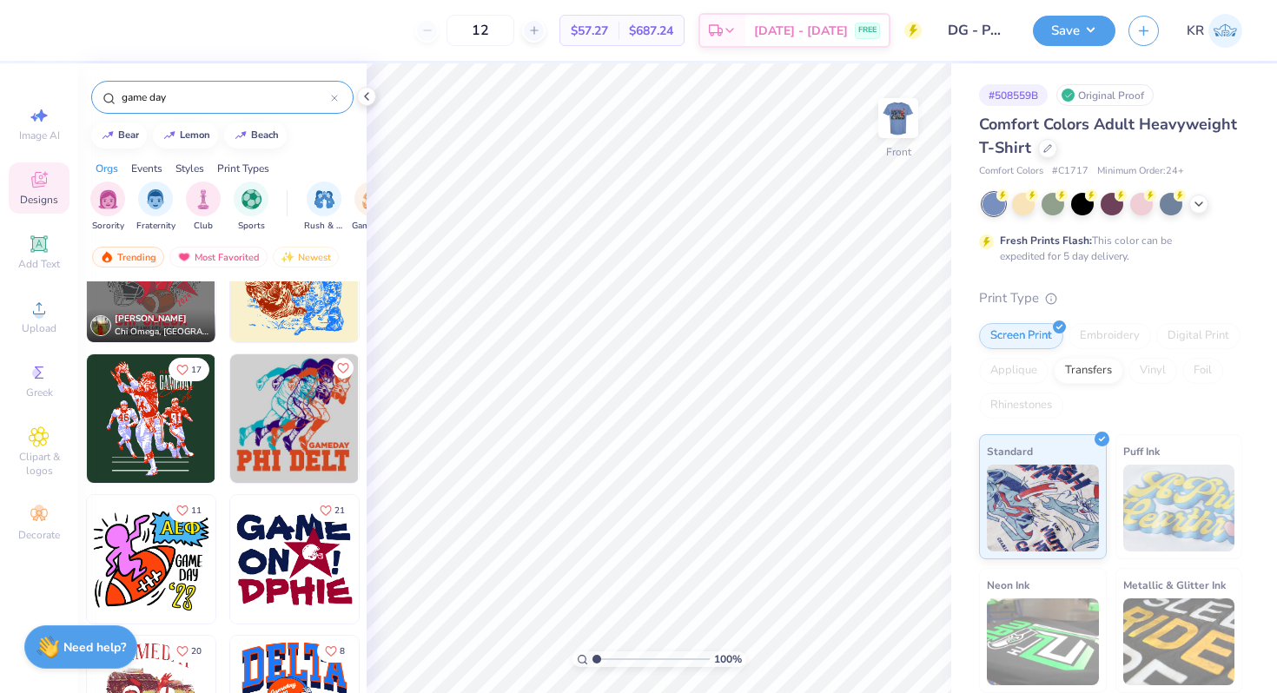
scroll to position [1913, 0]
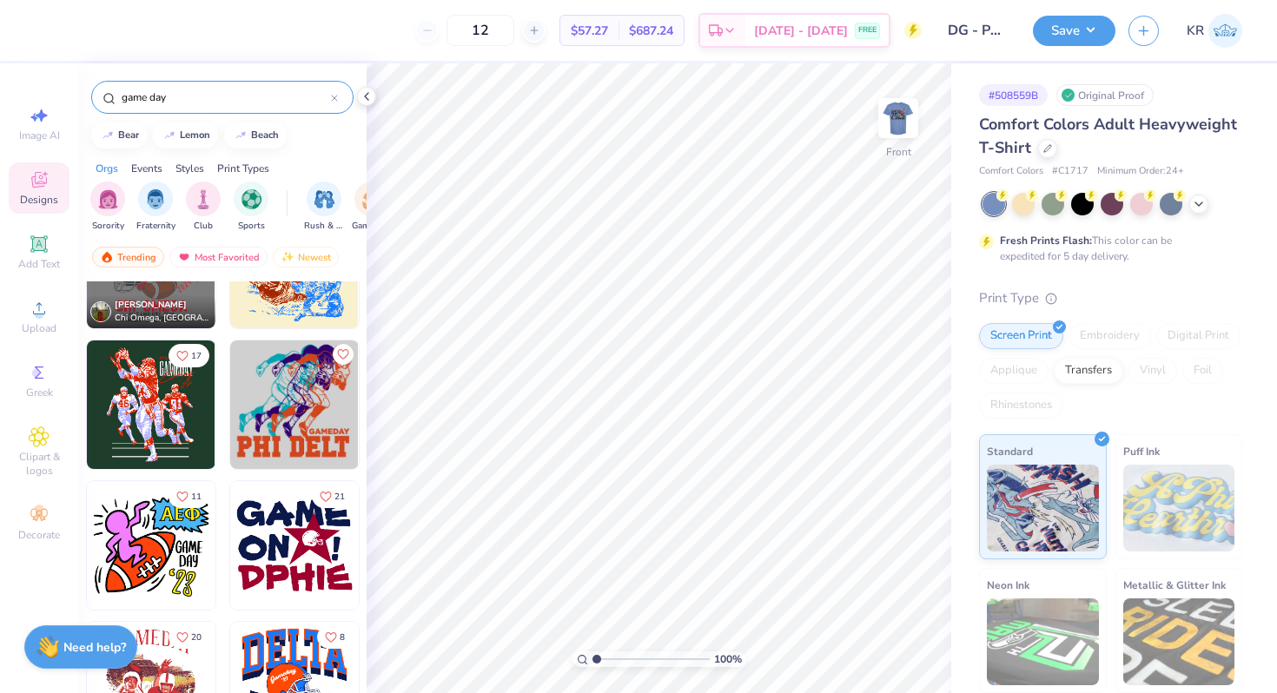
click at [154, 406] on img at bounding box center [151, 405] width 129 height 129
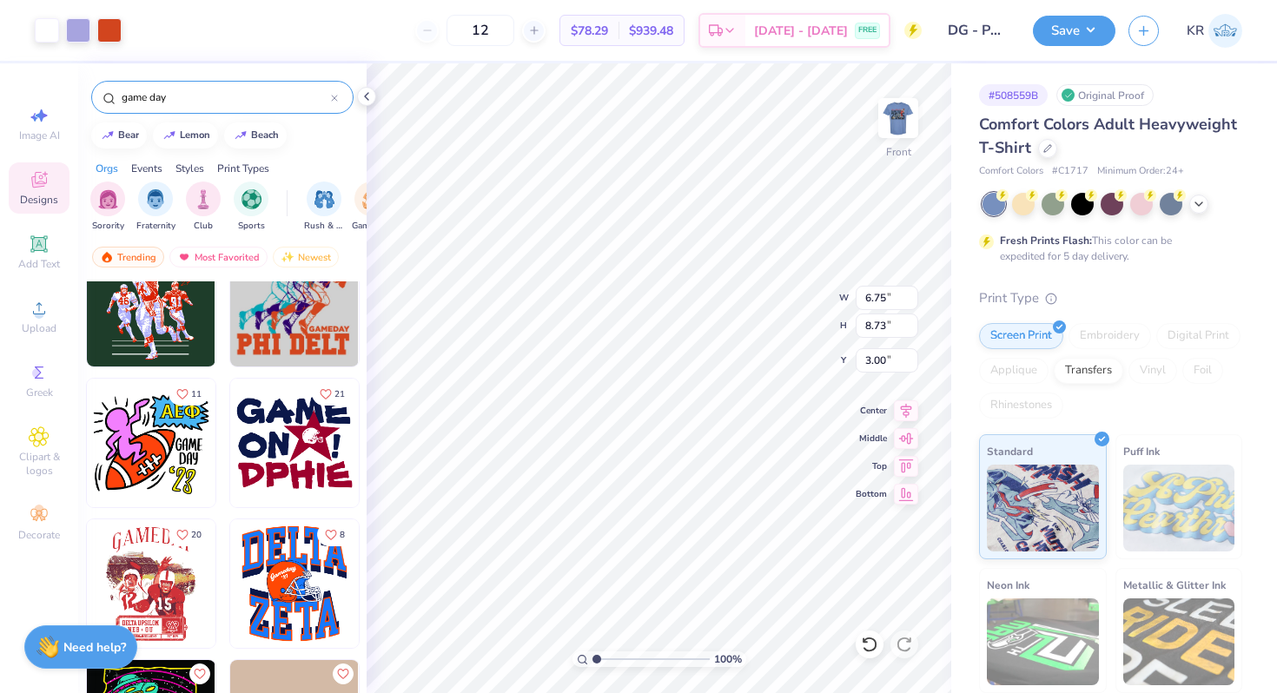
scroll to position [1946, 0]
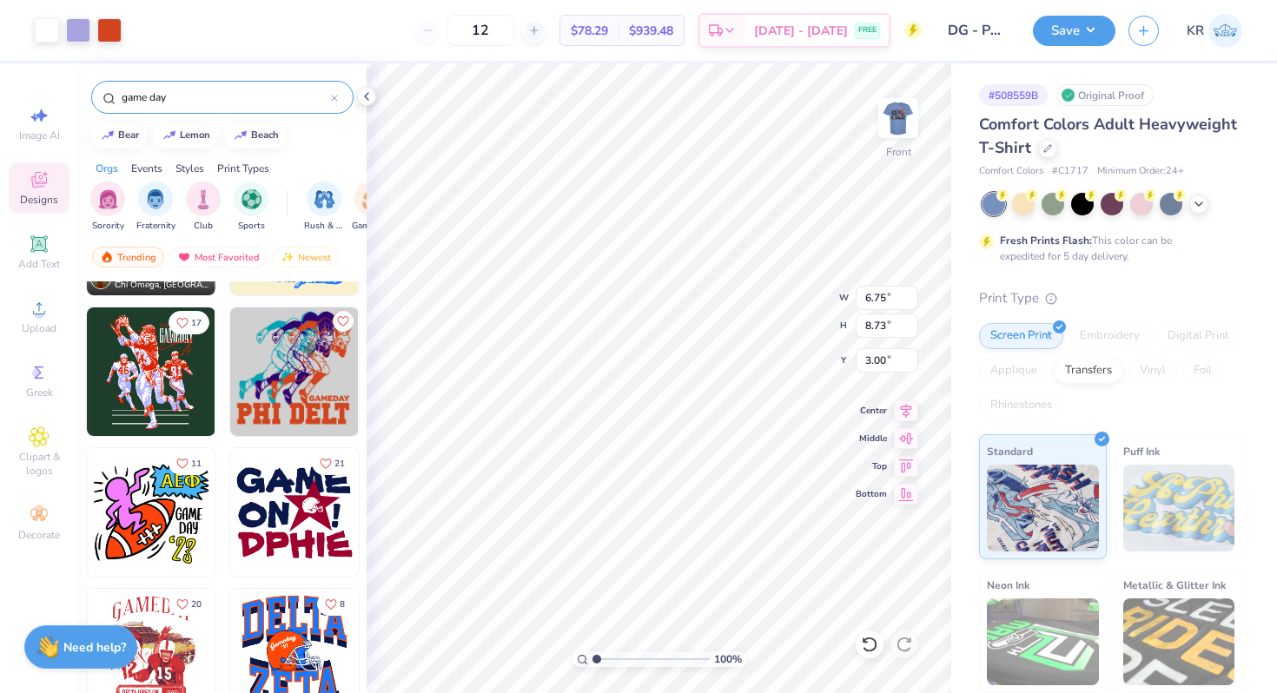
click at [290, 384] on img at bounding box center [294, 372] width 129 height 129
type input "8.80"
type input "8.59"
type input "15.11"
click at [110, 31] on div at bounding box center [109, 29] width 24 height 24
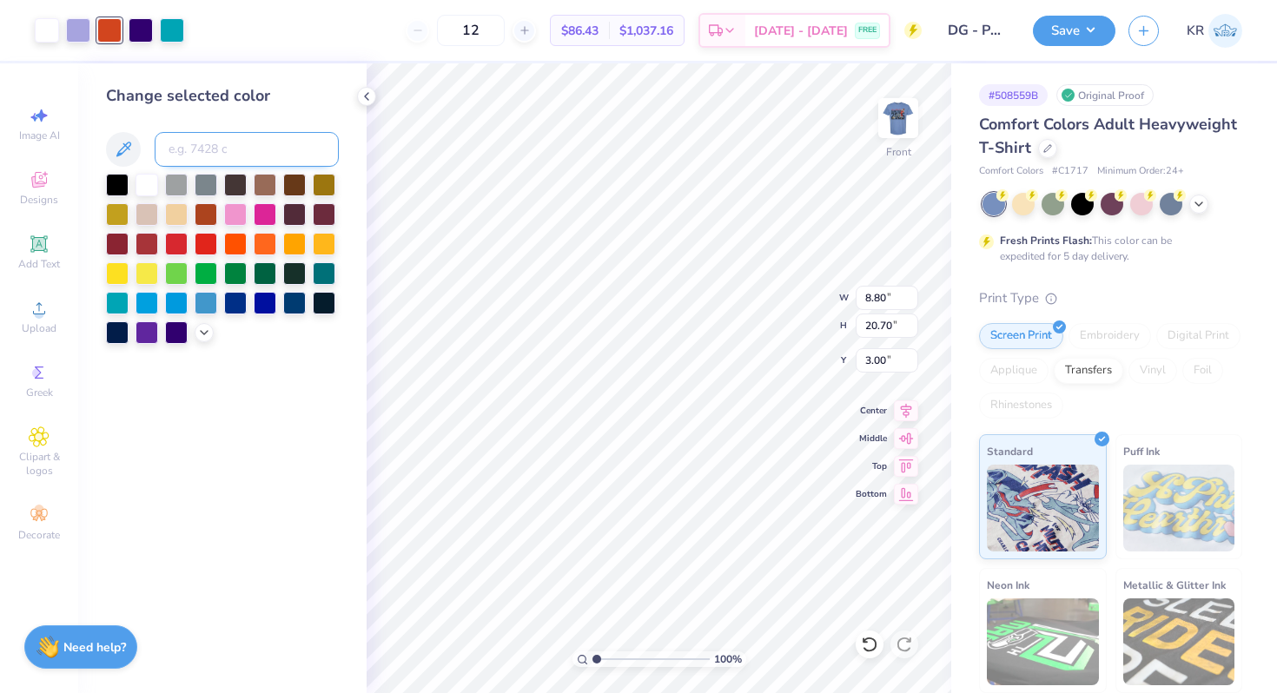
click at [233, 155] on input at bounding box center [247, 149] width 184 height 35
type input "158"
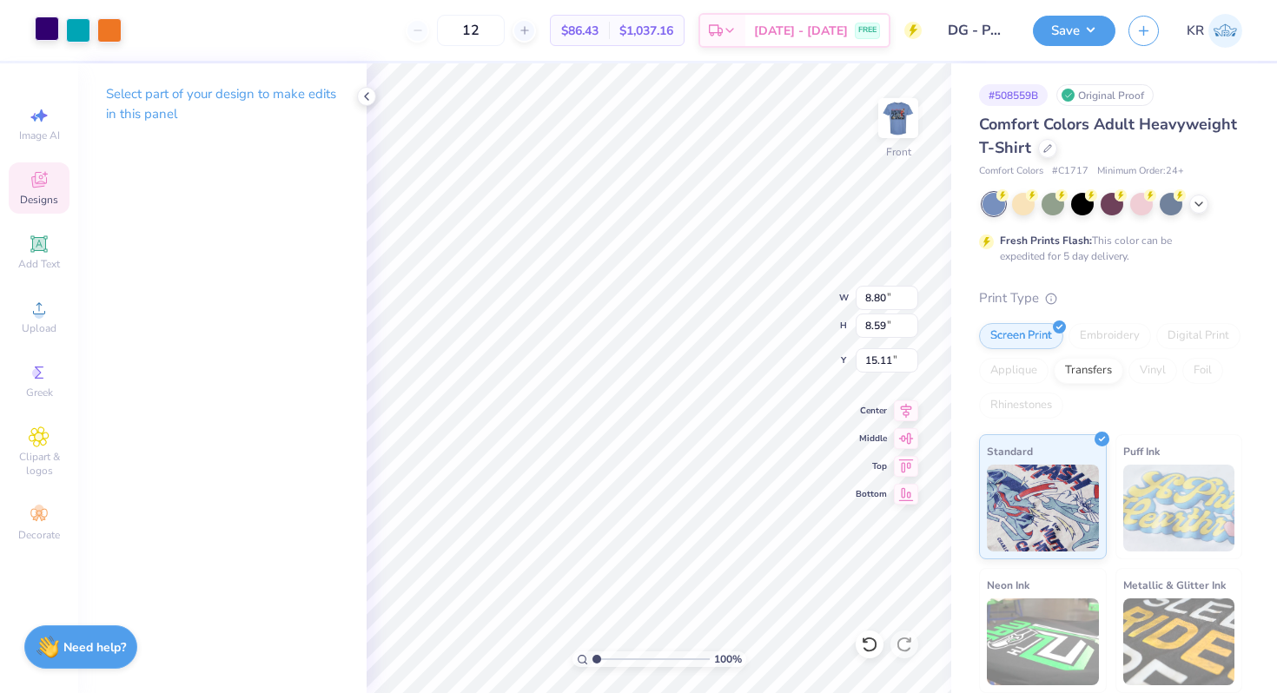
click at [50, 28] on div at bounding box center [47, 29] width 24 height 24
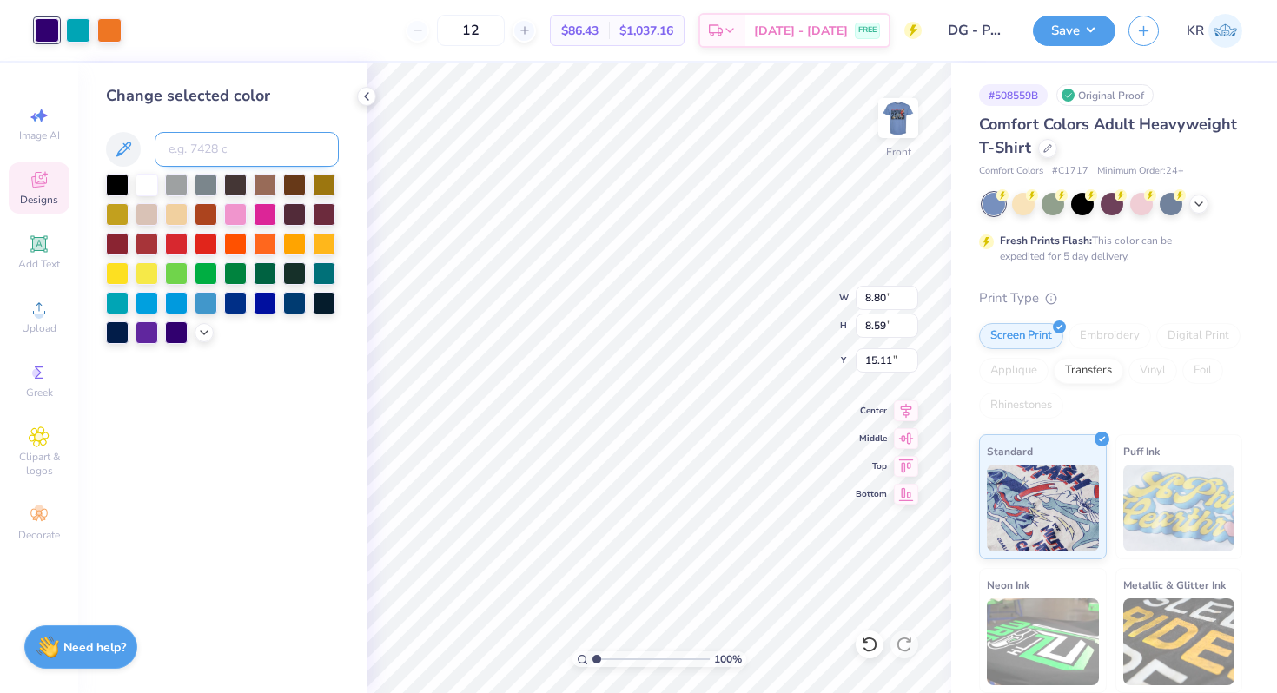
click at [202, 147] on input at bounding box center [247, 149] width 184 height 35
type input "208"
click at [1197, 204] on icon at bounding box center [1199, 203] width 14 height 14
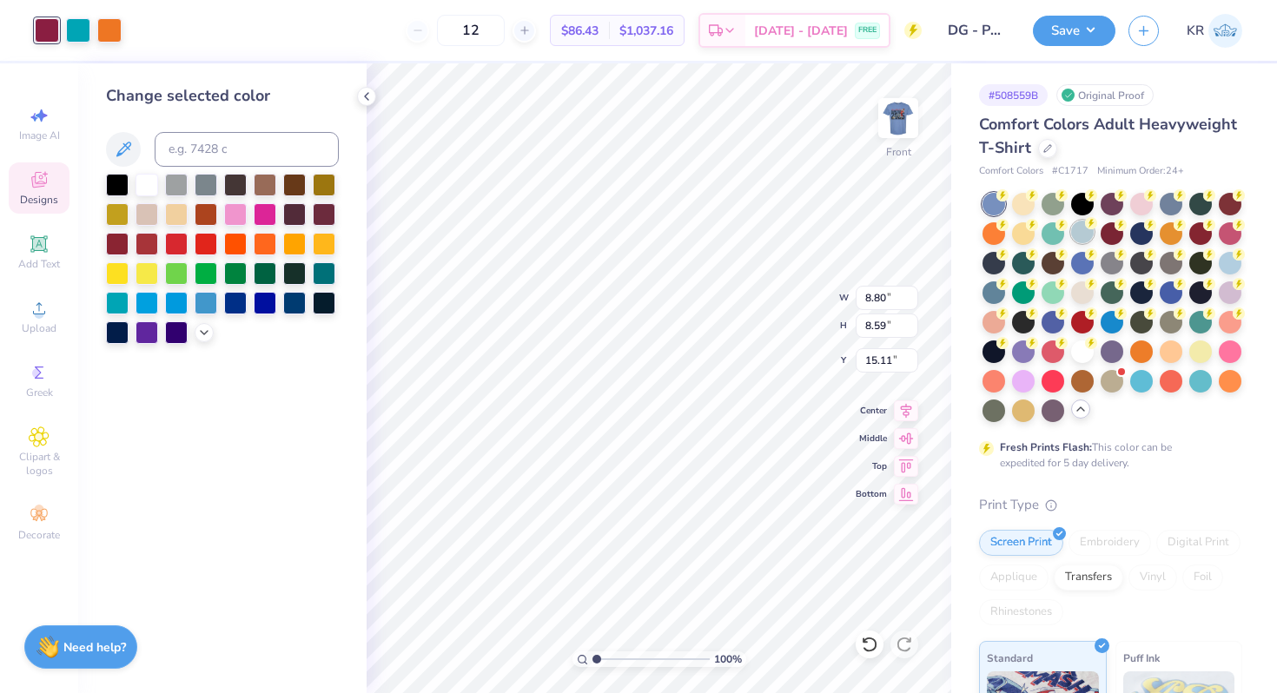
click at [1086, 235] on div at bounding box center [1082, 232] width 23 height 23
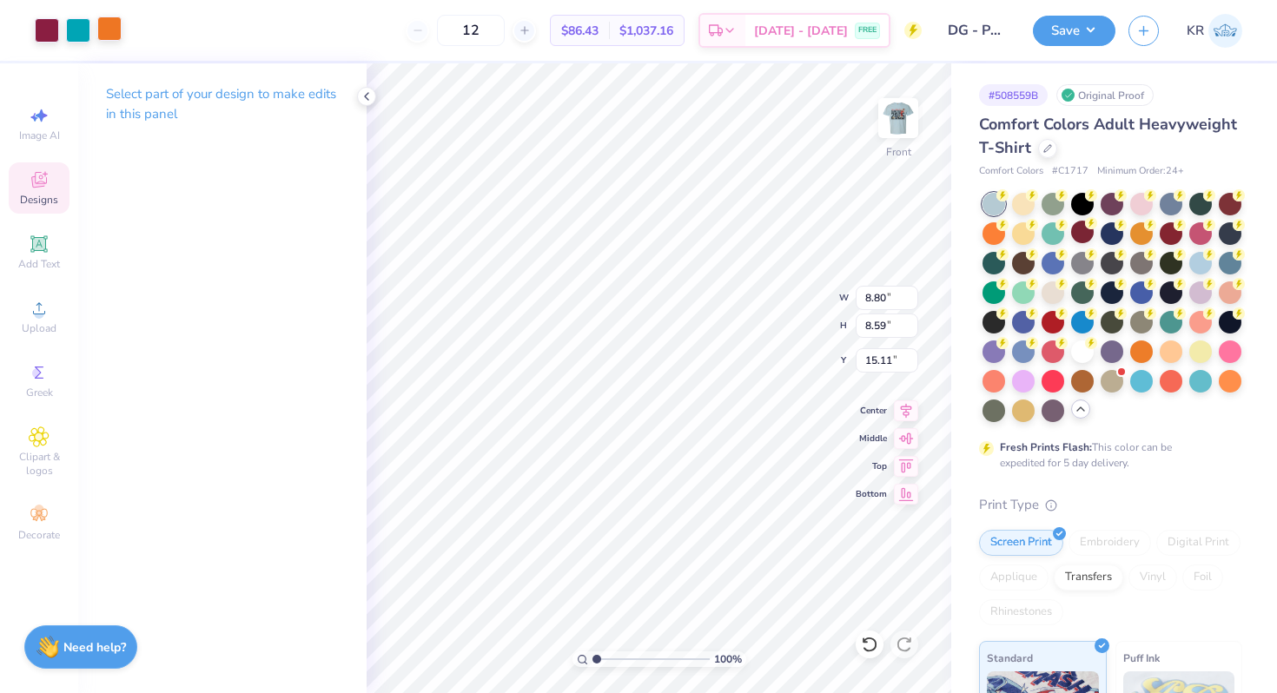
click at [113, 30] on div at bounding box center [109, 29] width 24 height 24
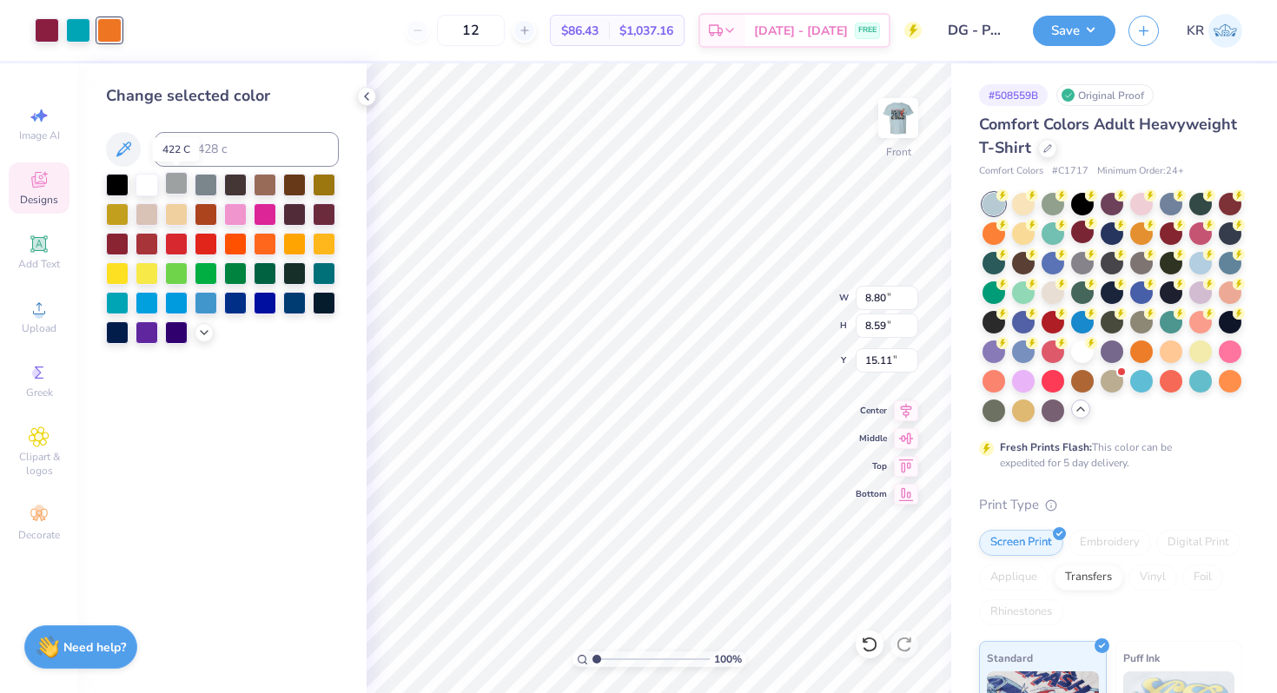
click at [179, 188] on div at bounding box center [176, 183] width 23 height 23
click at [203, 335] on icon at bounding box center [204, 331] width 14 height 14
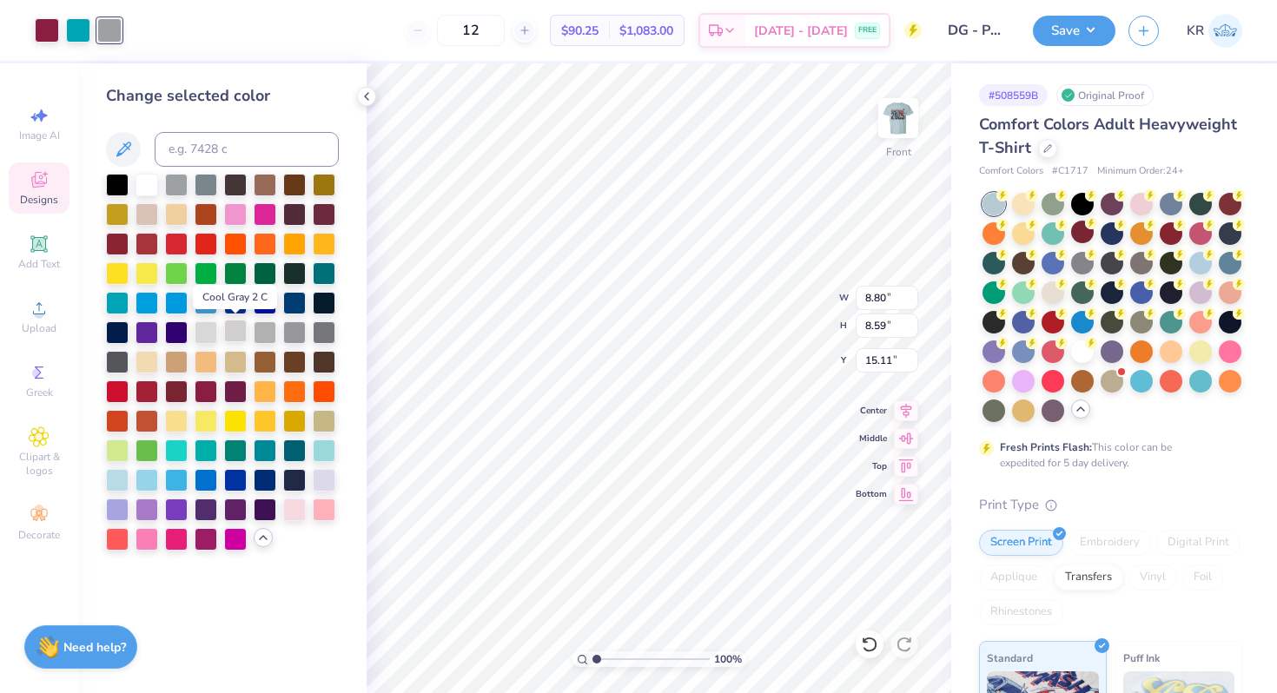
click at [232, 334] on div at bounding box center [235, 331] width 23 height 23
click at [50, 34] on div at bounding box center [47, 29] width 24 height 24
click at [265, 242] on div at bounding box center [265, 242] width 23 height 23
click at [74, 30] on div at bounding box center [78, 29] width 24 height 24
click at [189, 147] on input at bounding box center [247, 149] width 184 height 35
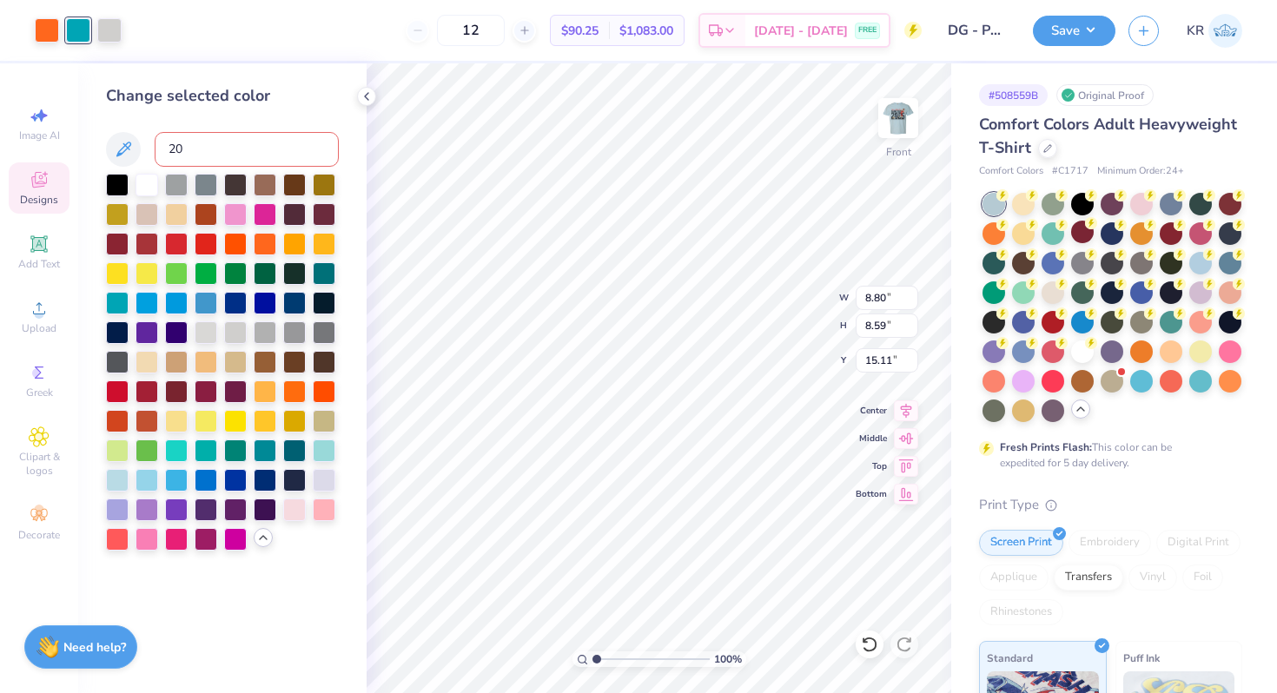
type input "208"
click at [116, 32] on div at bounding box center [109, 29] width 24 height 24
click at [328, 333] on div at bounding box center [324, 331] width 23 height 23
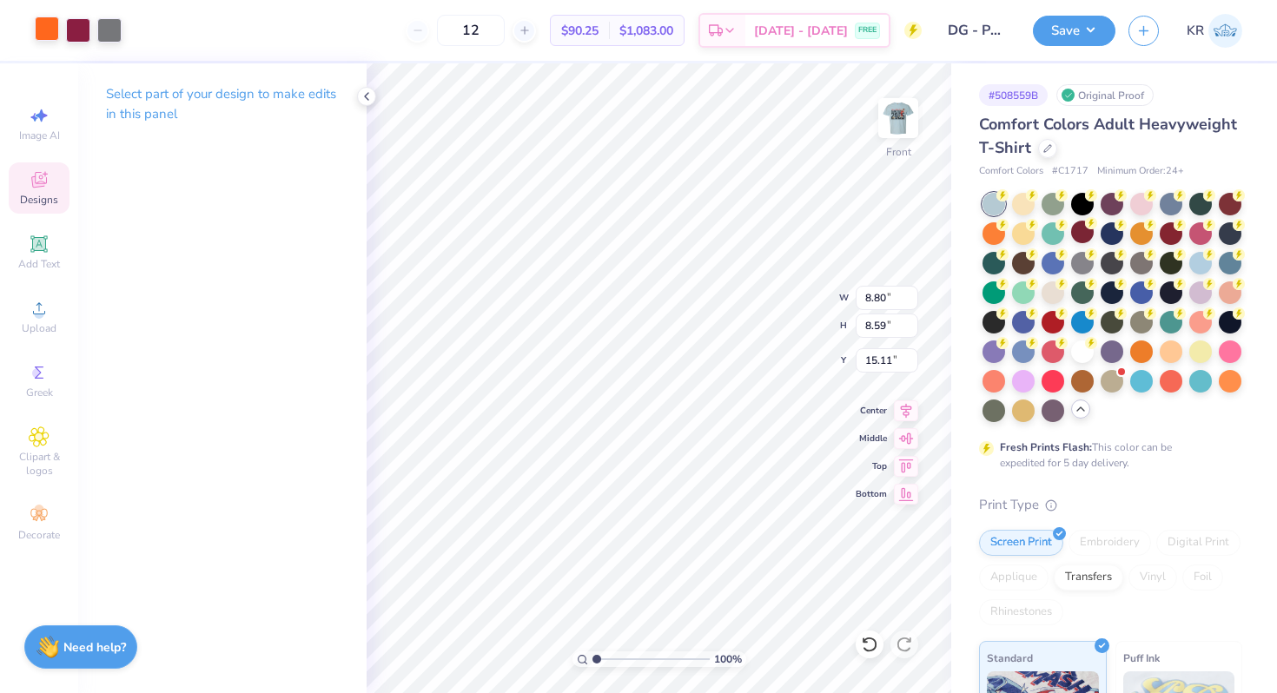
click at [54, 32] on div at bounding box center [47, 29] width 24 height 24
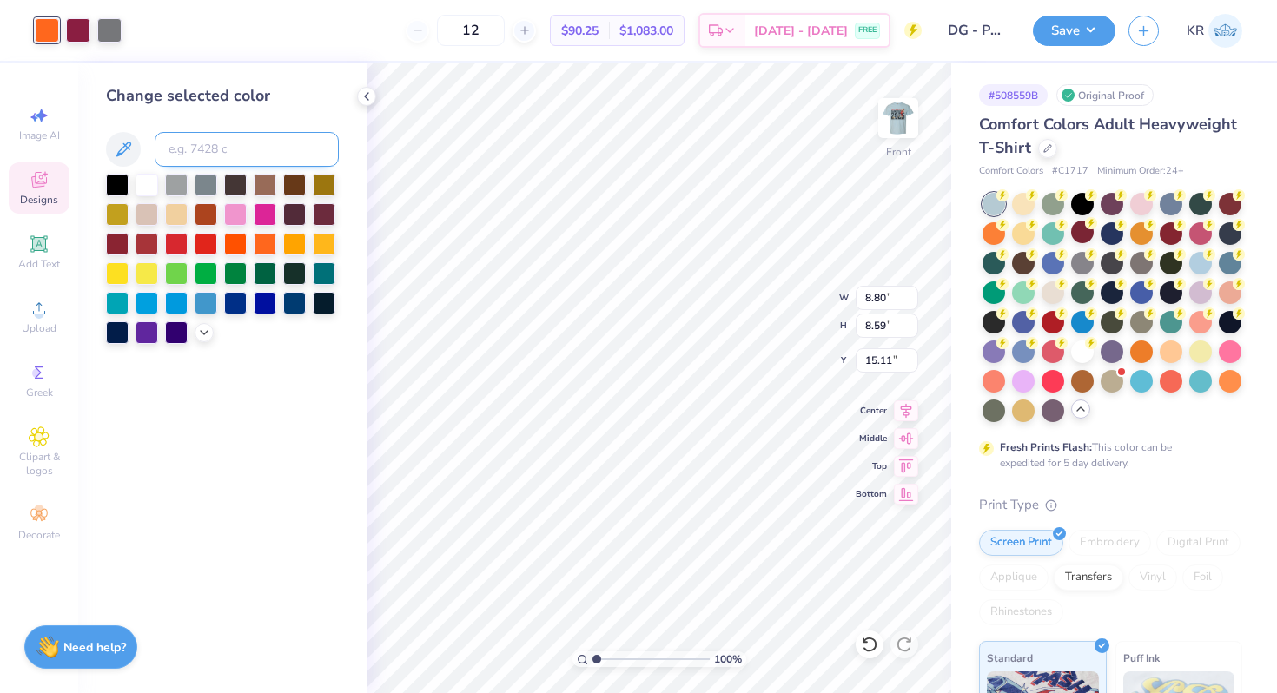
click at [218, 155] on input at bounding box center [247, 149] width 184 height 35
type input "158"
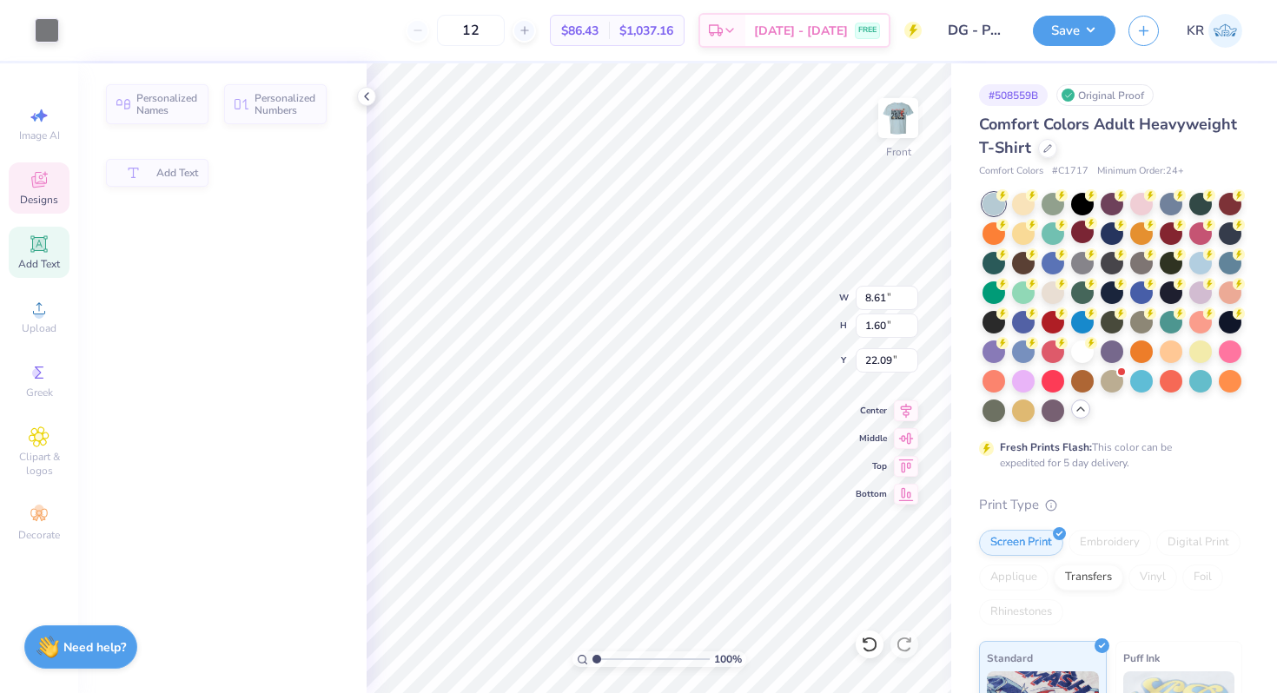
type input "8.61"
type input "1.60"
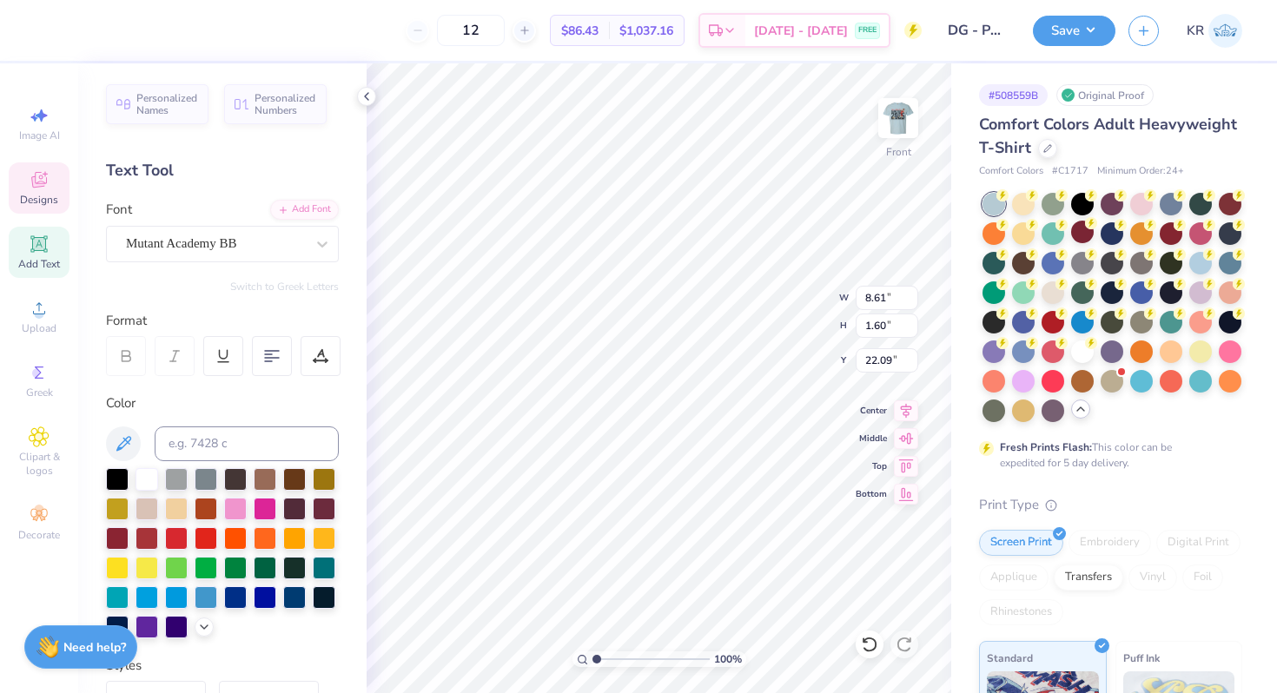
type input "21.97"
type textarea "Delta Gamma"
